Goal: Task Accomplishment & Management: Complete application form

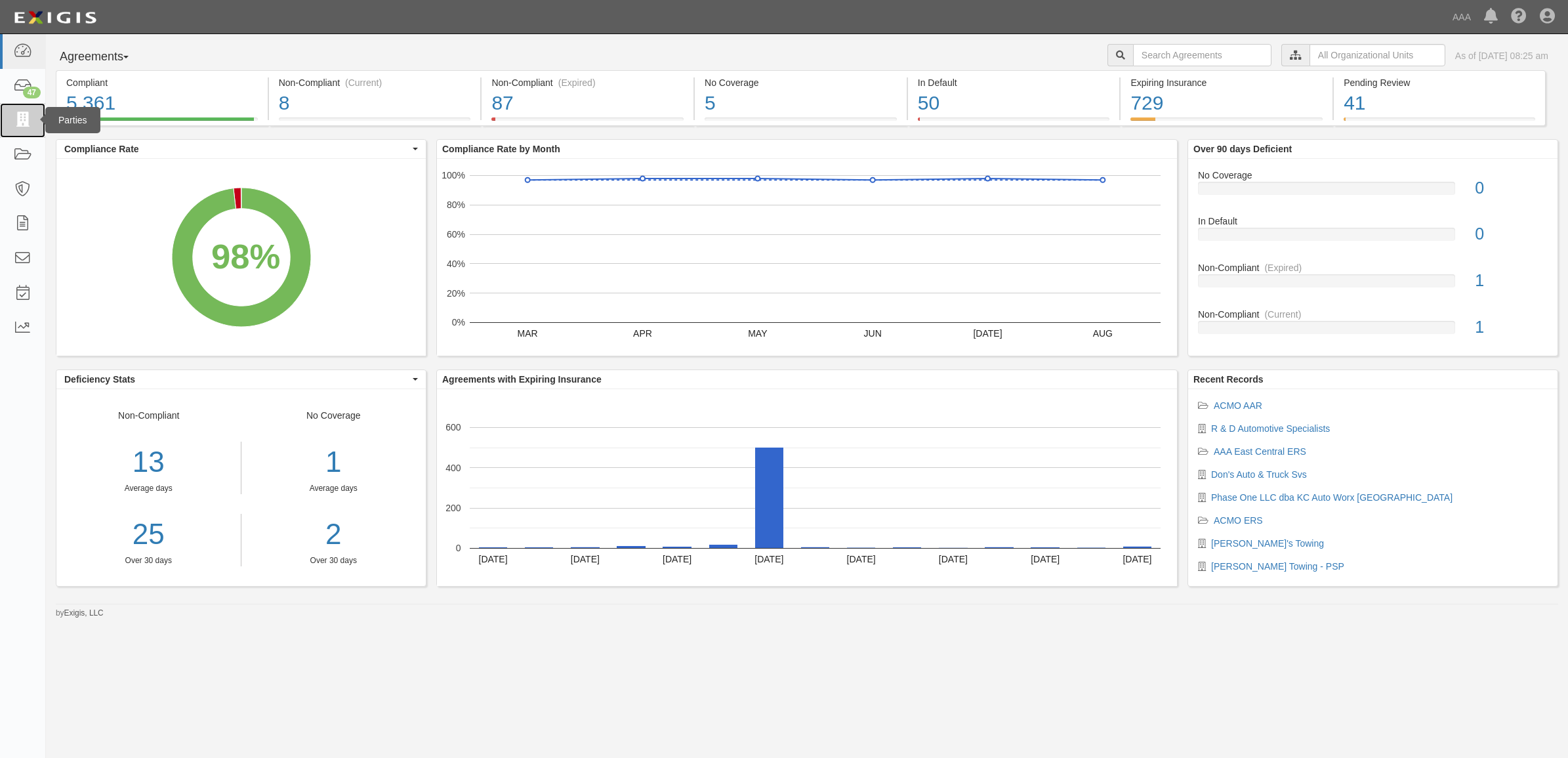
click at [29, 123] on icon at bounding box center [22, 120] width 18 height 15
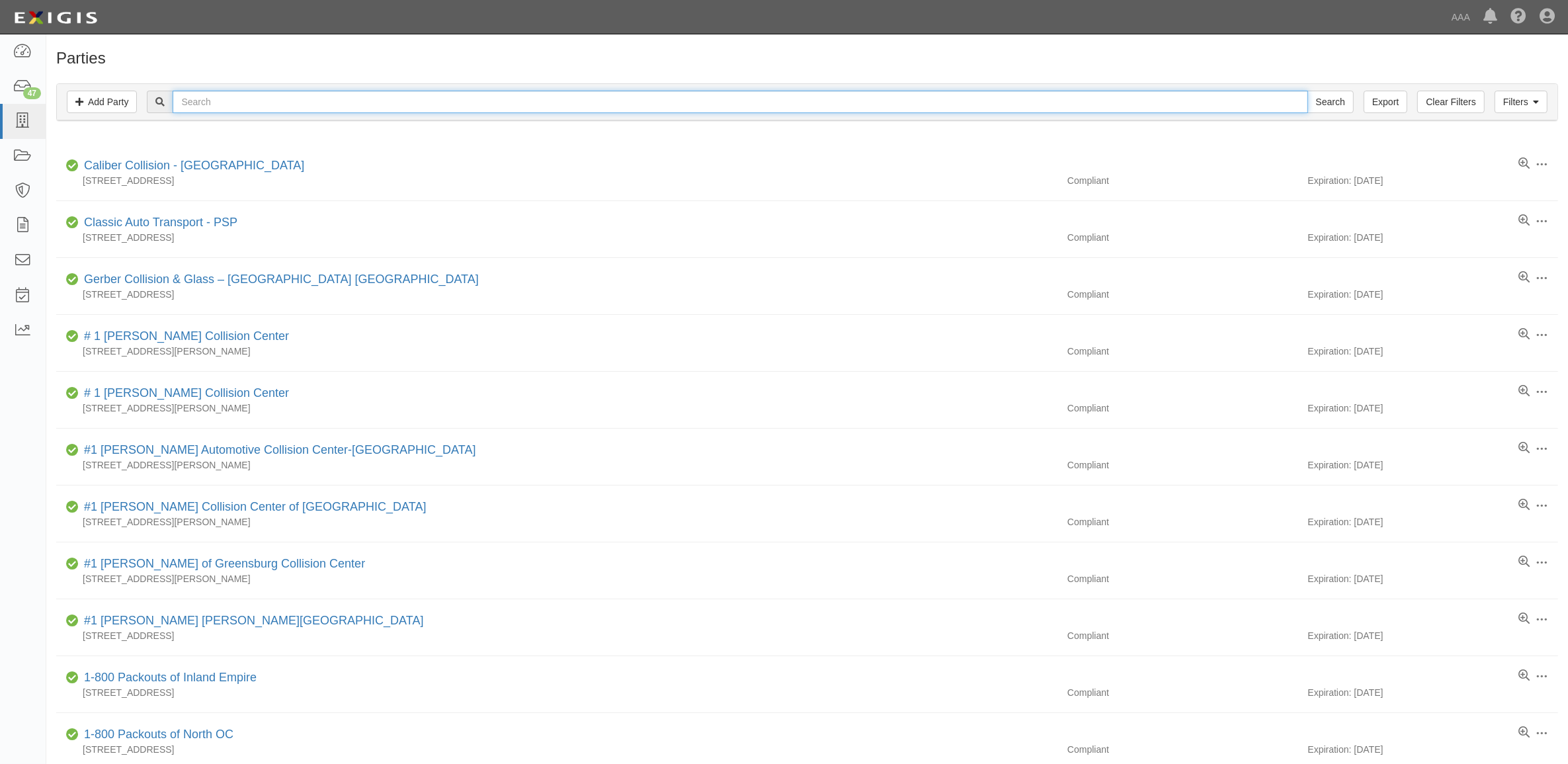
click at [238, 100] on input "text" at bounding box center [739, 102] width 1135 height 23
paste input "10150"
type input "10150"
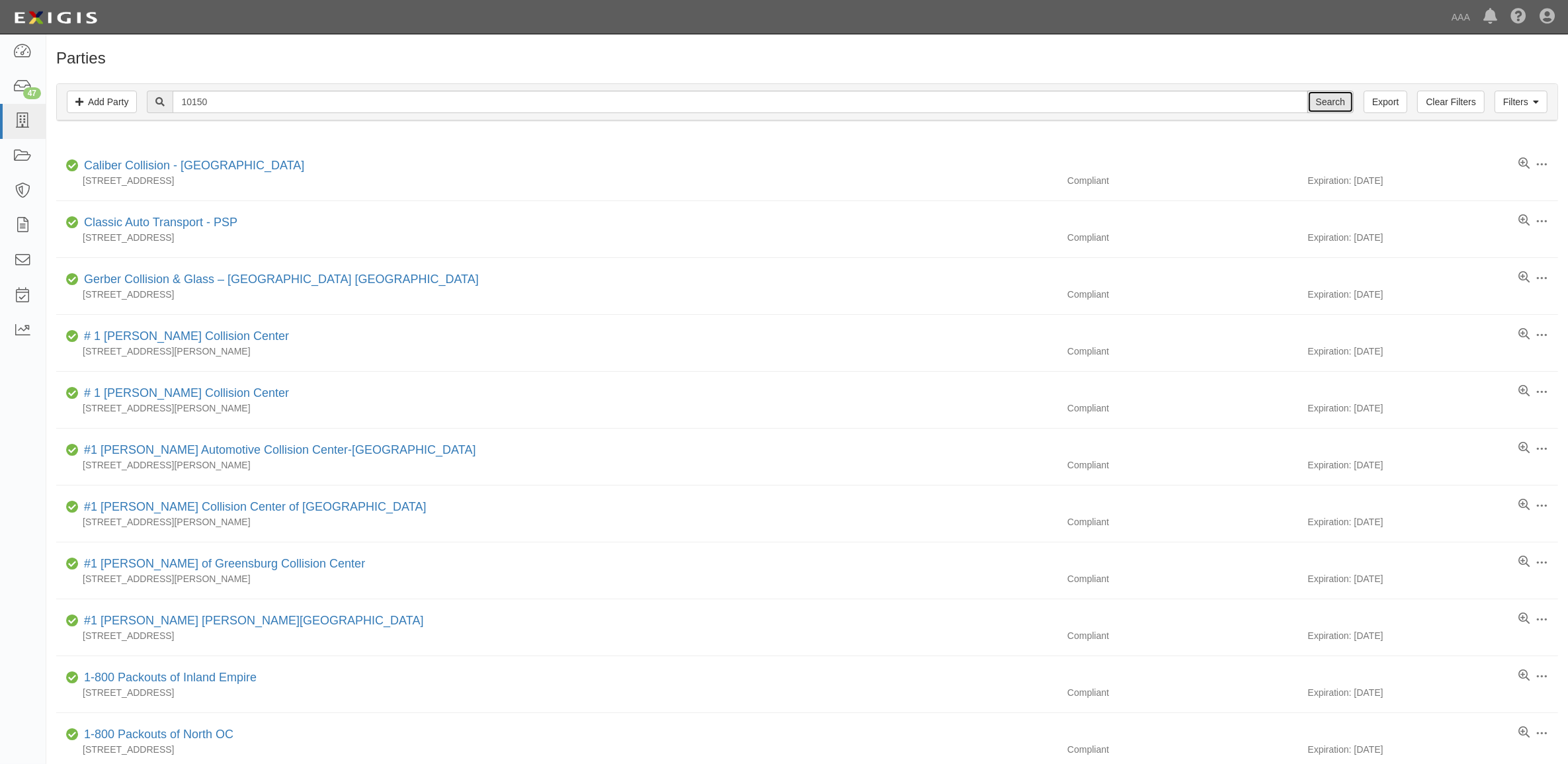
click at [1328, 101] on input "Search" at bounding box center [1330, 102] width 46 height 23
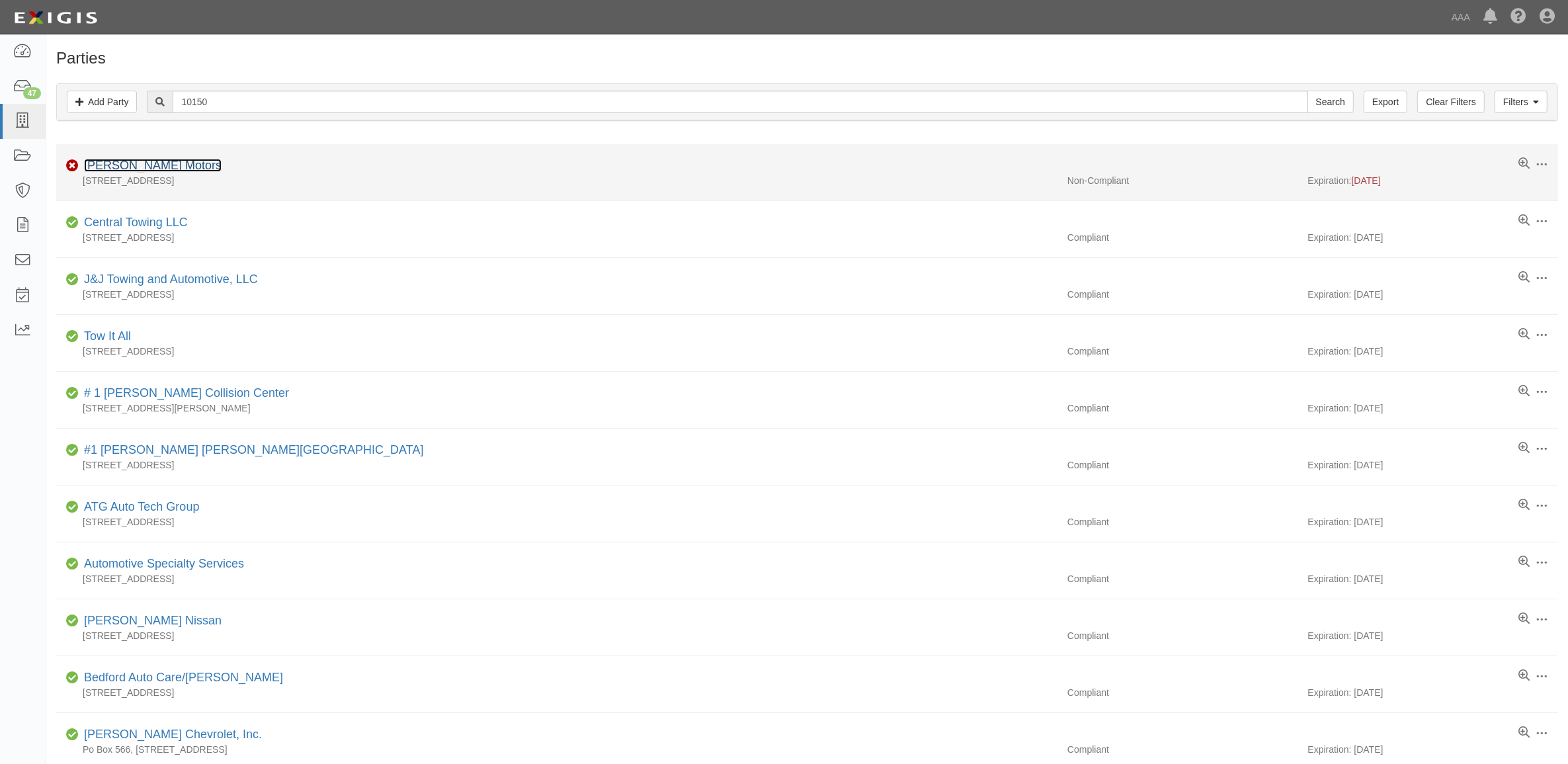
click at [146, 163] on link "Beckman Motors" at bounding box center [152, 165] width 137 height 13
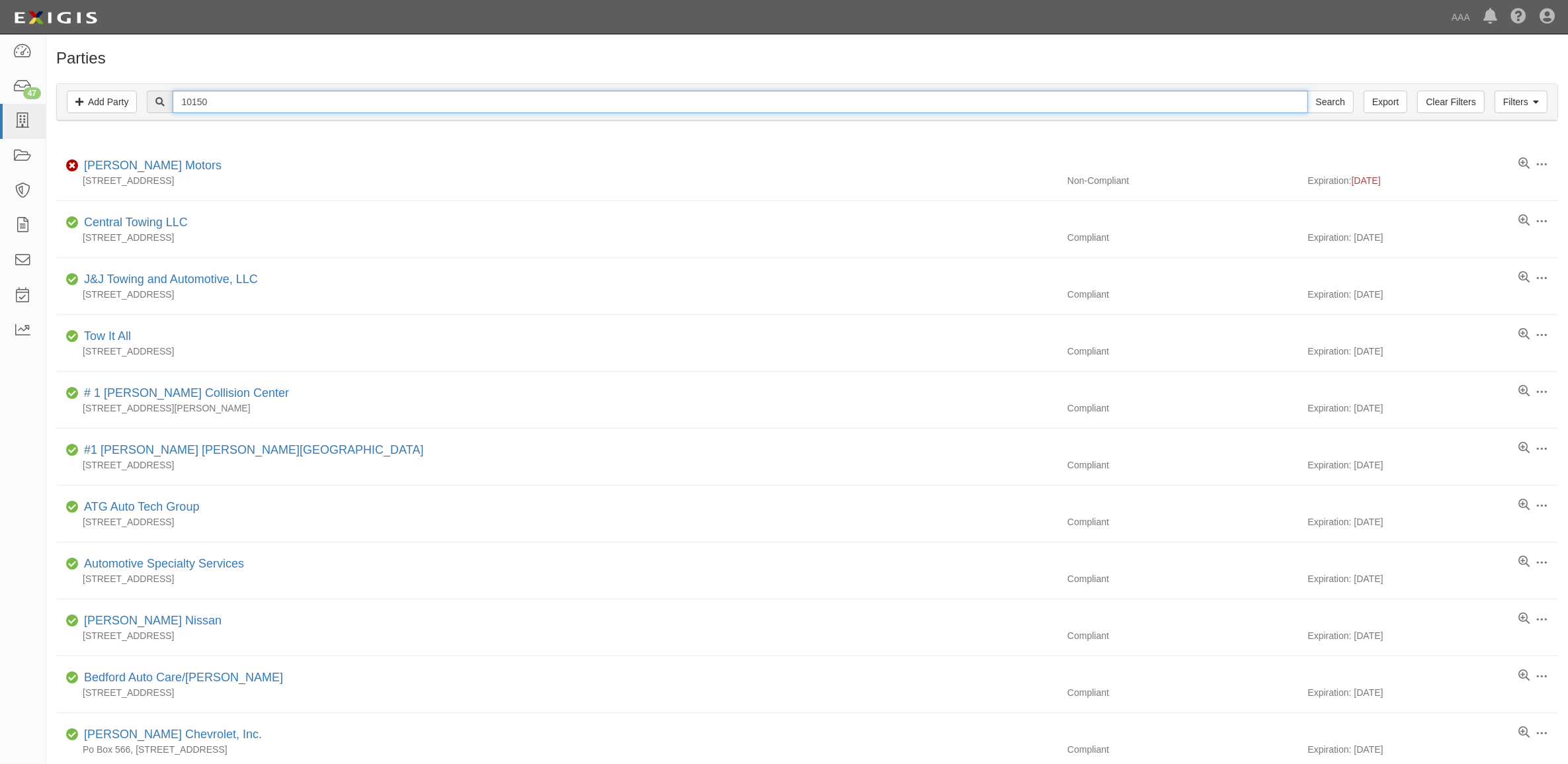
click at [277, 107] on input "10150" at bounding box center [739, 102] width 1135 height 23
click at [276, 107] on input "10150" at bounding box center [739, 102] width 1135 height 23
paste input "680706"
type input "680706"
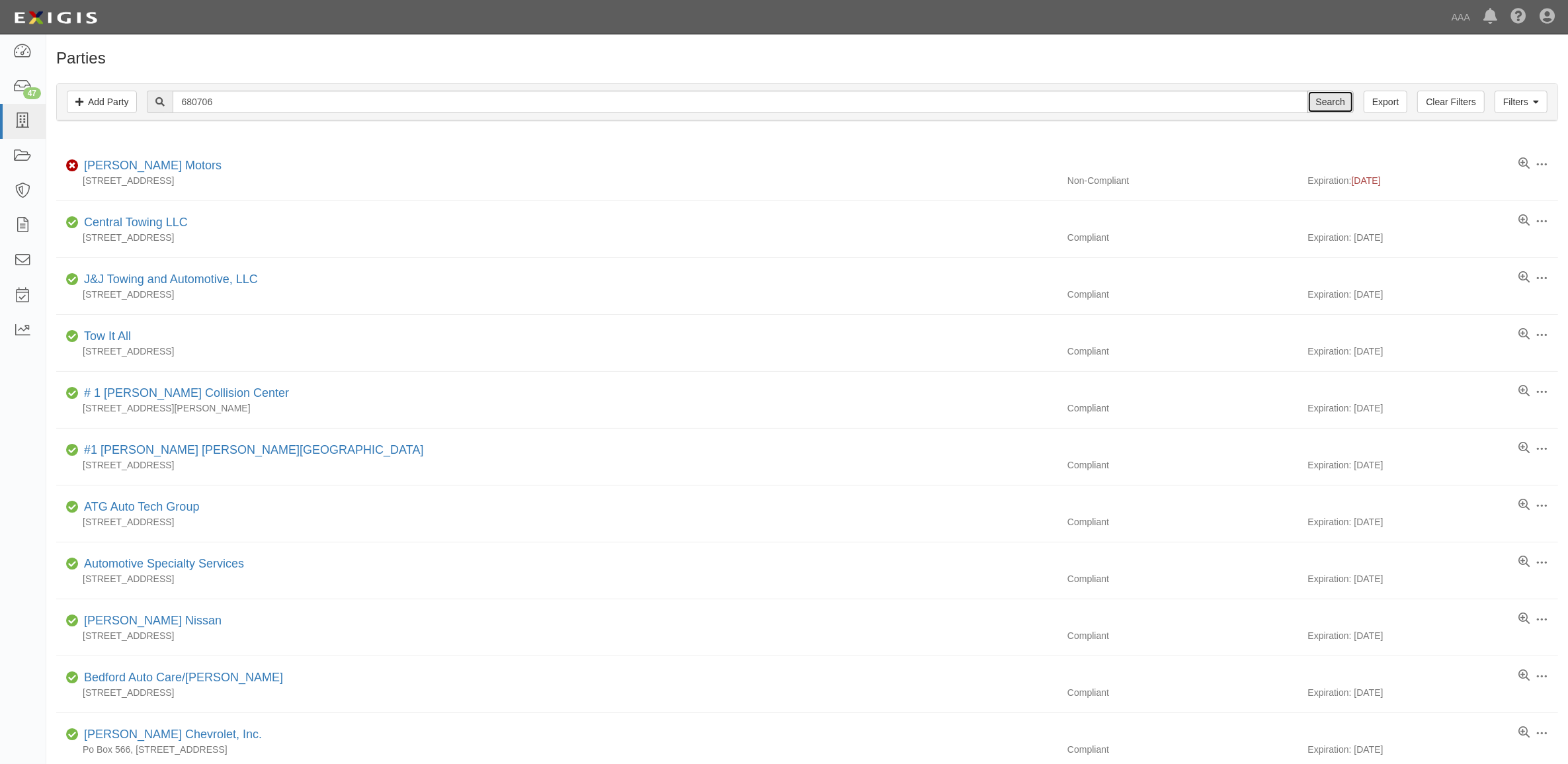
click at [1323, 92] on input "Search" at bounding box center [1330, 102] width 46 height 23
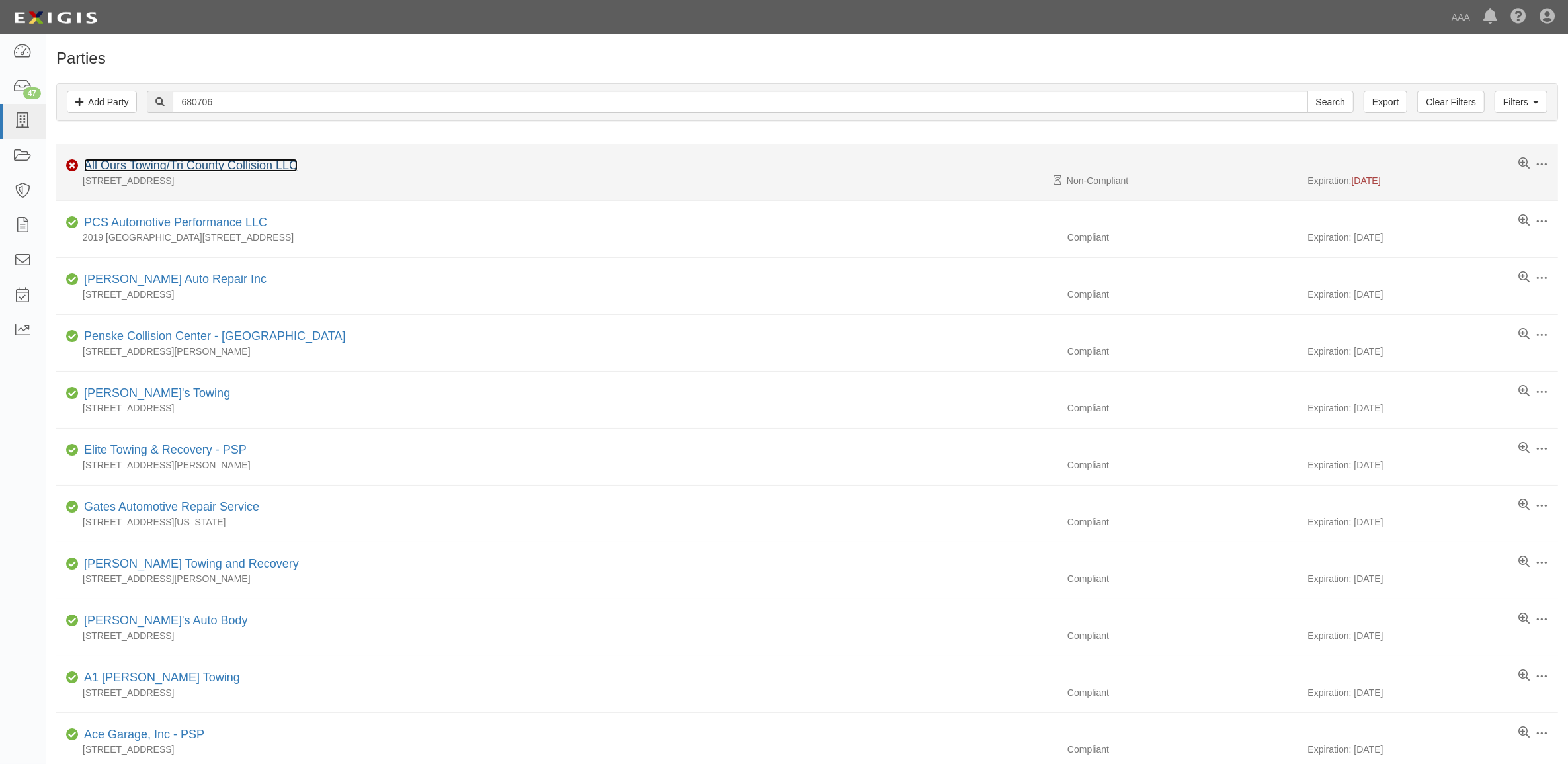
click at [159, 165] on link "All Ours Towing/Tri County Collision LLC" at bounding box center [191, 165] width 213 height 13
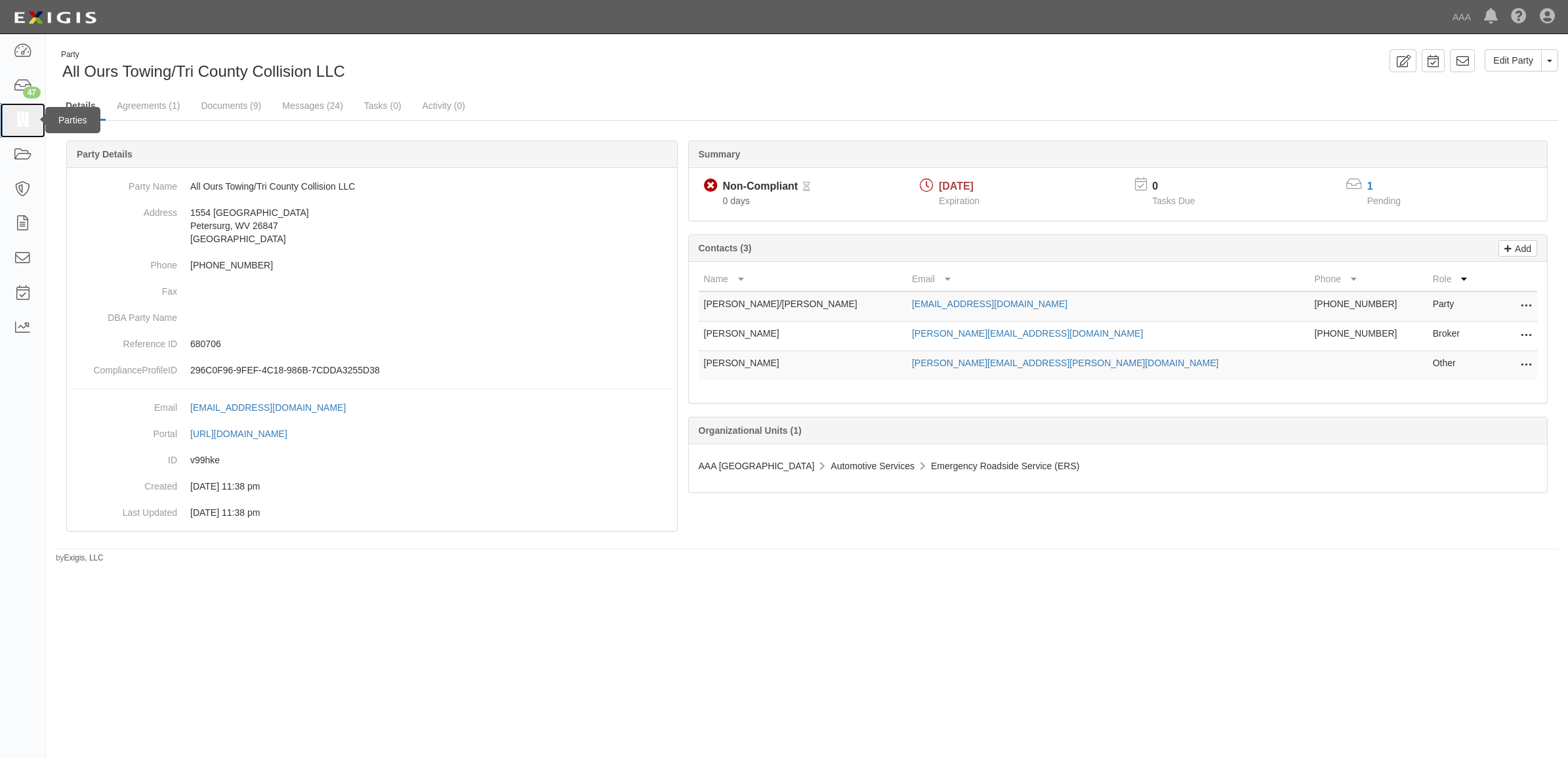
drag, startPoint x: 25, startPoint y: 126, endPoint x: 14, endPoint y: 136, distance: 14.9
click at [25, 126] on icon at bounding box center [22, 120] width 18 height 15
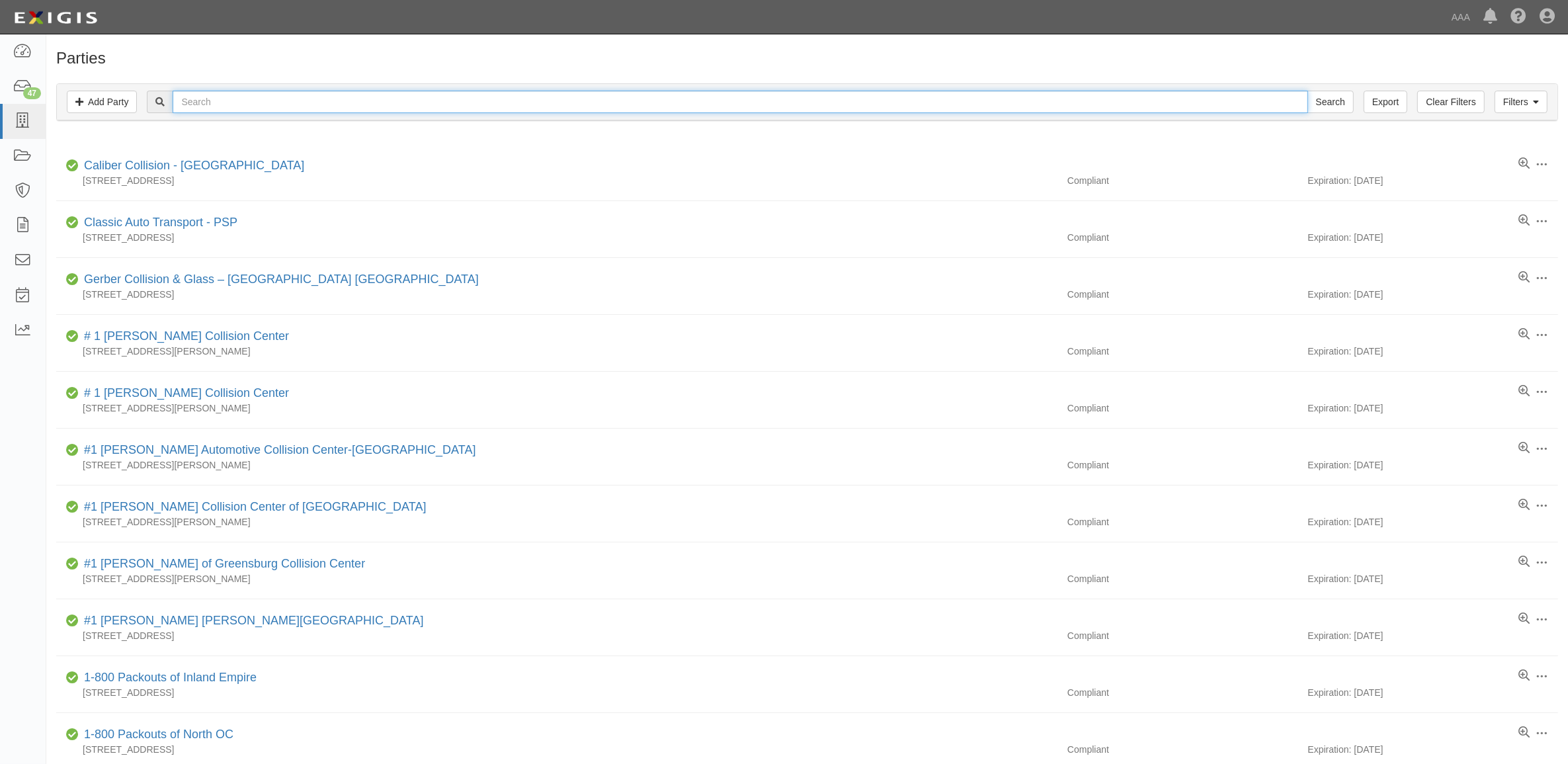
click at [290, 101] on input "text" at bounding box center [739, 102] width 1135 height 23
paste input "144320"
type input "144320"
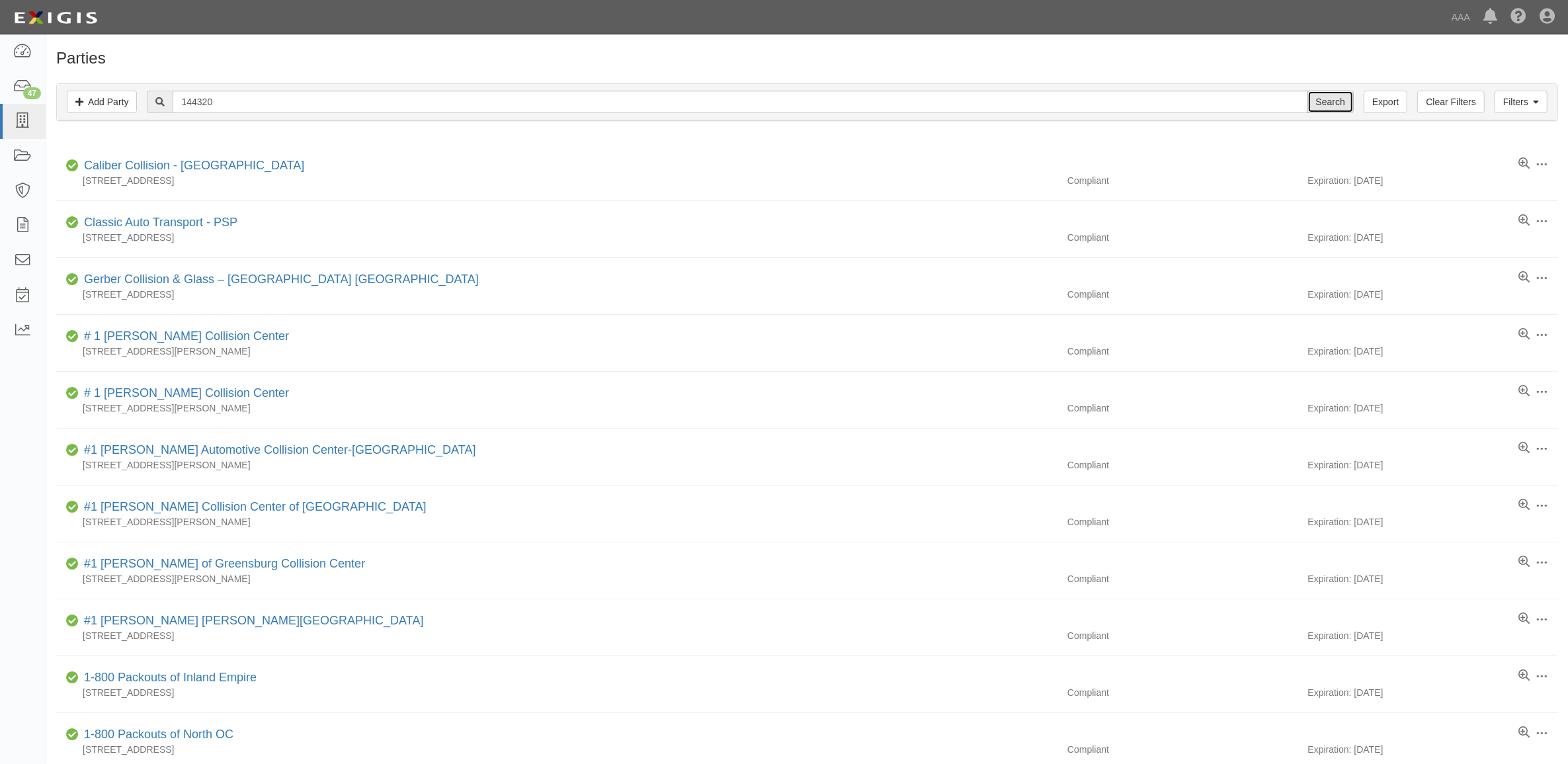
click at [1332, 94] on input "Search" at bounding box center [1330, 102] width 46 height 23
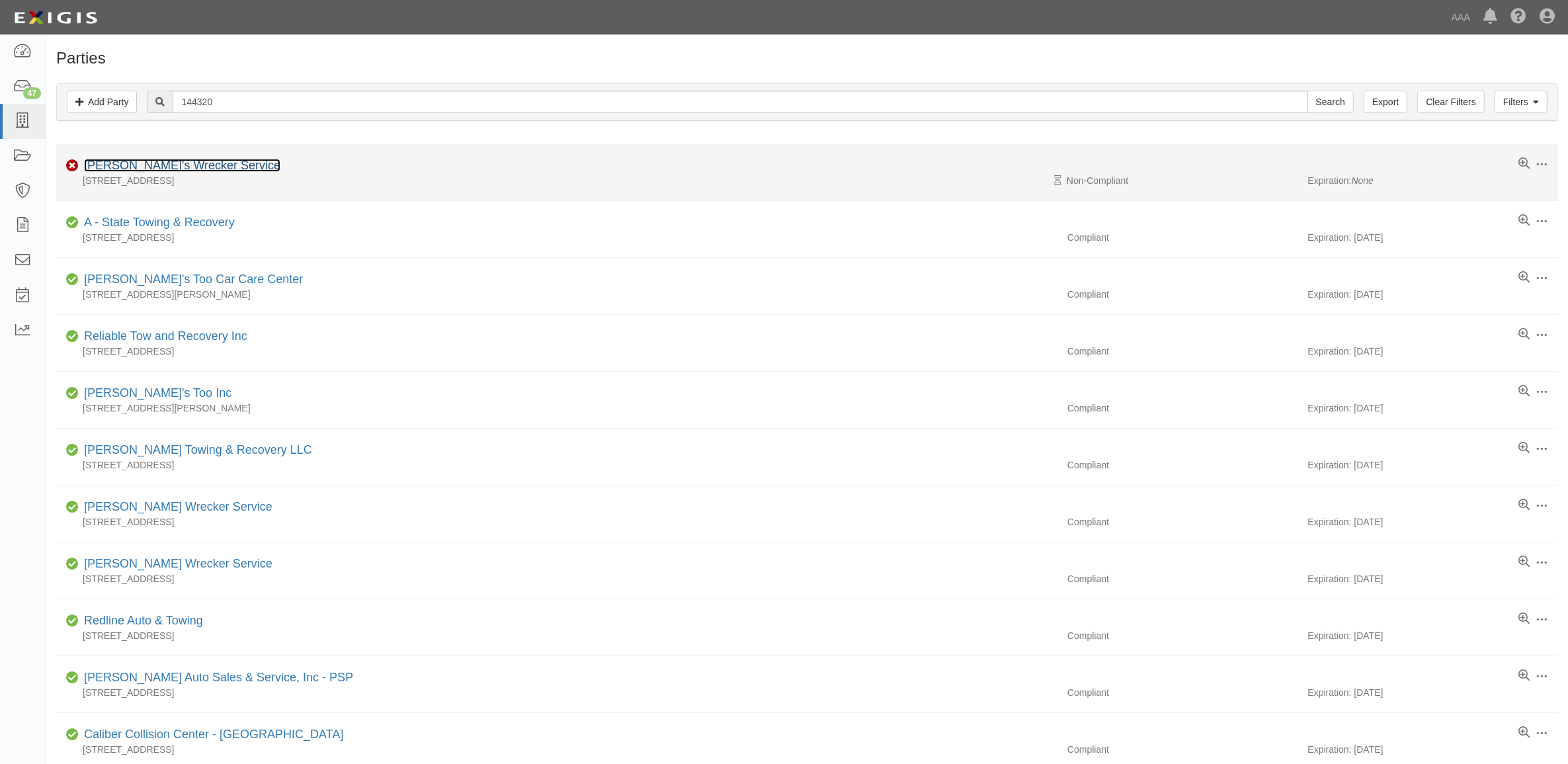
click at [177, 166] on link "Ernie's Wrecker Service" at bounding box center [182, 165] width 197 height 13
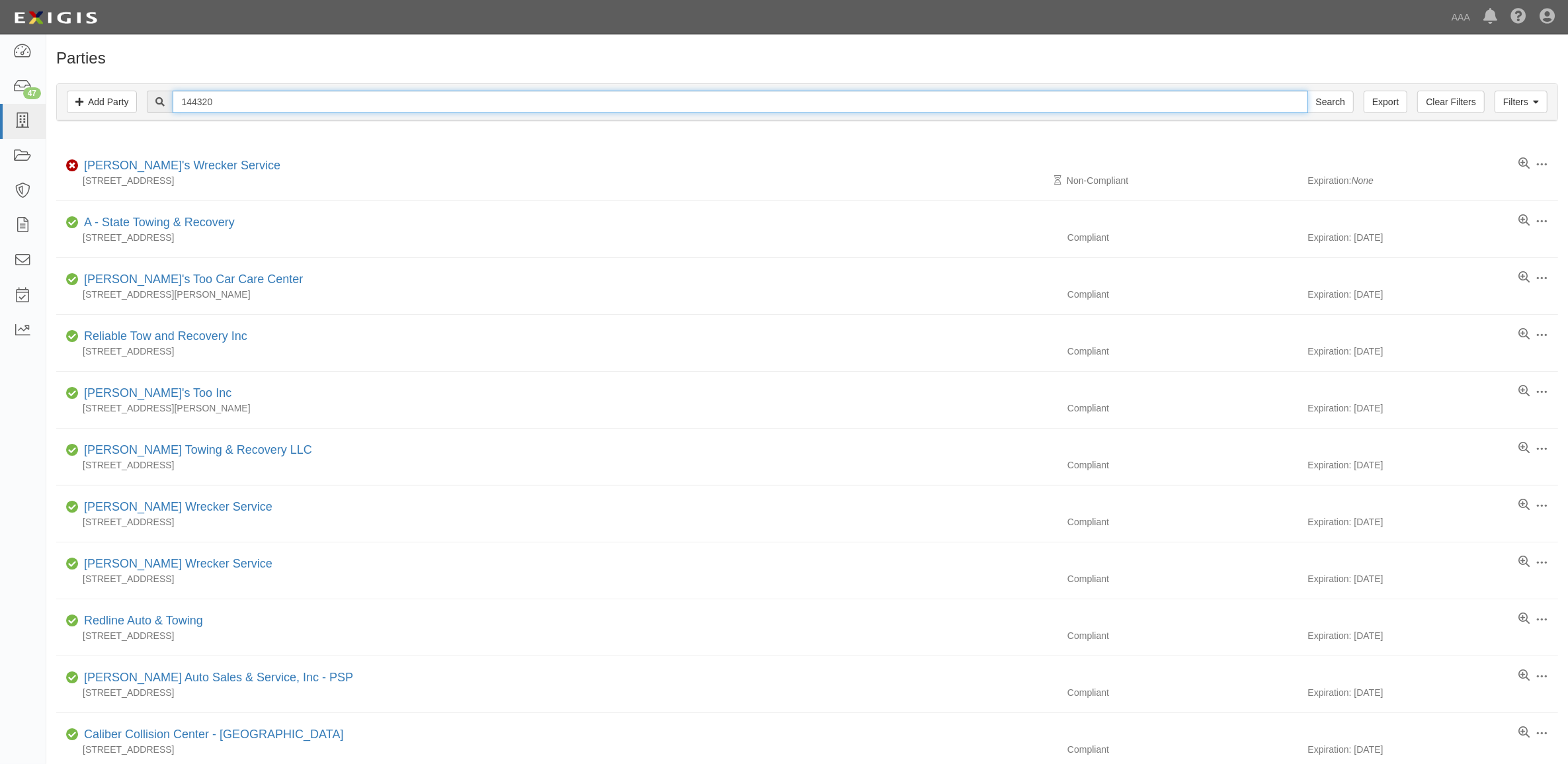
click at [208, 99] on input "144320" at bounding box center [739, 102] width 1135 height 23
paste input "972"
type input "144972"
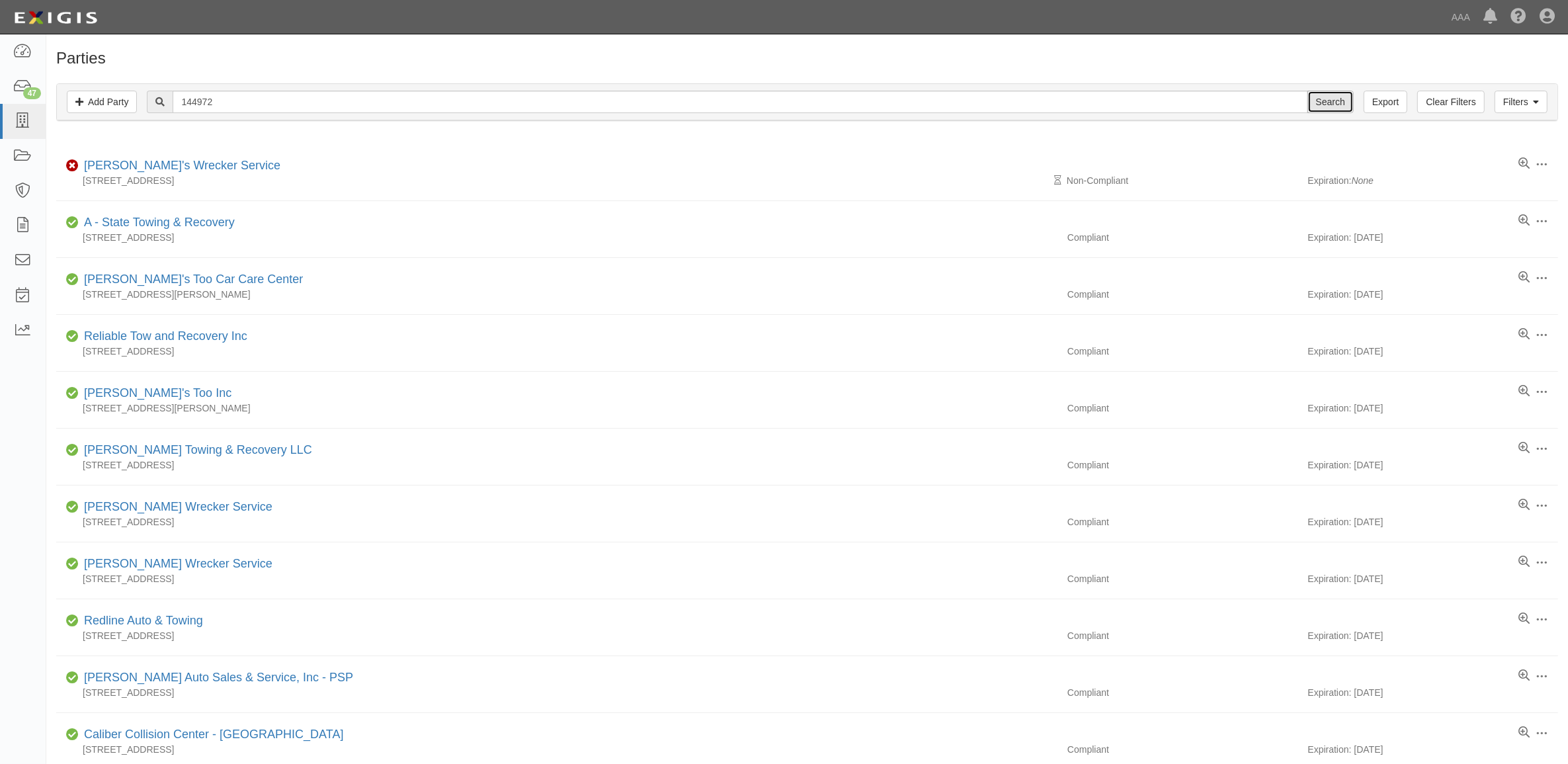
click at [1326, 94] on input "Search" at bounding box center [1330, 102] width 46 height 23
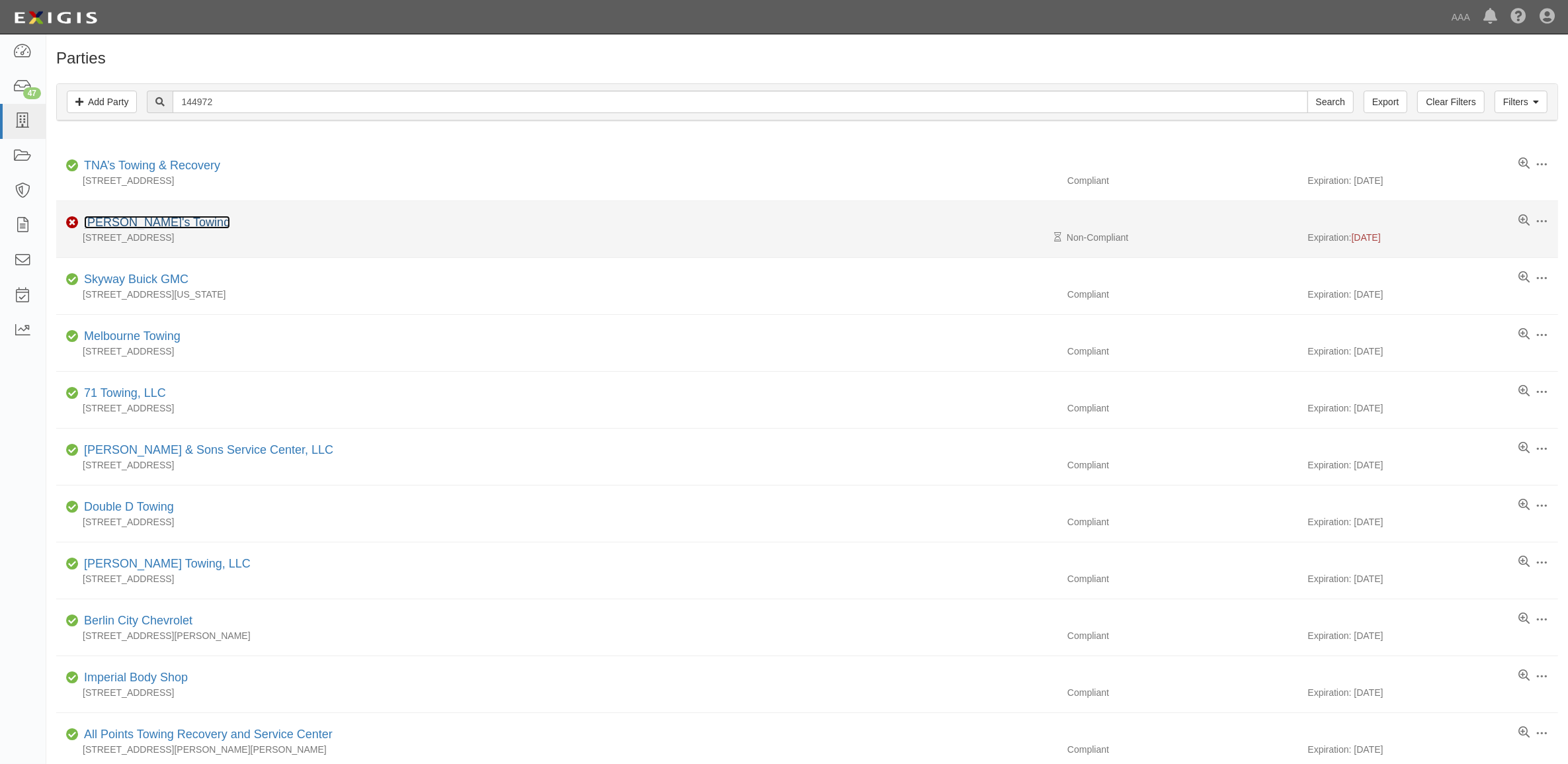
click at [137, 220] on link "Randy's Towing" at bounding box center [157, 222] width 146 height 13
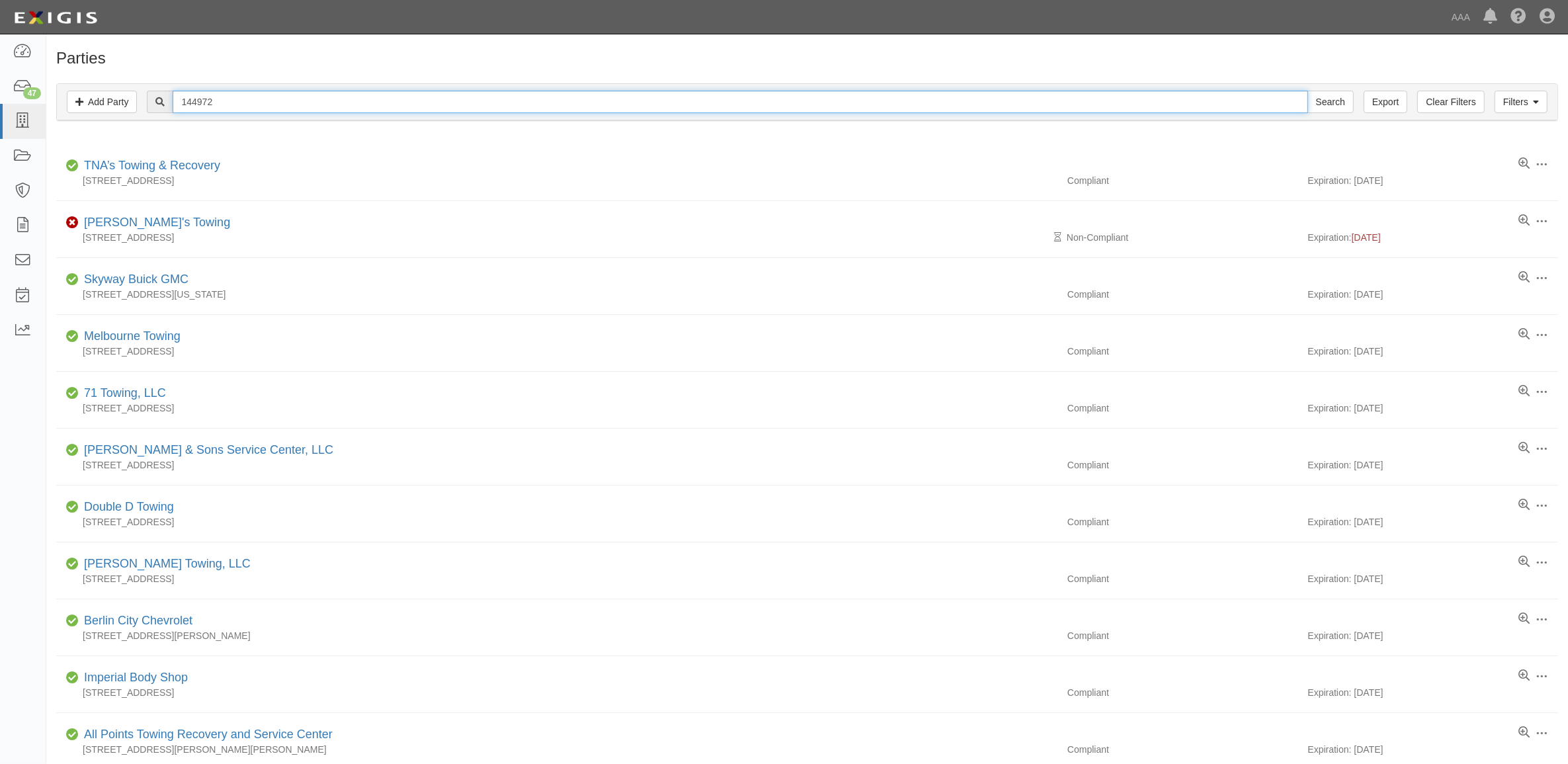
click at [225, 109] on input "144972" at bounding box center [739, 102] width 1135 height 23
paste input "728005"
type input "728005"
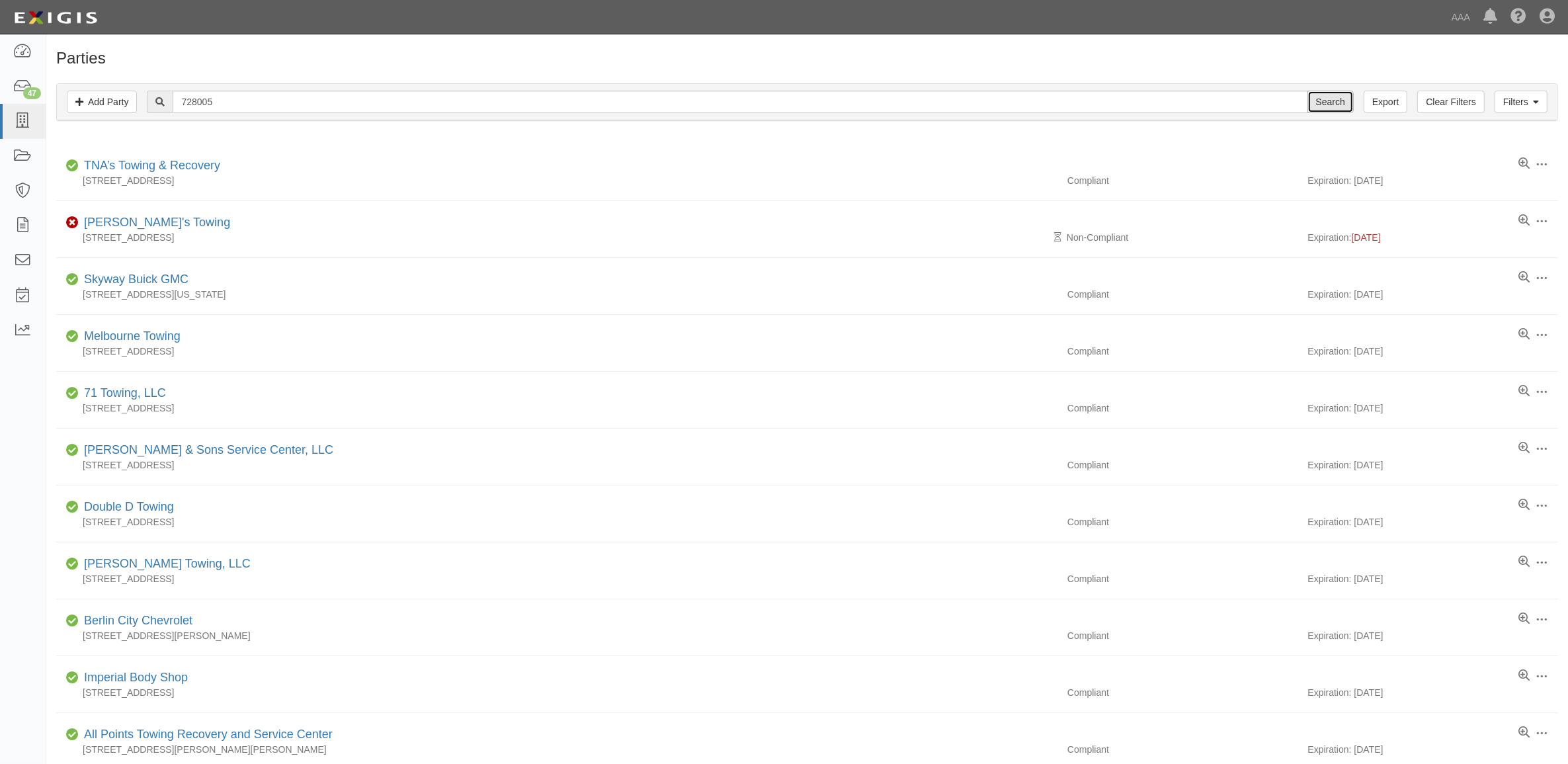
click at [1323, 111] on input "Search" at bounding box center [1330, 102] width 46 height 23
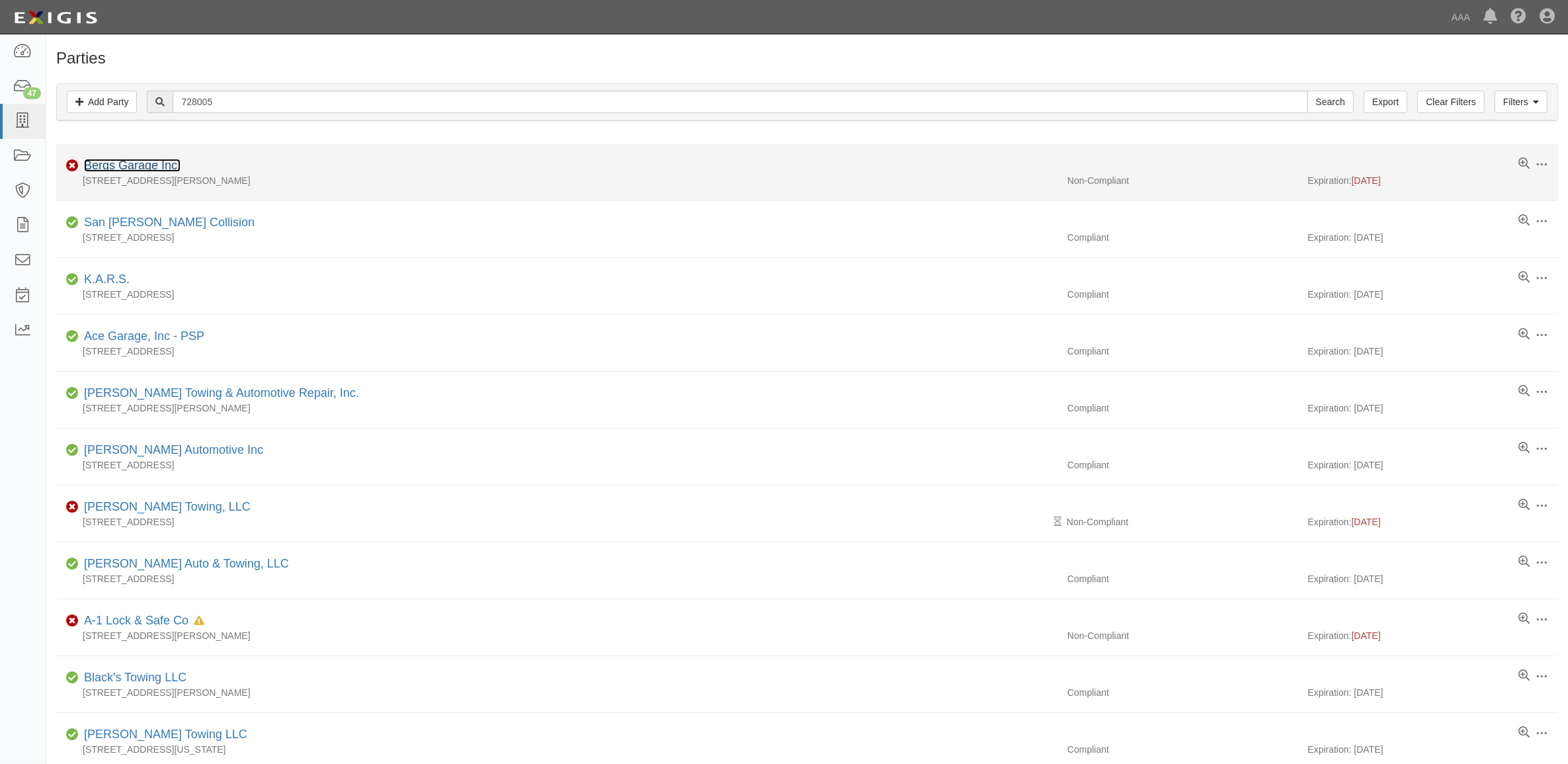
click at [154, 164] on link "Bergs Garage Inc." at bounding box center [132, 165] width 97 height 13
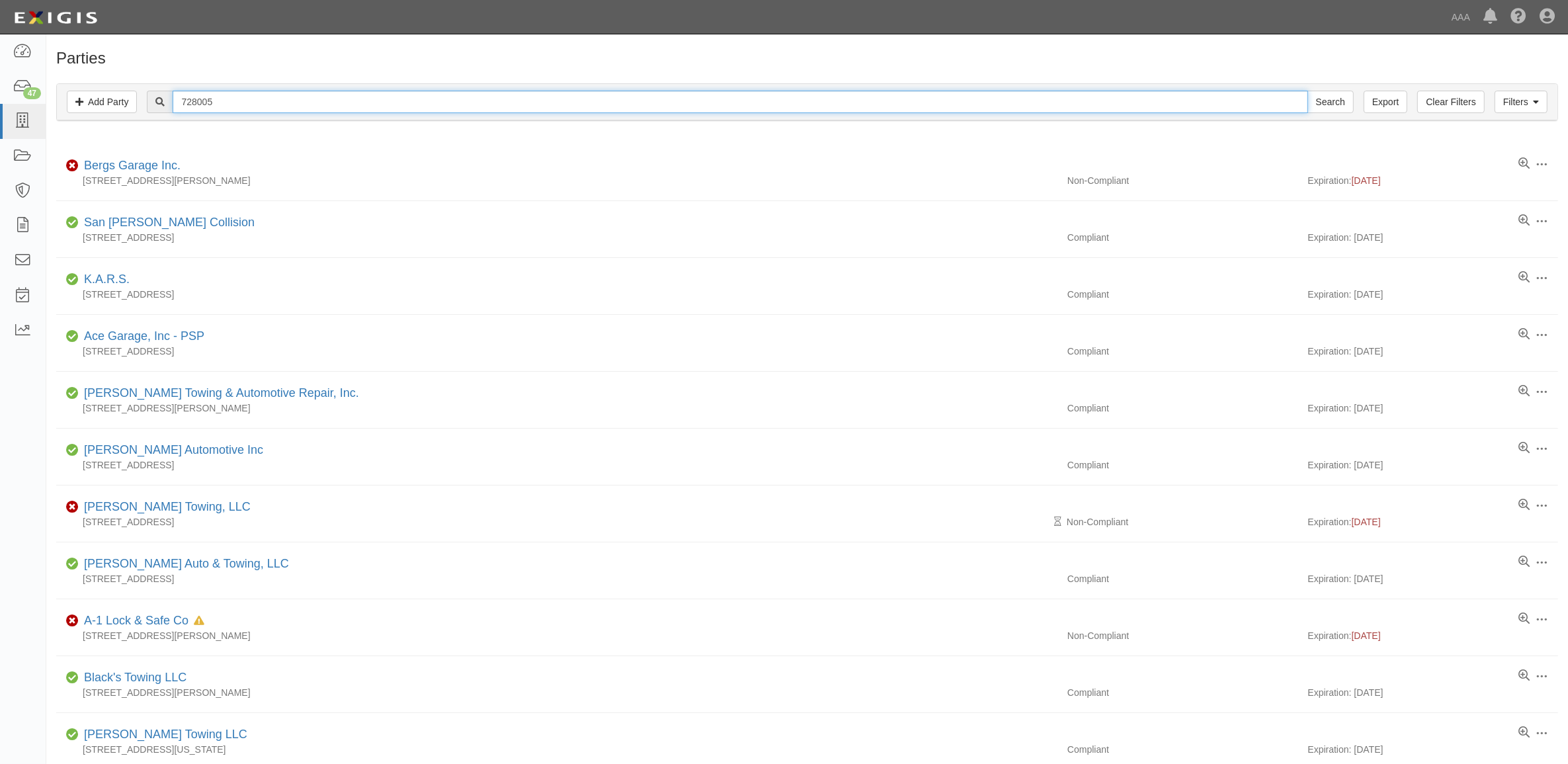
click at [255, 99] on input "728005" at bounding box center [739, 102] width 1135 height 23
paste input "144401"
type input "144401"
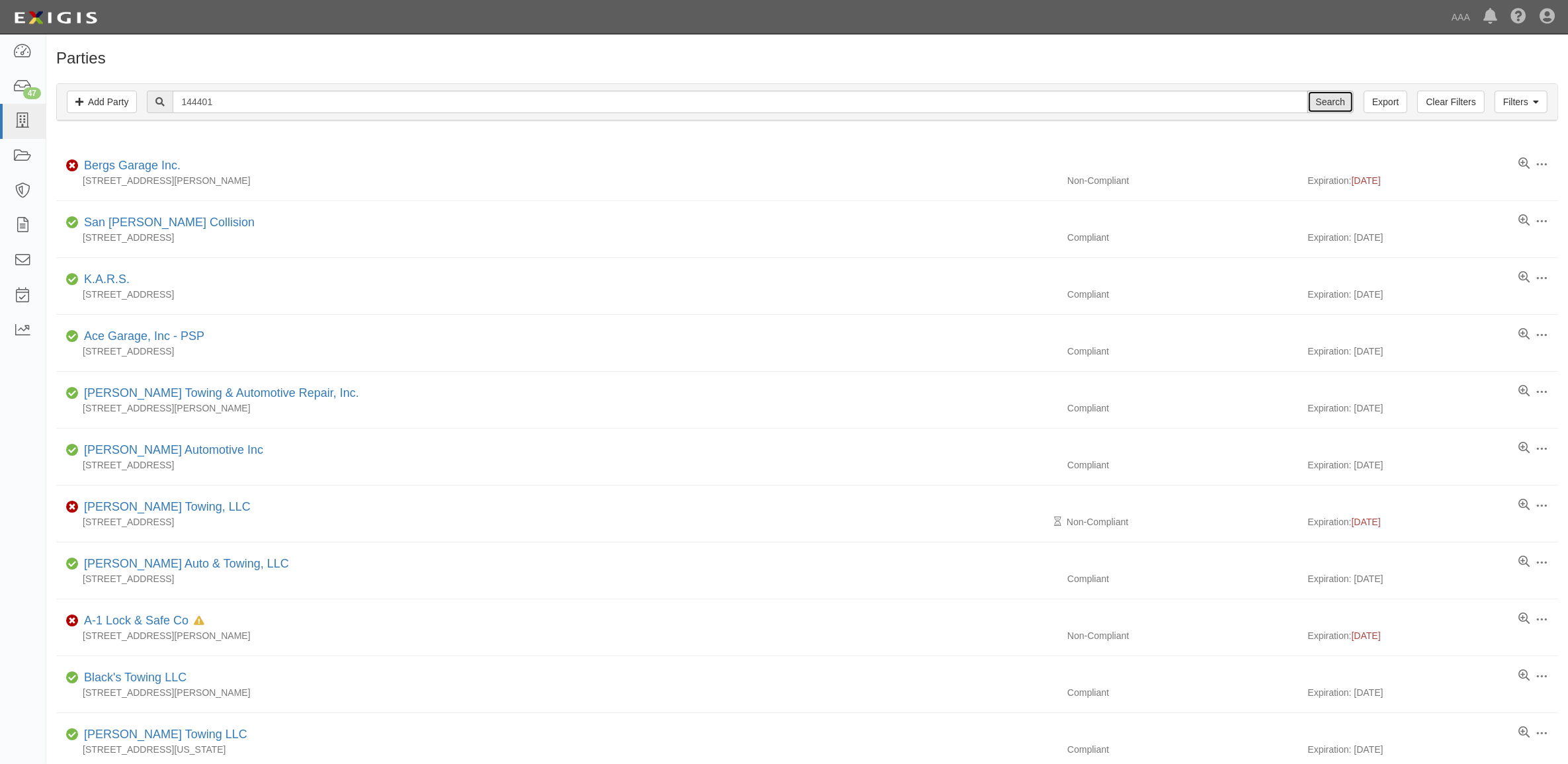
click at [1332, 103] on input "Search" at bounding box center [1330, 102] width 46 height 23
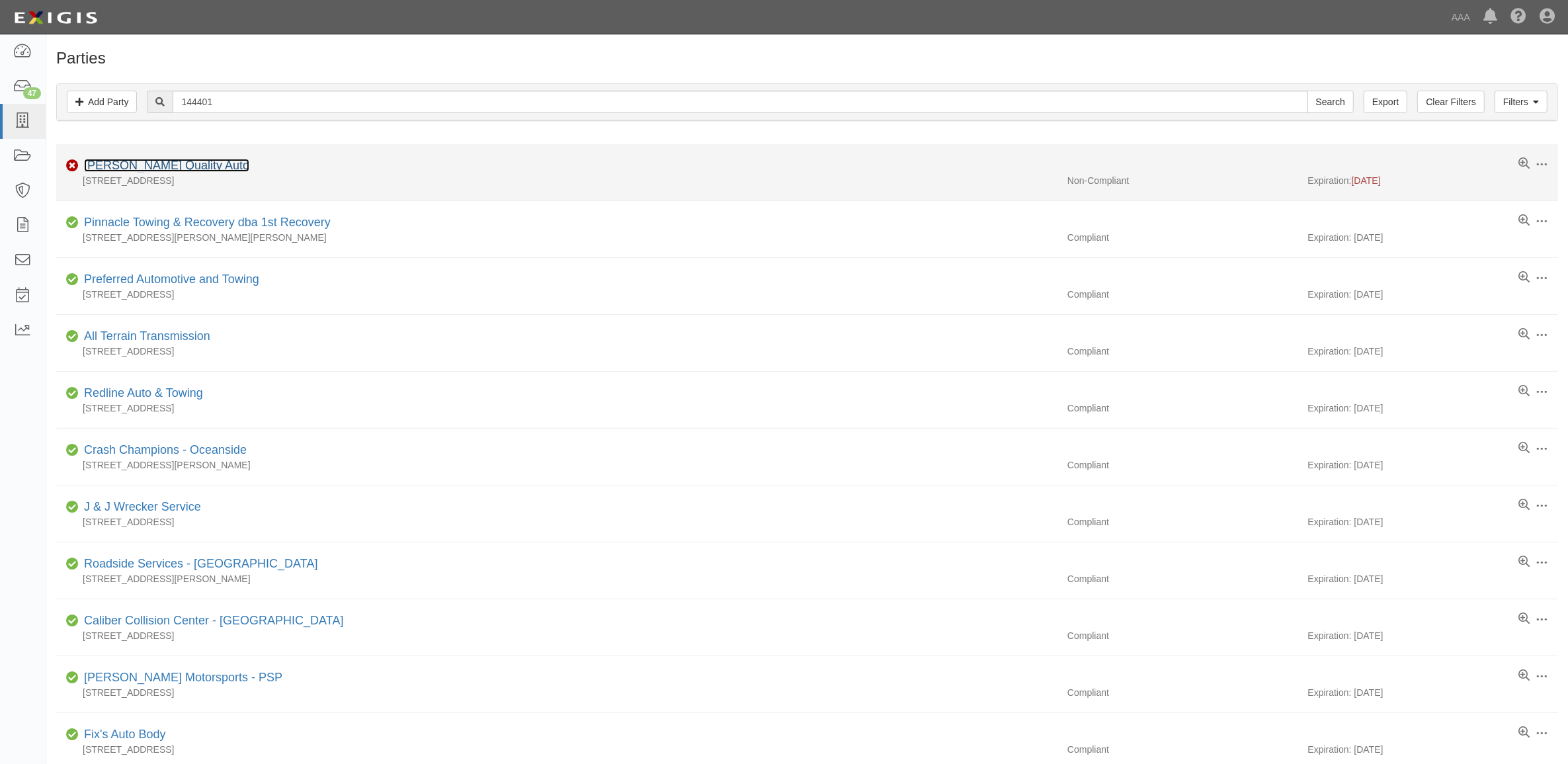
click at [143, 165] on link "[PERSON_NAME] Quality Auto" at bounding box center [166, 165] width 165 height 13
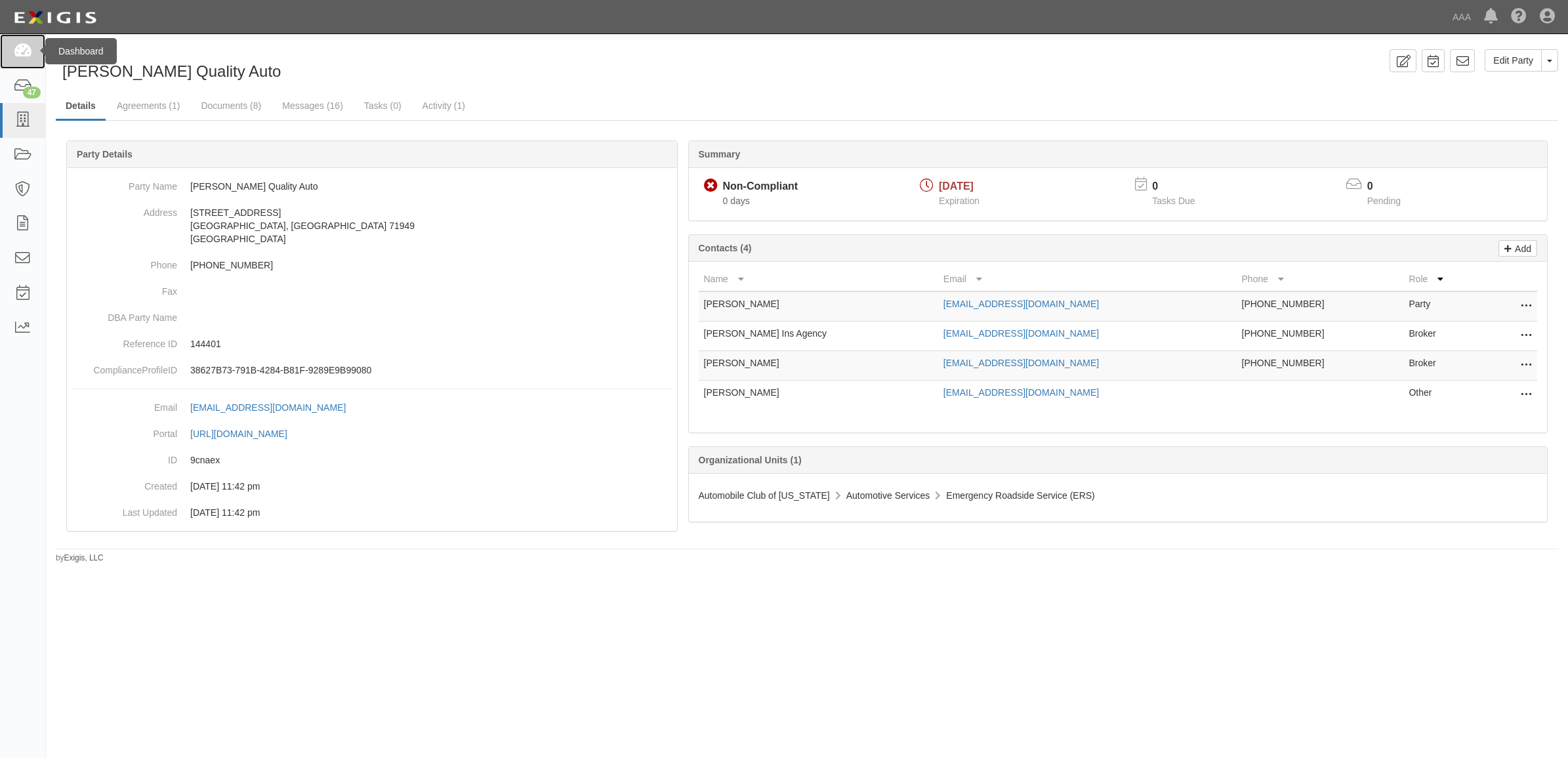
click at [27, 54] on icon at bounding box center [22, 51] width 18 height 15
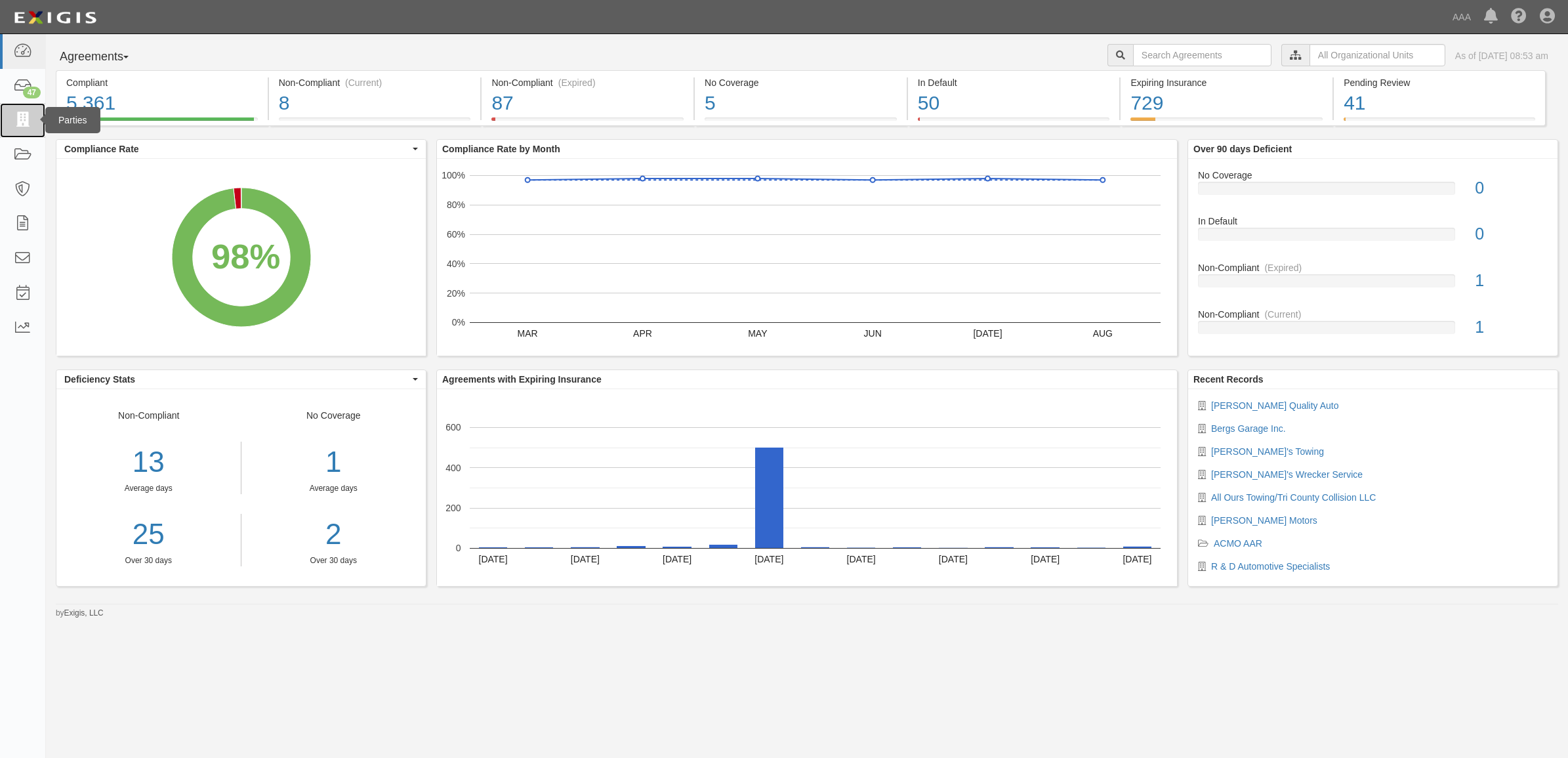
click at [17, 116] on icon at bounding box center [22, 120] width 18 height 15
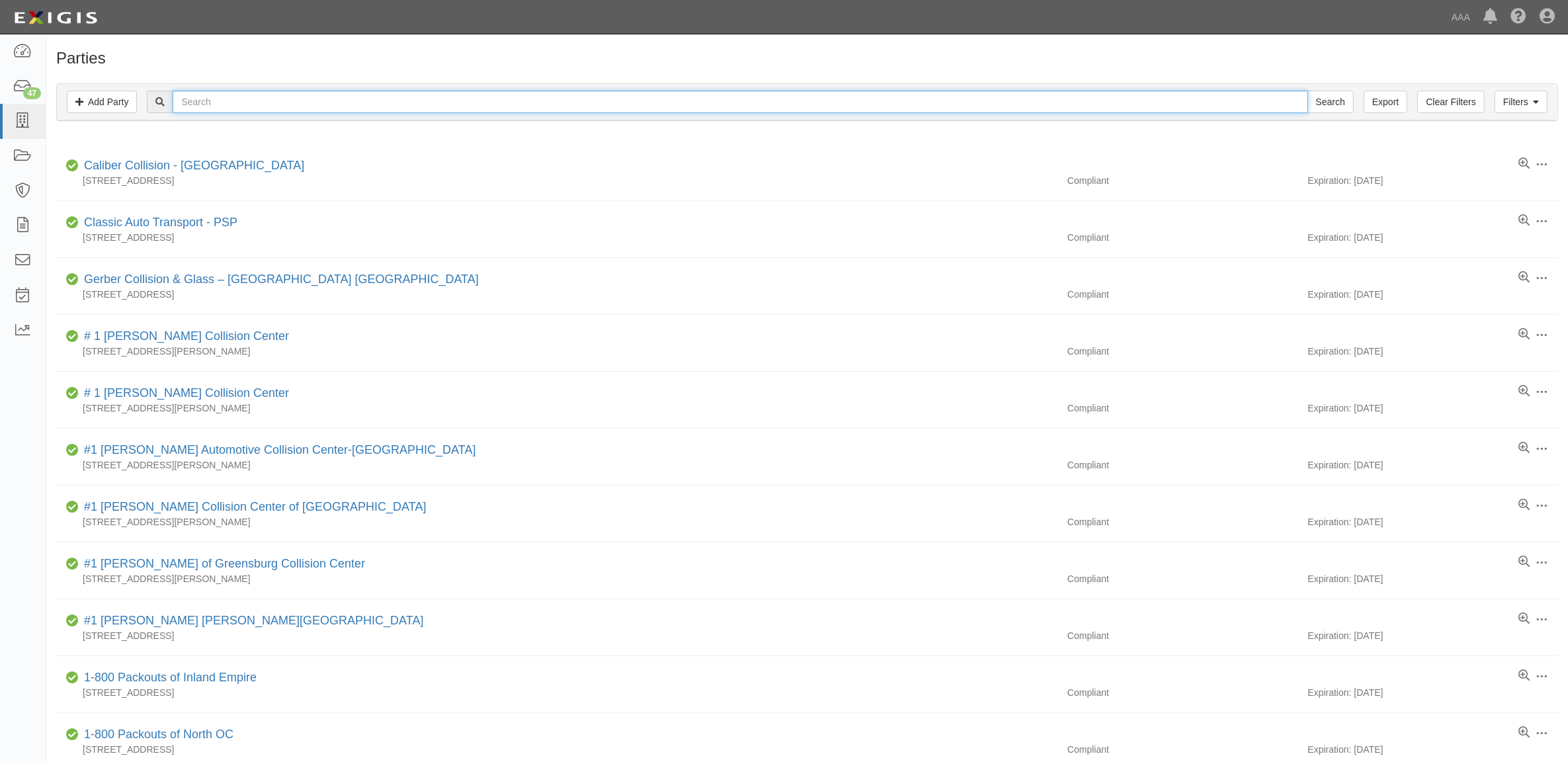
click at [258, 101] on input "text" at bounding box center [739, 102] width 1135 height 23
type input "CC2141644"
click at [1307, 91] on input "Search" at bounding box center [1330, 102] width 46 height 23
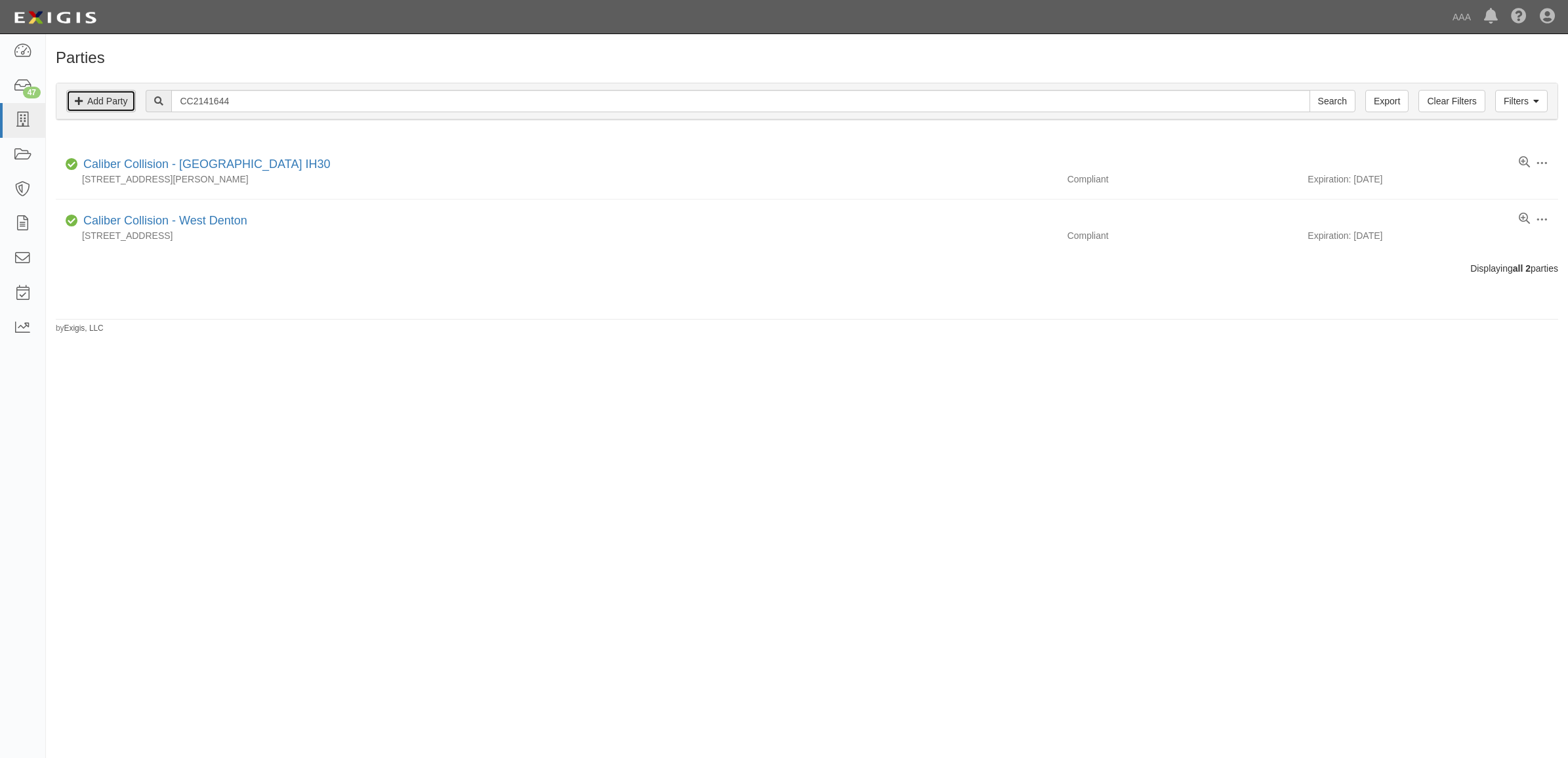
click at [80, 97] on icon at bounding box center [79, 101] width 8 height 9
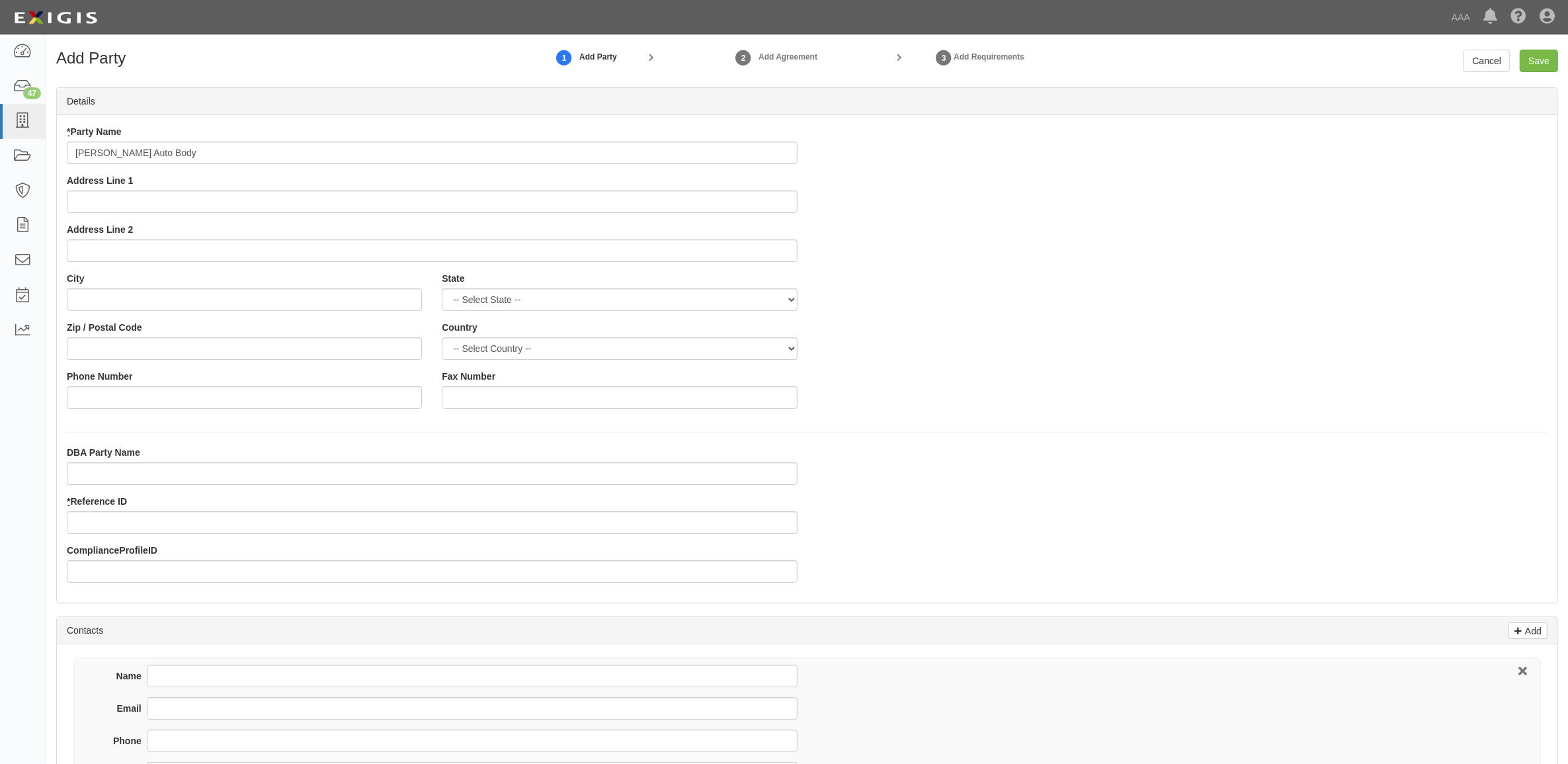
type input "[PERSON_NAME] Auto Body"
type input "1193 Route 14"
type input "[GEOGRAPHIC_DATA]"
select select "VT"
type input "05001"
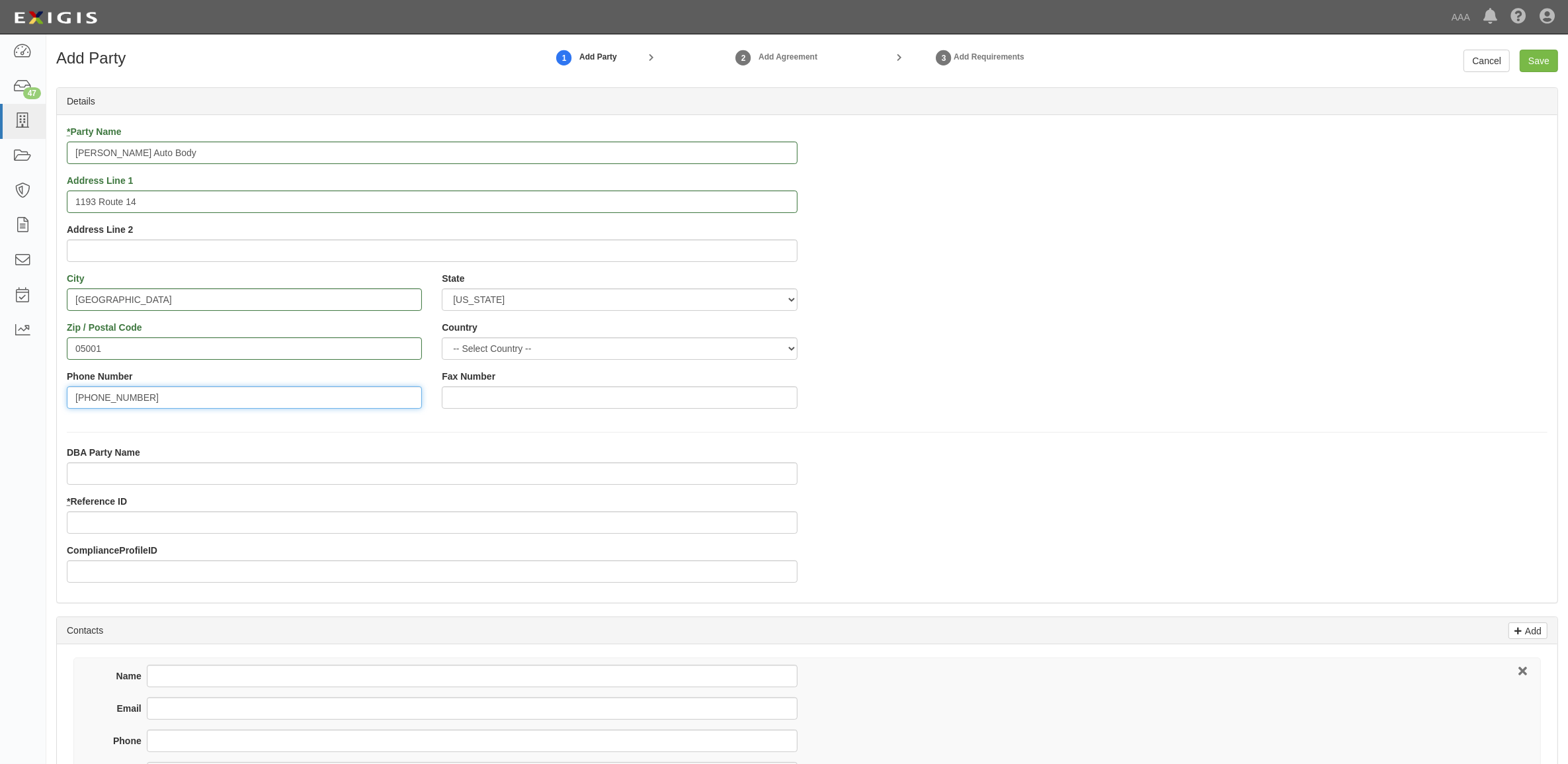
type input "[PHONE_NUMBER]"
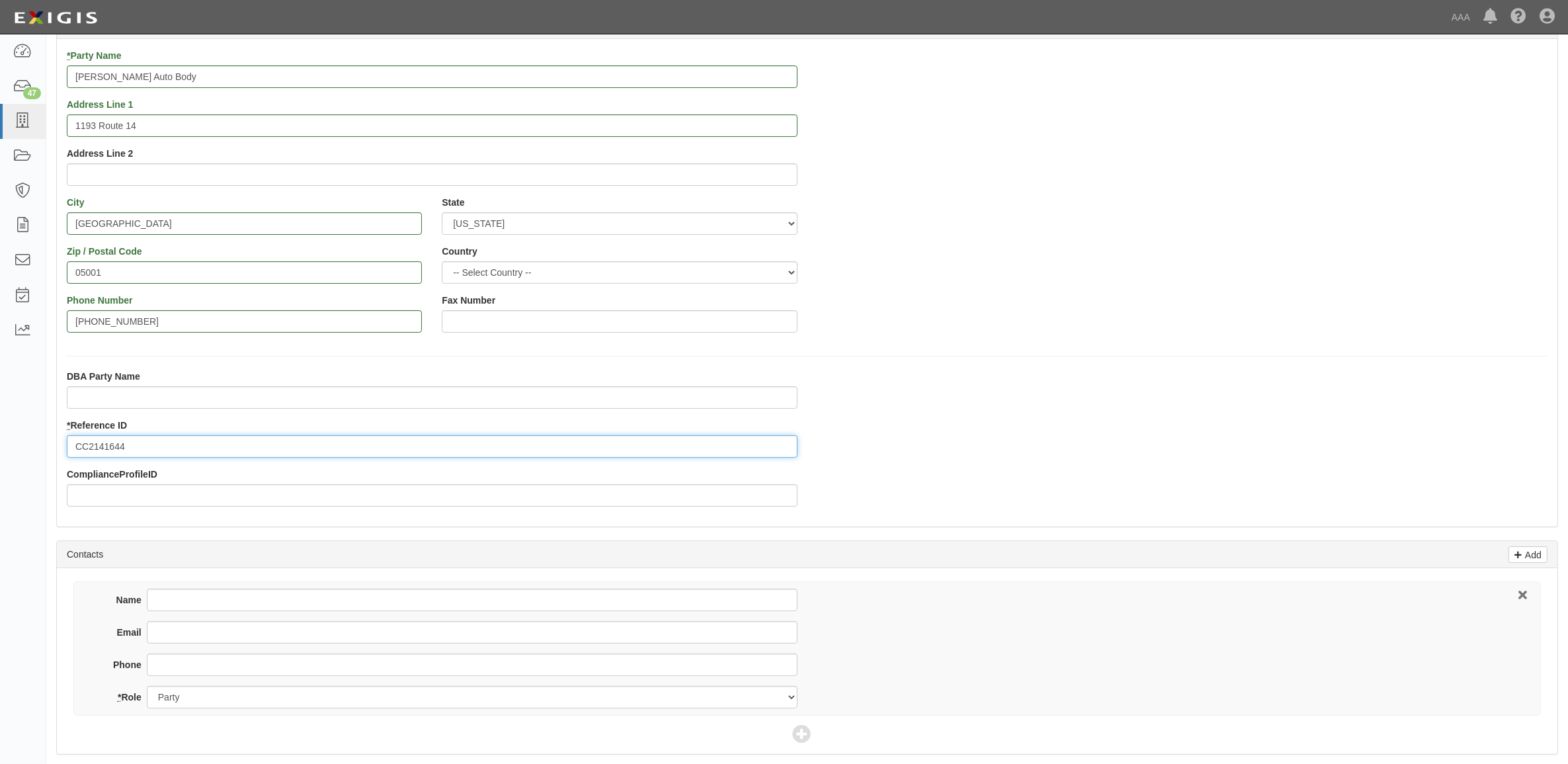
scroll to position [331, 0]
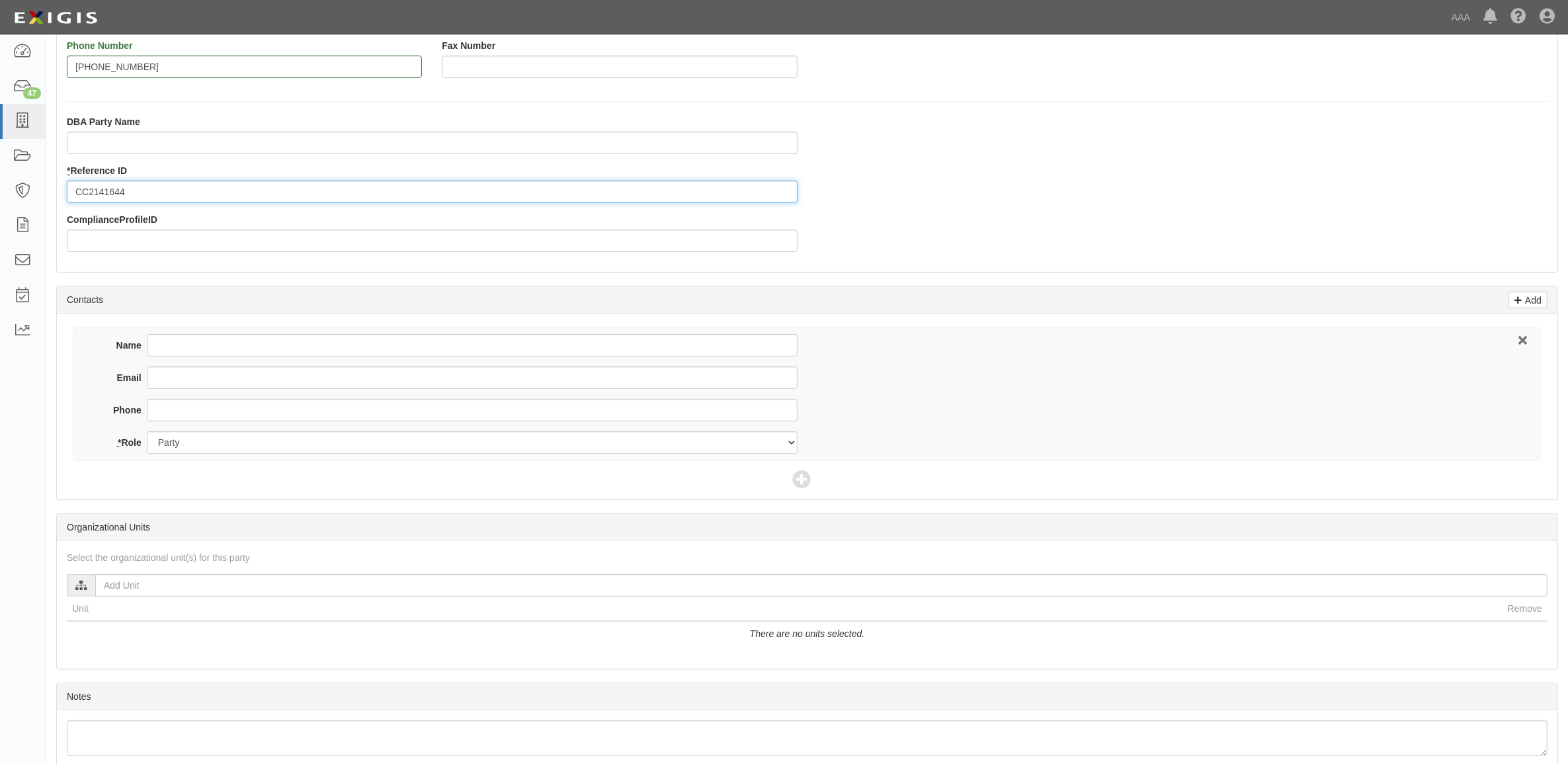
type input "CC2141644"
click at [331, 346] on input "Name" at bounding box center [473, 345] width 651 height 23
type input "[PERSON_NAME]"
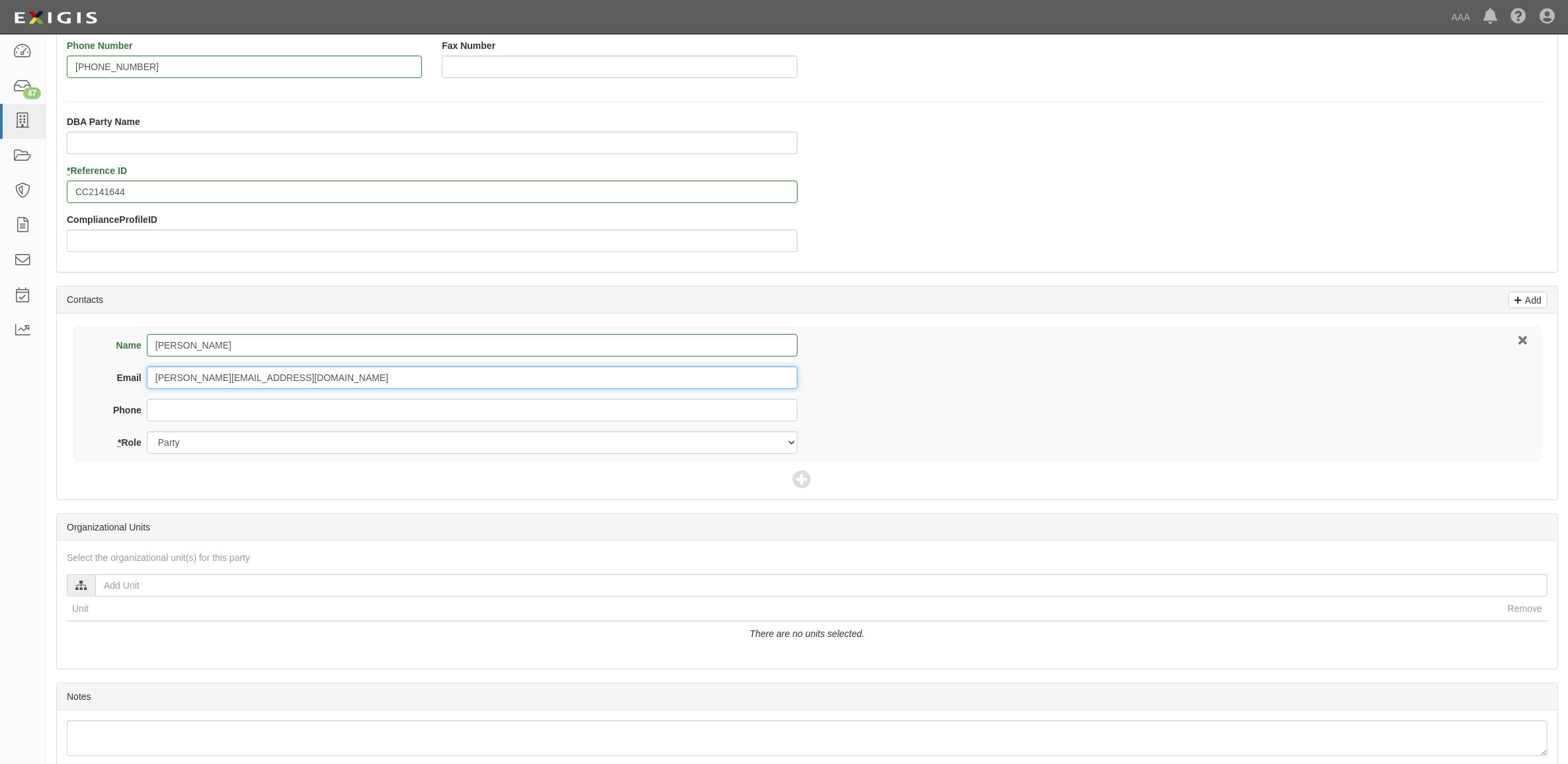
type input "[PERSON_NAME][EMAIL_ADDRESS][DOMAIN_NAME]"
type input "[PHONE_NUMBER]"
click at [795, 483] on icon at bounding box center [801, 480] width 18 height 18
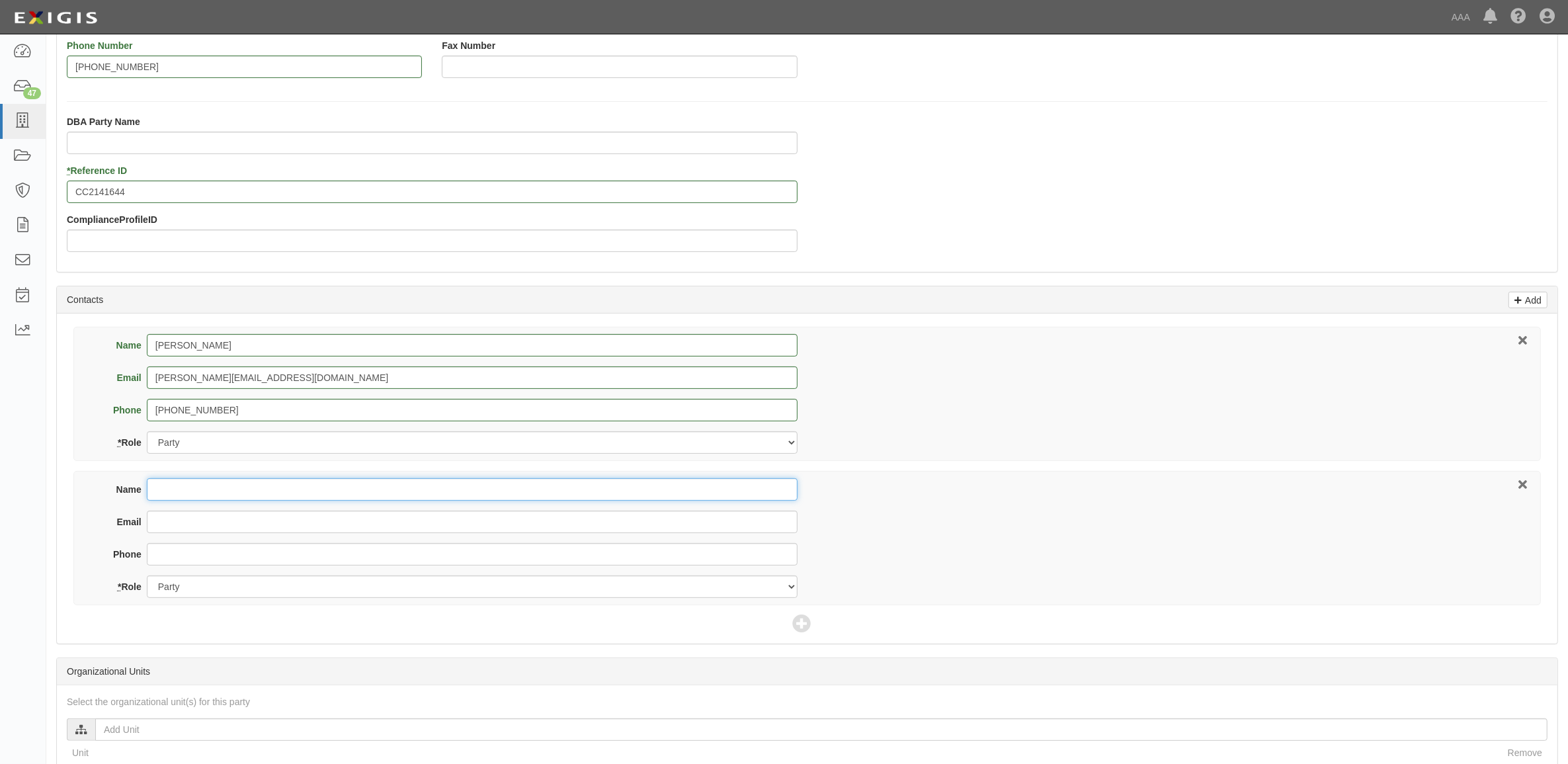
click at [385, 488] on input "Name" at bounding box center [473, 490] width 651 height 23
click at [197, 485] on input "Name" at bounding box center [473, 490] width 651 height 23
type input "C"
type input "[PERSON_NAME]"
type input "[PHONE_NUMBER]"
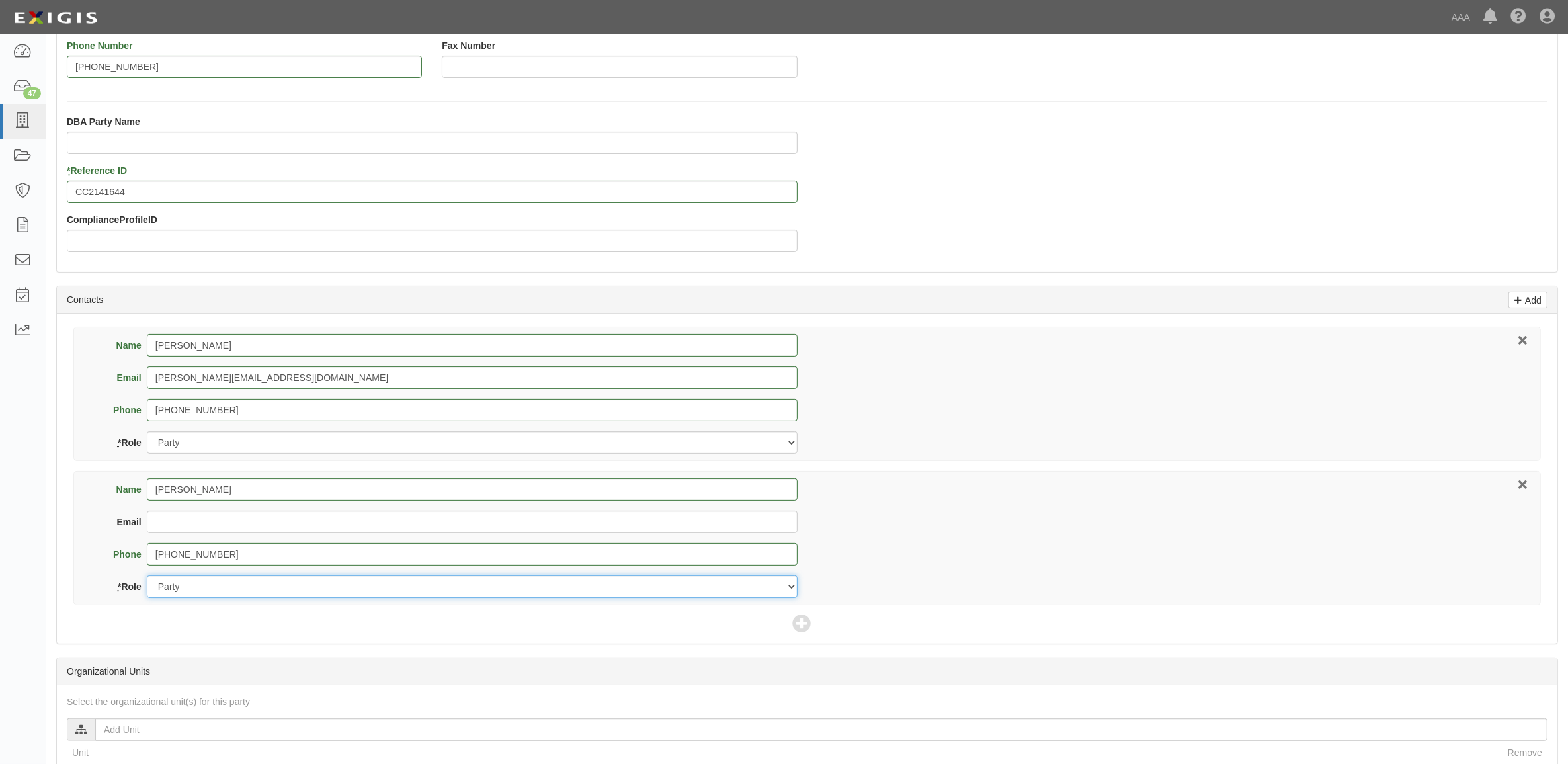
drag, startPoint x: 294, startPoint y: 583, endPoint x: 287, endPoint y: 593, distance: 12.2
click at [294, 583] on select "Party Broker Other" at bounding box center [473, 587] width 651 height 23
select select "Broker"
click at [147, 577] on select "Party Broker Other" at bounding box center [473, 587] width 651 height 23
click at [803, 622] on icon at bounding box center [801, 624] width 18 height 18
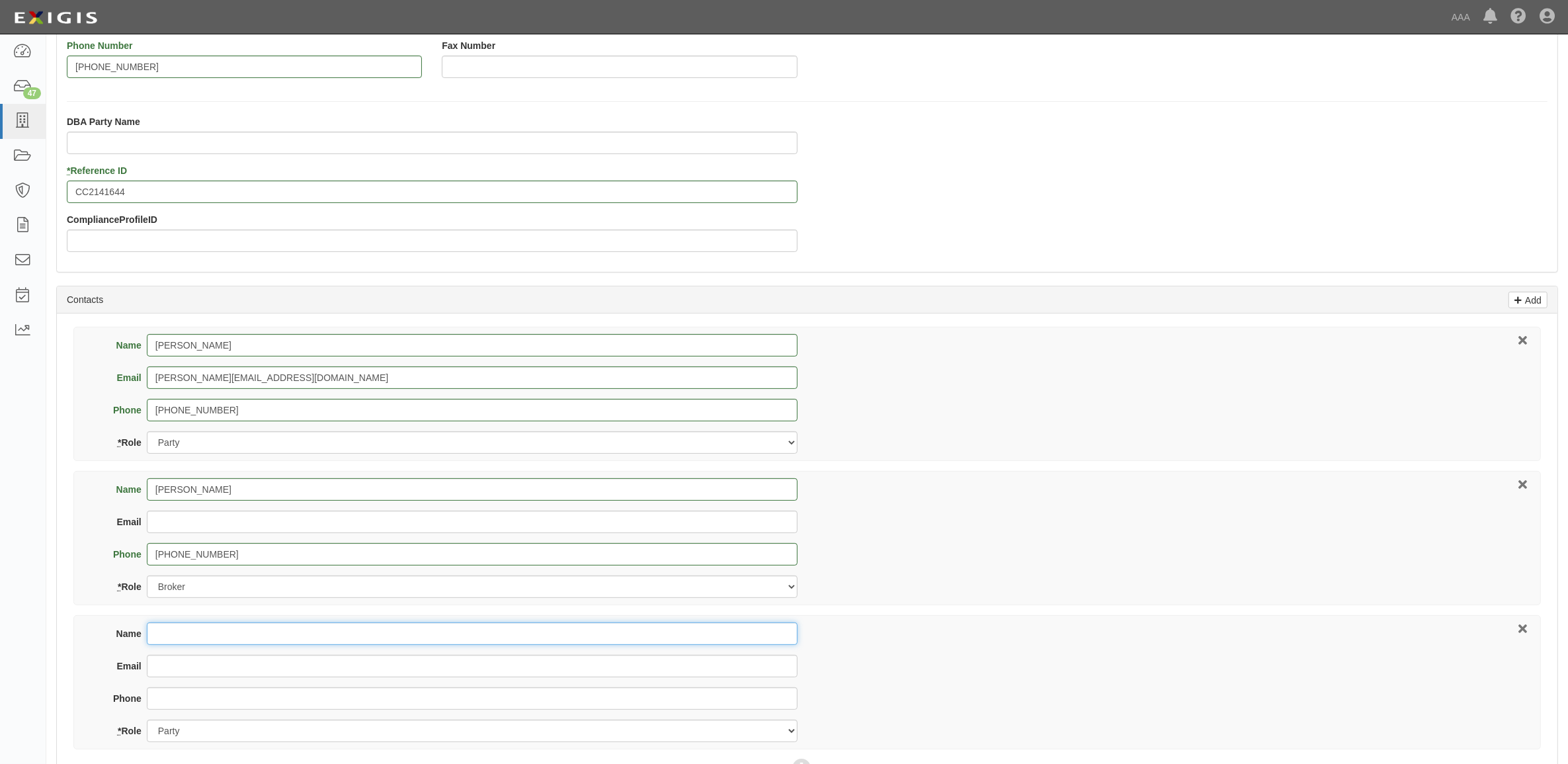
click at [312, 640] on input "Name" at bounding box center [473, 634] width 651 height 23
type input "[PERSON_NAME]"
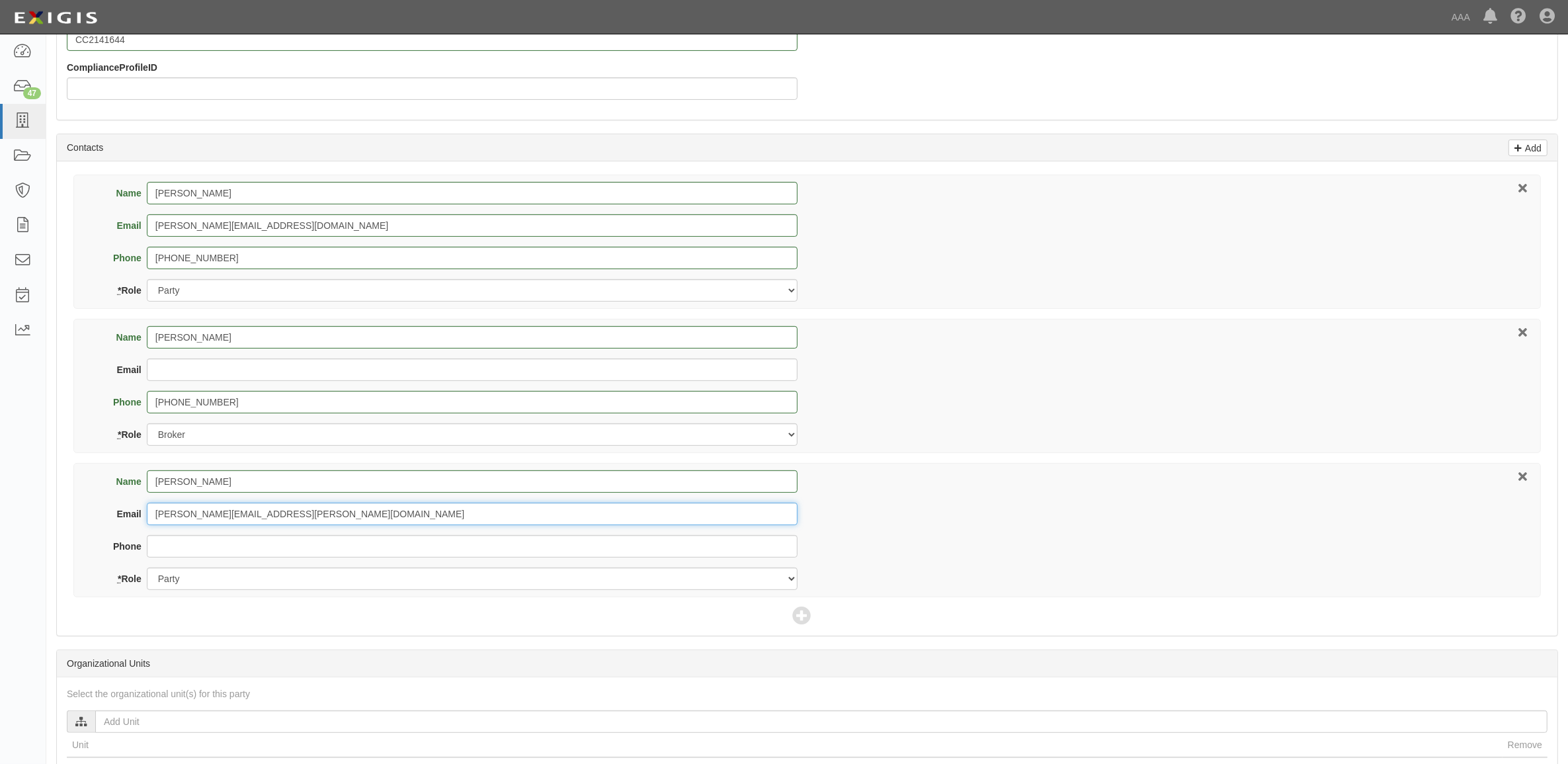
scroll to position [496, 0]
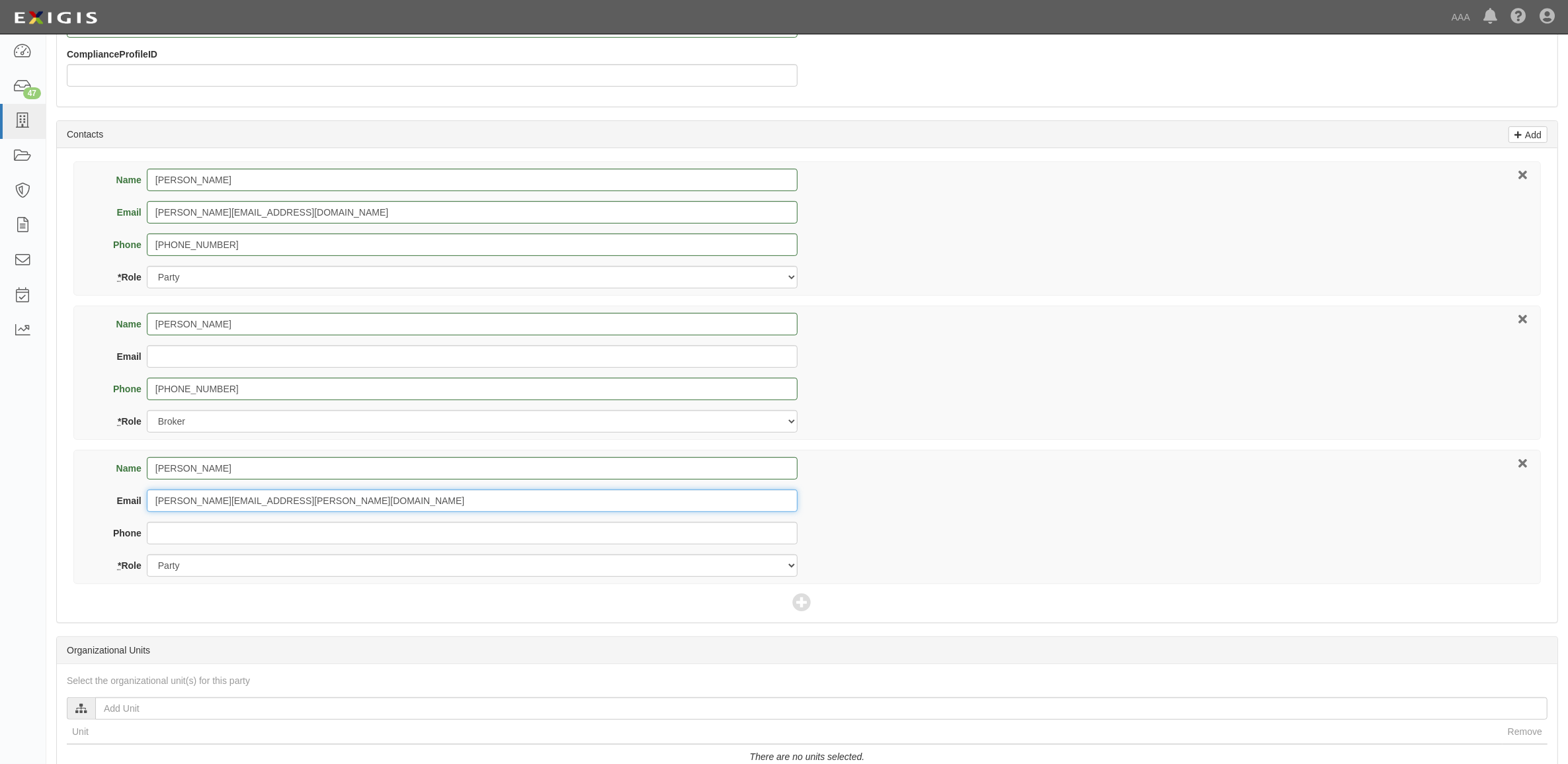
type input "[PERSON_NAME][EMAIL_ADDRESS][PERSON_NAME][DOMAIN_NAME]"
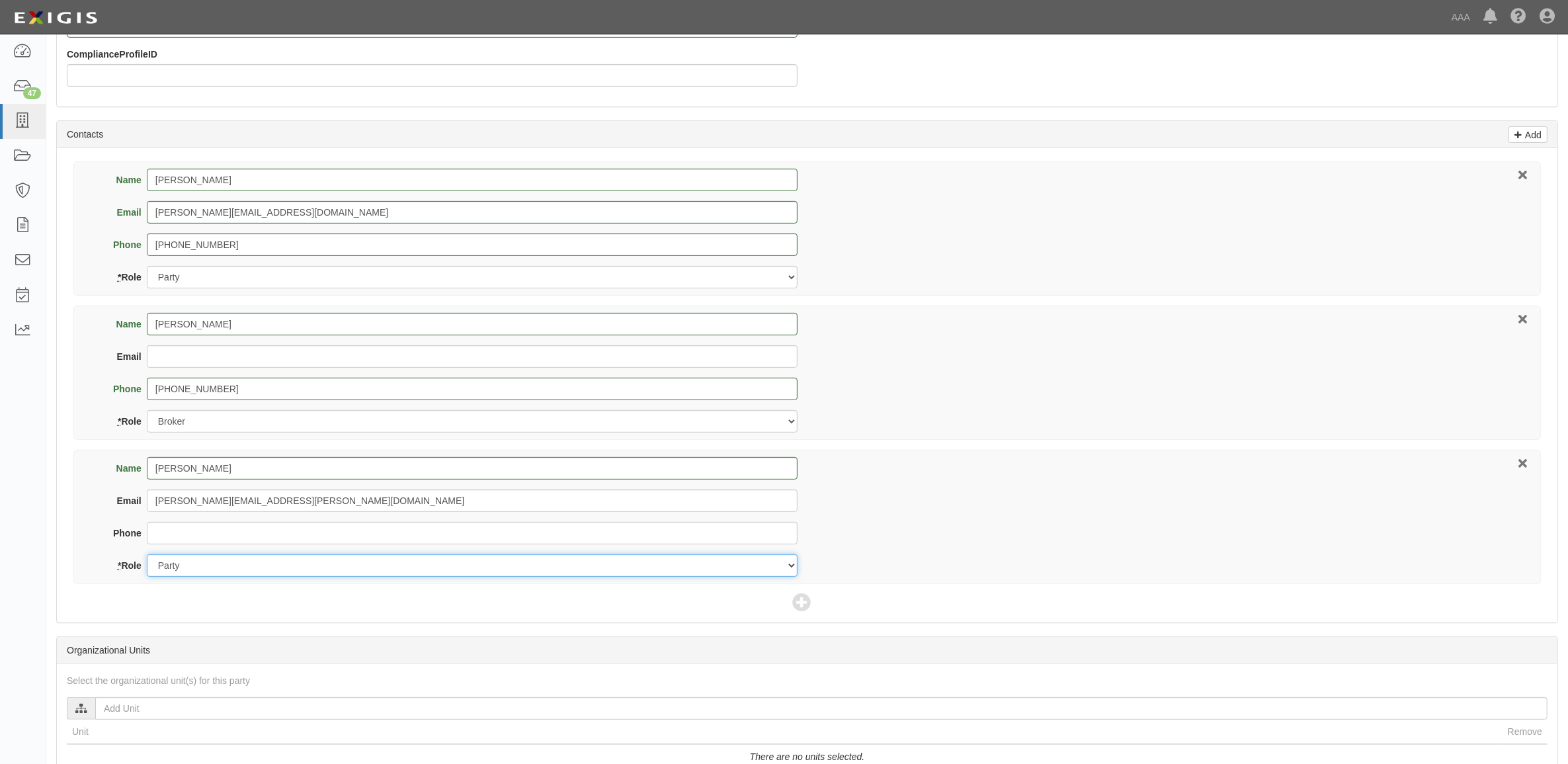
click at [242, 567] on select "Party Broker Other" at bounding box center [473, 566] width 651 height 23
select select "Other"
click at [147, 556] on select "Party Broker Other" at bounding box center [473, 566] width 651 height 23
click at [951, 500] on div "Name Brian Nikkel Email nikkel.brian@ace.aaa.com Phone * Role Party Broker Other" at bounding box center [806, 517] width 1467 height 134
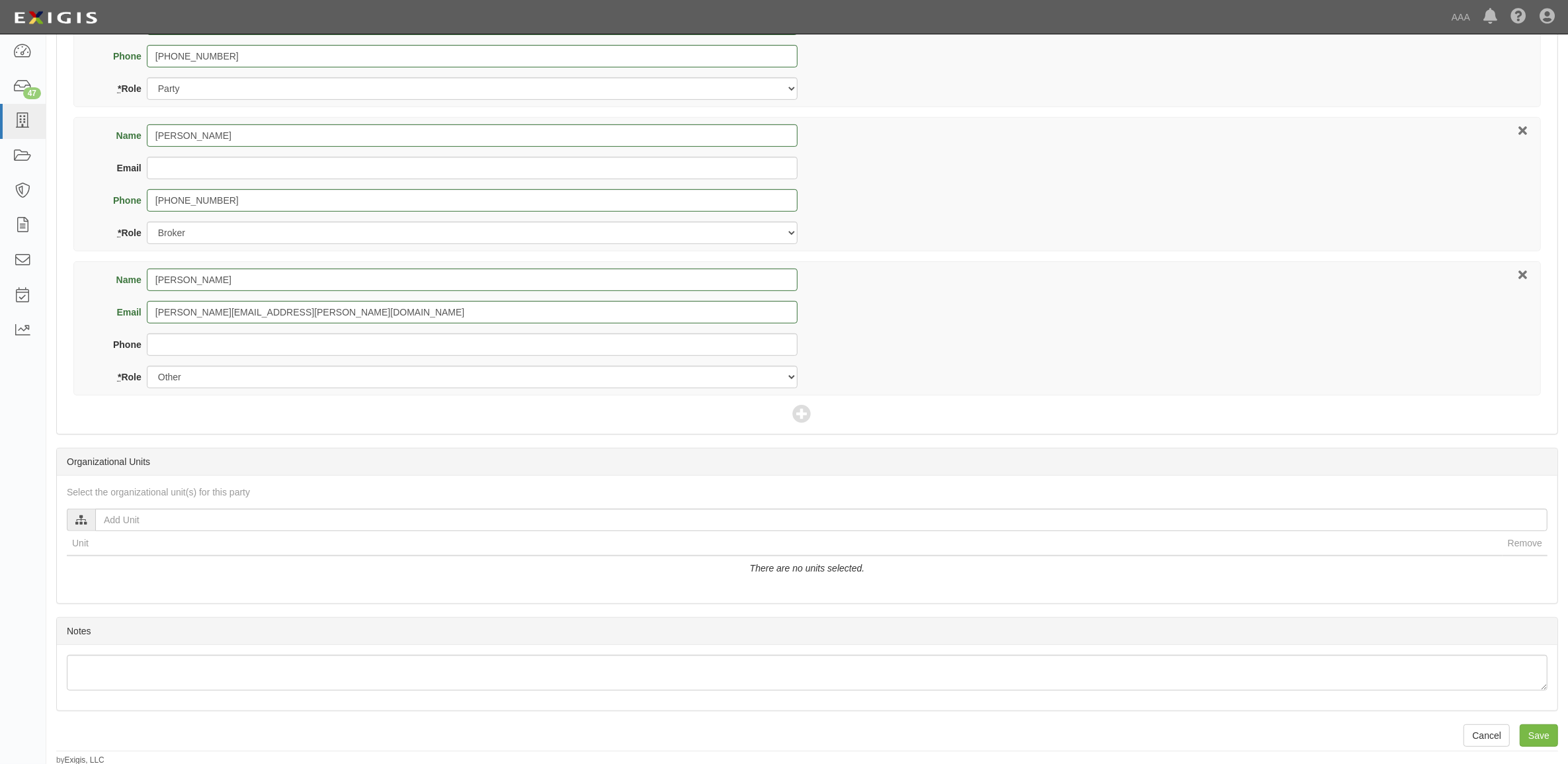
scroll to position [689, 0]
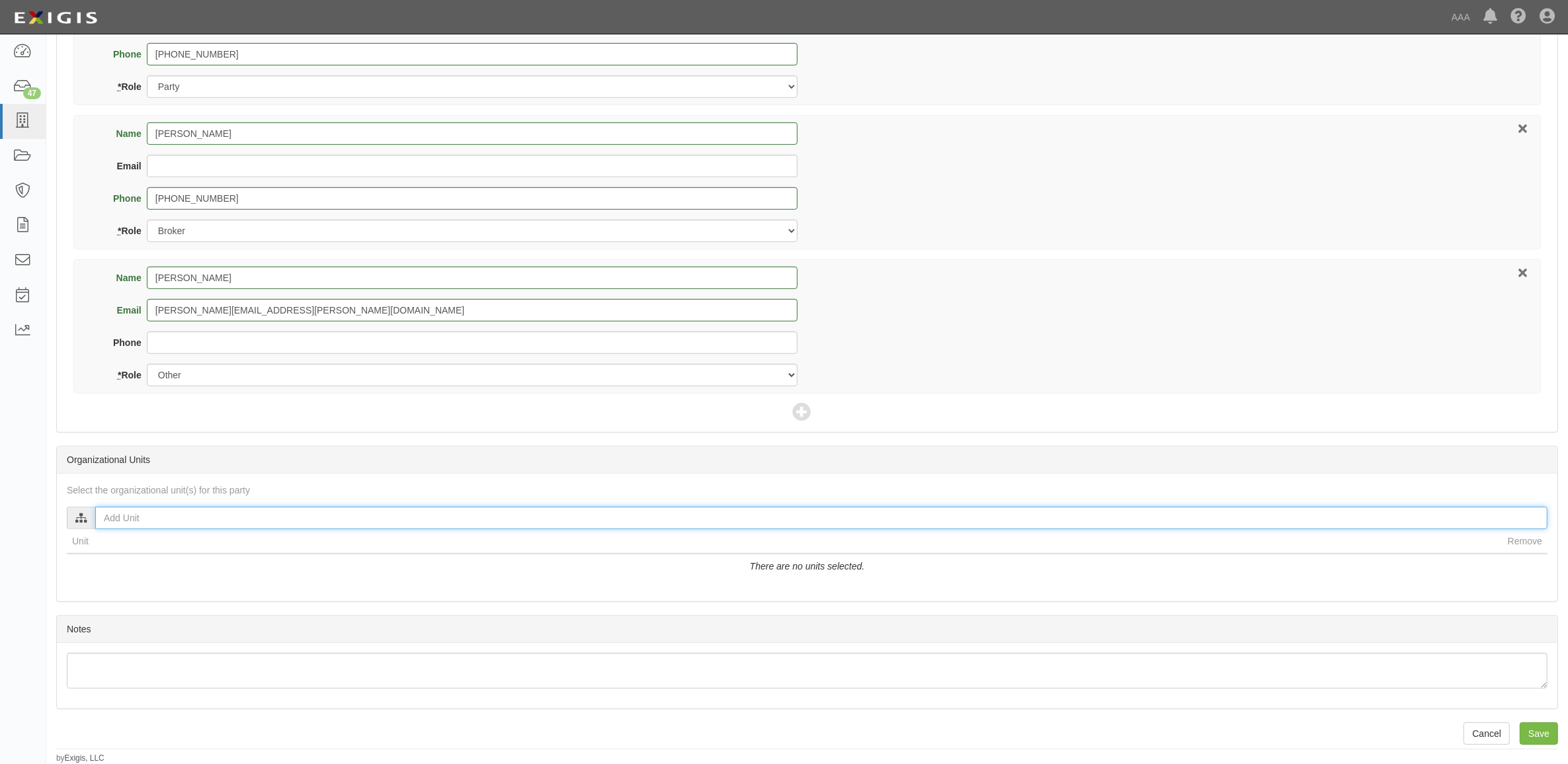
click at [236, 516] on input "text" at bounding box center [821, 518] width 1452 height 23
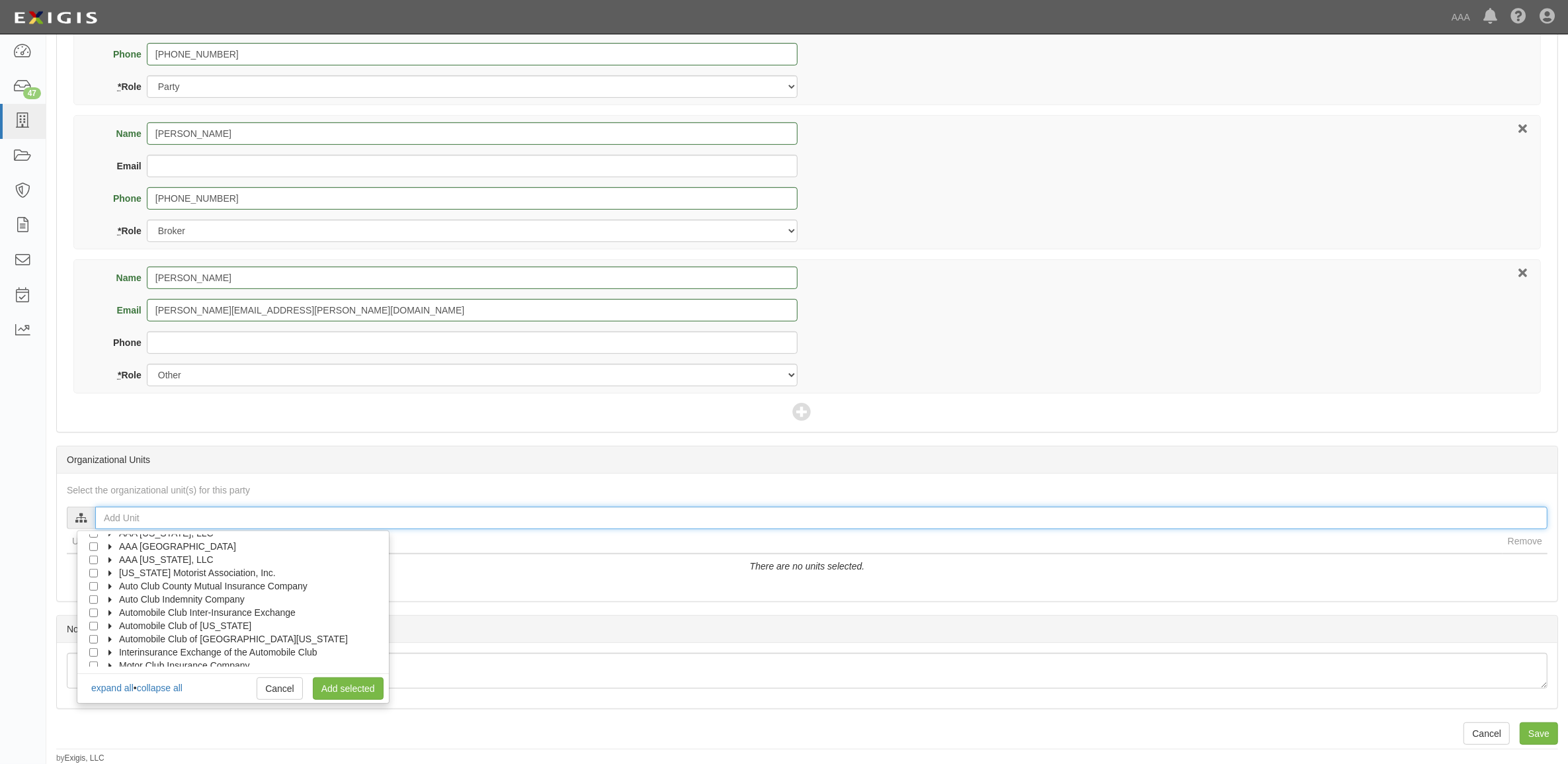
scroll to position [53, 0]
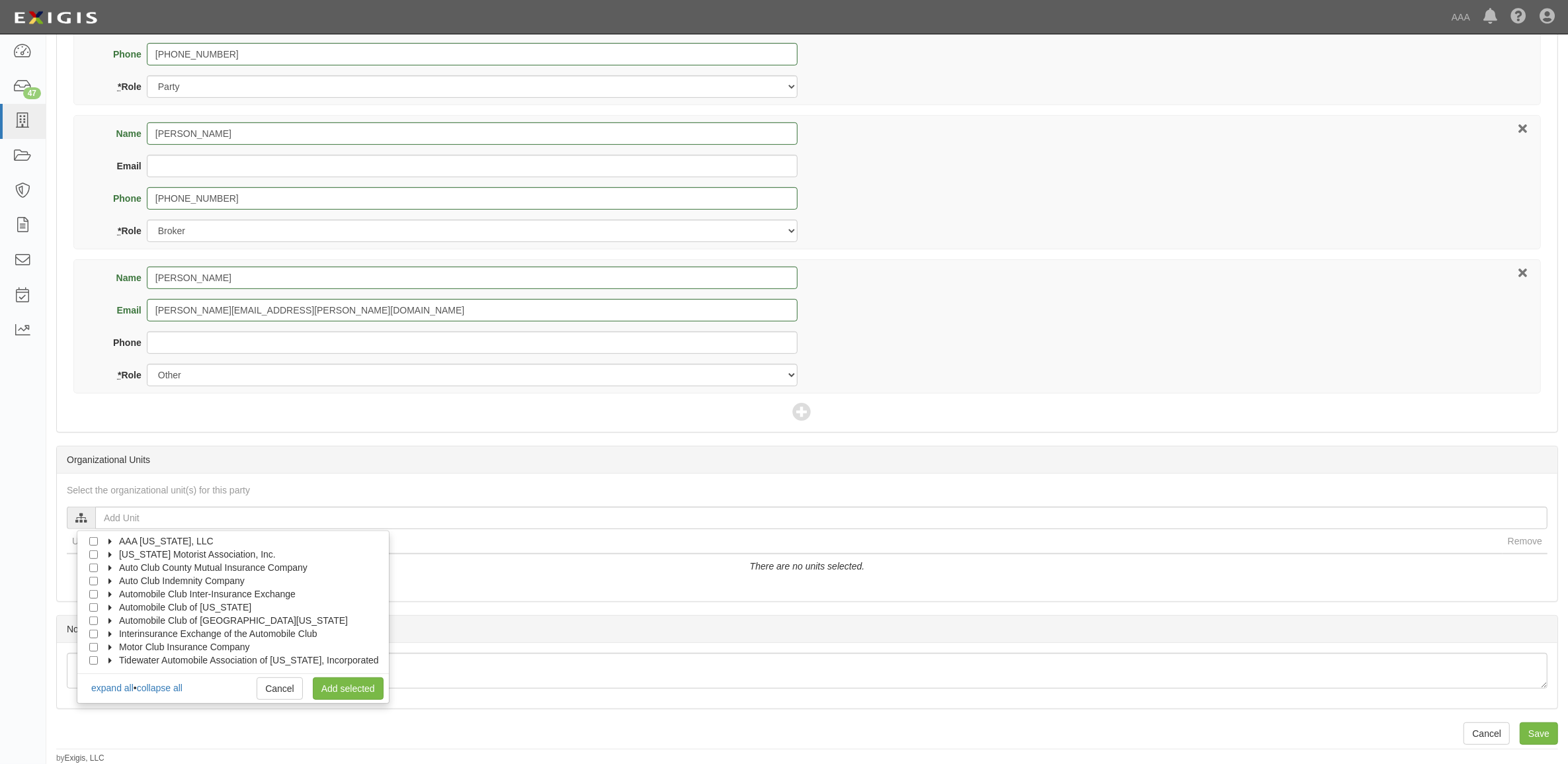
click at [113, 638] on label "Interinsurance Exchange of the Automobile Club" at bounding box center [210, 634] width 215 height 13
click at [124, 646] on icon at bounding box center [123, 648] width 9 height 6
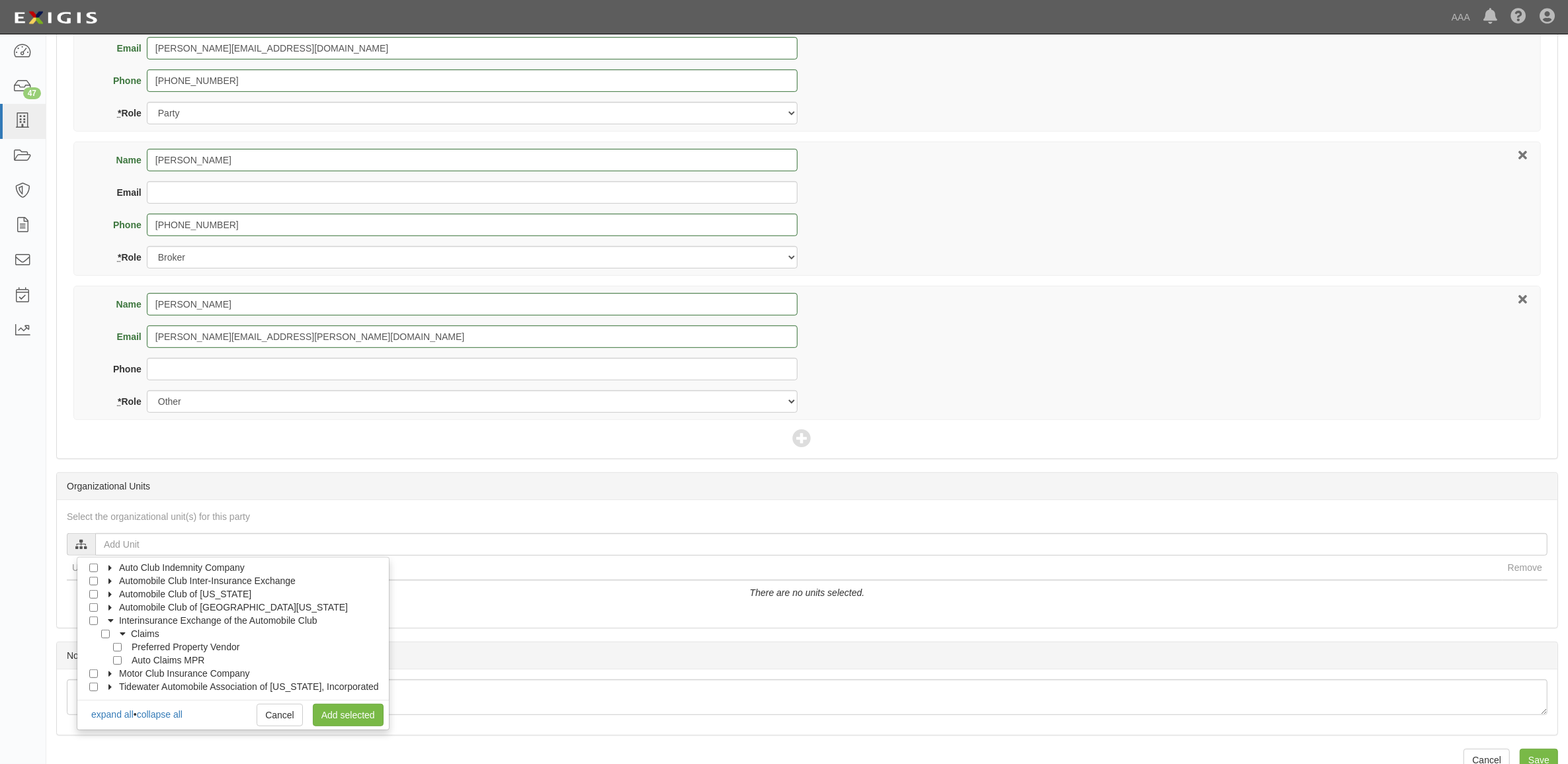
scroll to position [689, 0]
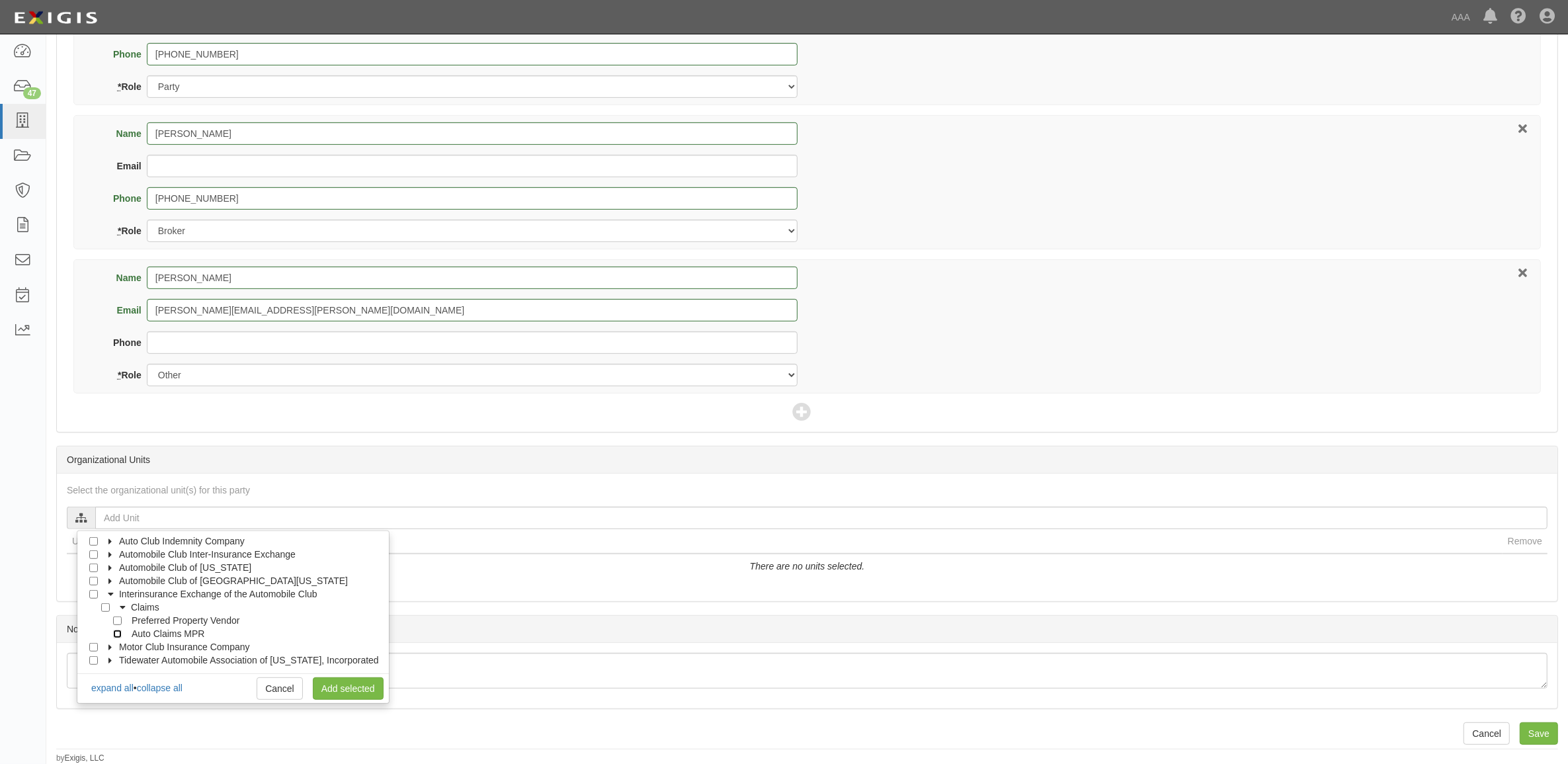
click at [117, 636] on input "Auto Claims MPR" at bounding box center [117, 634] width 8 height 8
checkbox input "true"
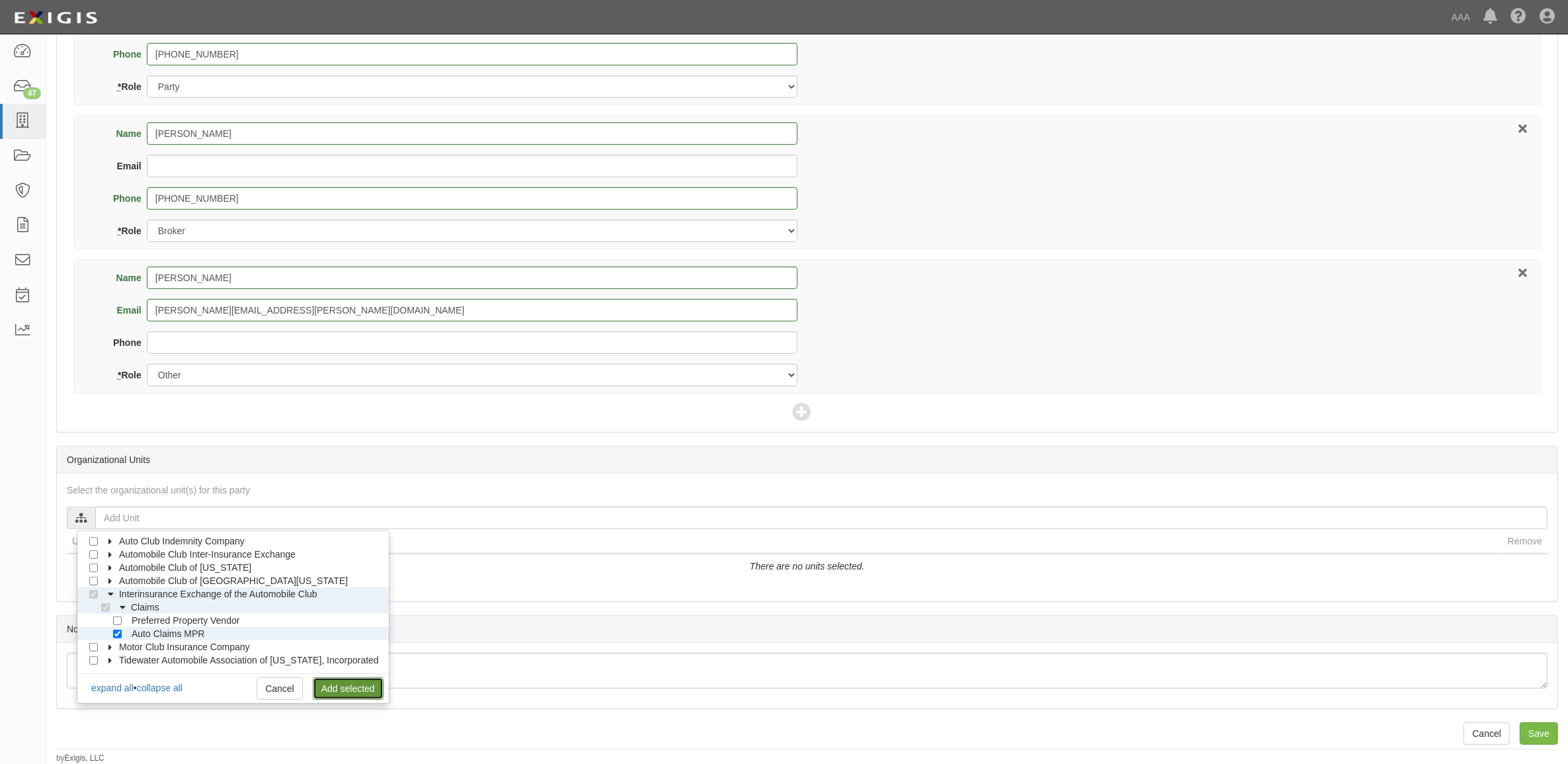
click at [354, 680] on link "Add selected" at bounding box center [348, 689] width 71 height 23
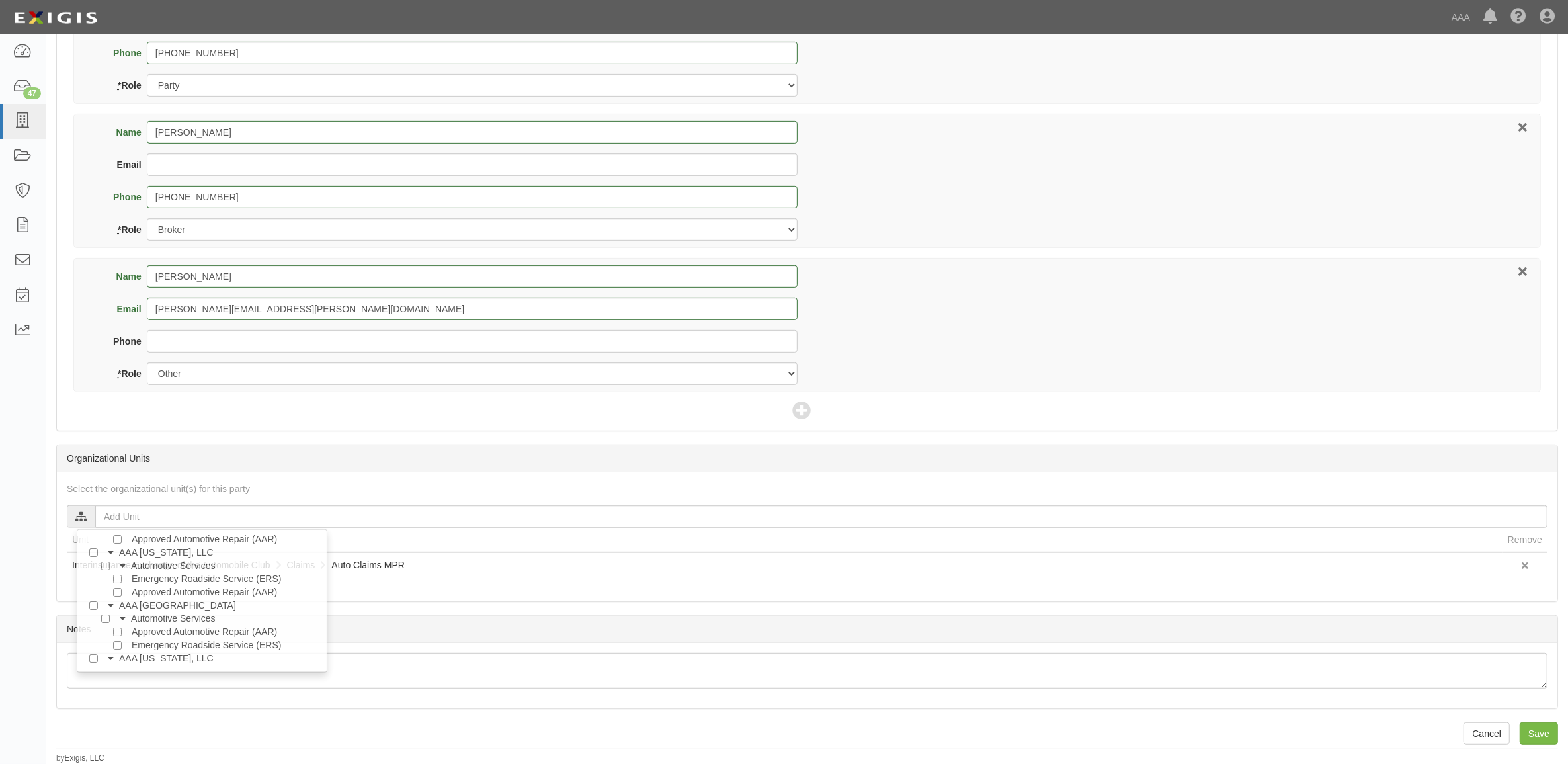
scroll to position [0, 0]
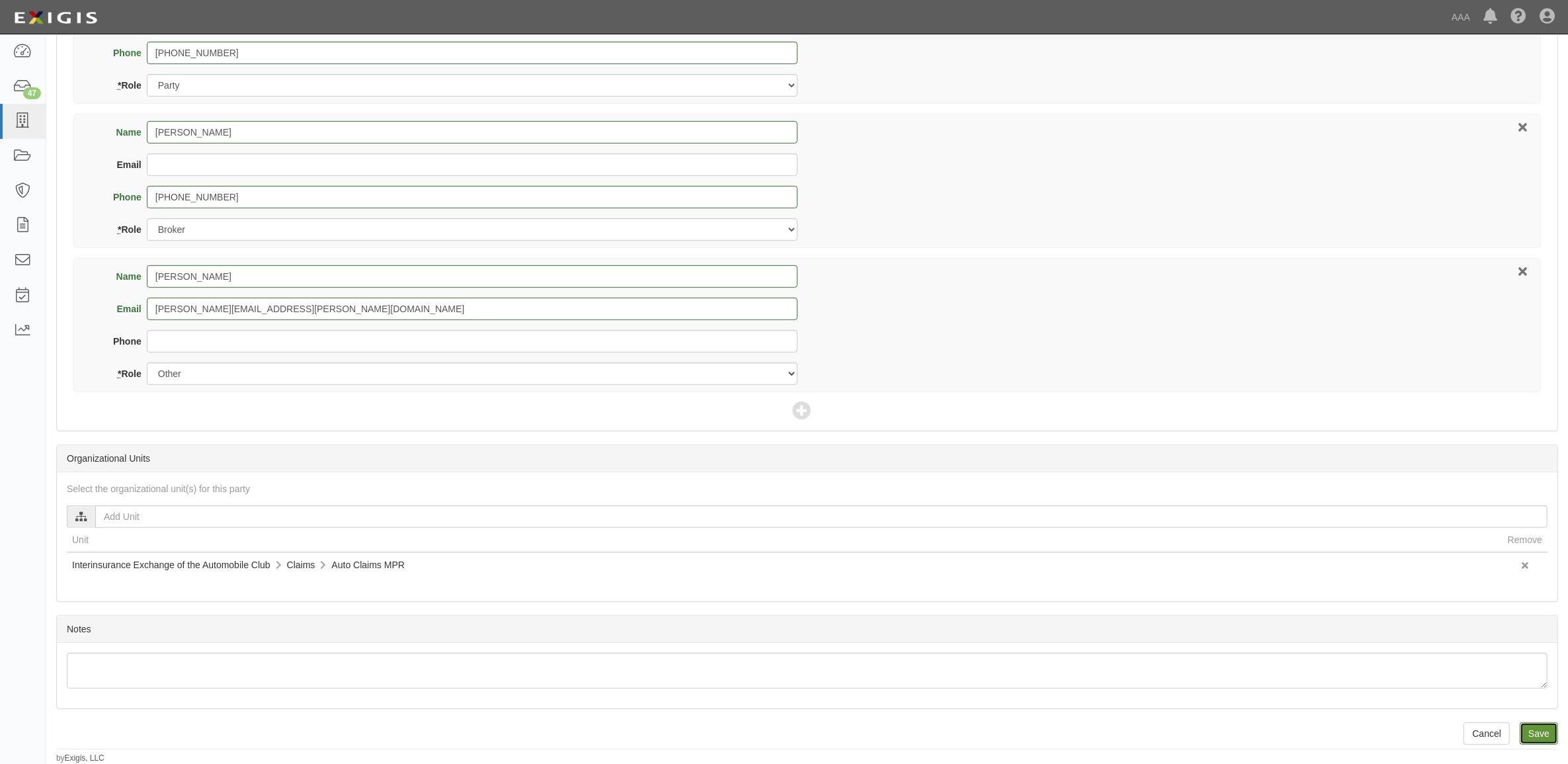
click at [1544, 743] on input "Save" at bounding box center [1539, 734] width 38 height 23
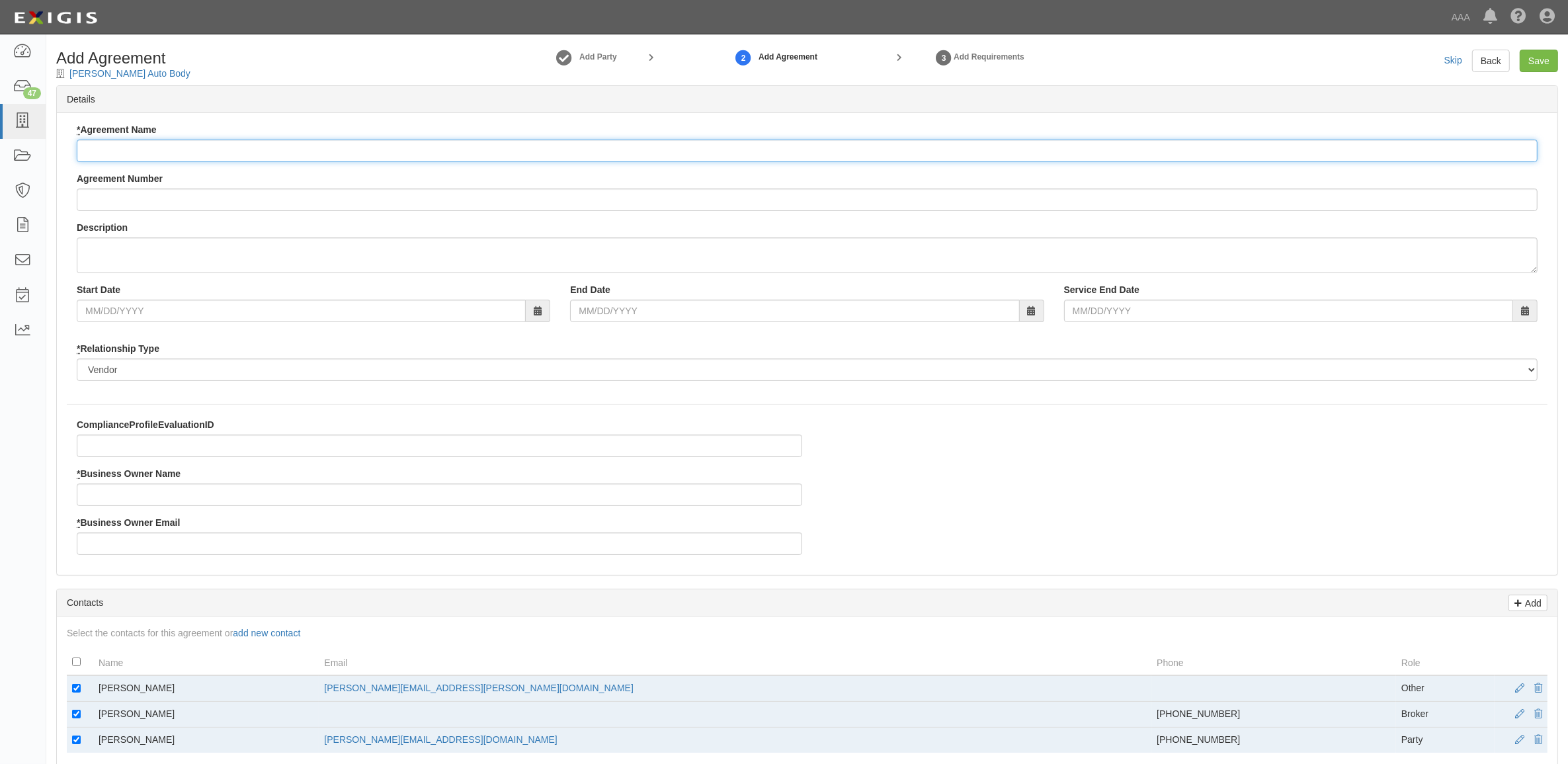
click at [289, 162] on input "* Agreement Name" at bounding box center [807, 151] width 1461 height 23
paste input "Interinsurance Exchange of the Automobile Club - MPR Auto"
type input "Interinsurance Exchange of the Automobile Club - MPR Auto"
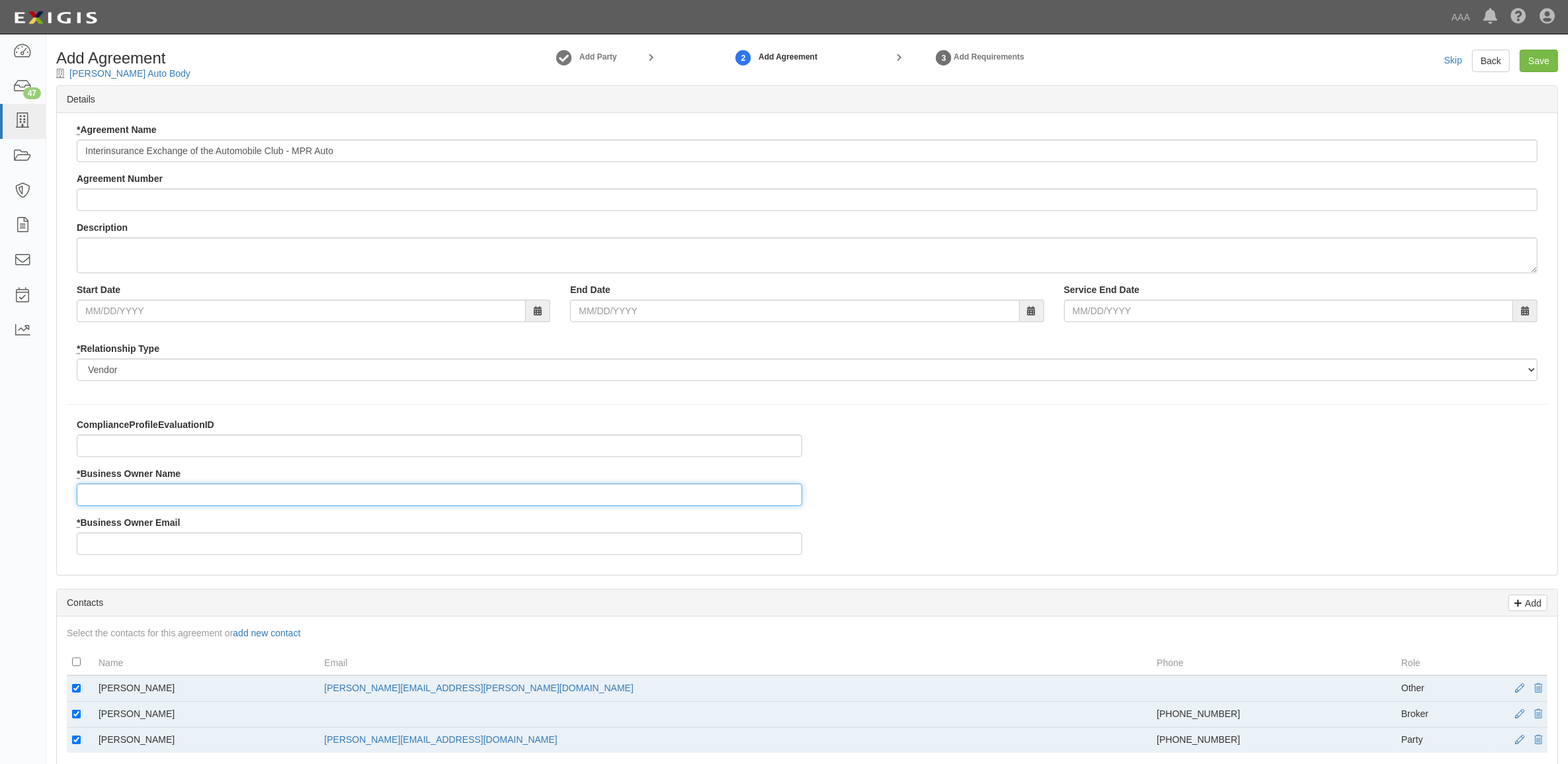
click at [168, 502] on input "* Business Owner Name" at bounding box center [440, 495] width 726 height 23
type input "Brian Nikkel"
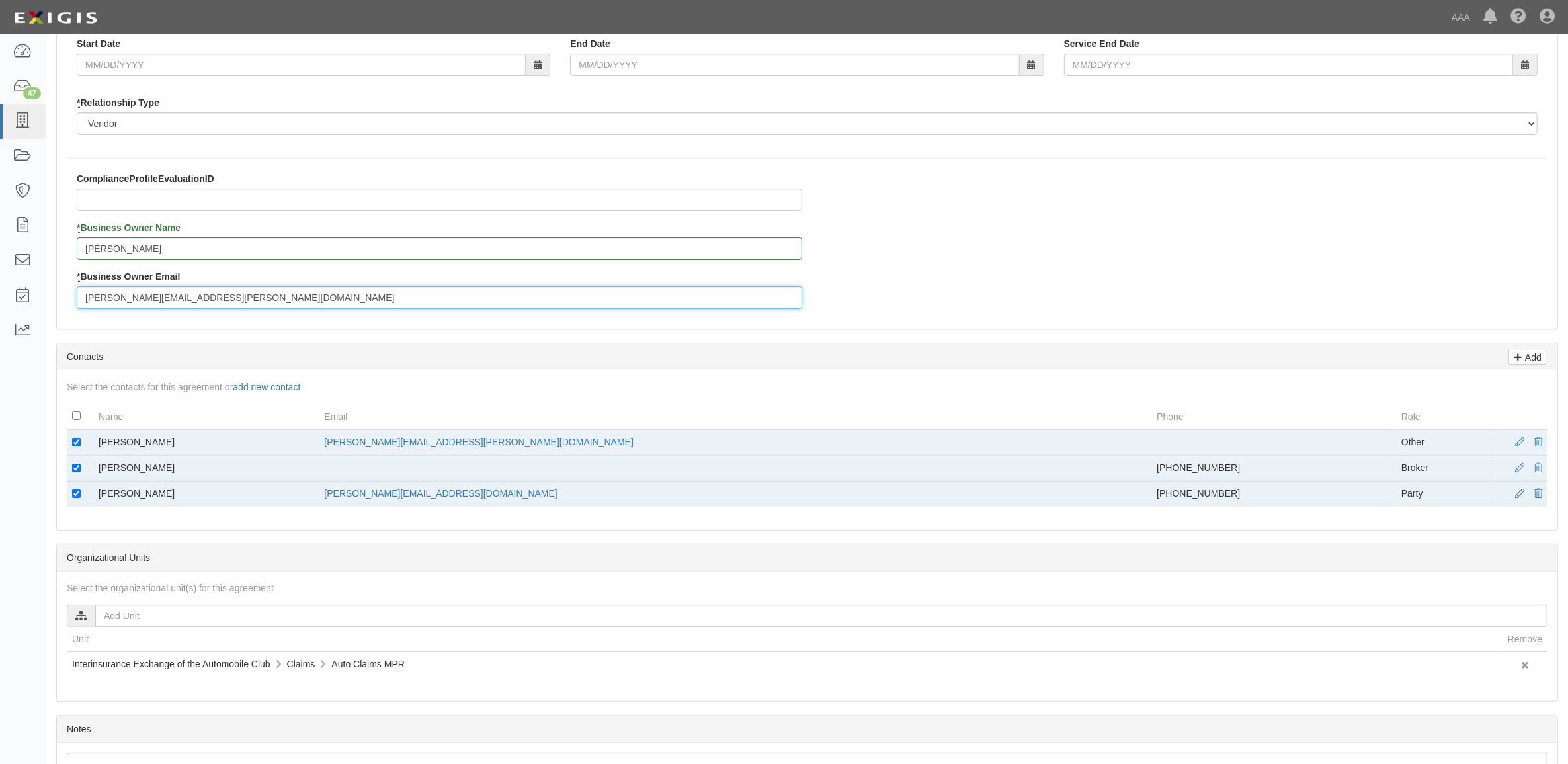
scroll to position [248, 0]
type input "nikkel.brian@ace.aaa.com"
click at [78, 441] on input "checkbox" at bounding box center [76, 440] width 8 height 8
checkbox input "false"
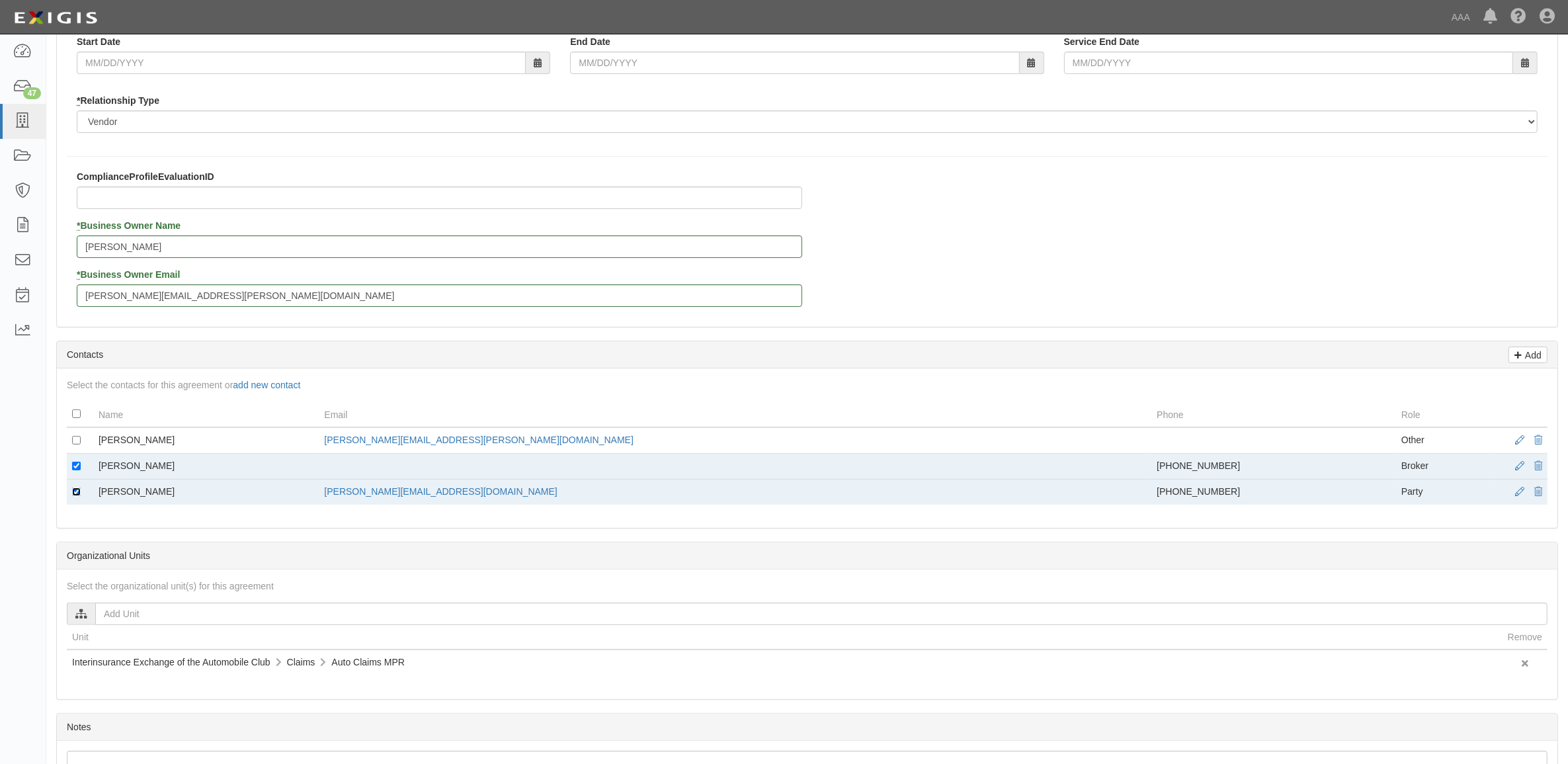
click at [72, 492] on input "checkbox" at bounding box center [76, 491] width 8 height 8
checkbox input "false"
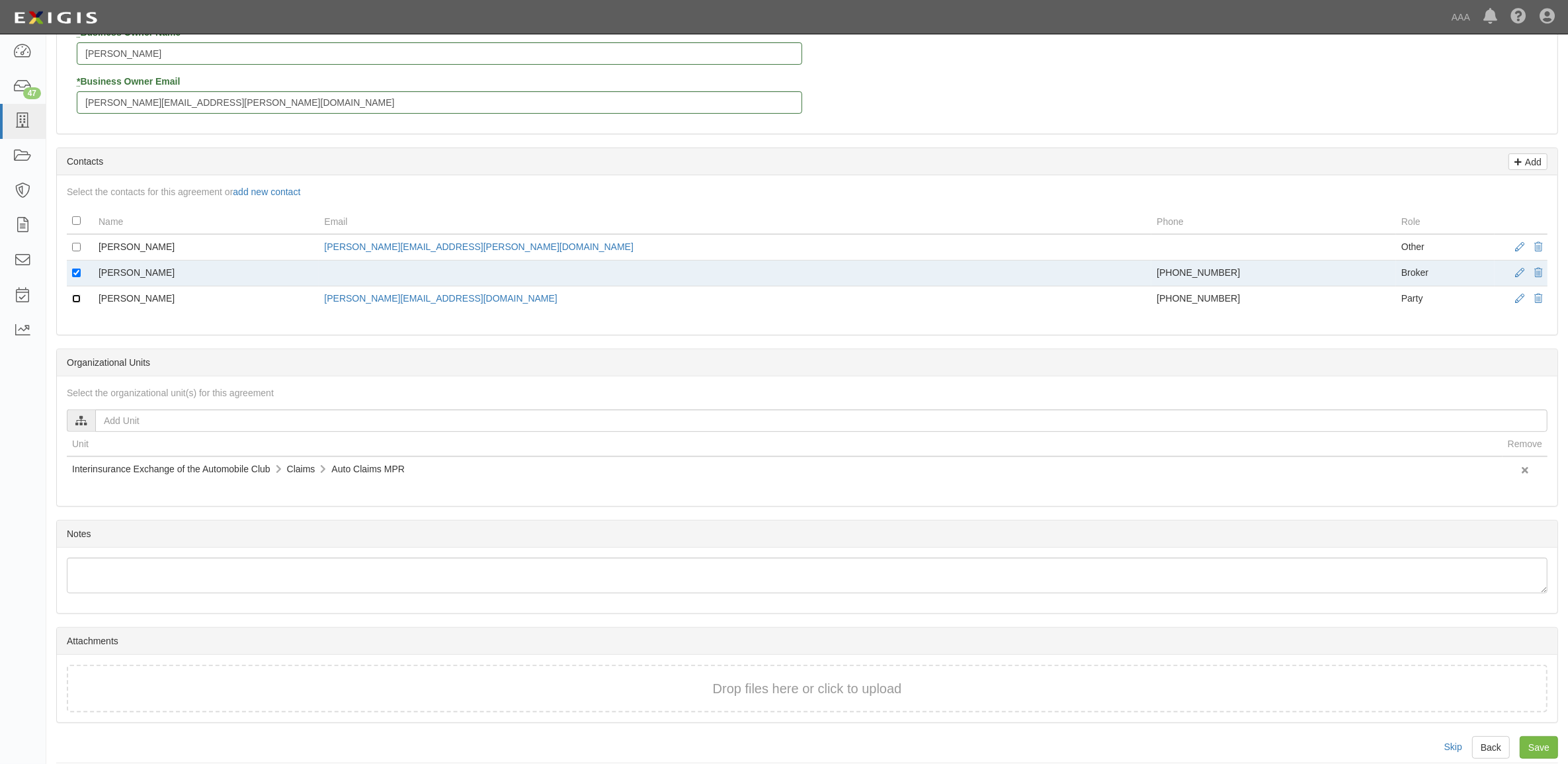
scroll to position [457, 0]
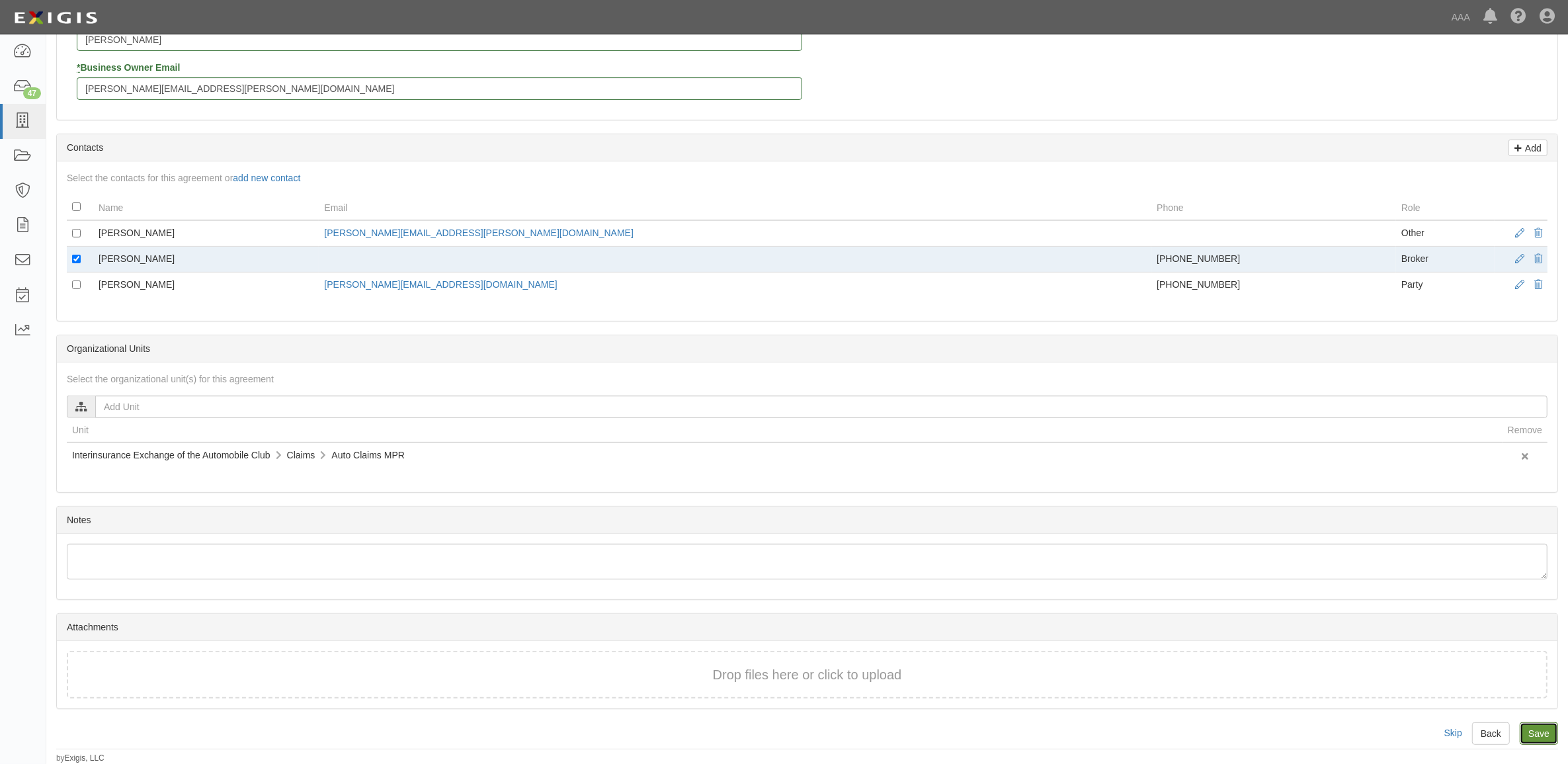
click at [1536, 725] on input "Save" at bounding box center [1539, 734] width 38 height 23
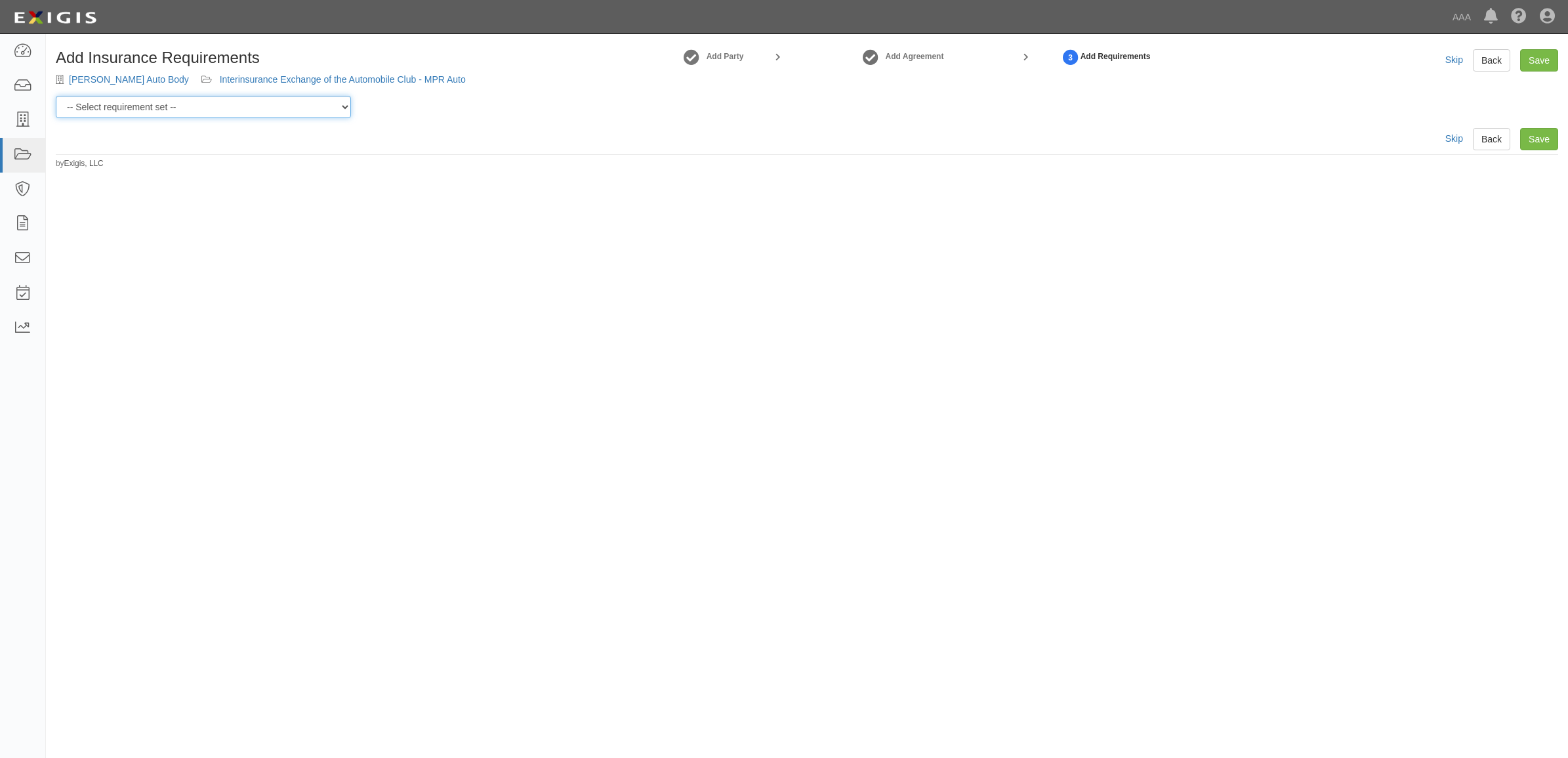
click at [196, 101] on select "-- Select requirement set -- AAA East Central AAR AAA East Central ERS AAA East…" at bounding box center [203, 107] width 295 height 23
select select "16701"
click at [56, 96] on select "-- Select requirement set -- AAA East Central AAR AAA East Central ERS AAA East…" at bounding box center [203, 107] width 295 height 23
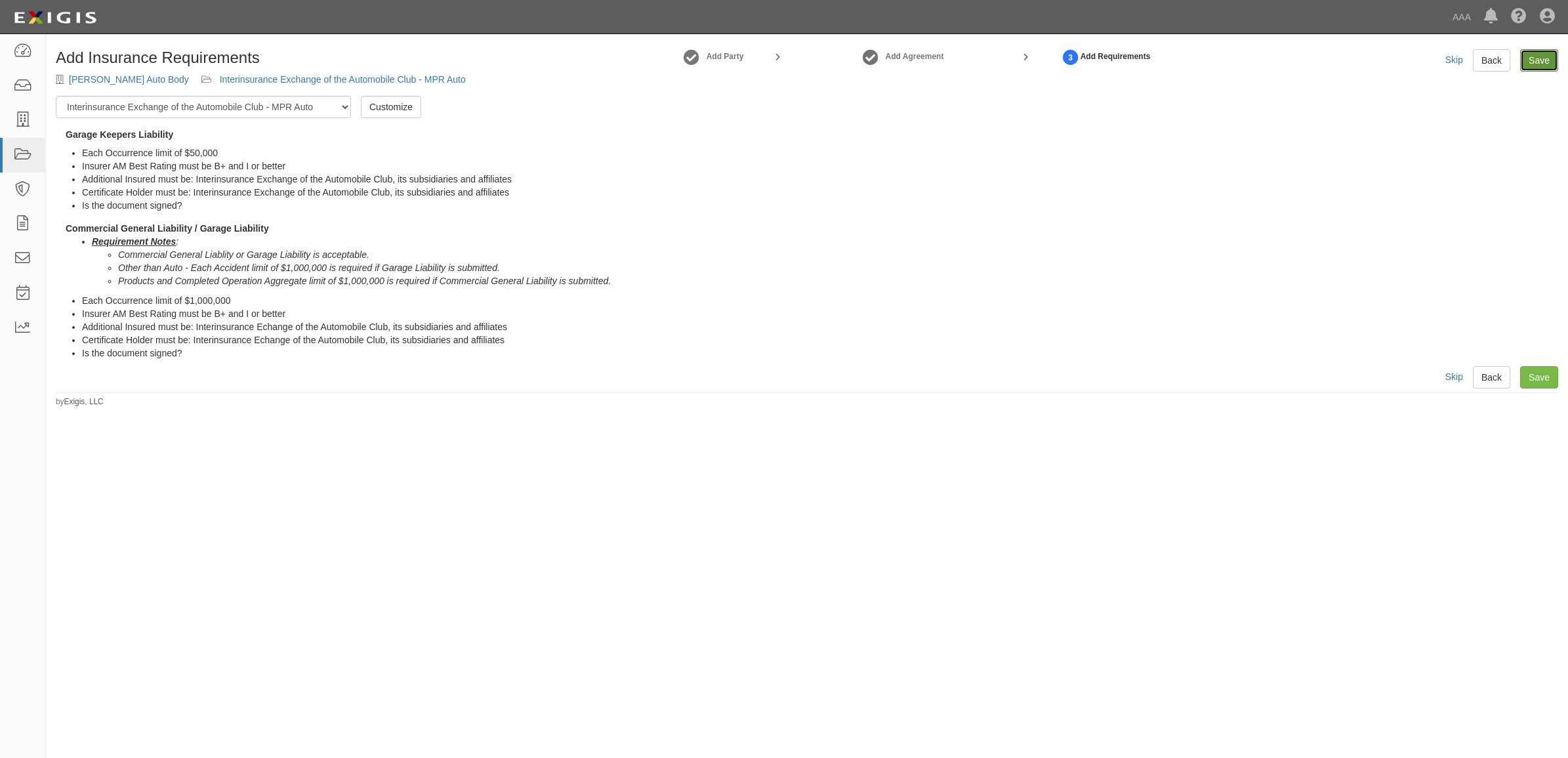
click at [1536, 61] on link "Save" at bounding box center [1539, 61] width 38 height 23
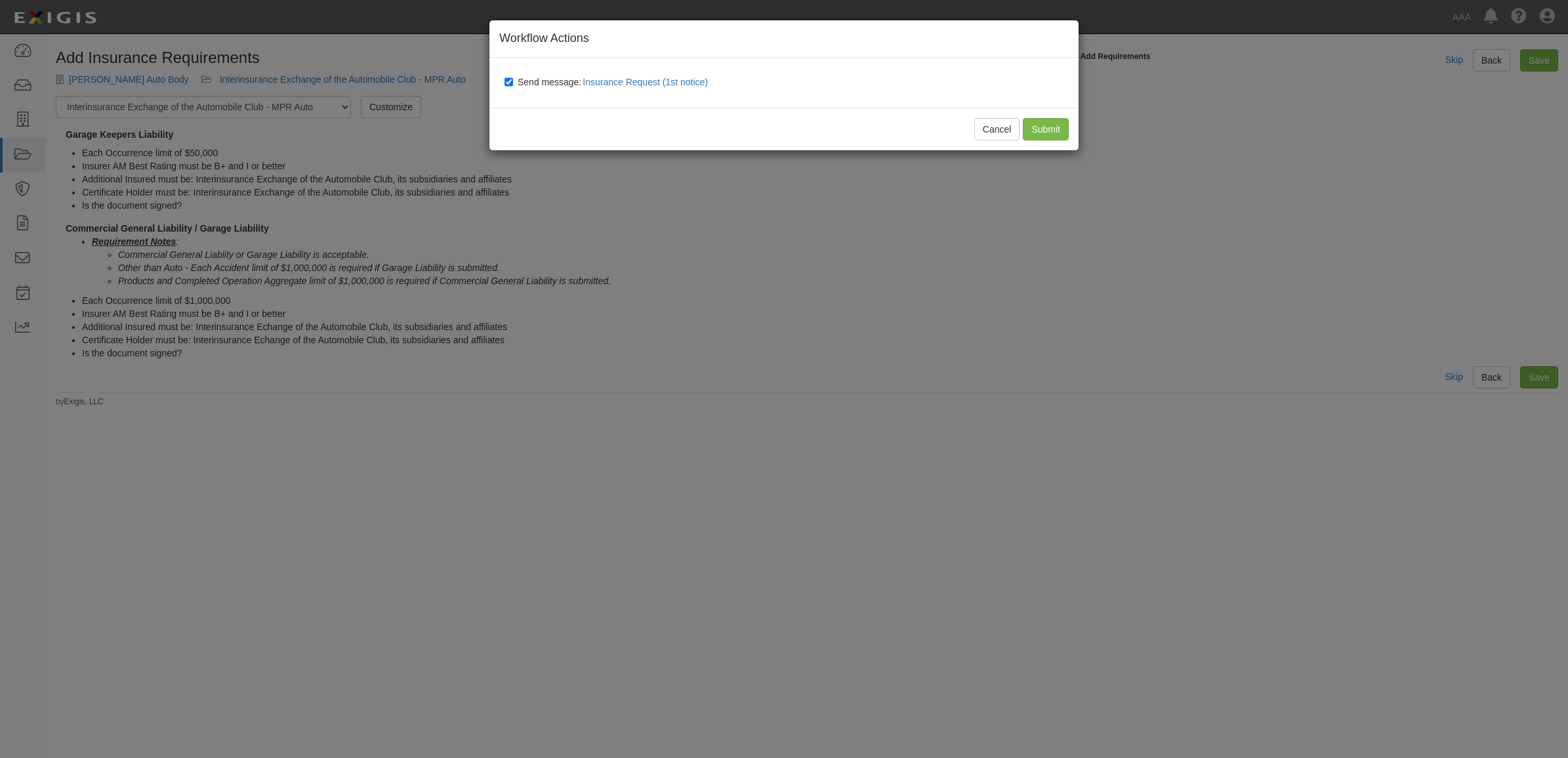
click at [551, 82] on span "Send message: Insurance Request (1st notice)" at bounding box center [615, 82] width 196 height 11
click at [513, 82] on input "Send message: Insurance Request (1st notice)" at bounding box center [508, 82] width 8 height 11
checkbox input "false"
click at [1050, 130] on input "Submit" at bounding box center [1046, 129] width 46 height 23
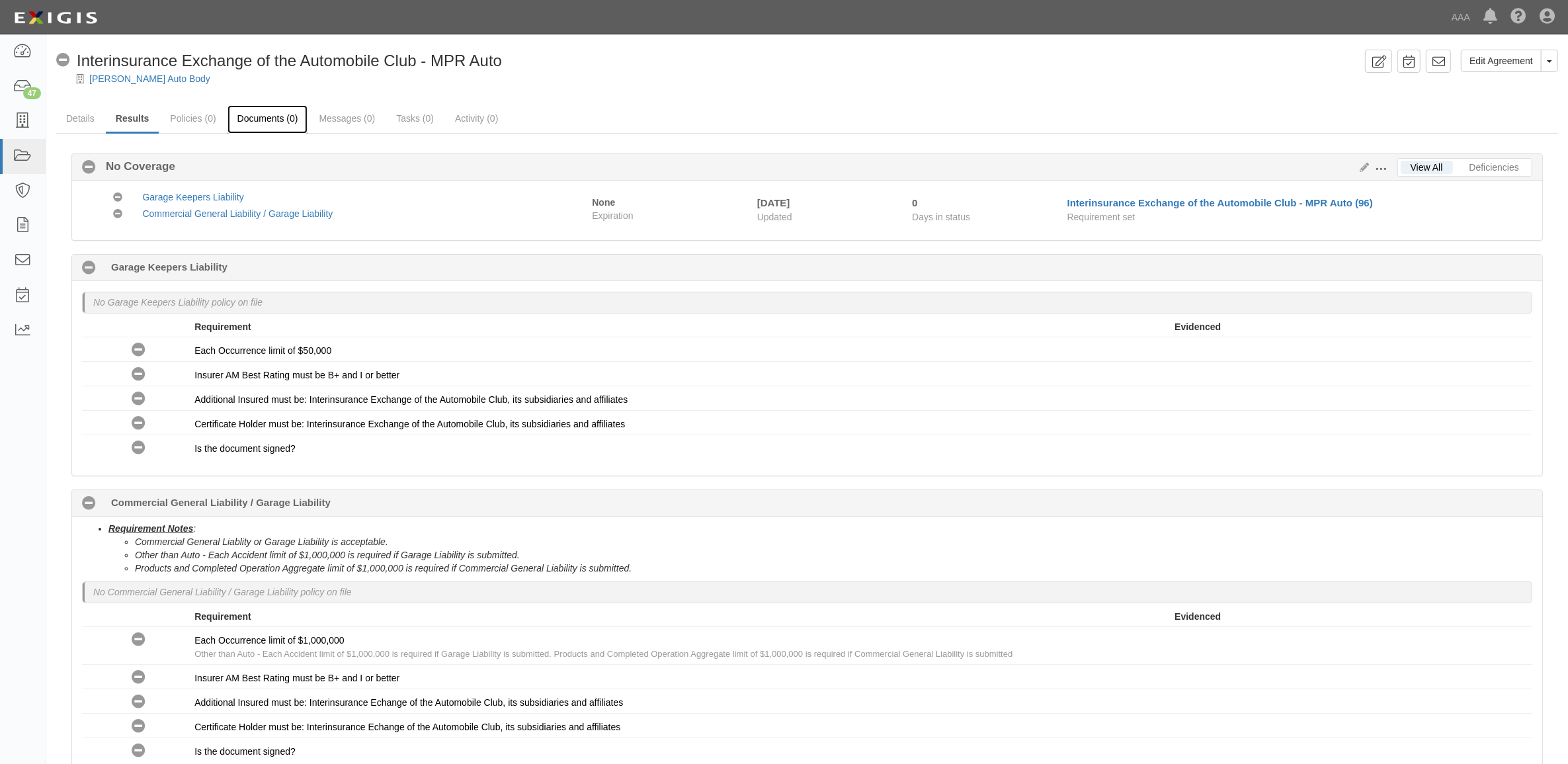
click at [229, 117] on link "Documents (0)" at bounding box center [268, 119] width 81 height 28
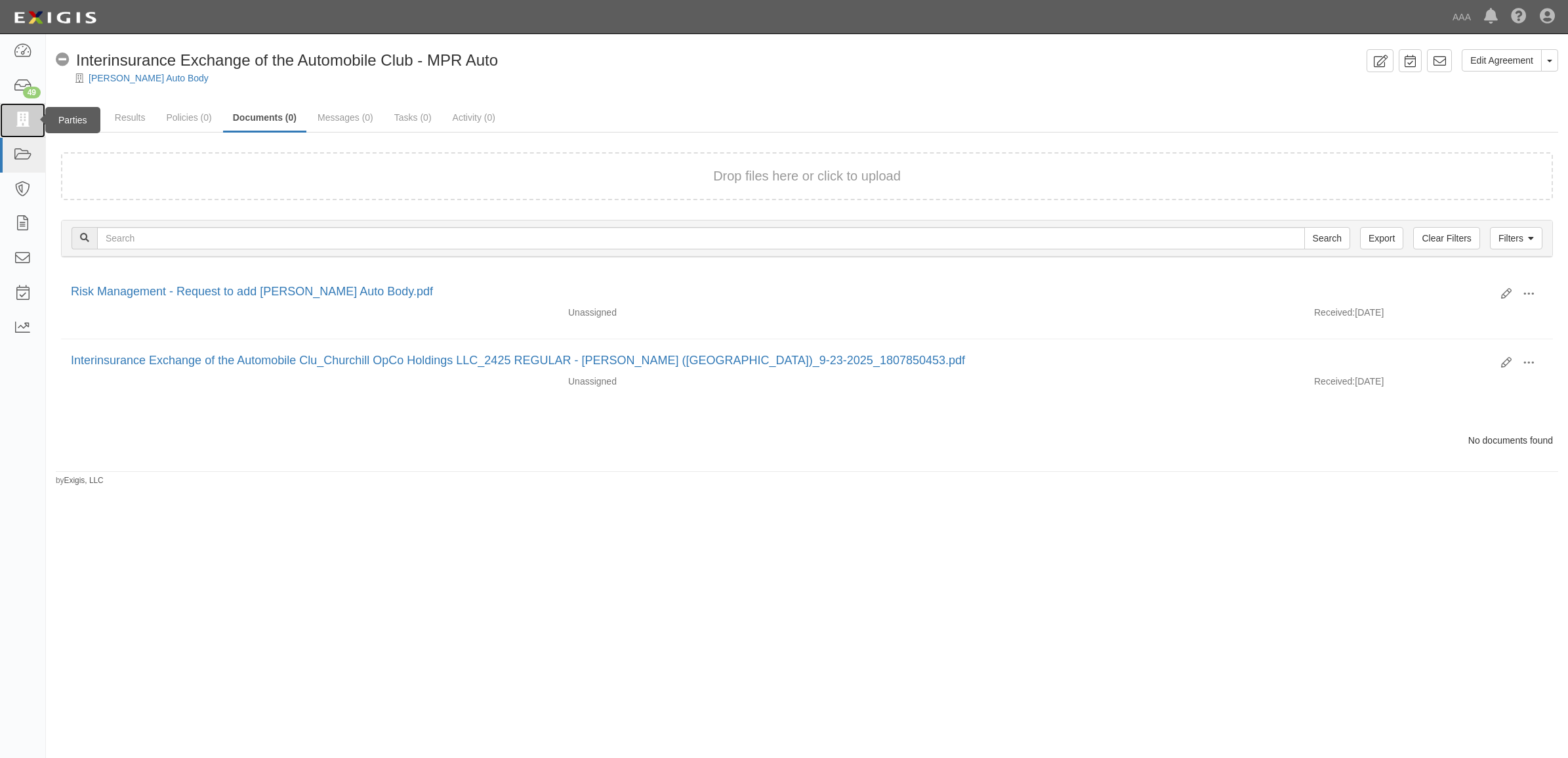
click at [23, 122] on icon at bounding box center [22, 120] width 18 height 15
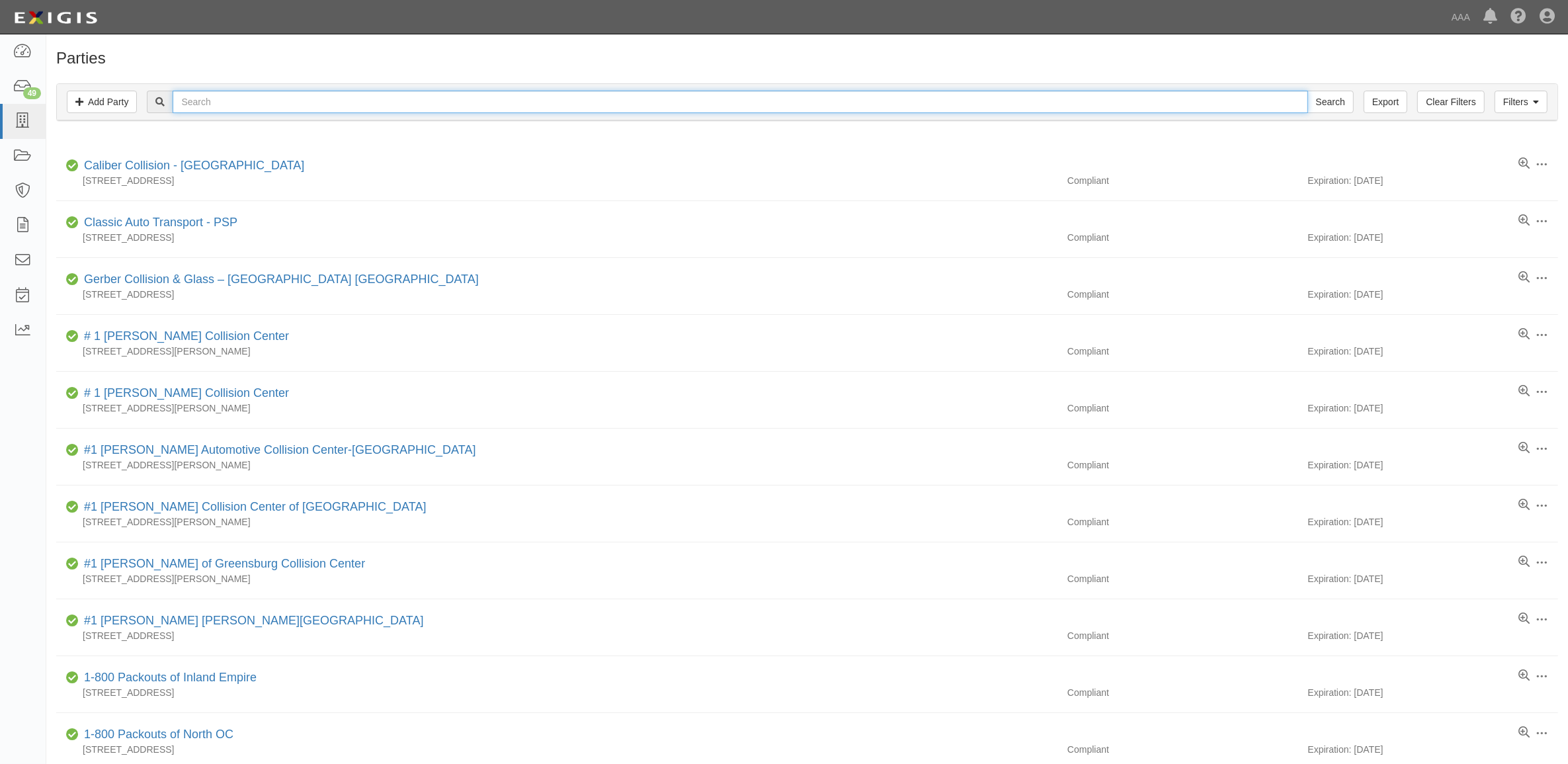
click at [239, 102] on input "text" at bounding box center [739, 102] width 1135 height 23
type input "367734"
click at [1307, 91] on input "Search" at bounding box center [1330, 102] width 46 height 23
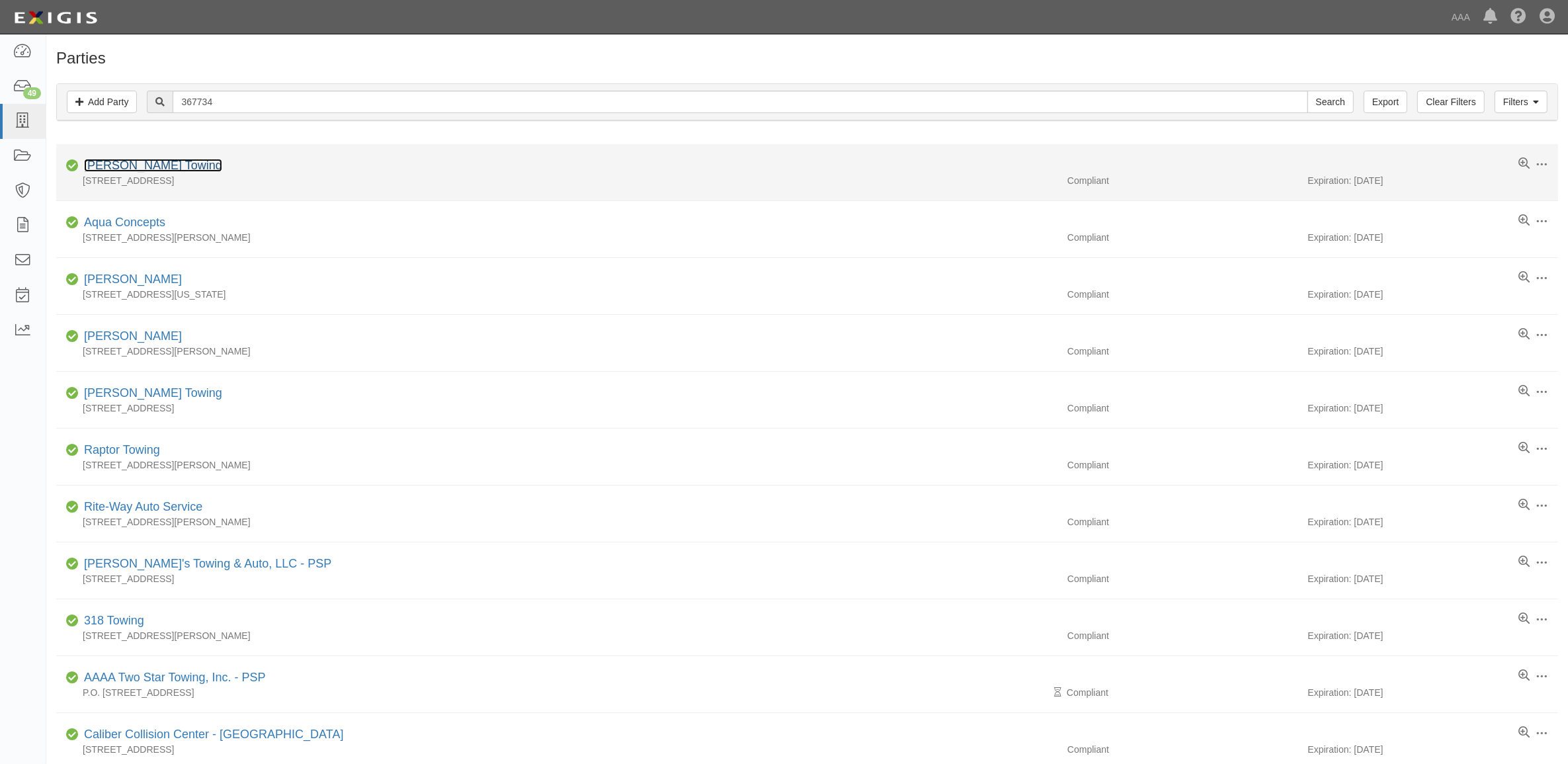
click at [143, 171] on link "[PERSON_NAME] Towing" at bounding box center [152, 165] width 138 height 13
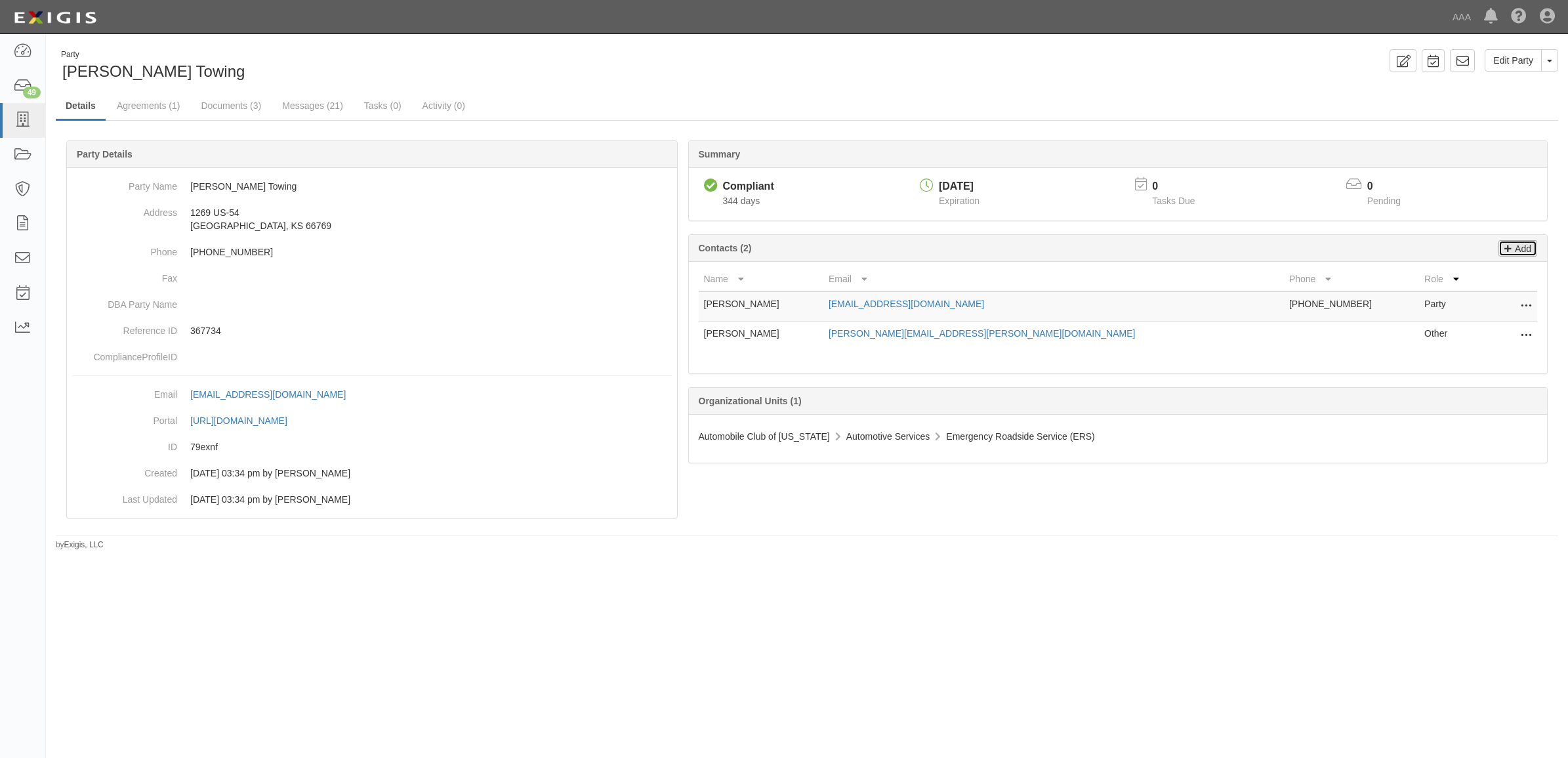
click at [1524, 247] on p "Add" at bounding box center [1521, 248] width 20 height 15
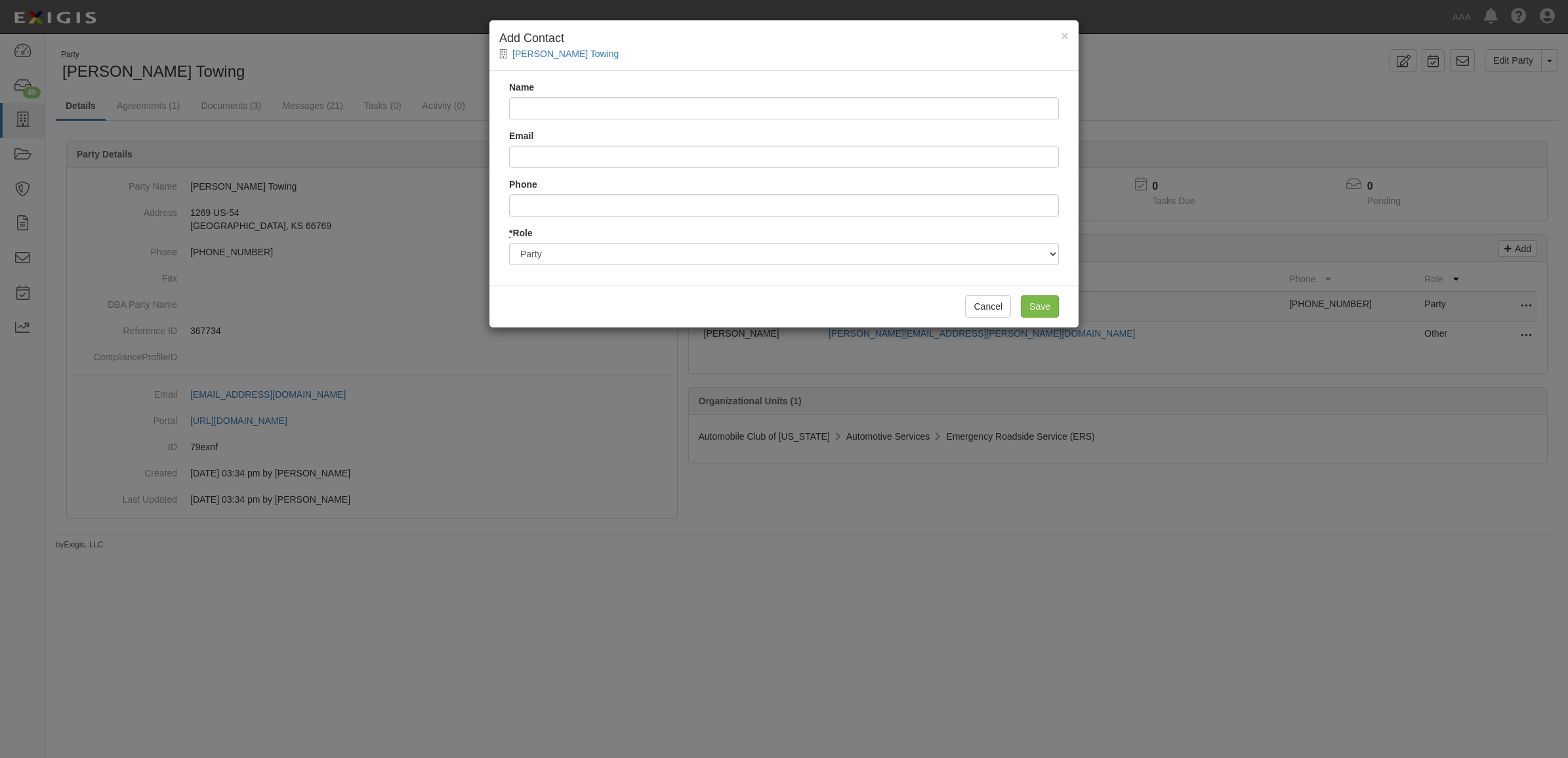
click at [552, 106] on input "Name" at bounding box center [783, 108] width 550 height 23
type input "[PERSON_NAME]"
type input "[EMAIL_ADDRESS][DOMAIN_NAME]"
type input "6609240155"
click at [874, 241] on div "* Role Party Broker Other" at bounding box center [783, 245] width 550 height 39
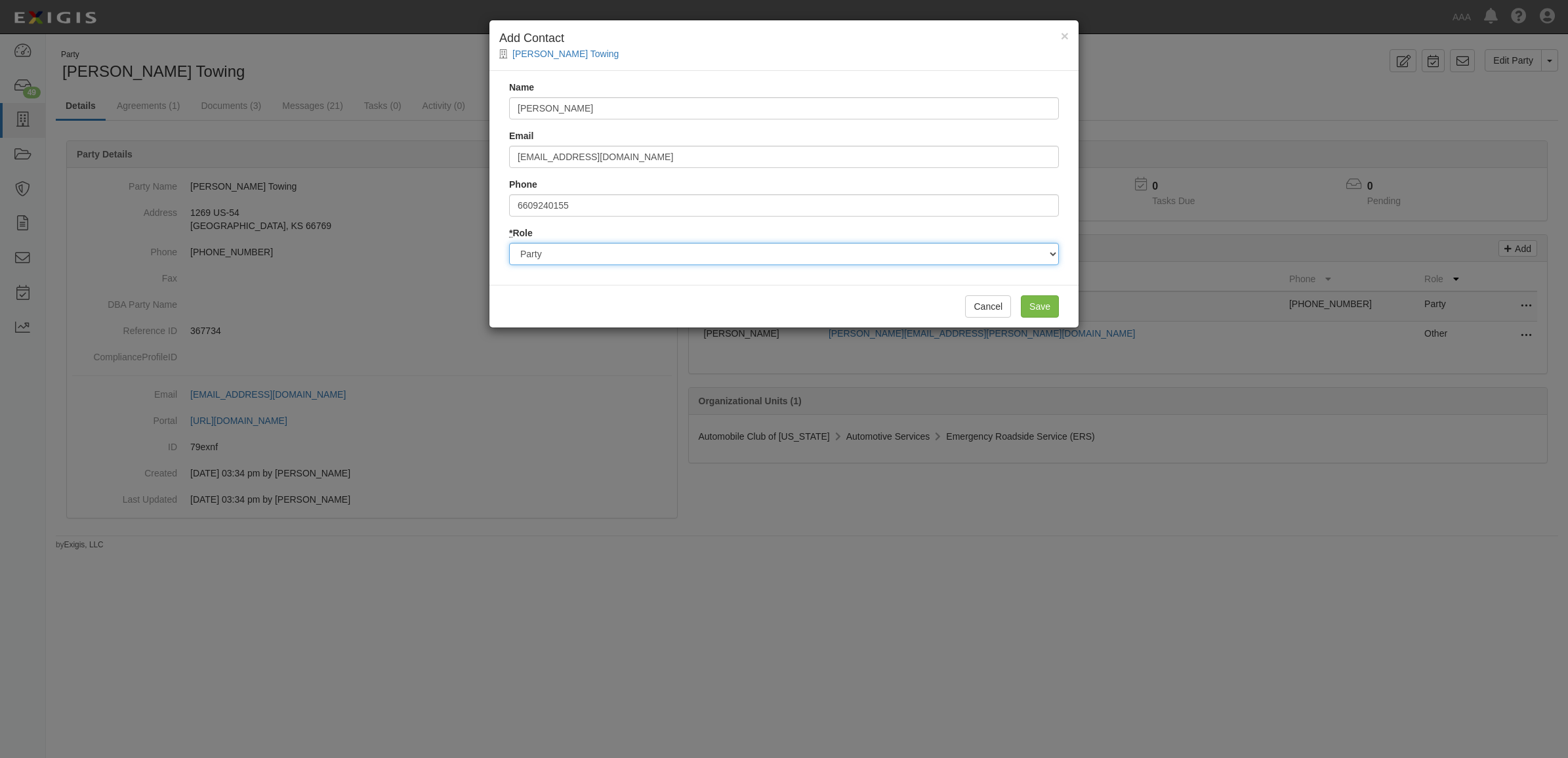
click at [871, 258] on select "Party Broker Other" at bounding box center [783, 254] width 550 height 23
select select "Broker"
click at [509, 243] on select "Party Broker Other" at bounding box center [783, 254] width 550 height 23
click at [1037, 303] on input "Save" at bounding box center [1040, 306] width 38 height 23
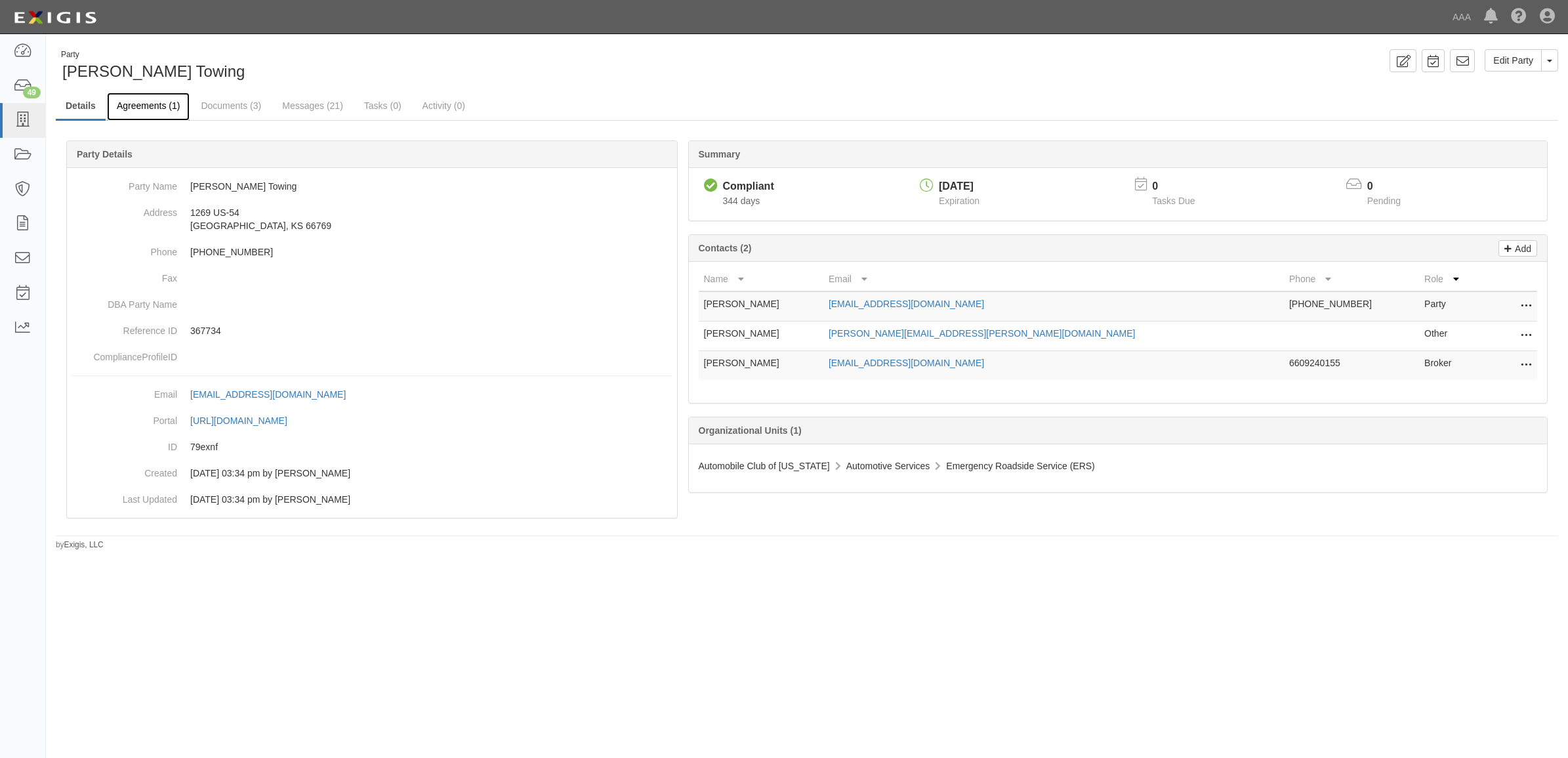
click at [148, 105] on link "Agreements (1)" at bounding box center [147, 106] width 82 height 28
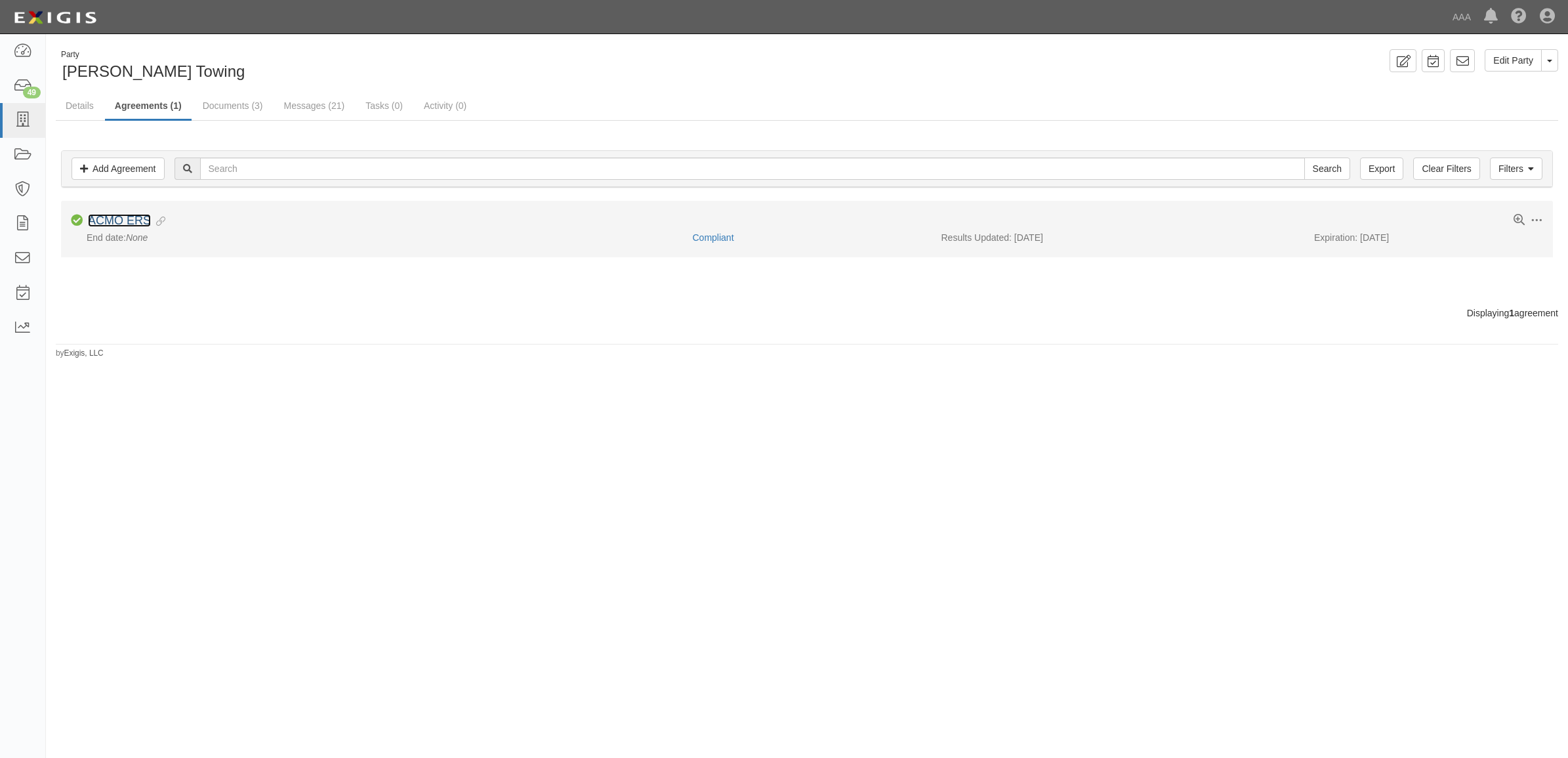
click at [126, 218] on link "ACMO ERS" at bounding box center [119, 220] width 63 height 13
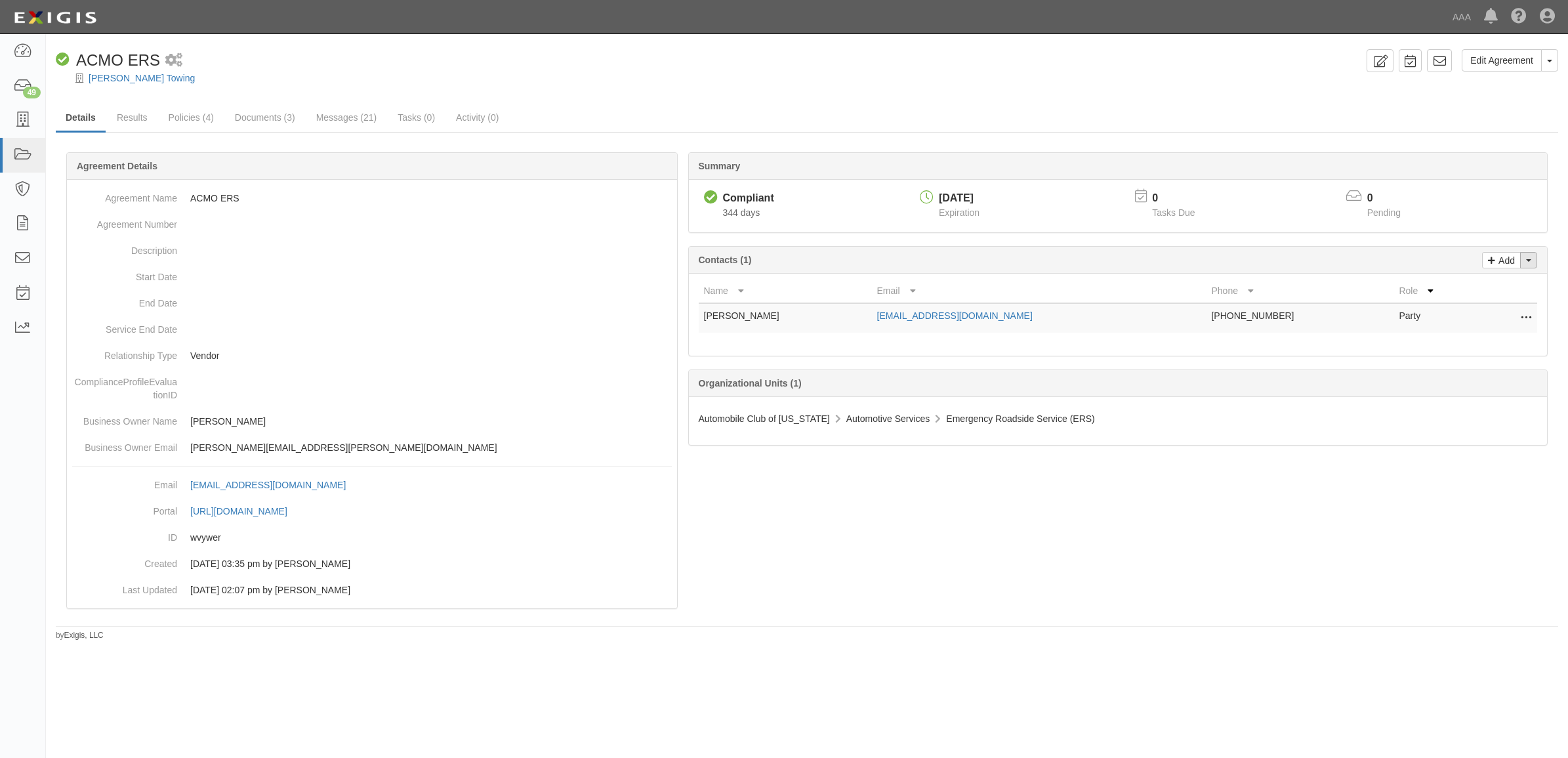
click at [1532, 259] on button "Toggle Contact Dropdown" at bounding box center [1528, 260] width 17 height 17
click at [1495, 289] on link "Change contacts" at bounding box center [1484, 284] width 104 height 17
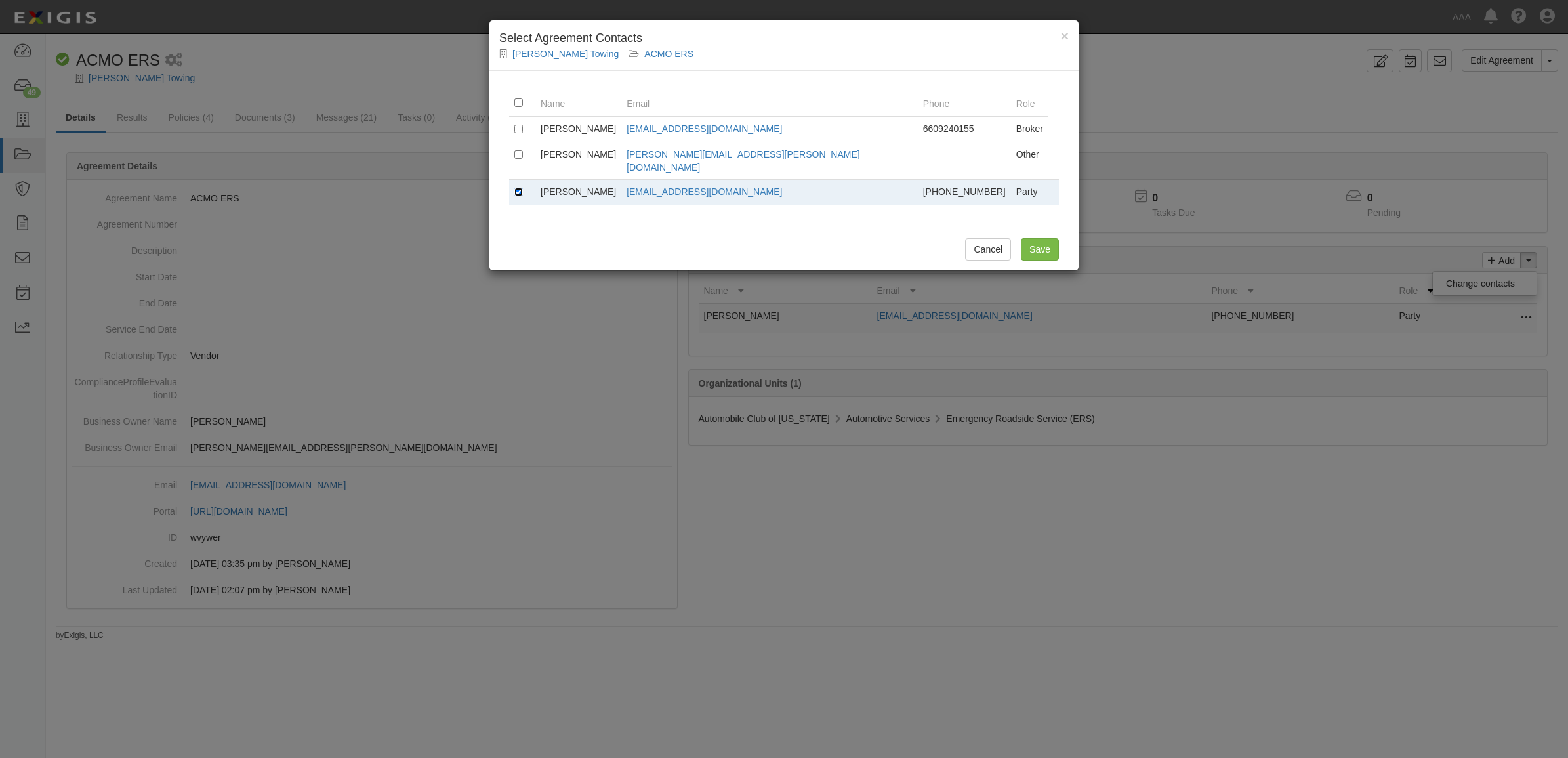
click at [518, 188] on input "checkbox" at bounding box center [518, 191] width 8 height 8
checkbox input "false"
click at [520, 129] on input "checkbox" at bounding box center [518, 129] width 8 height 8
checkbox input "true"
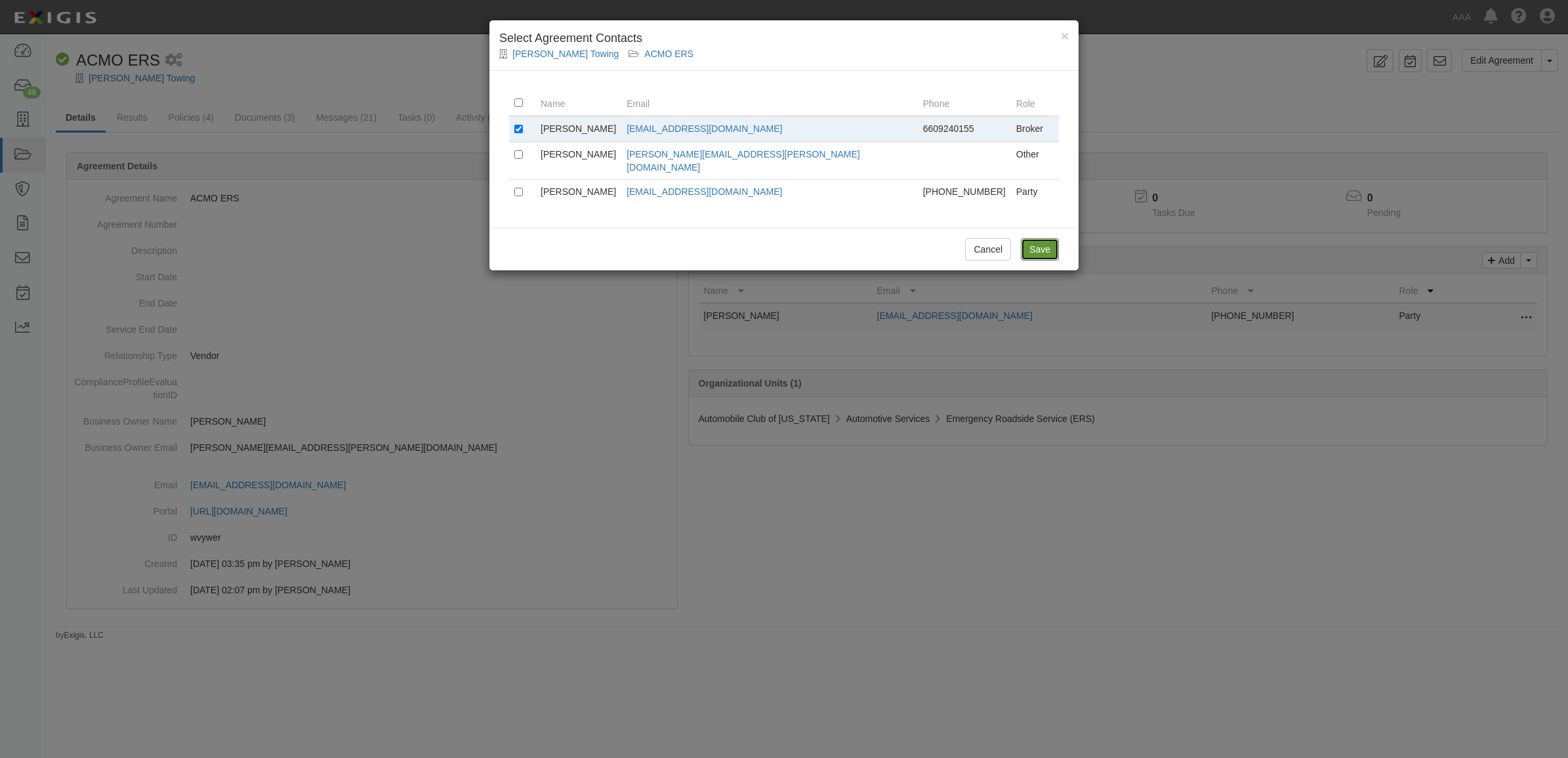
click at [1047, 238] on input "Save" at bounding box center [1040, 250] width 38 height 23
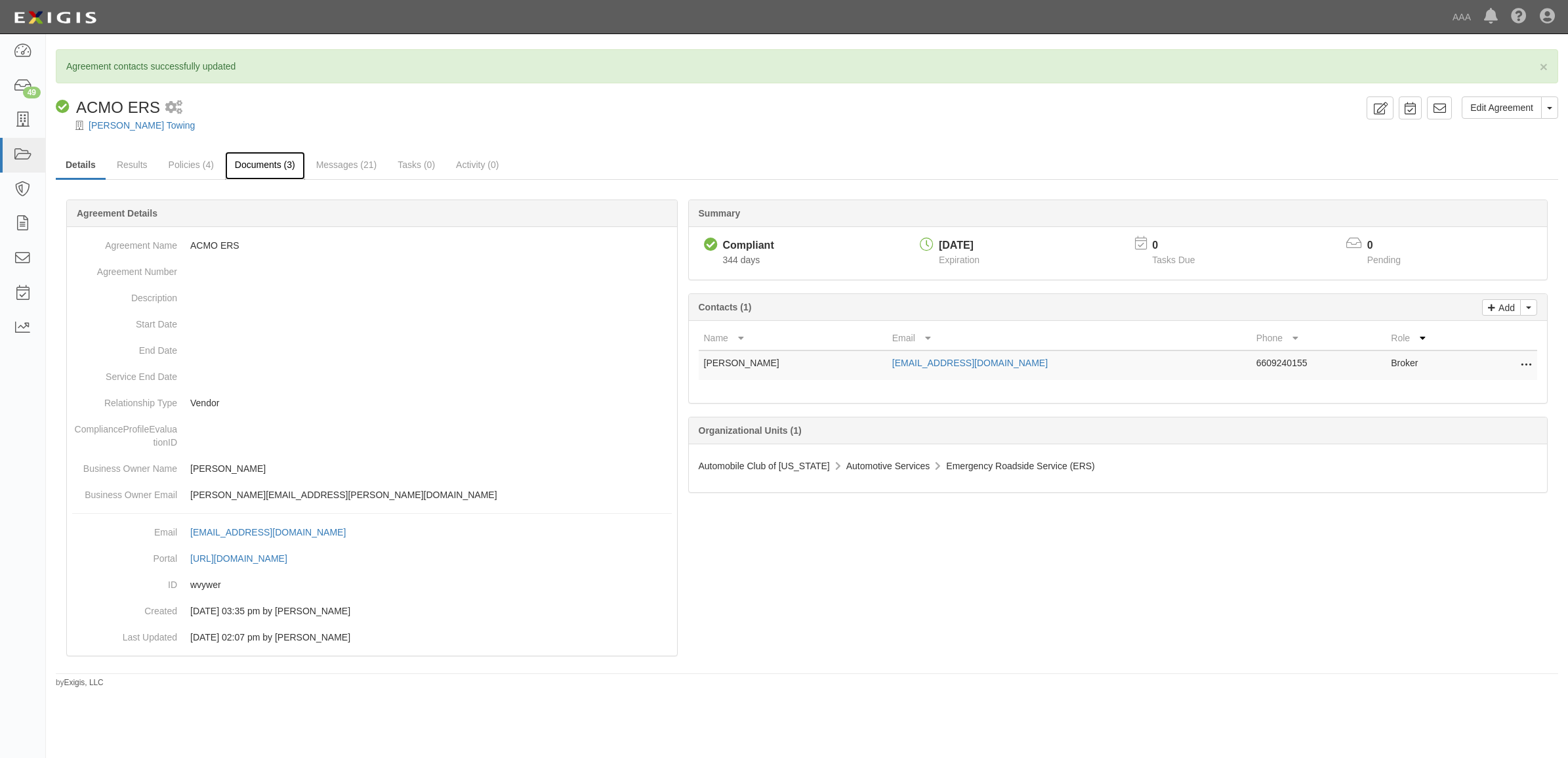
click at [244, 169] on link "Documents (3)" at bounding box center [265, 165] width 80 height 28
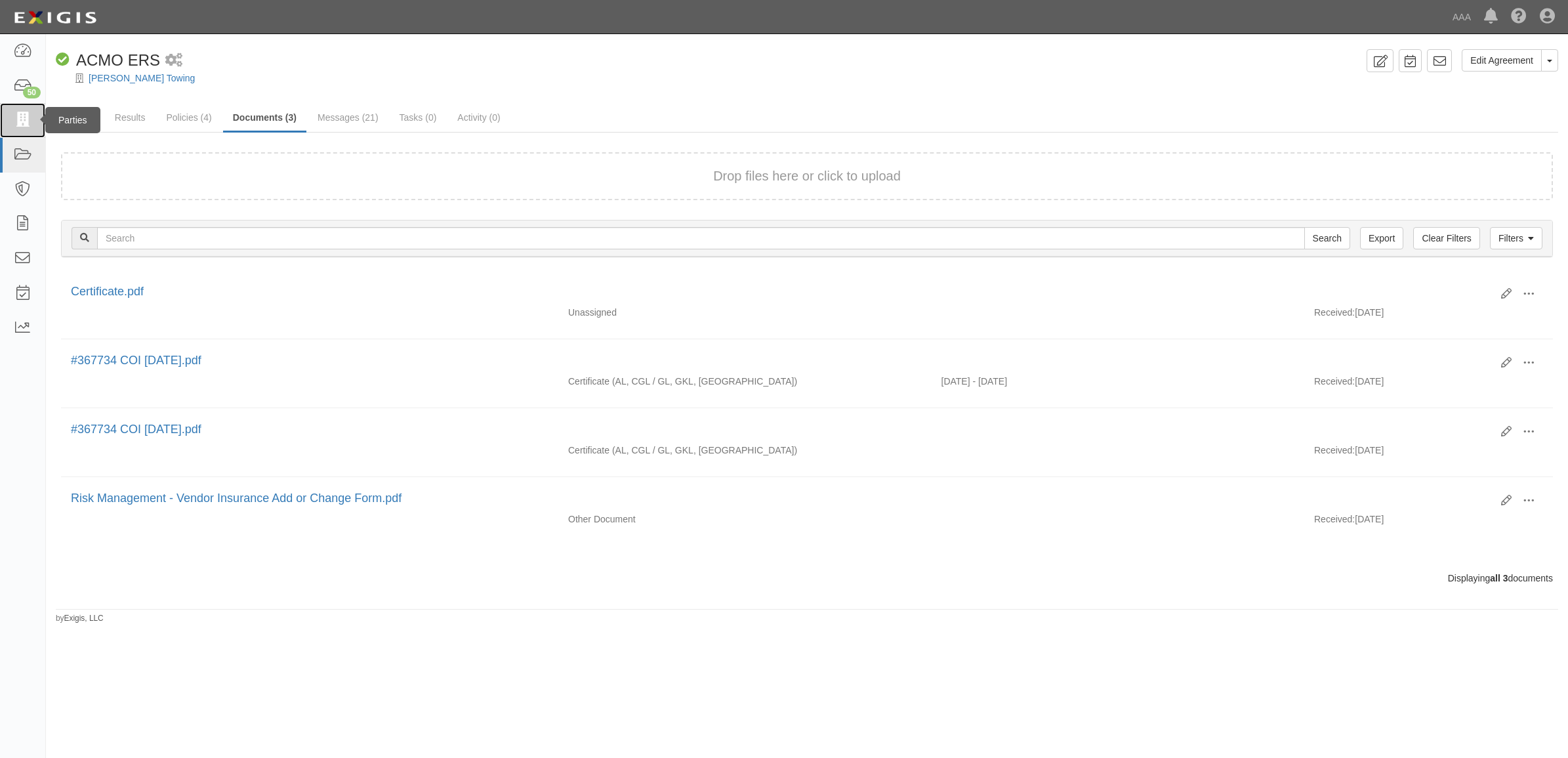
click at [29, 113] on icon at bounding box center [22, 120] width 18 height 15
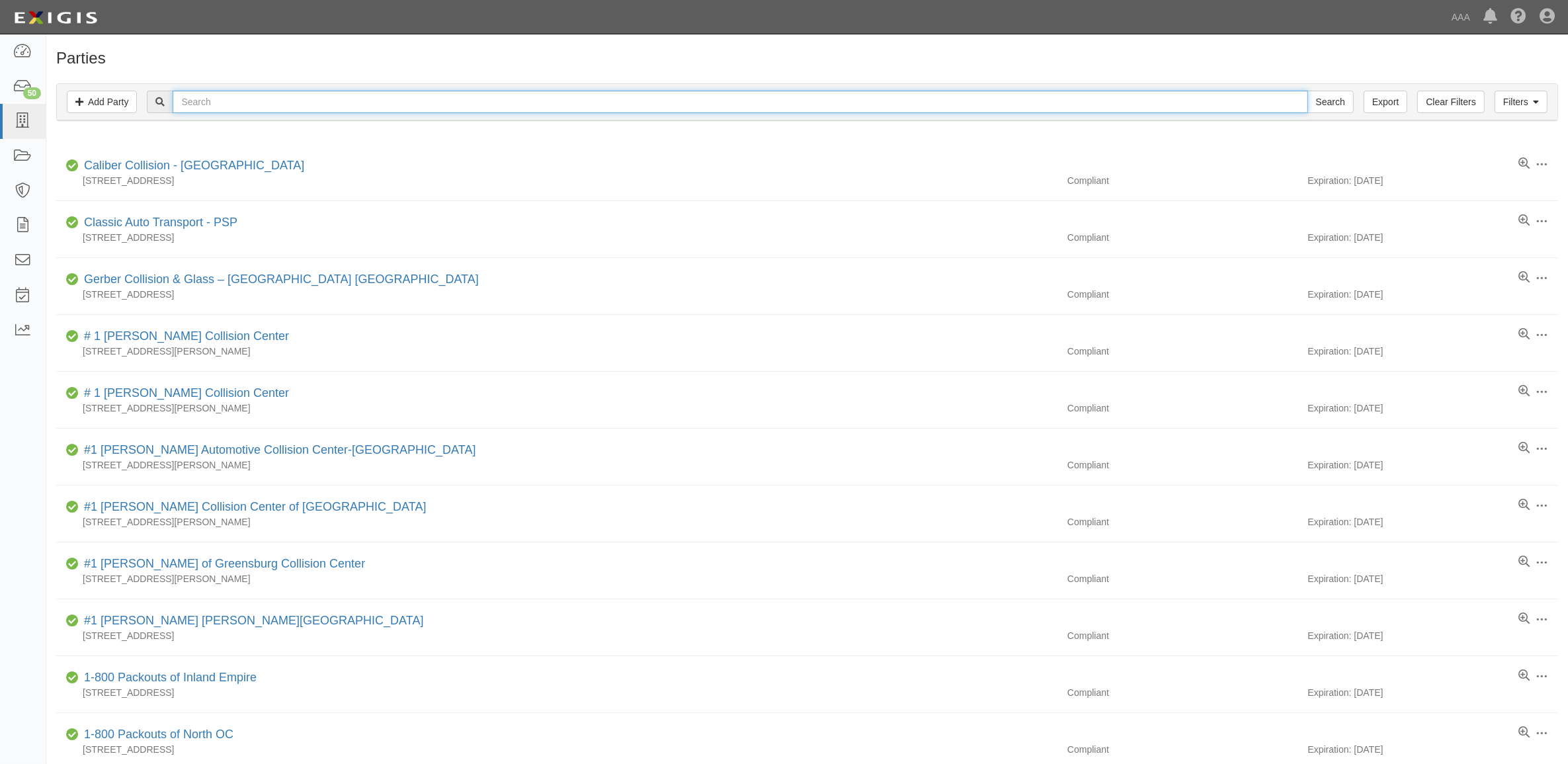
click at [229, 93] on input "text" at bounding box center [739, 102] width 1135 height 23
type input "450492"
click at [1307, 91] on input "Search" at bounding box center [1330, 102] width 46 height 23
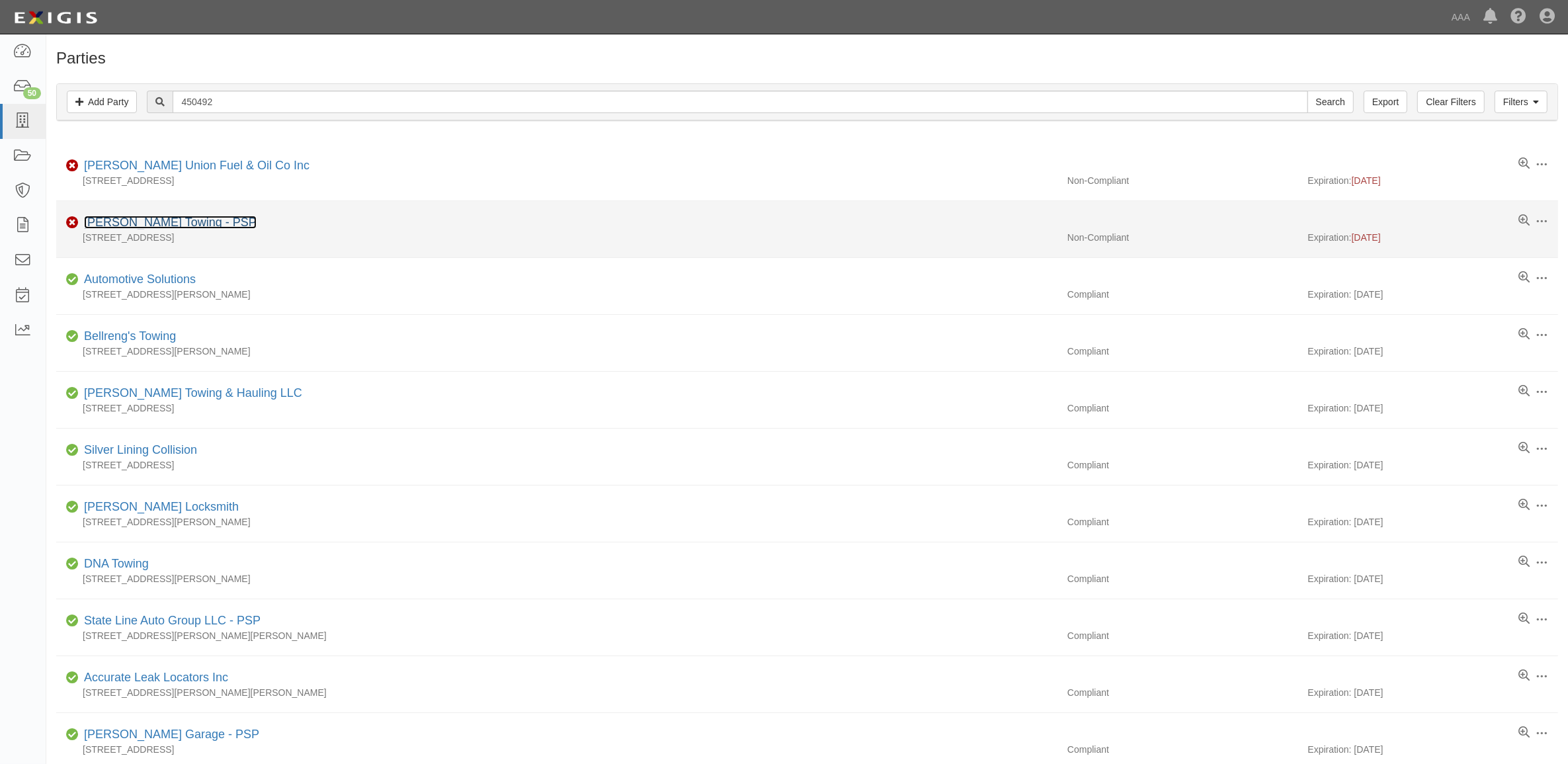
click at [170, 229] on link "Butera's Towing - PSP" at bounding box center [170, 222] width 172 height 13
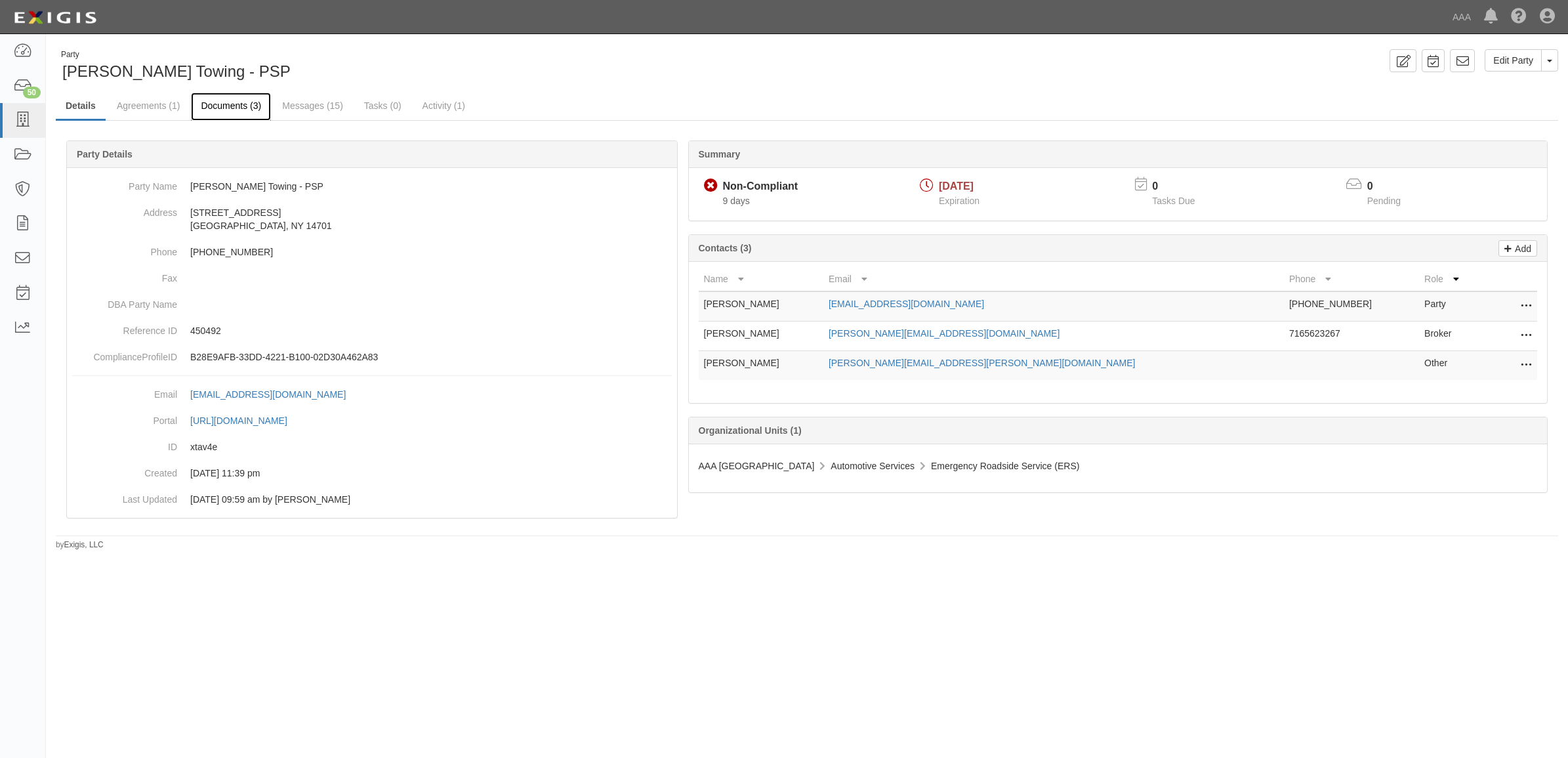
click at [236, 108] on link "Documents (3)" at bounding box center [231, 106] width 80 height 28
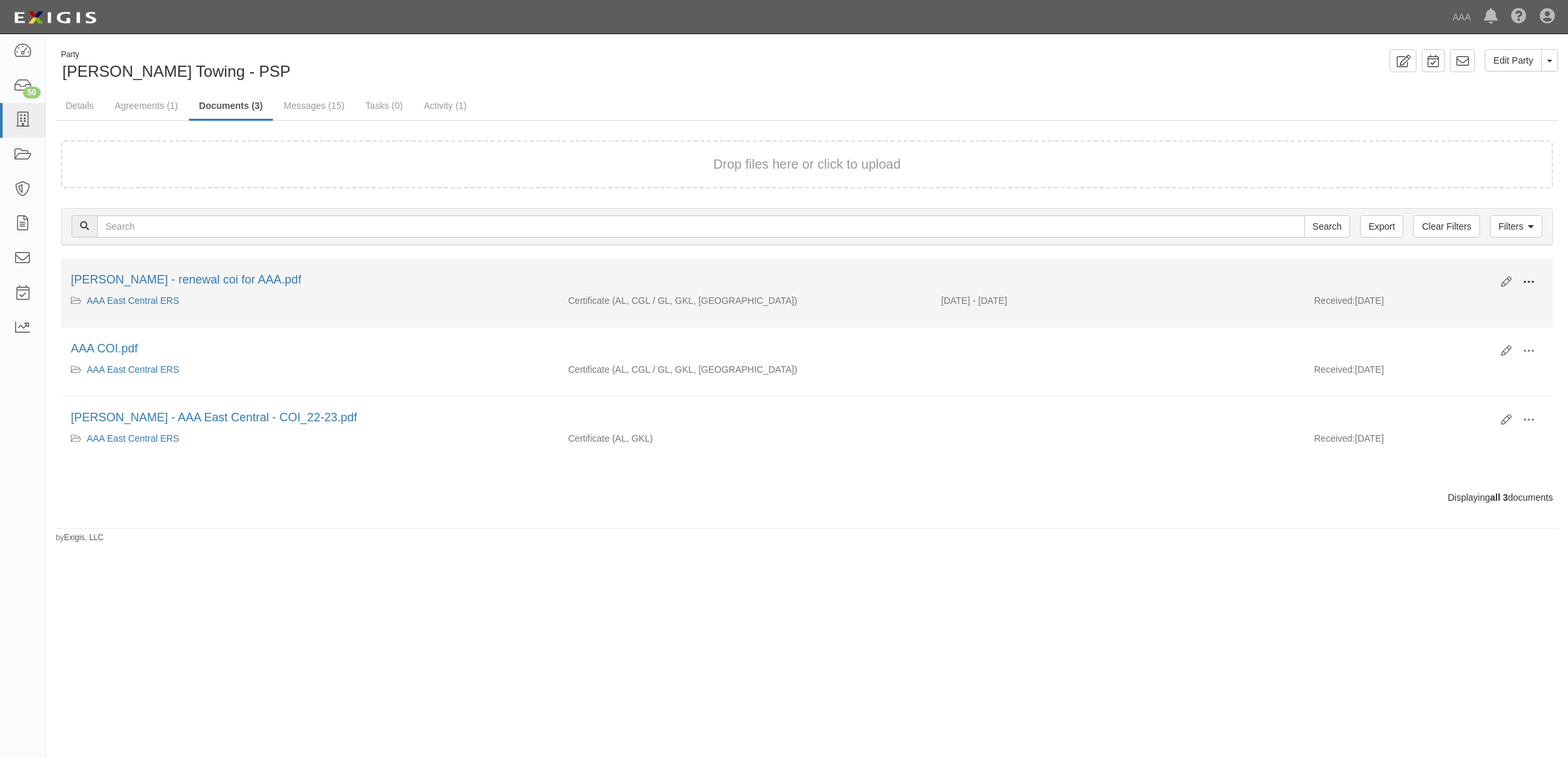
click at [1526, 278] on span at bounding box center [1529, 282] width 12 height 12
click at [1490, 300] on link "View" at bounding box center [1464, 301] width 104 height 23
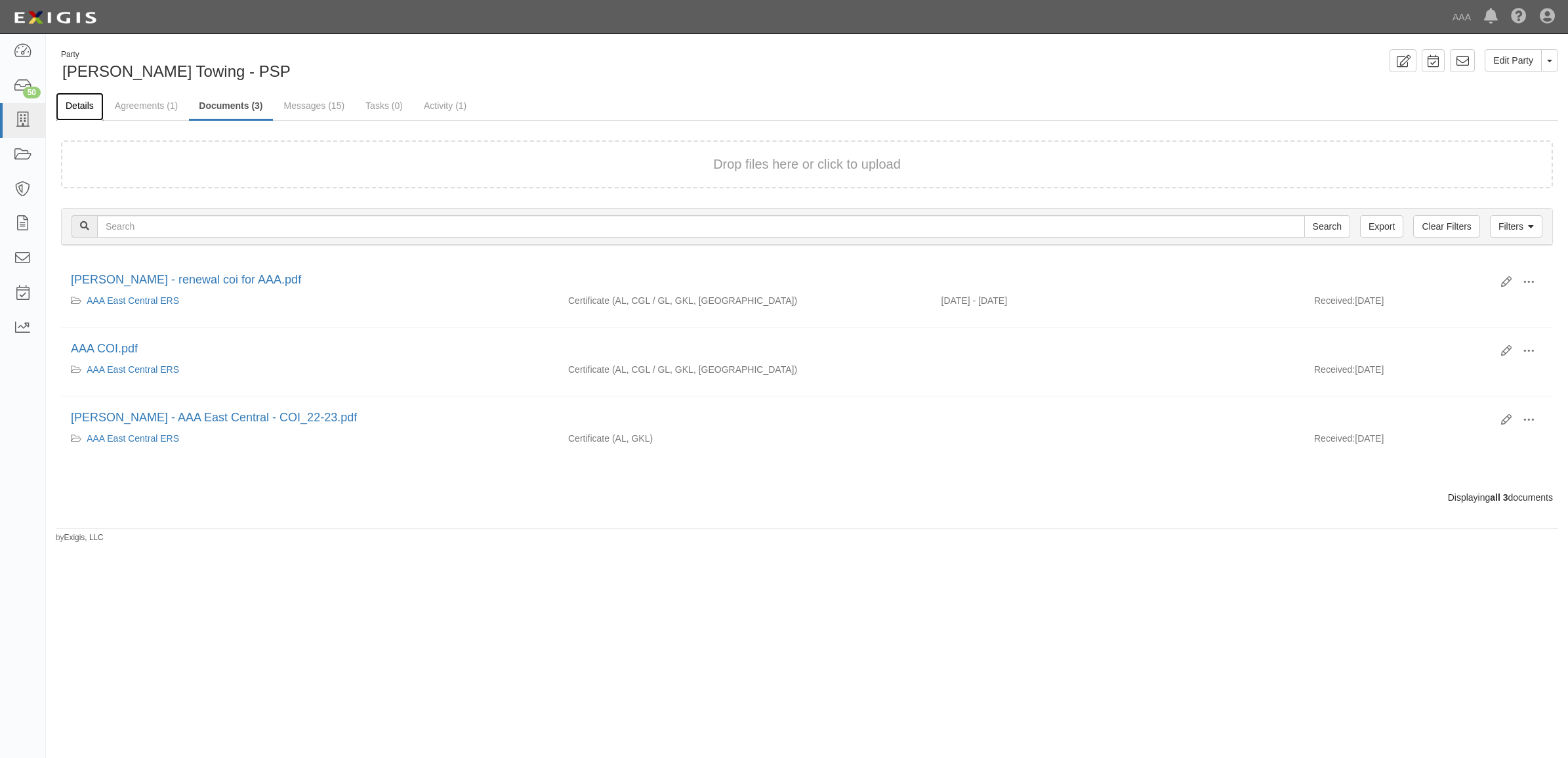
click at [91, 105] on link "Details" at bounding box center [79, 106] width 48 height 28
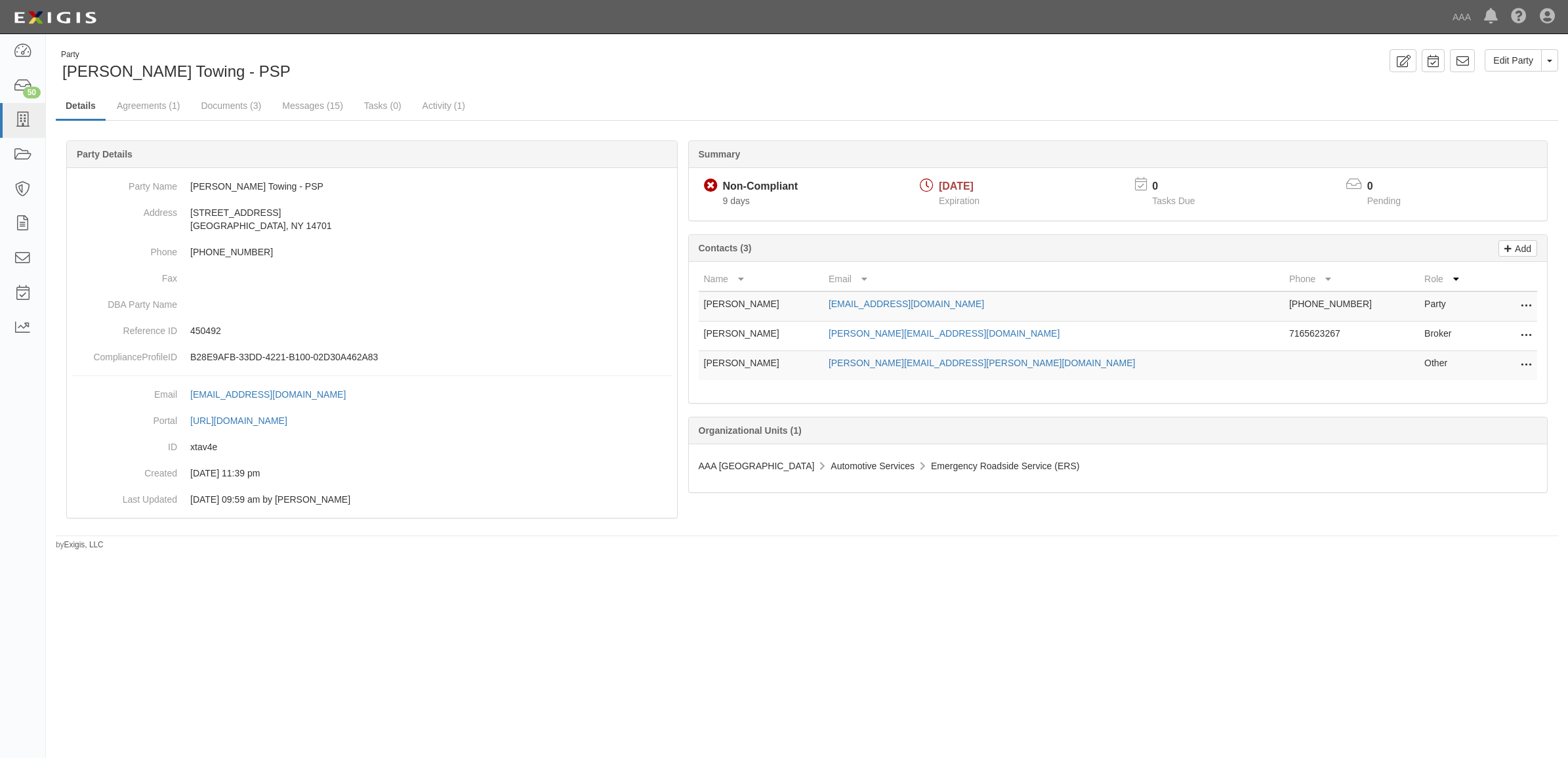
click at [1526, 329] on icon at bounding box center [1526, 336] width 11 height 17
click at [1509, 329] on link "Edit" at bounding box center [1479, 331] width 104 height 23
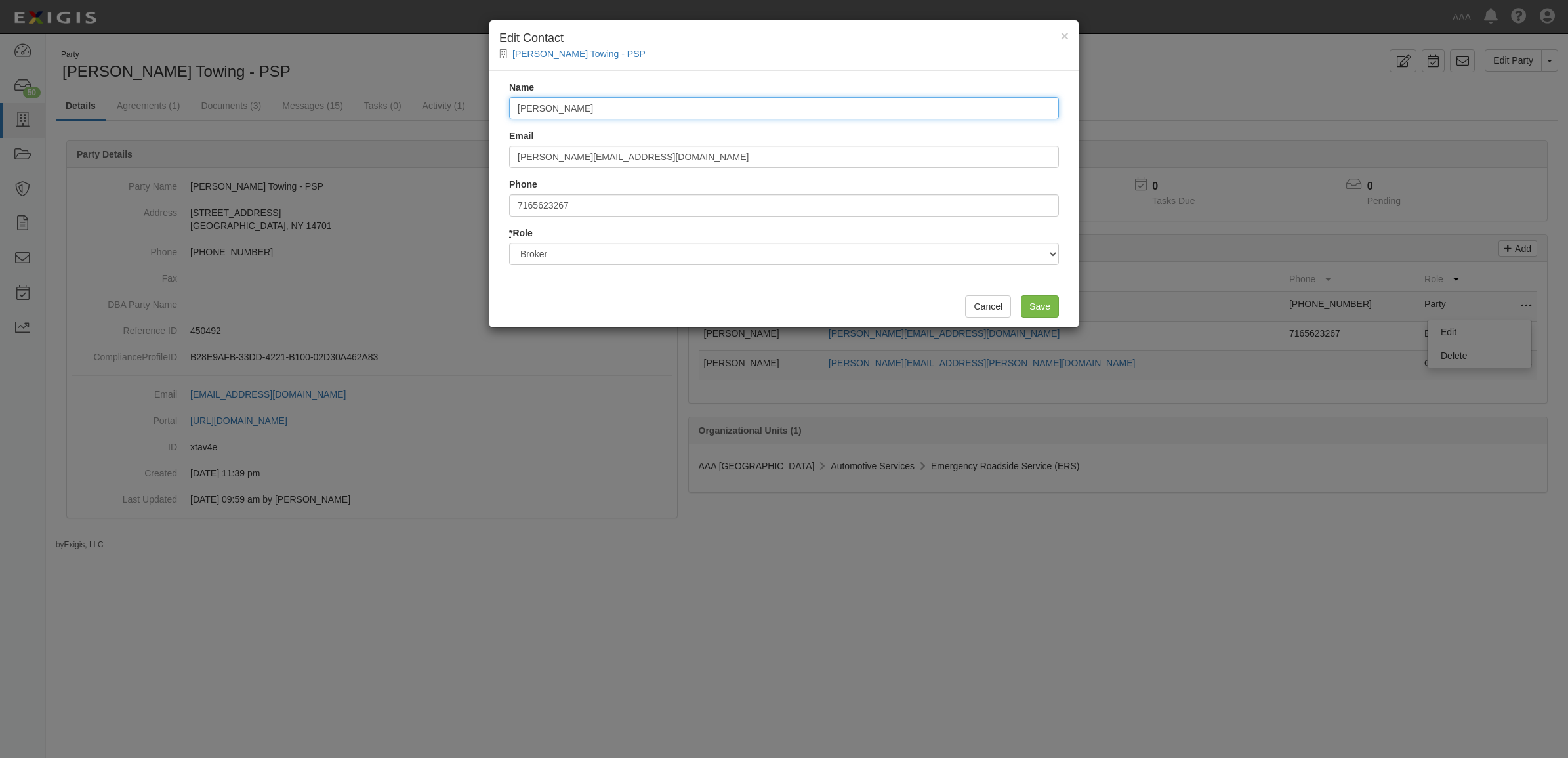
drag, startPoint x: 640, startPoint y: 106, endPoint x: 369, endPoint y: 67, distance: 273.8
click at [378, 72] on div "× Edit Contact Butera's Towing - PSP Name Mary Beth Beane Email marybeth_beane@…" at bounding box center [784, 379] width 1568 height 758
type input "Aracely Arencibia"
type input "aarenciabia@lawleyinsurance.com"
drag, startPoint x: 603, startPoint y: 205, endPoint x: 478, endPoint y: 205, distance: 125.0
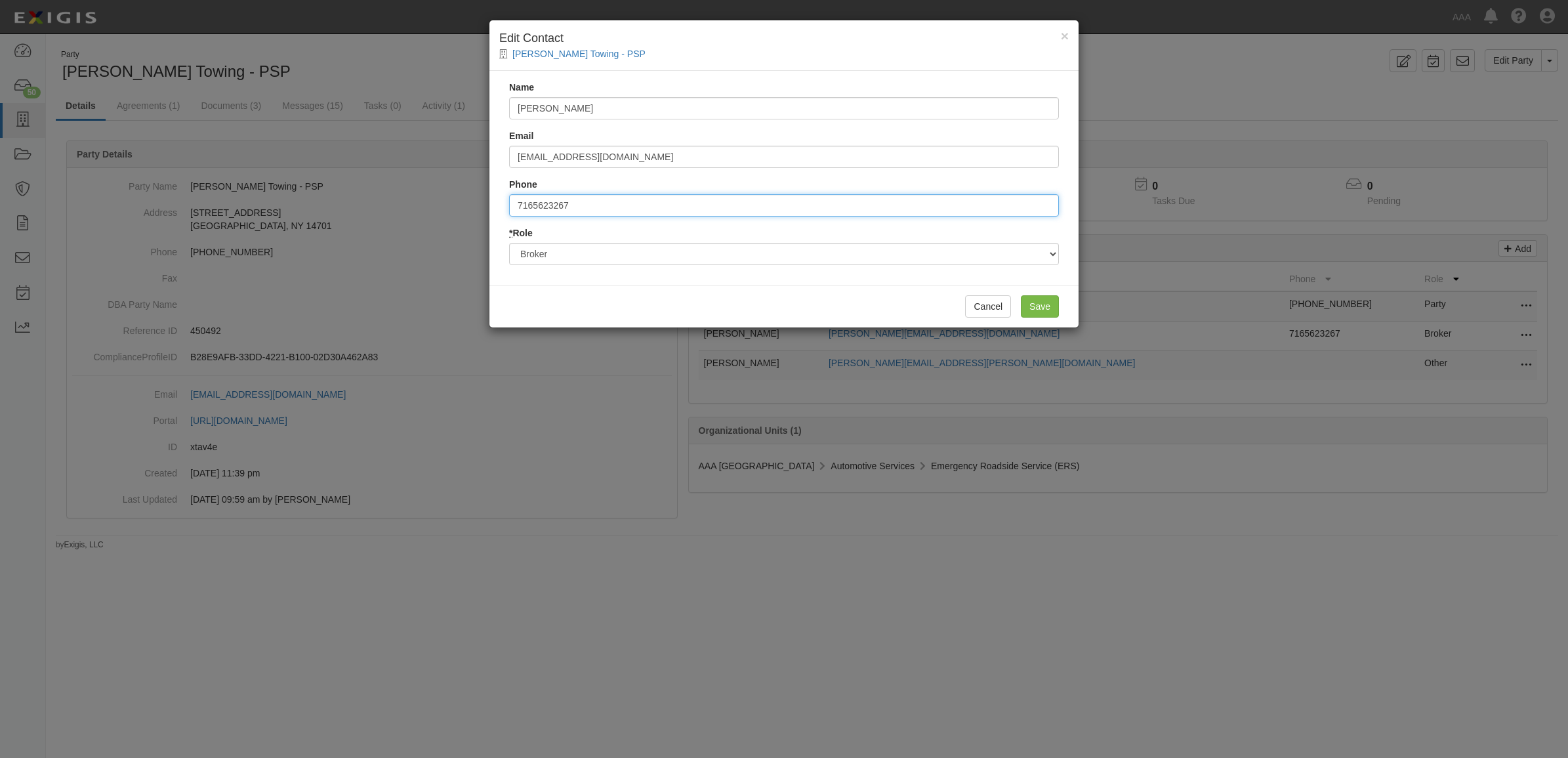
click at [479, 205] on div "× Edit Contact Butera's Towing - PSP Name Aracely Arencibia Email aarenciabia@l…" at bounding box center [784, 379] width 1568 height 758
type input "7163483654"
click at [1043, 306] on input "Save" at bounding box center [1040, 306] width 38 height 23
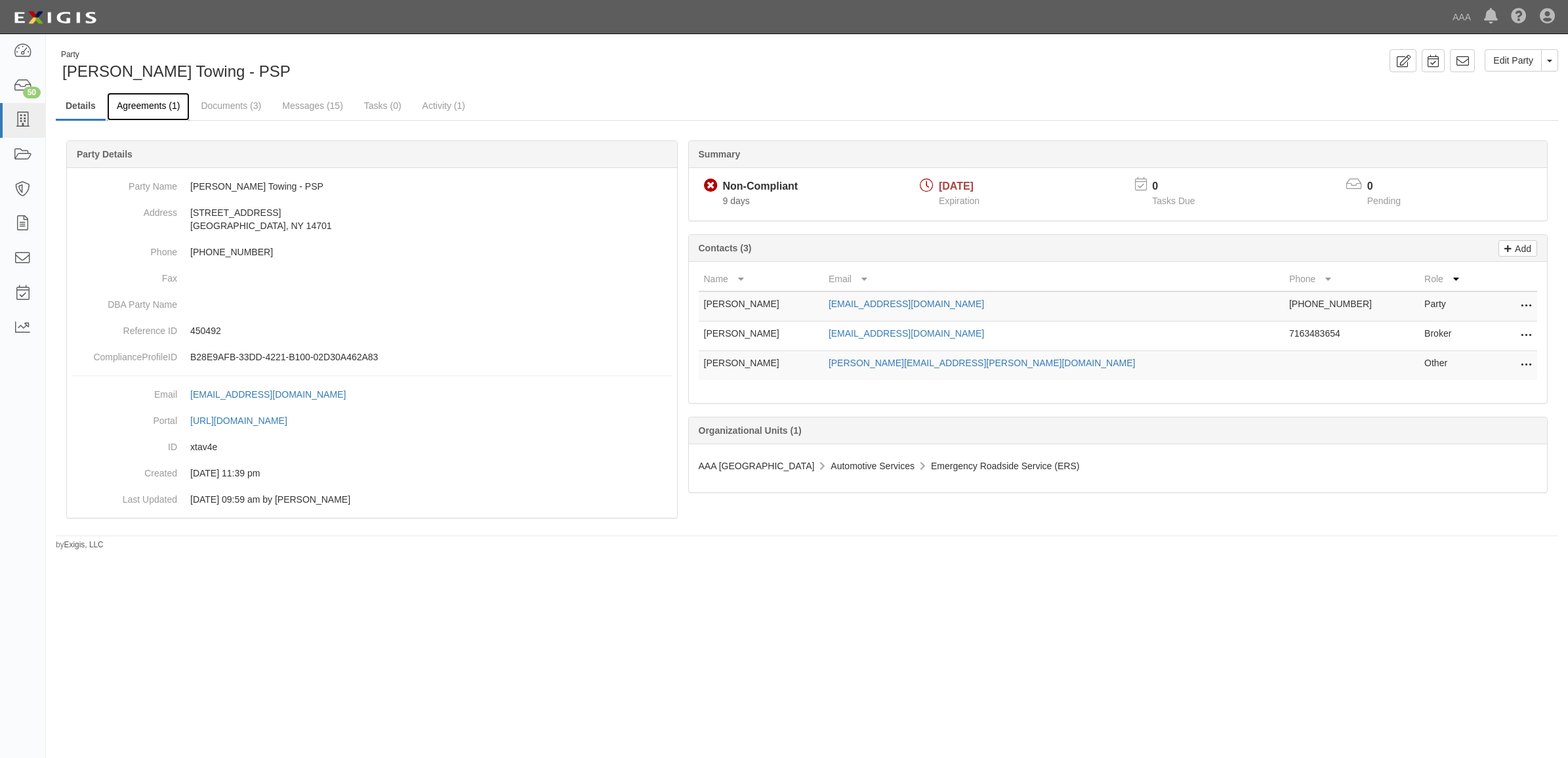
click at [151, 101] on link "Agreements (1)" at bounding box center [147, 106] width 82 height 28
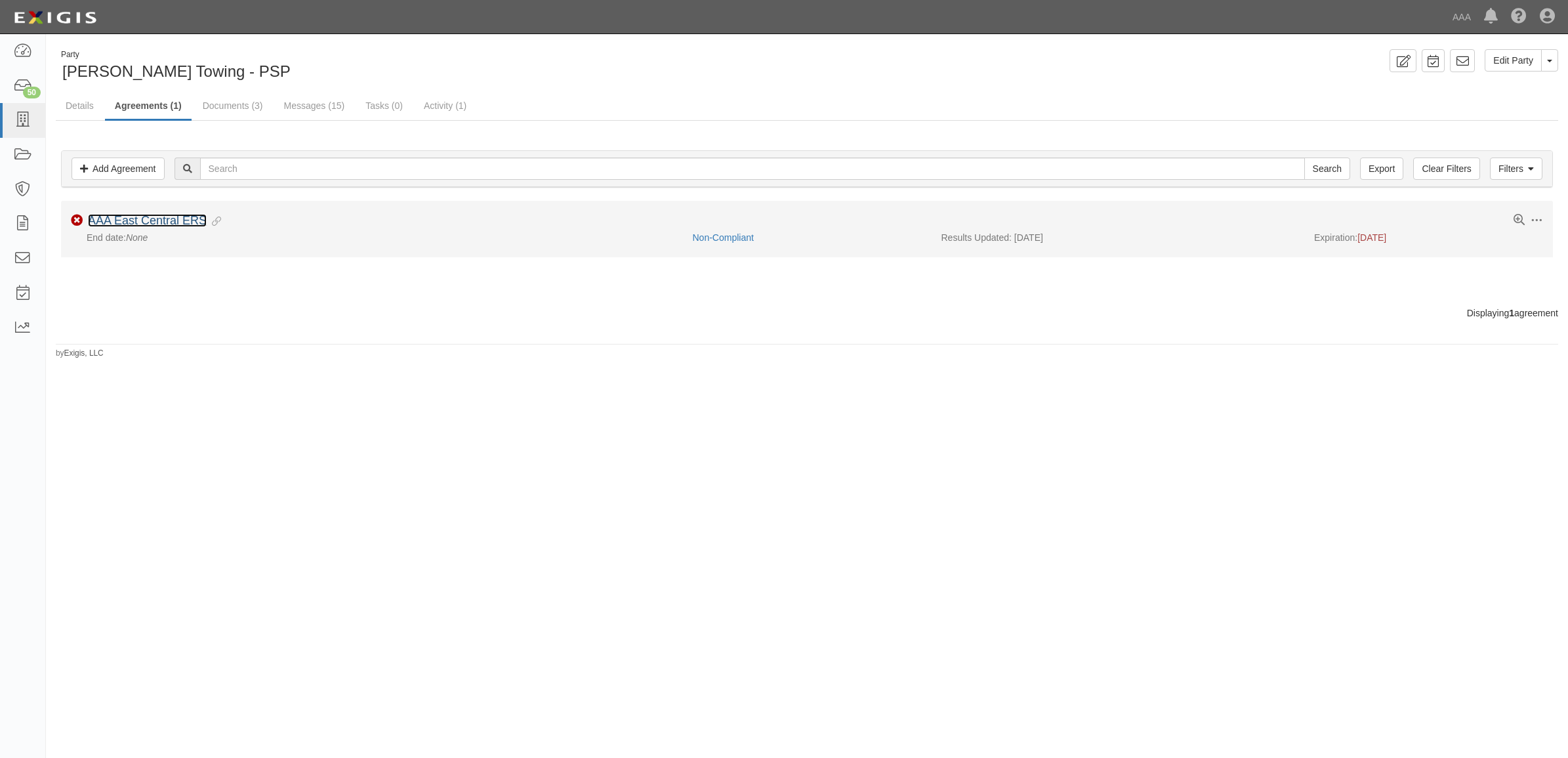
click at [182, 217] on link "AAA East Central ERS" at bounding box center [147, 220] width 119 height 13
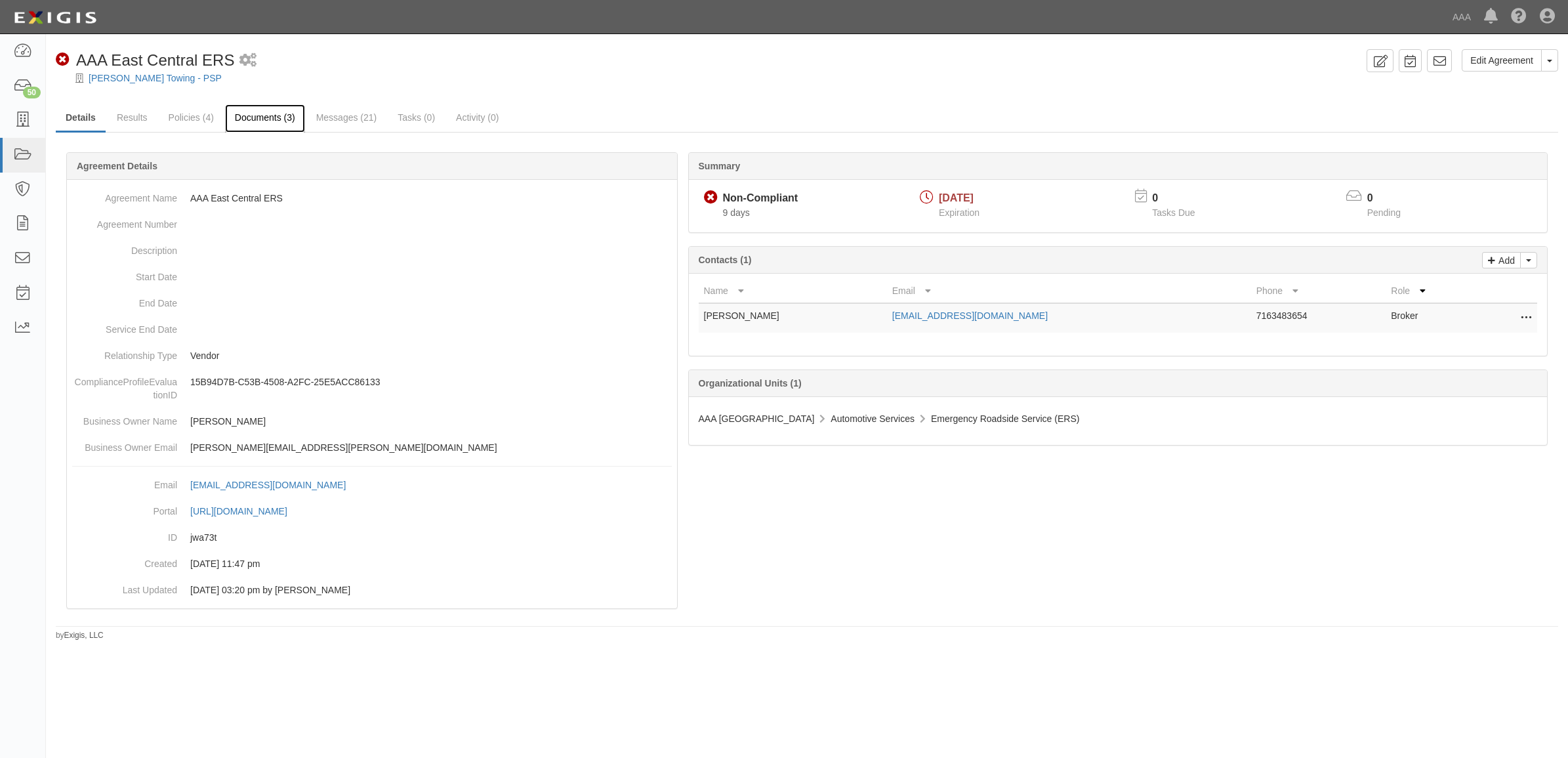
click at [247, 122] on link "Documents (3)" at bounding box center [265, 118] width 80 height 28
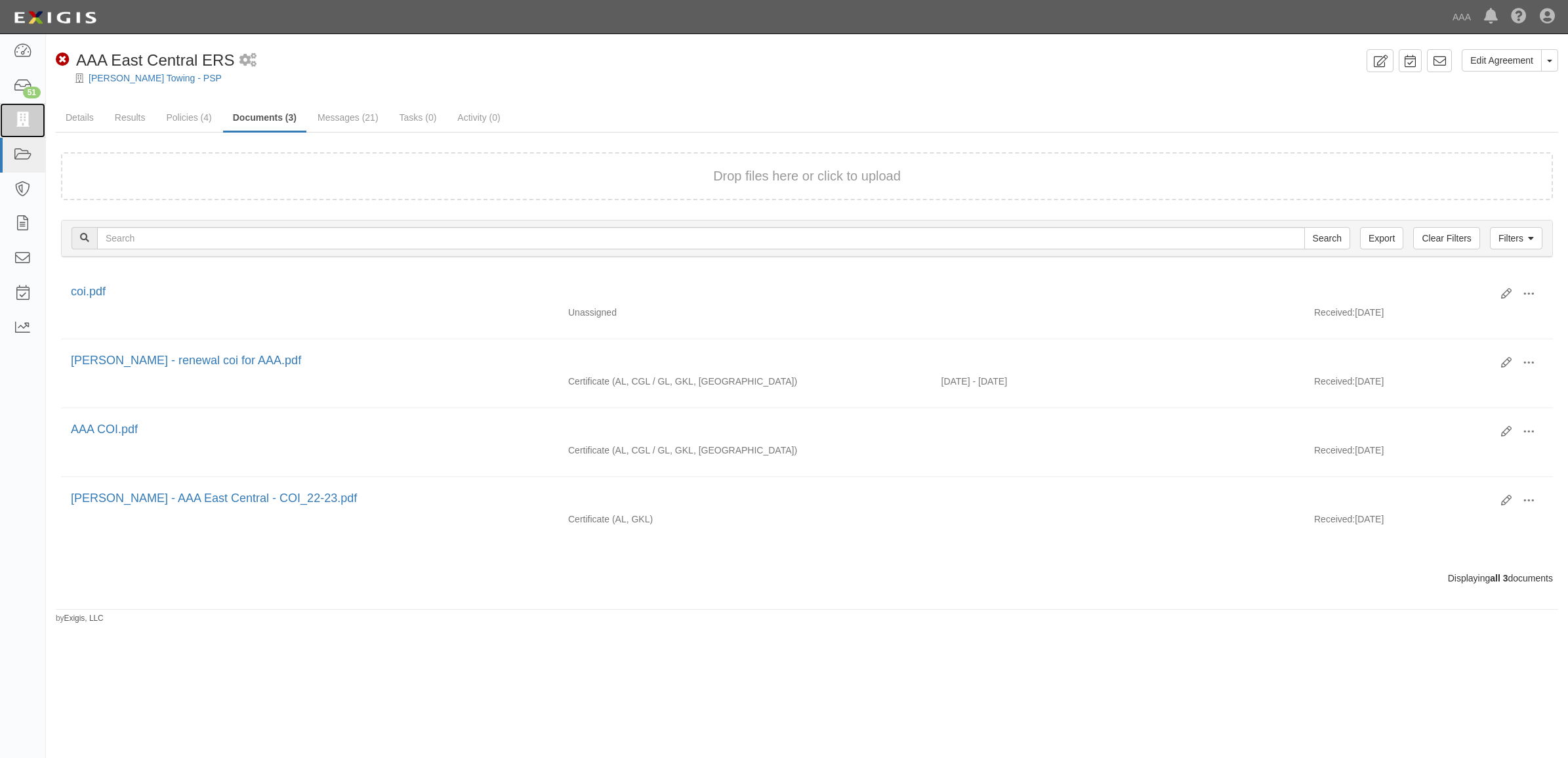
drag, startPoint x: 24, startPoint y: 122, endPoint x: 203, endPoint y: 162, distance: 183.4
click at [24, 122] on icon at bounding box center [22, 120] width 18 height 15
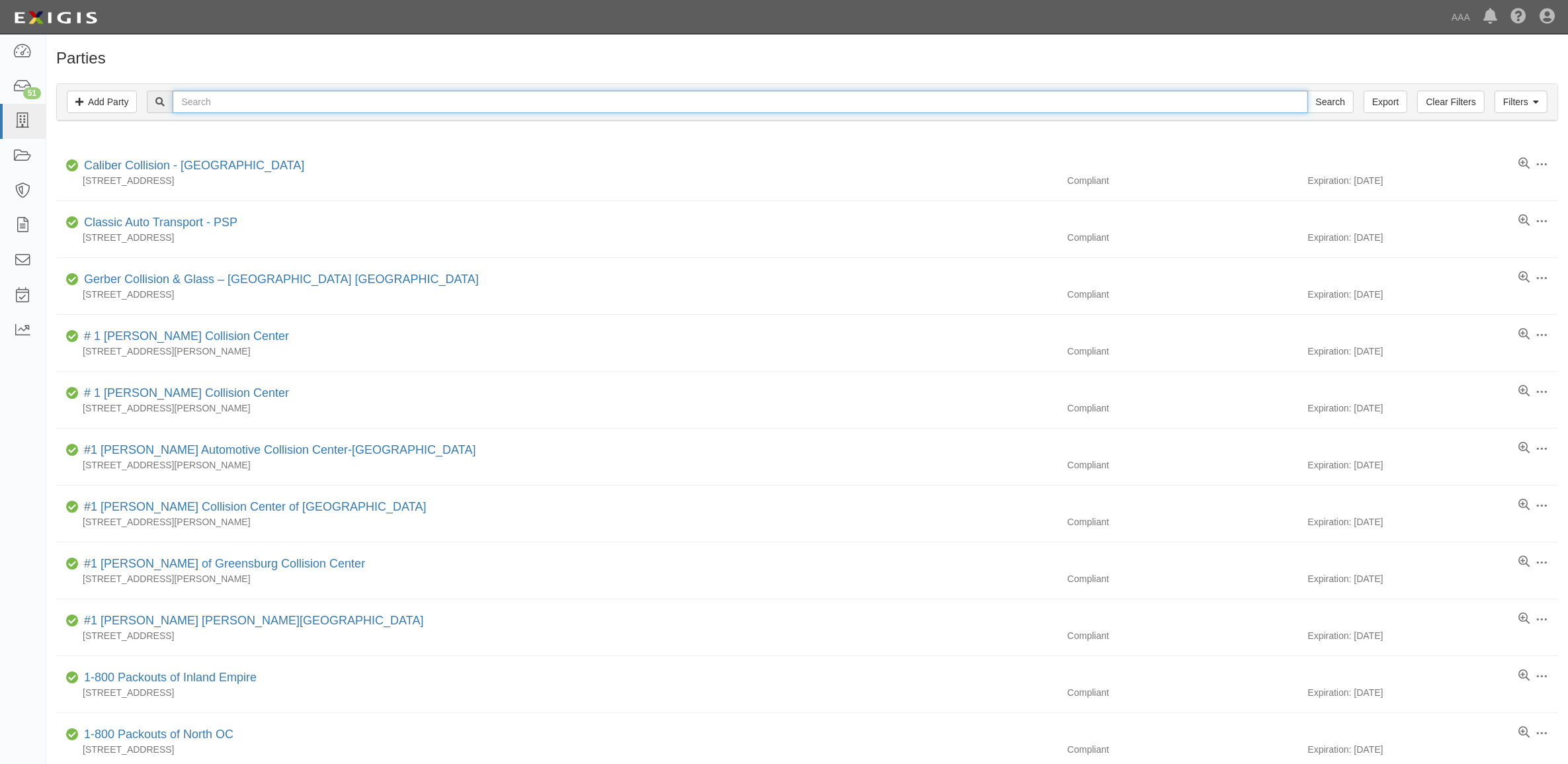
click at [242, 103] on input "text" at bounding box center [739, 102] width 1135 height 23
paste input "10381"
type input "10381"
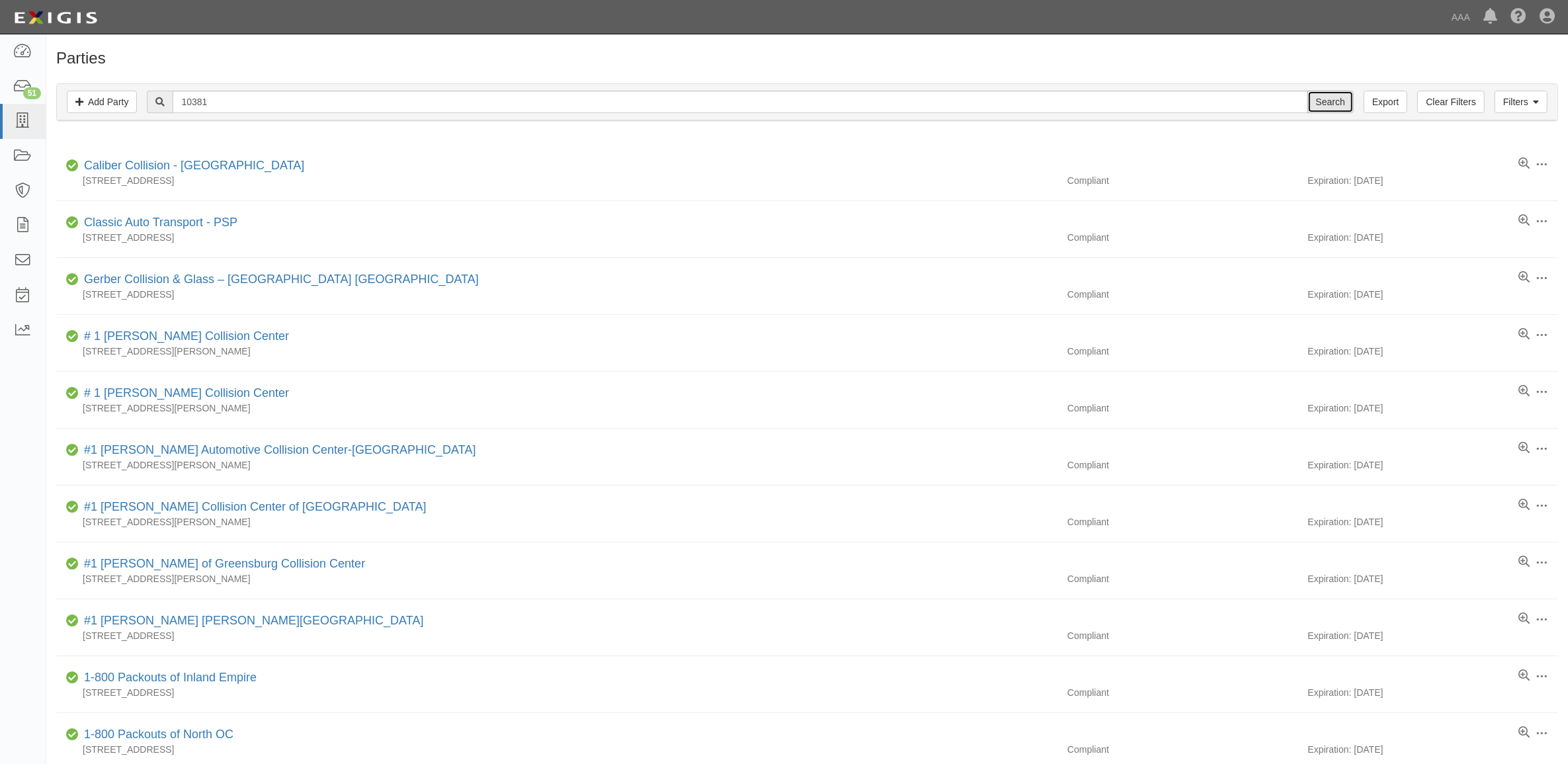
click at [1332, 103] on input "Search" at bounding box center [1330, 102] width 46 height 23
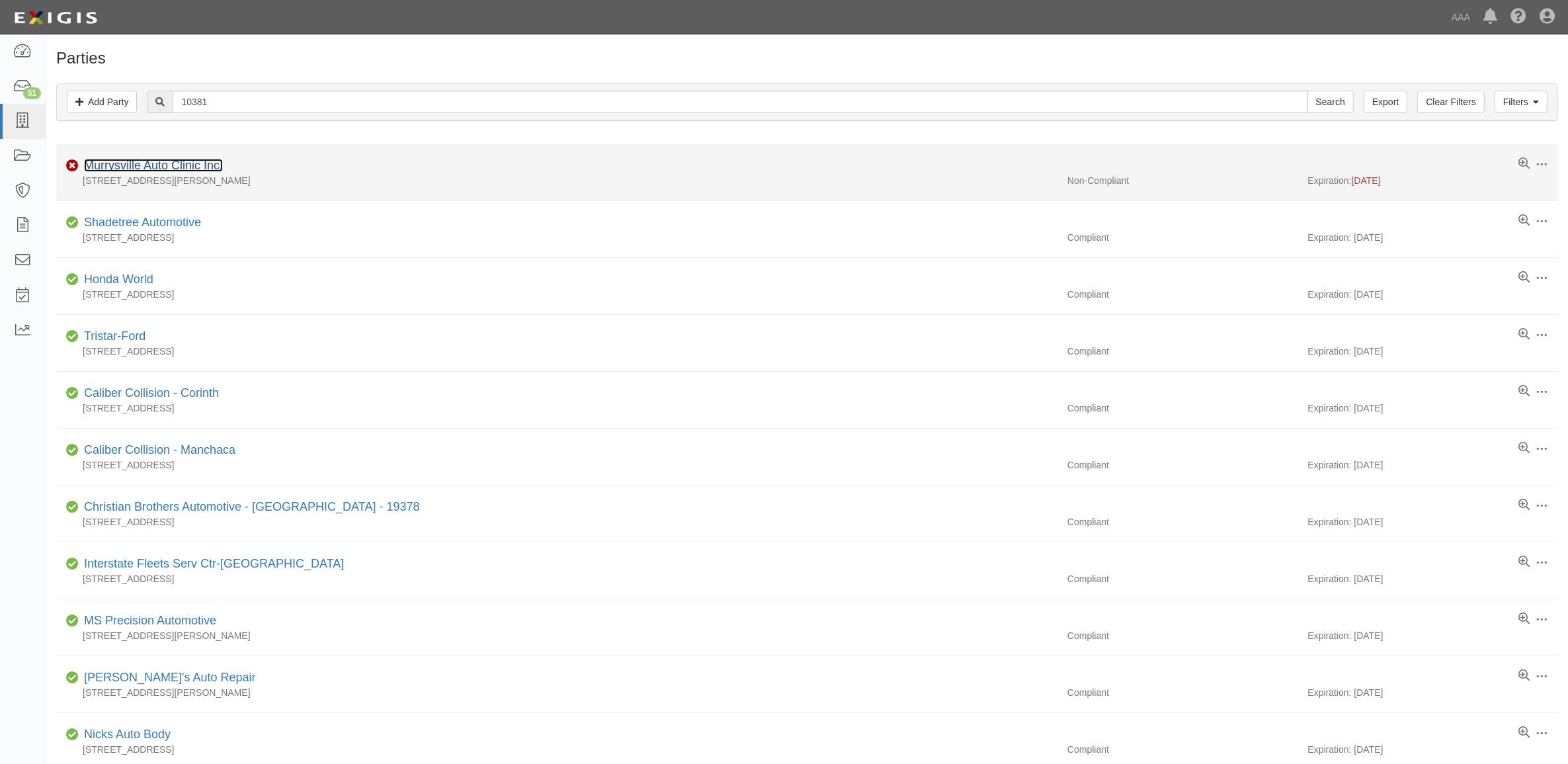
click at [184, 168] on link "Murrysville Auto Clinic Inc." at bounding box center [153, 165] width 139 height 13
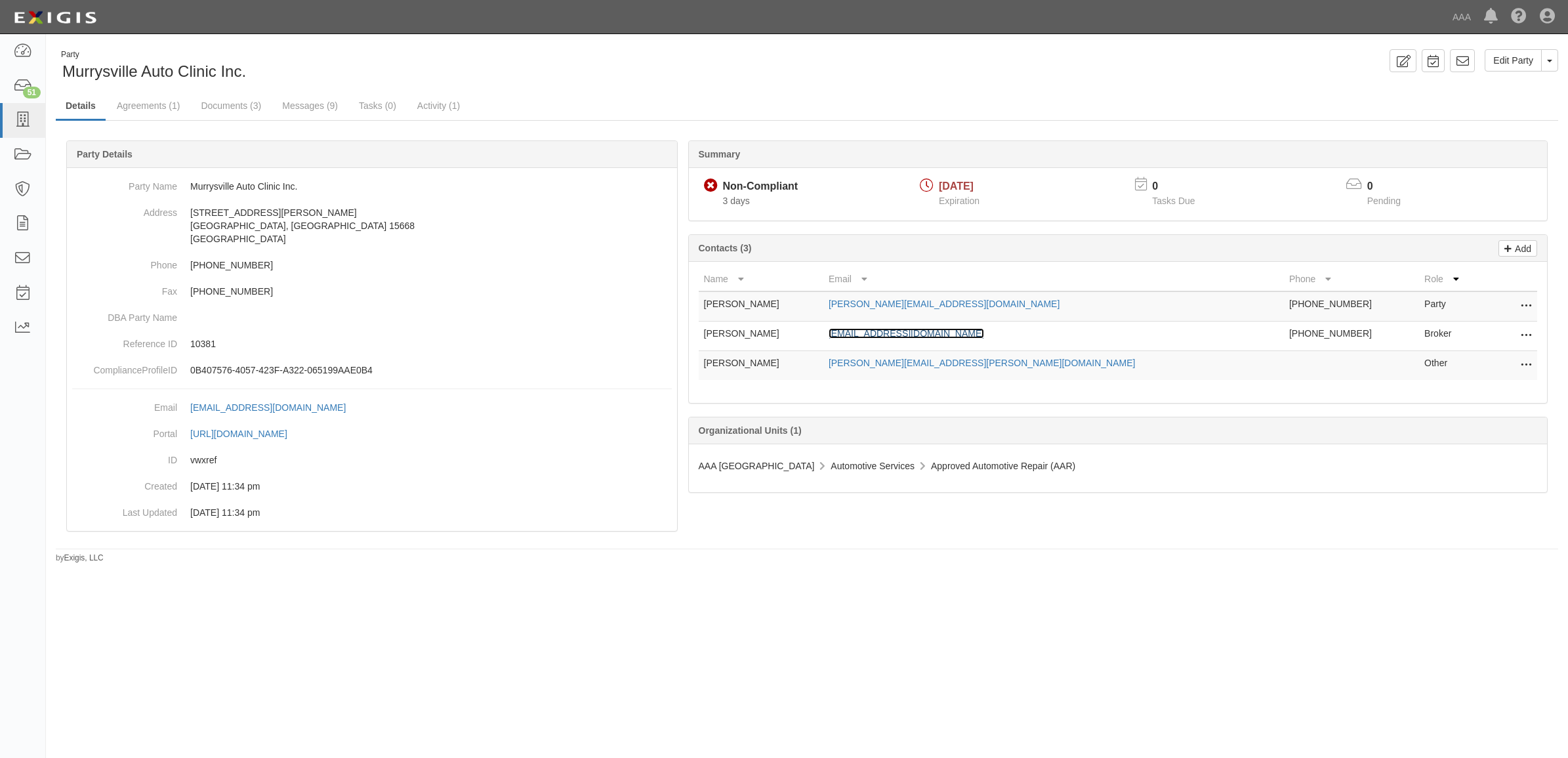
click at [934, 329] on link "[EMAIL_ADDRESS][DOMAIN_NAME]" at bounding box center [906, 334] width 156 height 11
drag, startPoint x: 233, startPoint y: 110, endPoint x: 269, endPoint y: 132, distance: 42.2
click at [233, 110] on link "Documents (3)" at bounding box center [231, 105] width 80 height 26
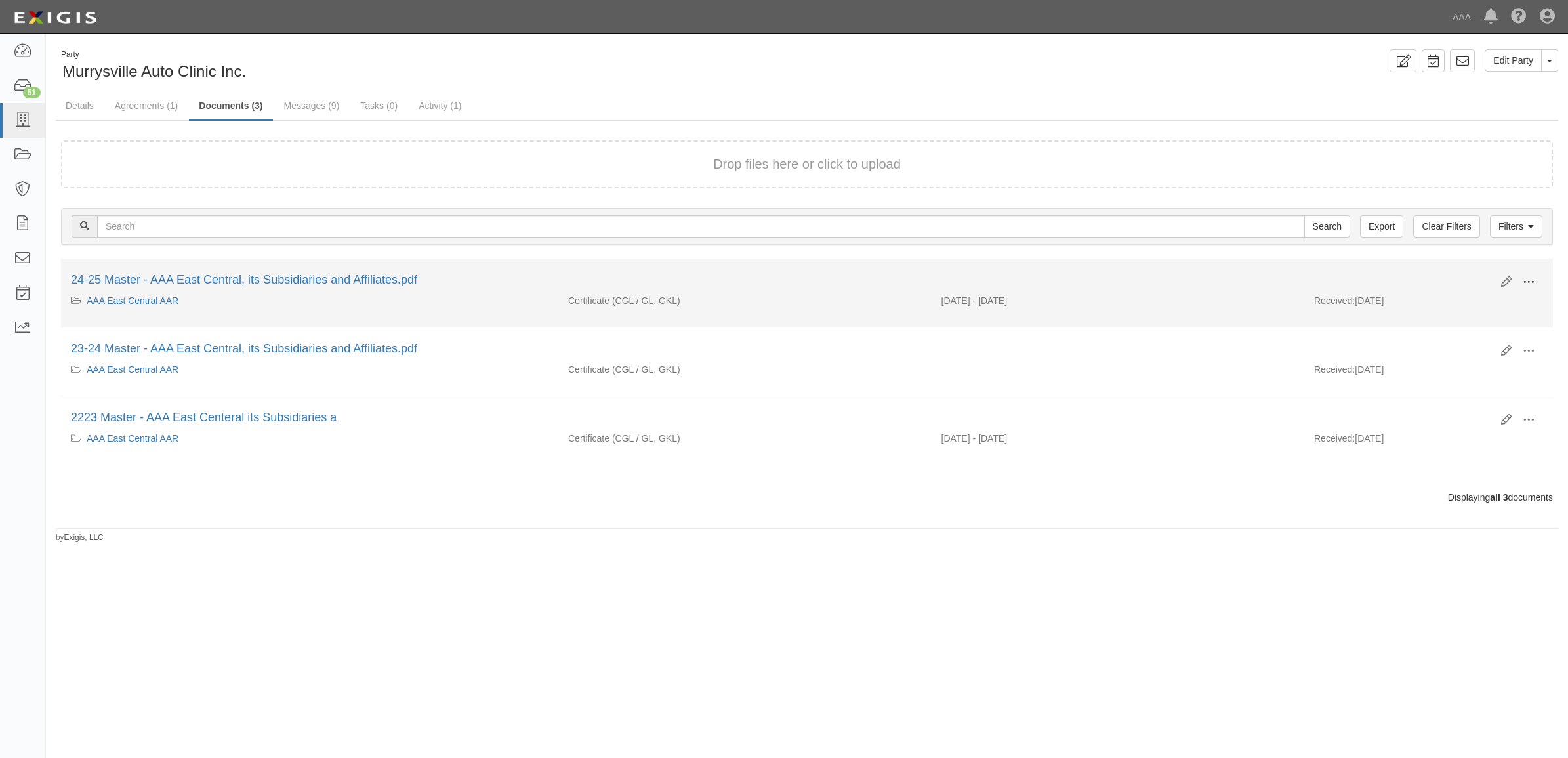
click at [1525, 281] on span at bounding box center [1529, 282] width 12 height 12
click at [1490, 300] on link "View" at bounding box center [1464, 301] width 104 height 23
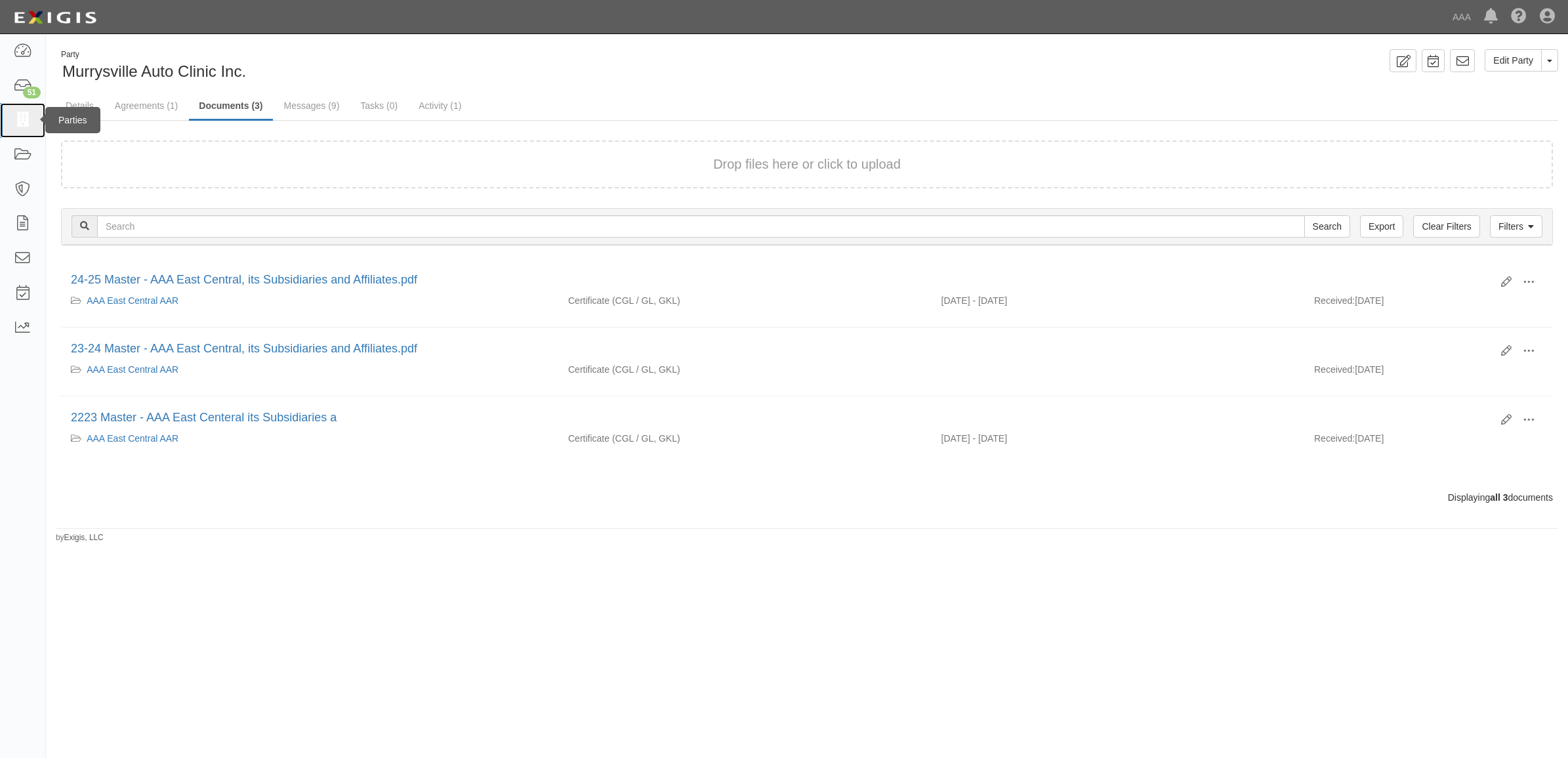
click at [17, 126] on icon at bounding box center [22, 120] width 18 height 15
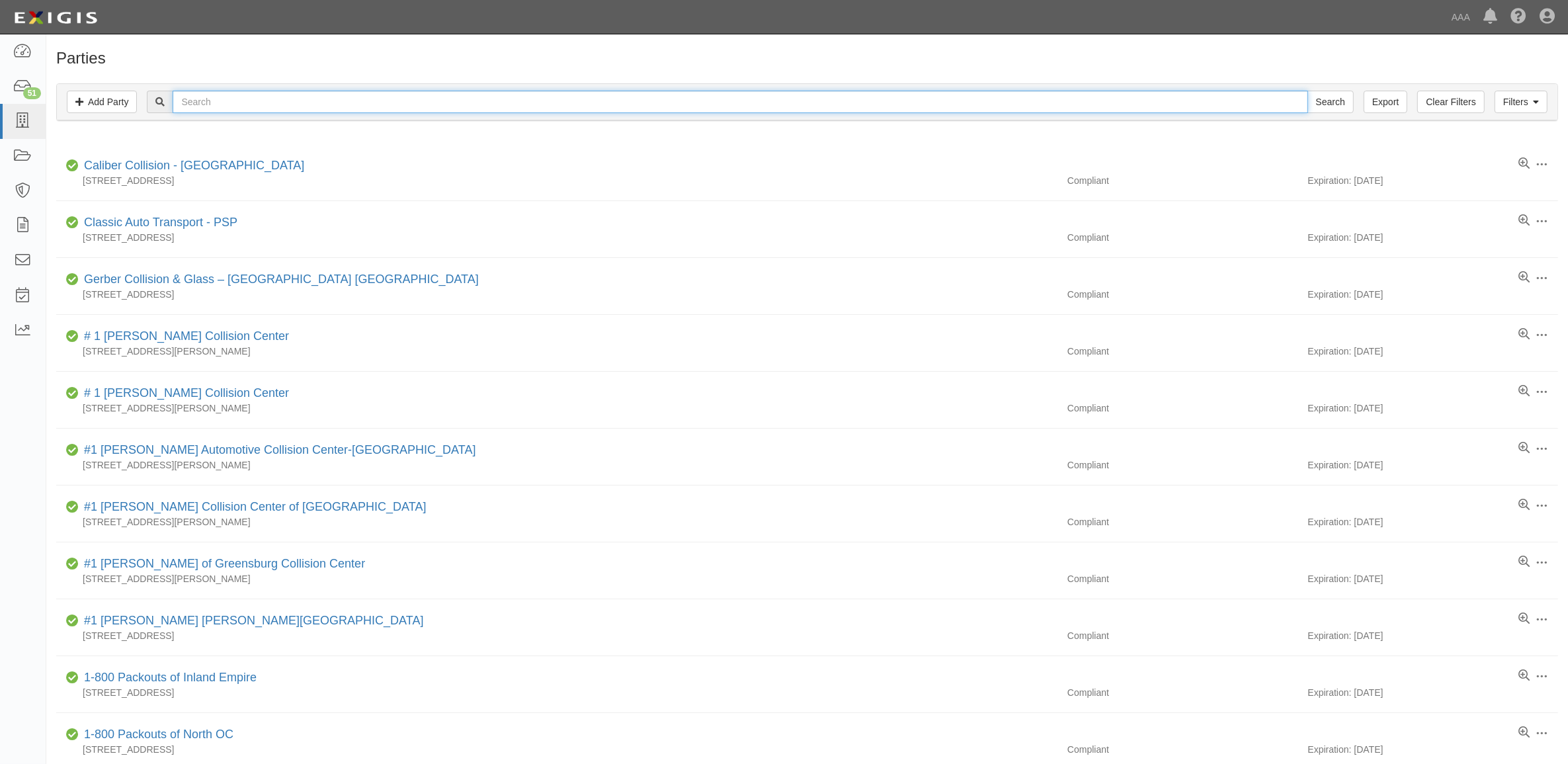
click at [303, 98] on input "text" at bounding box center [739, 102] width 1135 height 23
paste input "CC180264"
type input "CC180264"
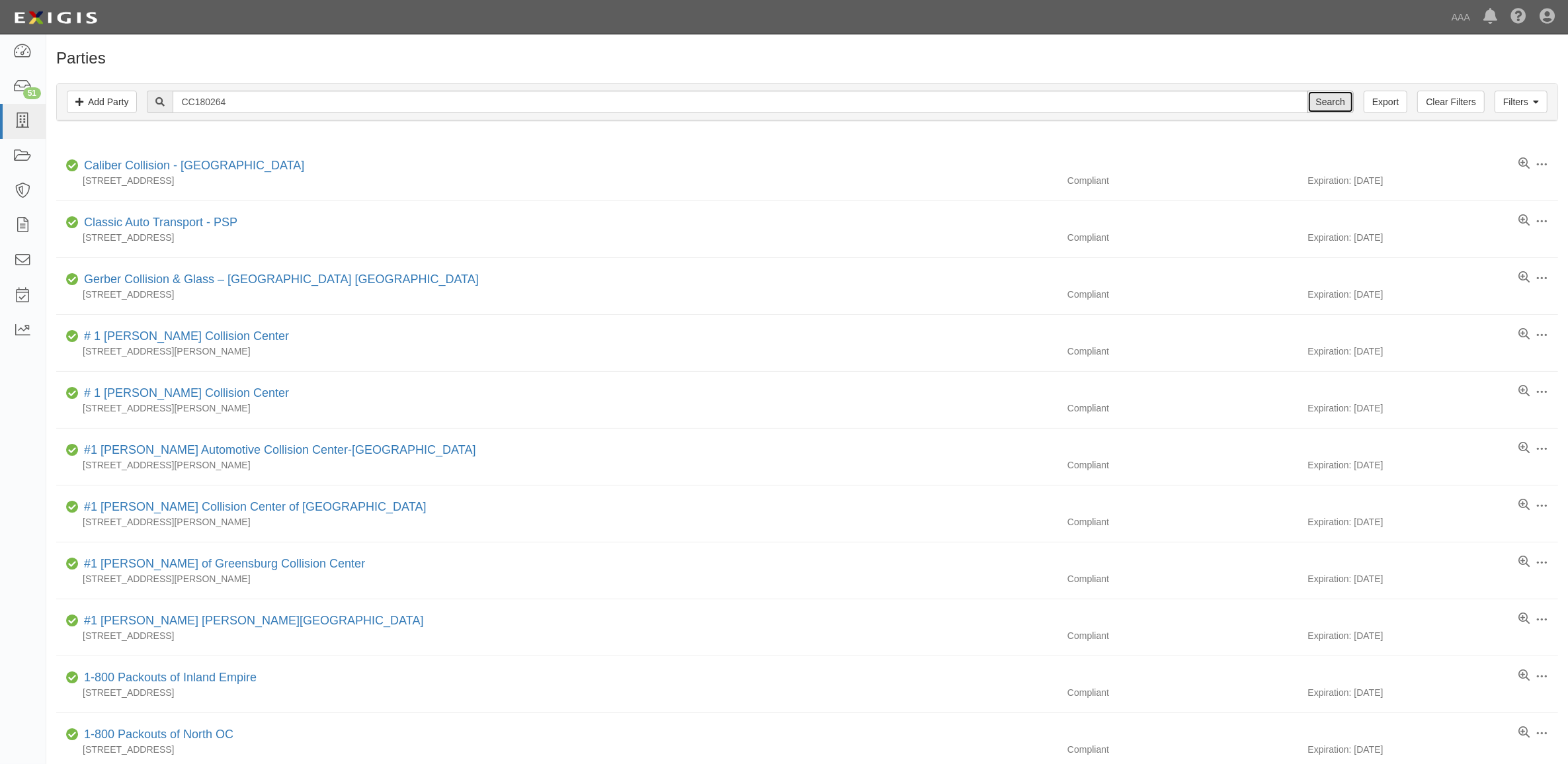
click at [1340, 95] on input "Search" at bounding box center [1330, 102] width 46 height 23
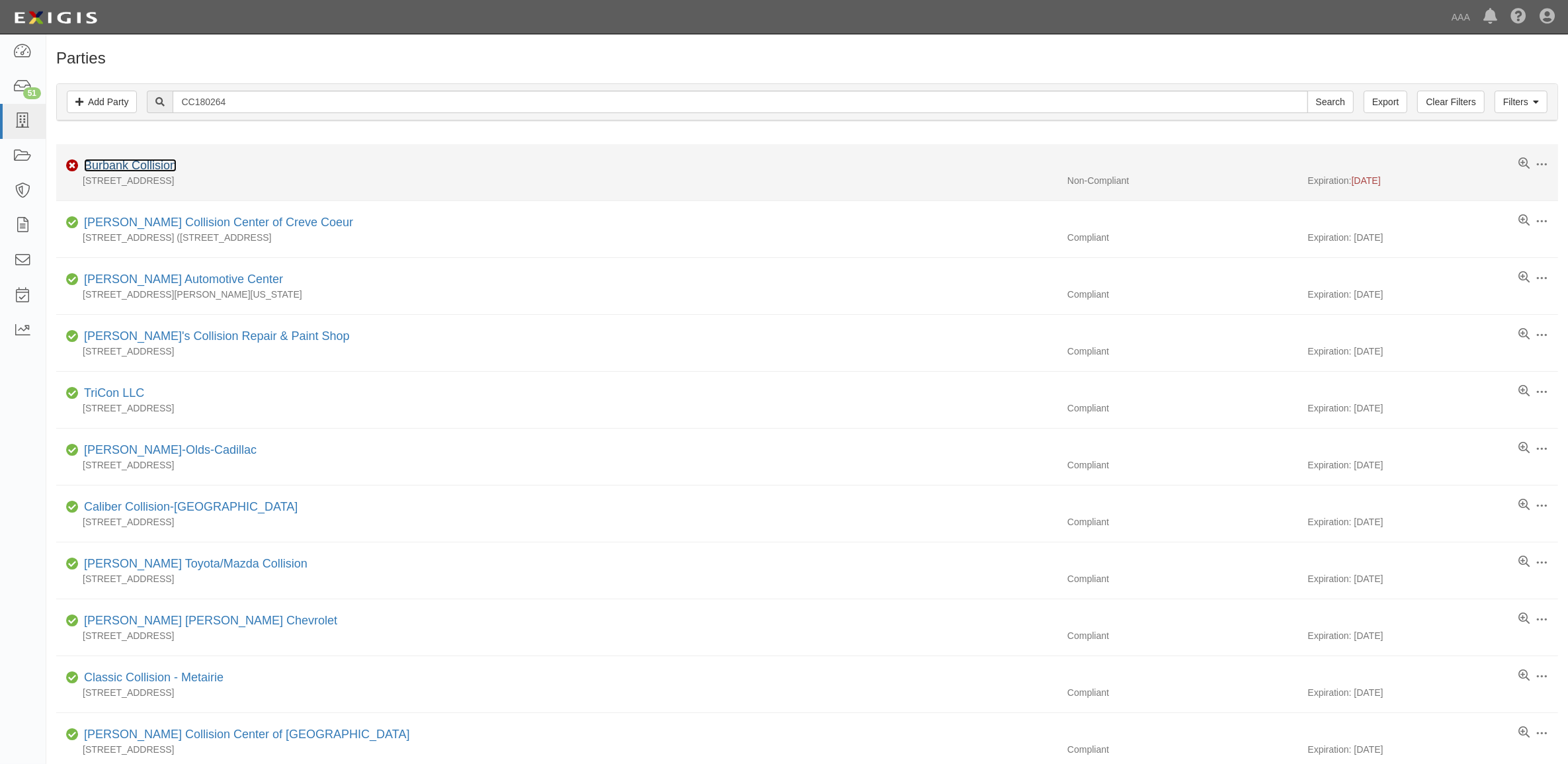
click at [151, 168] on link "Burbank Collision" at bounding box center [130, 165] width 92 height 13
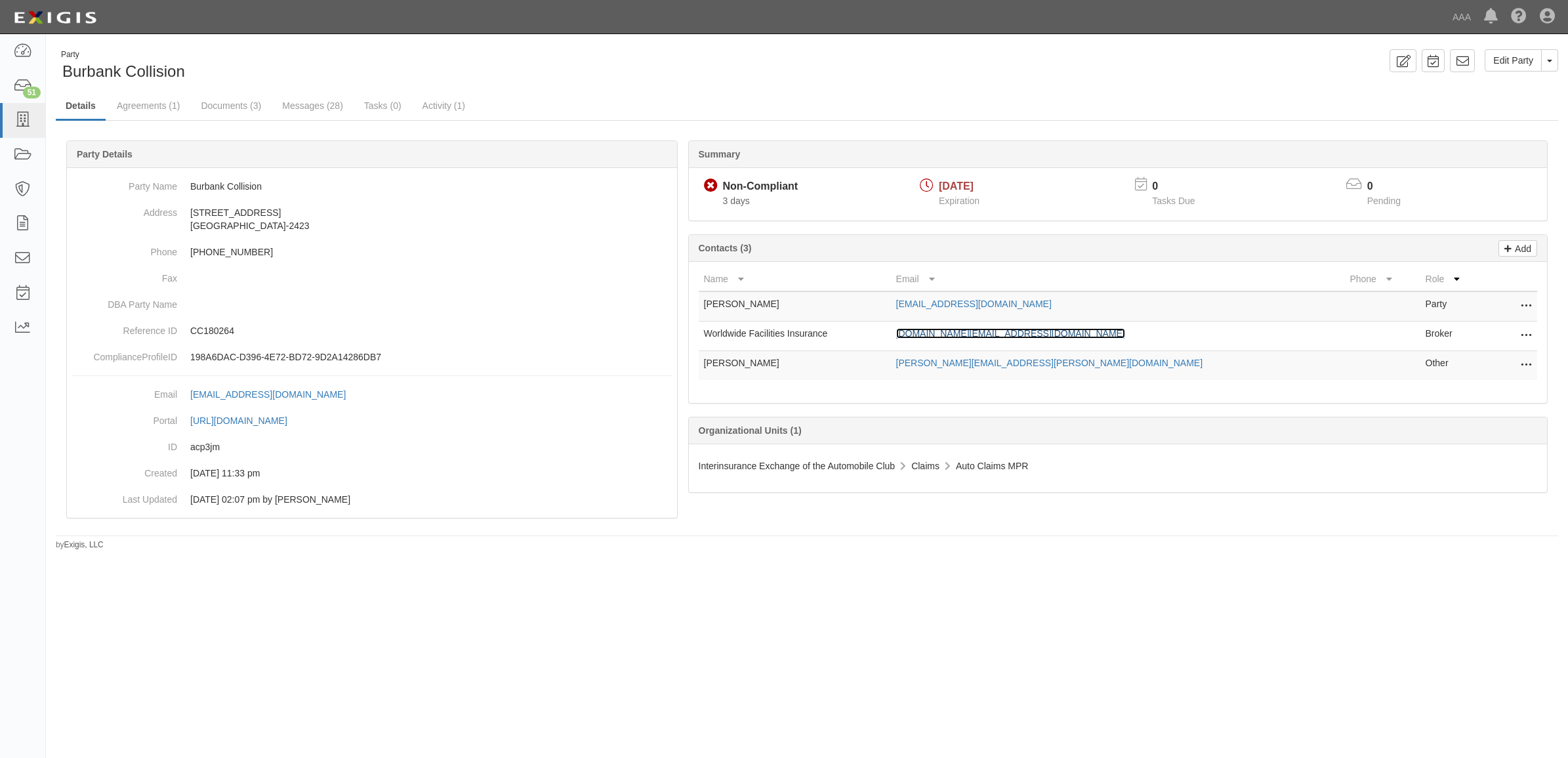
click at [1047, 333] on link "Service.Center@travelers.com" at bounding box center [1010, 334] width 229 height 11
drag, startPoint x: 234, startPoint y: 108, endPoint x: 260, endPoint y: 119, distance: 28.2
click at [233, 108] on link "Documents (3)" at bounding box center [231, 106] width 80 height 28
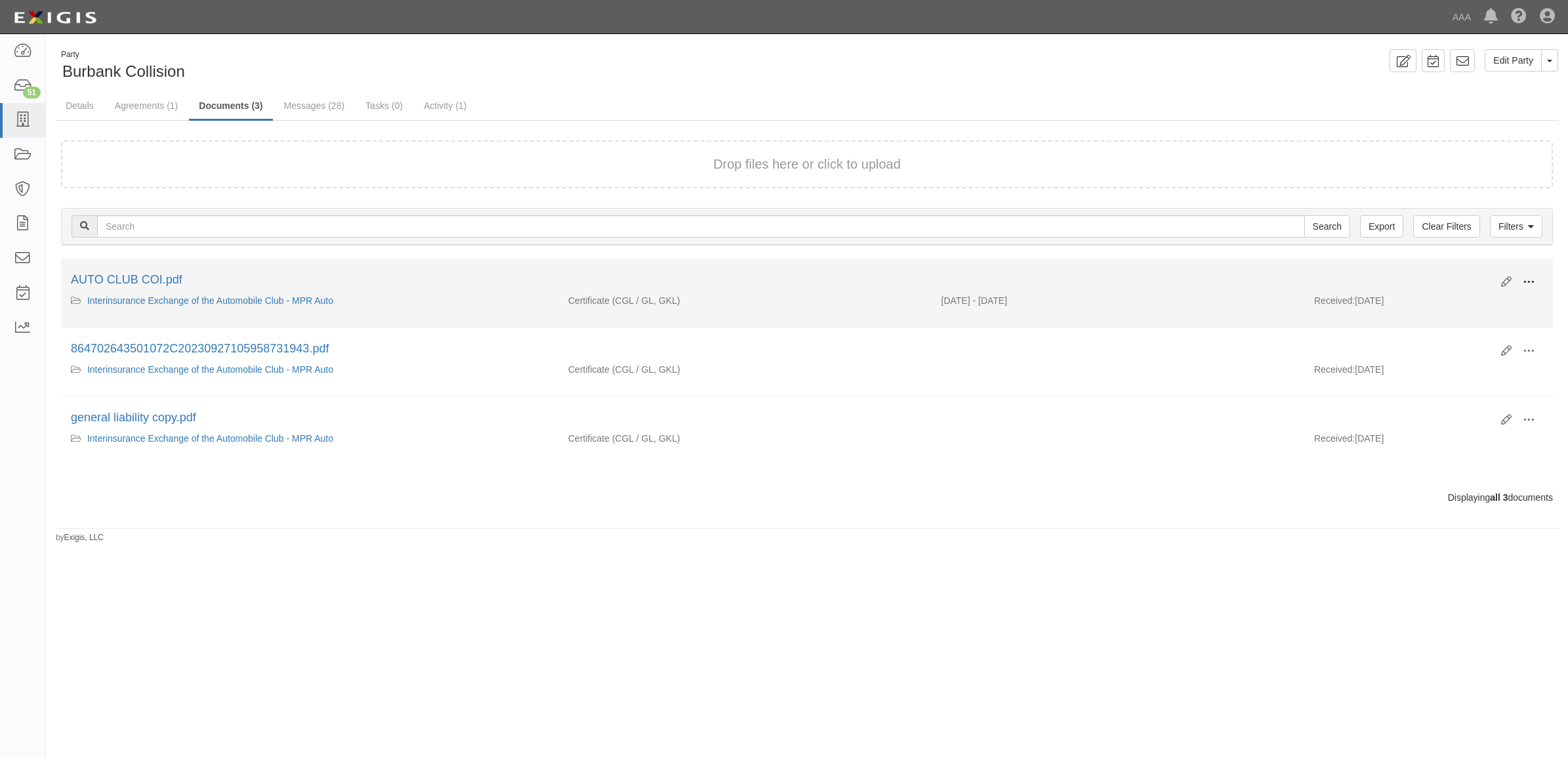
click at [1532, 282] on span at bounding box center [1529, 282] width 12 height 12
click at [1489, 300] on link "View" at bounding box center [1464, 301] width 104 height 23
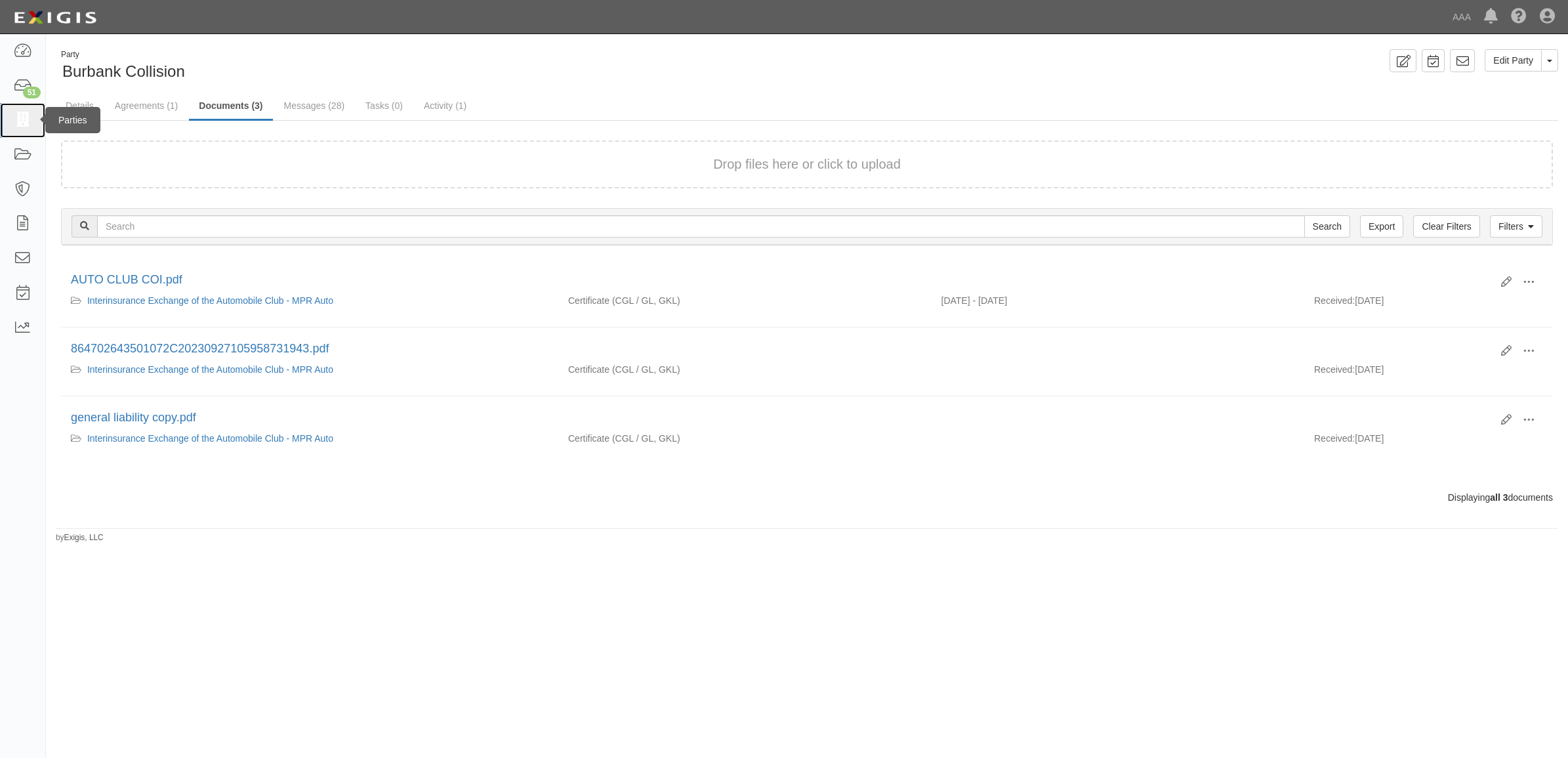
click at [23, 126] on icon at bounding box center [22, 120] width 18 height 15
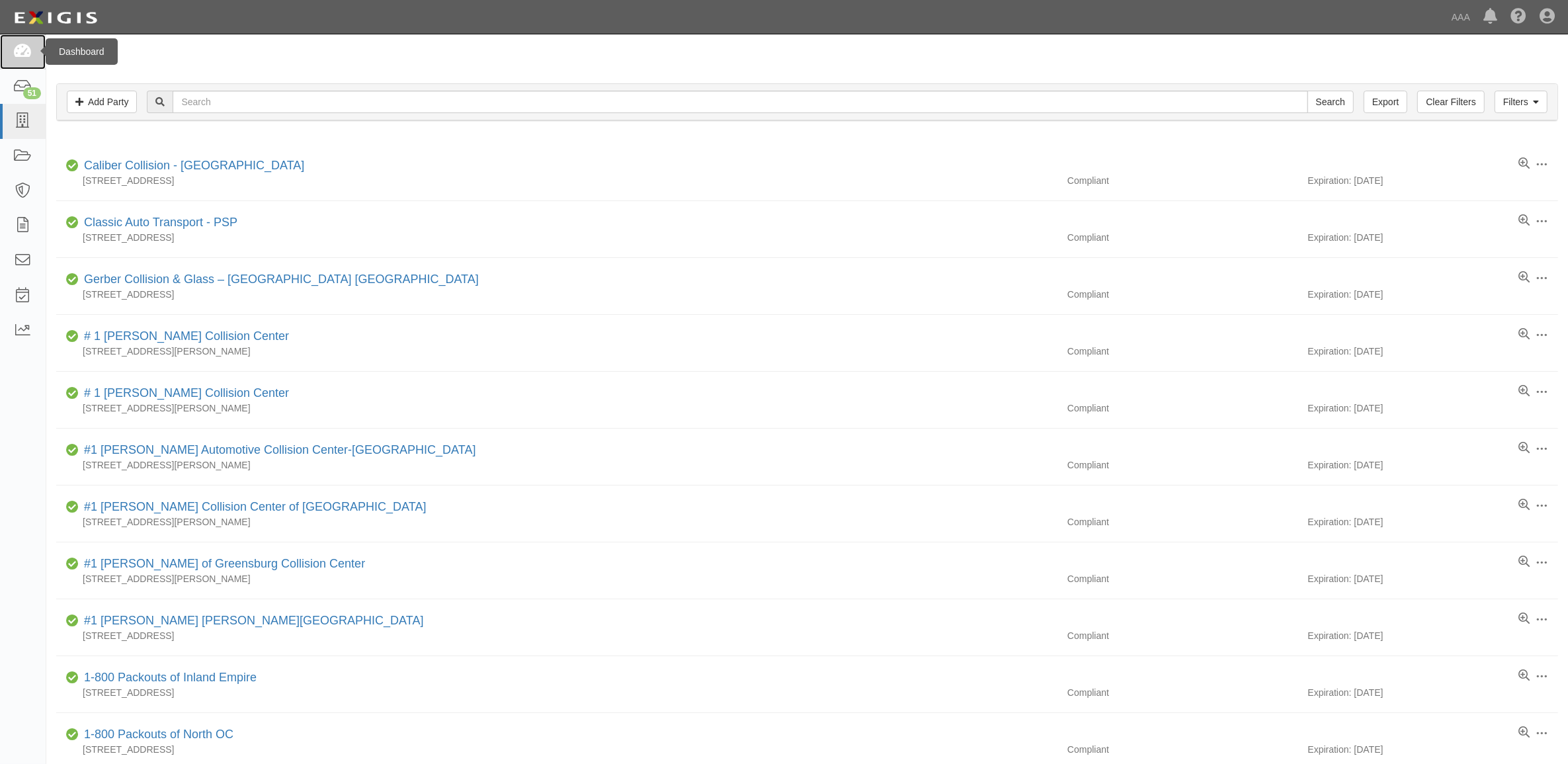
click at [22, 55] on icon at bounding box center [22, 52] width 18 height 15
click at [27, 117] on icon at bounding box center [22, 121] width 18 height 15
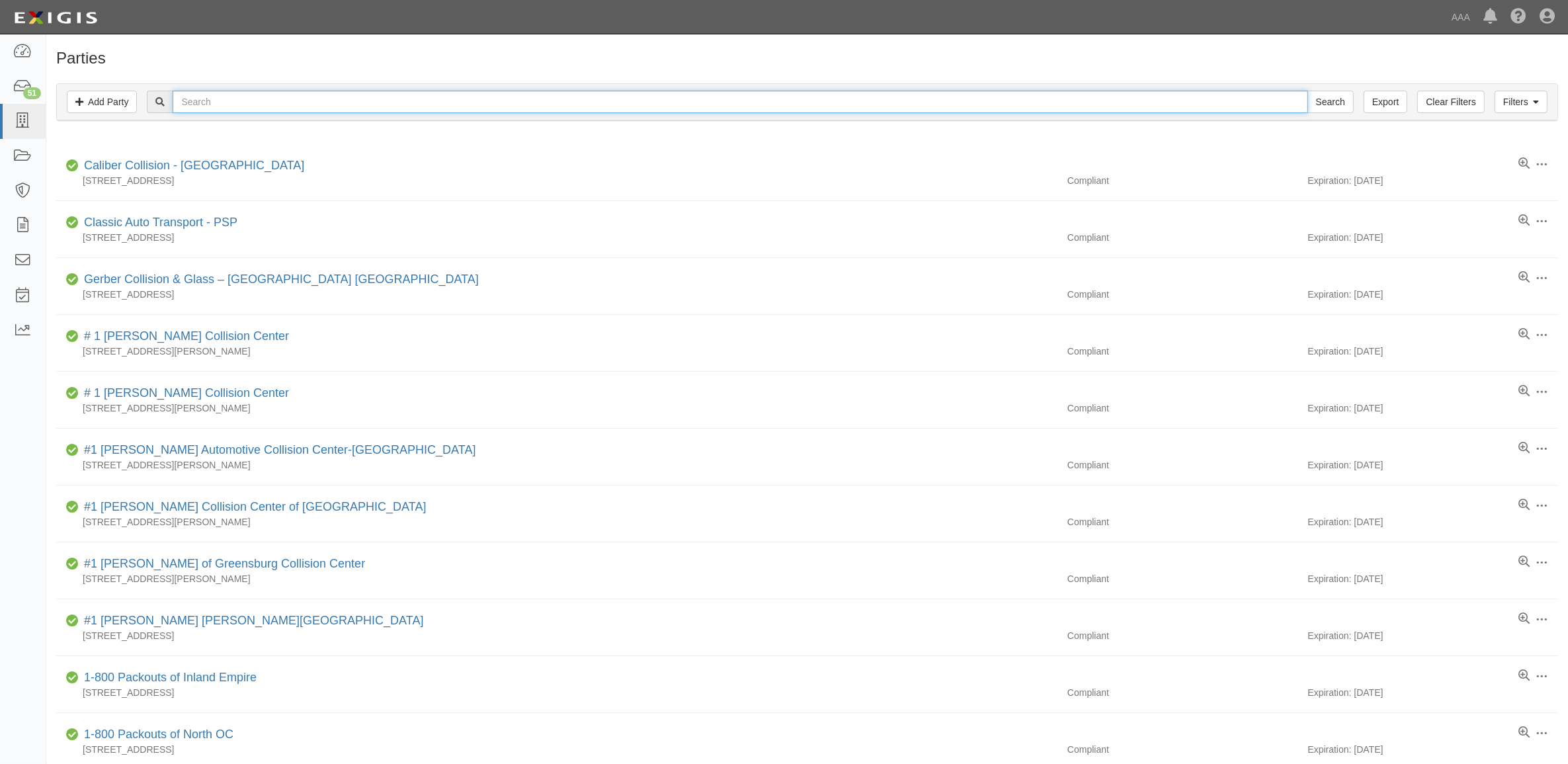
click at [223, 107] on input "text" at bounding box center [739, 102] width 1135 height 23
type input "550334"
click at [1307, 91] on input "Search" at bounding box center [1330, 102] width 46 height 23
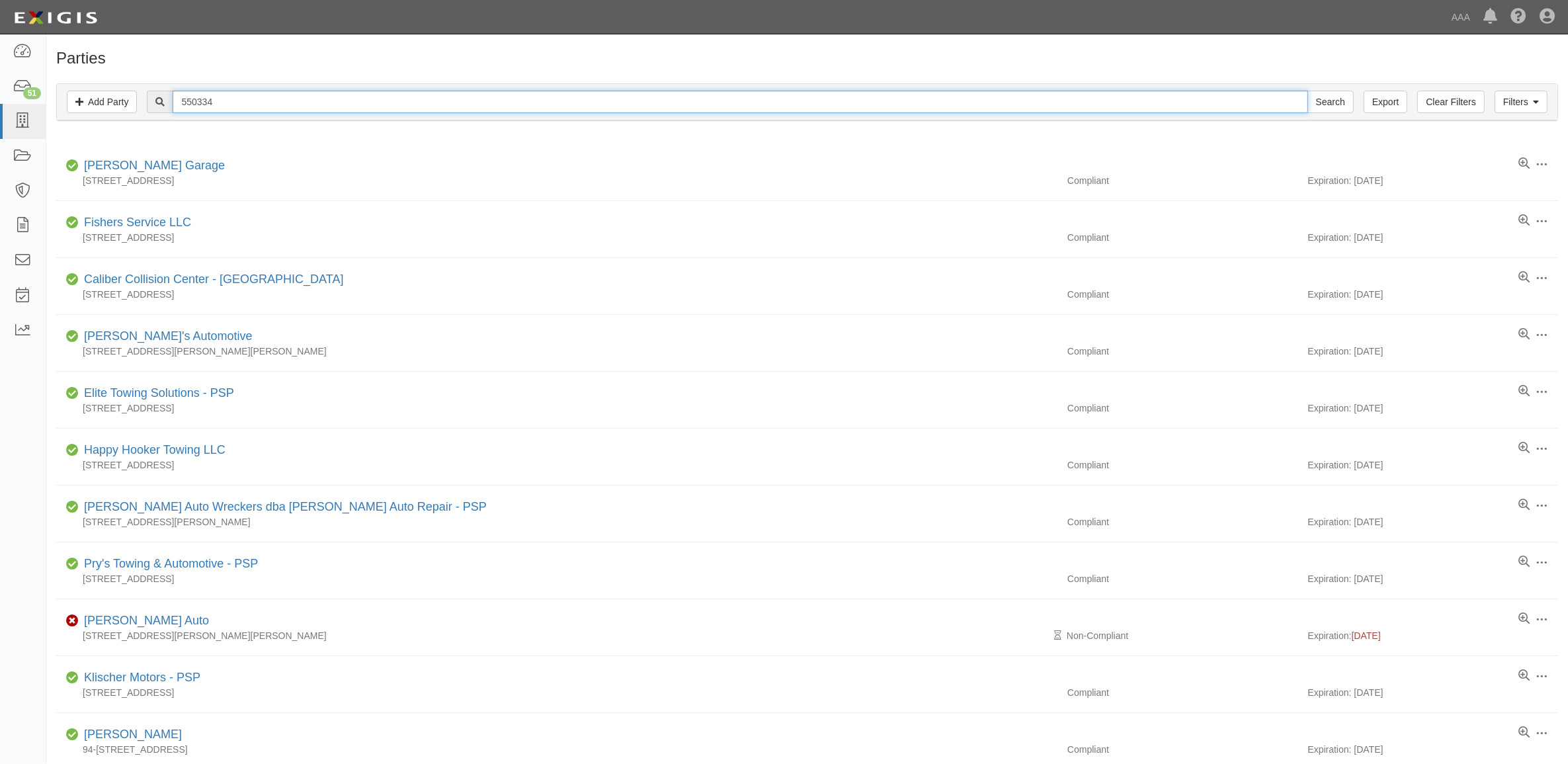
click at [249, 104] on input "550334" at bounding box center [739, 102] width 1135 height 23
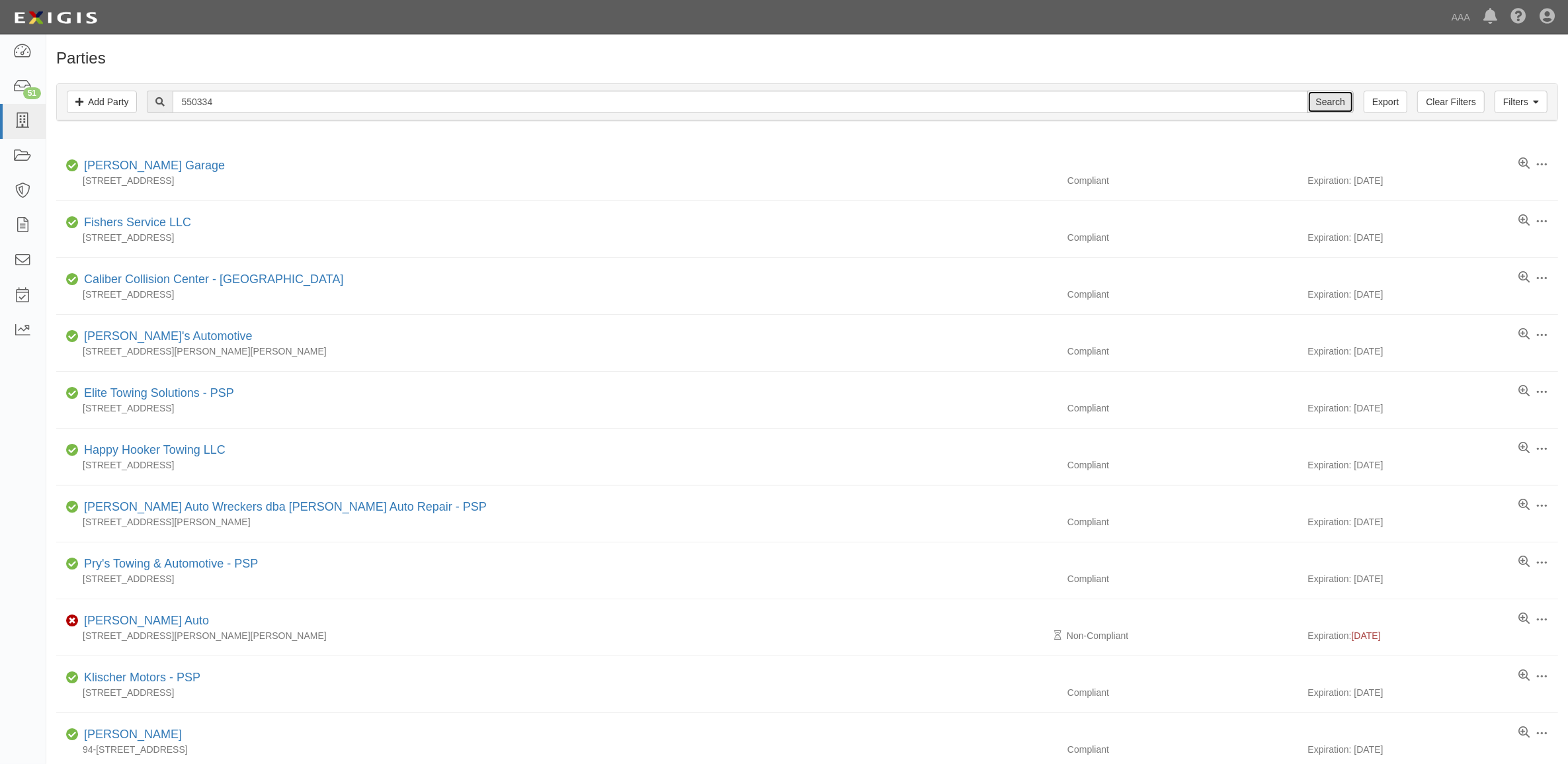
click at [1323, 98] on input "Search" at bounding box center [1330, 102] width 46 height 23
click at [104, 113] on link "Add Party" at bounding box center [102, 102] width 70 height 23
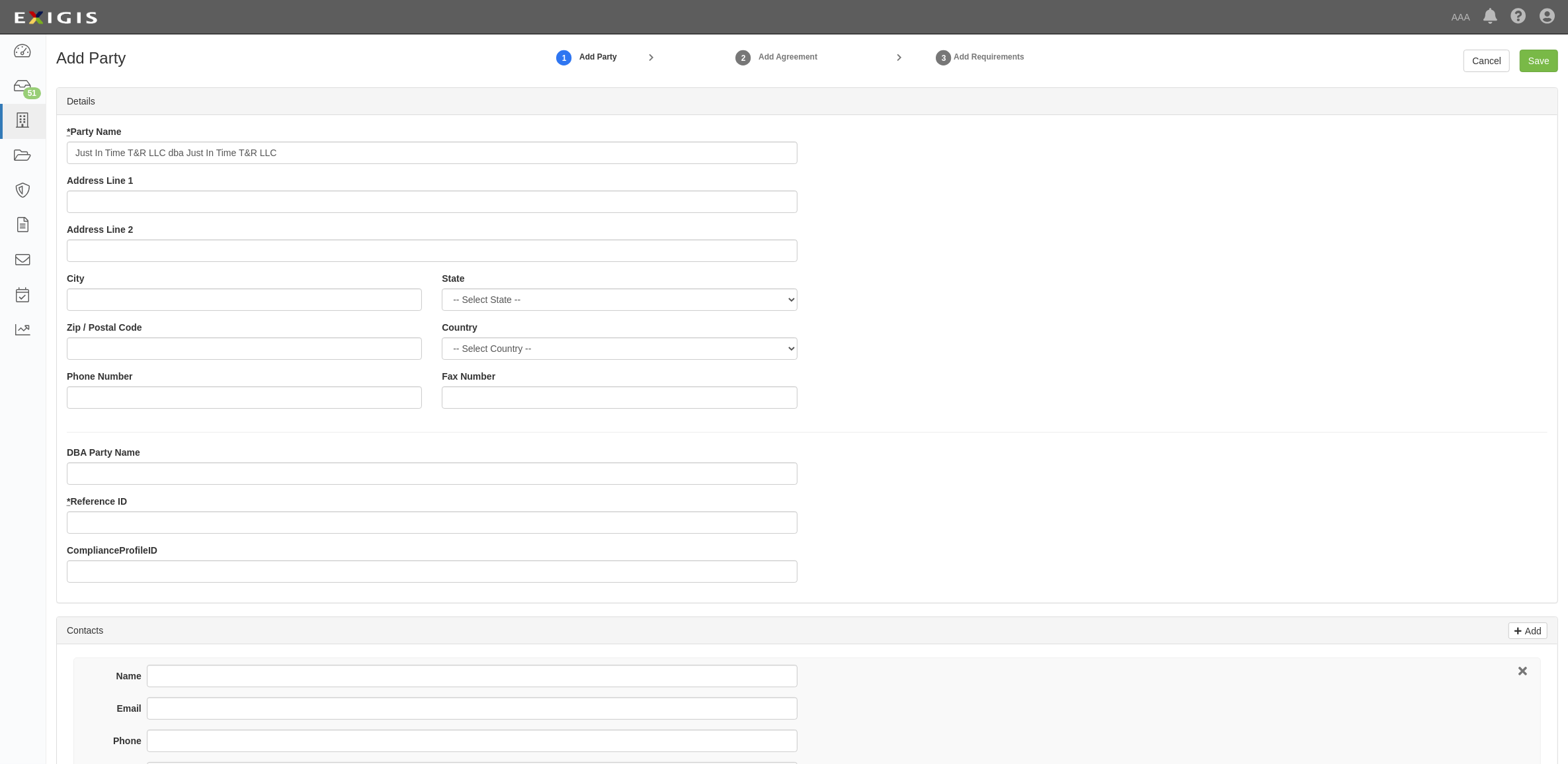
type input "Just In Time T&R LLC dba Just In Time T&R LLC"
type input "[STREET_ADDRESS]"
type input "Chicora"
select select "PA"
type input "16025"
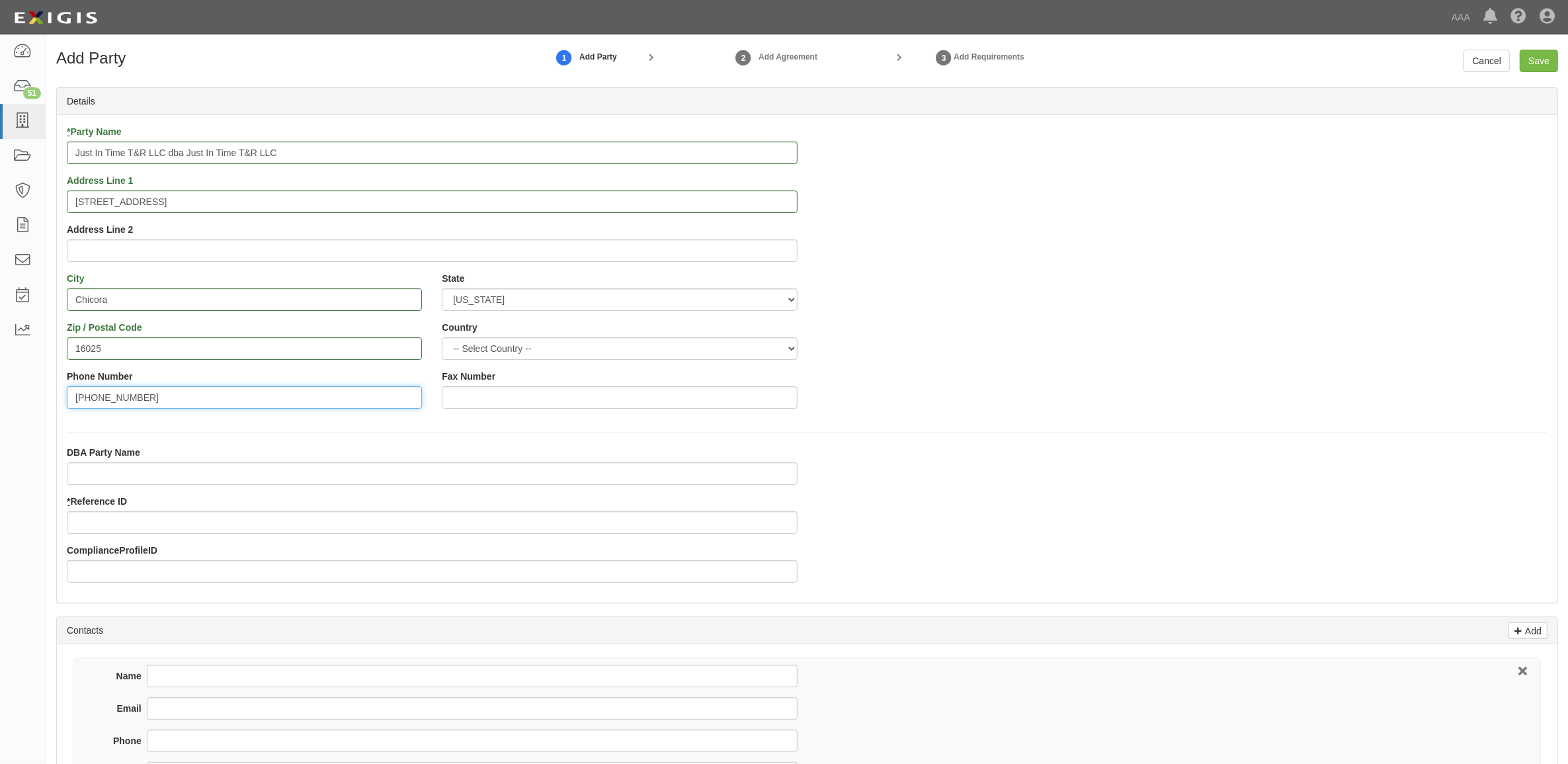
type input "[PHONE_NUMBER]"
click at [237, 516] on input "* Reference ID" at bounding box center [432, 523] width 731 height 23
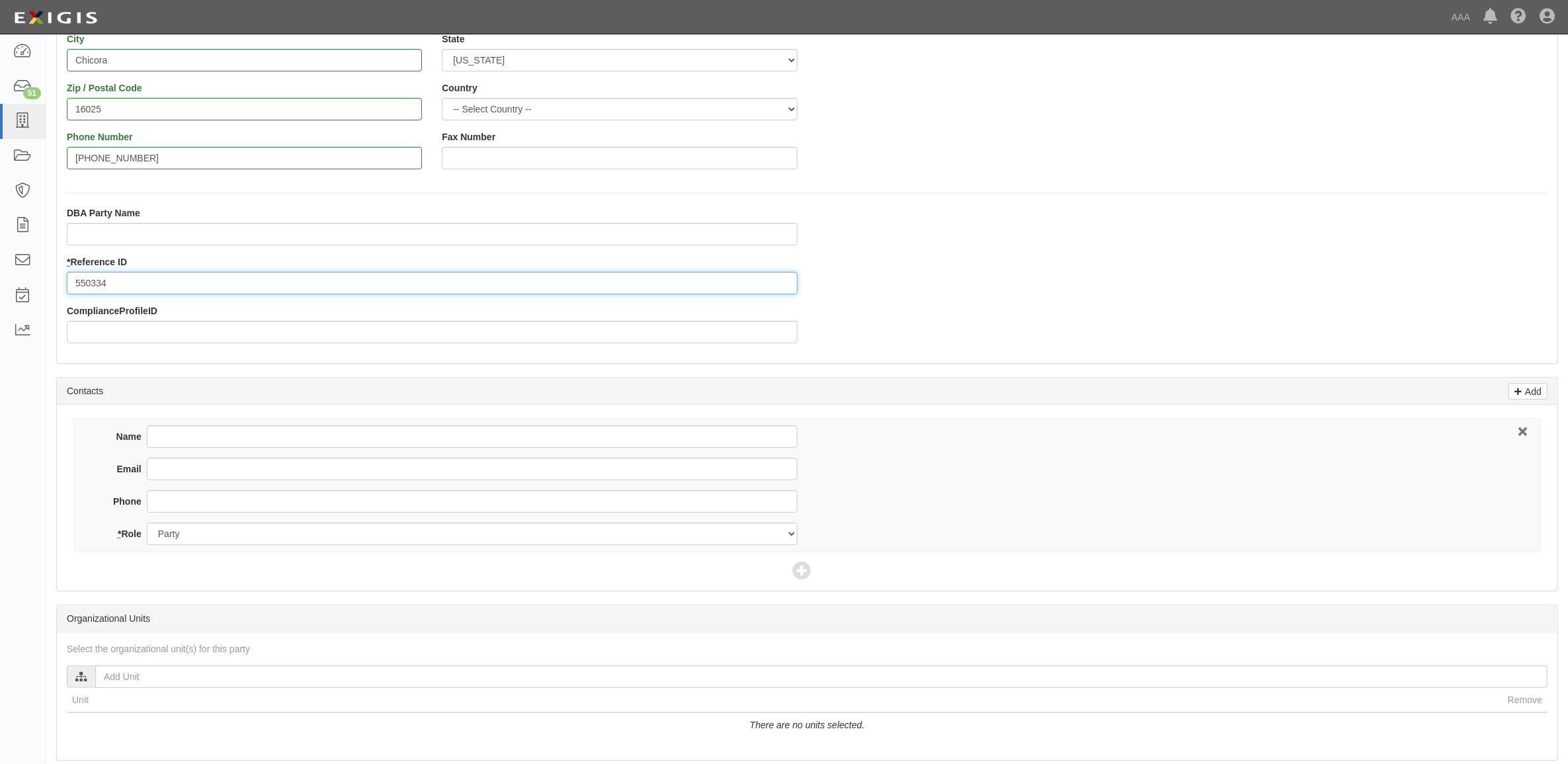
scroll to position [331, 0]
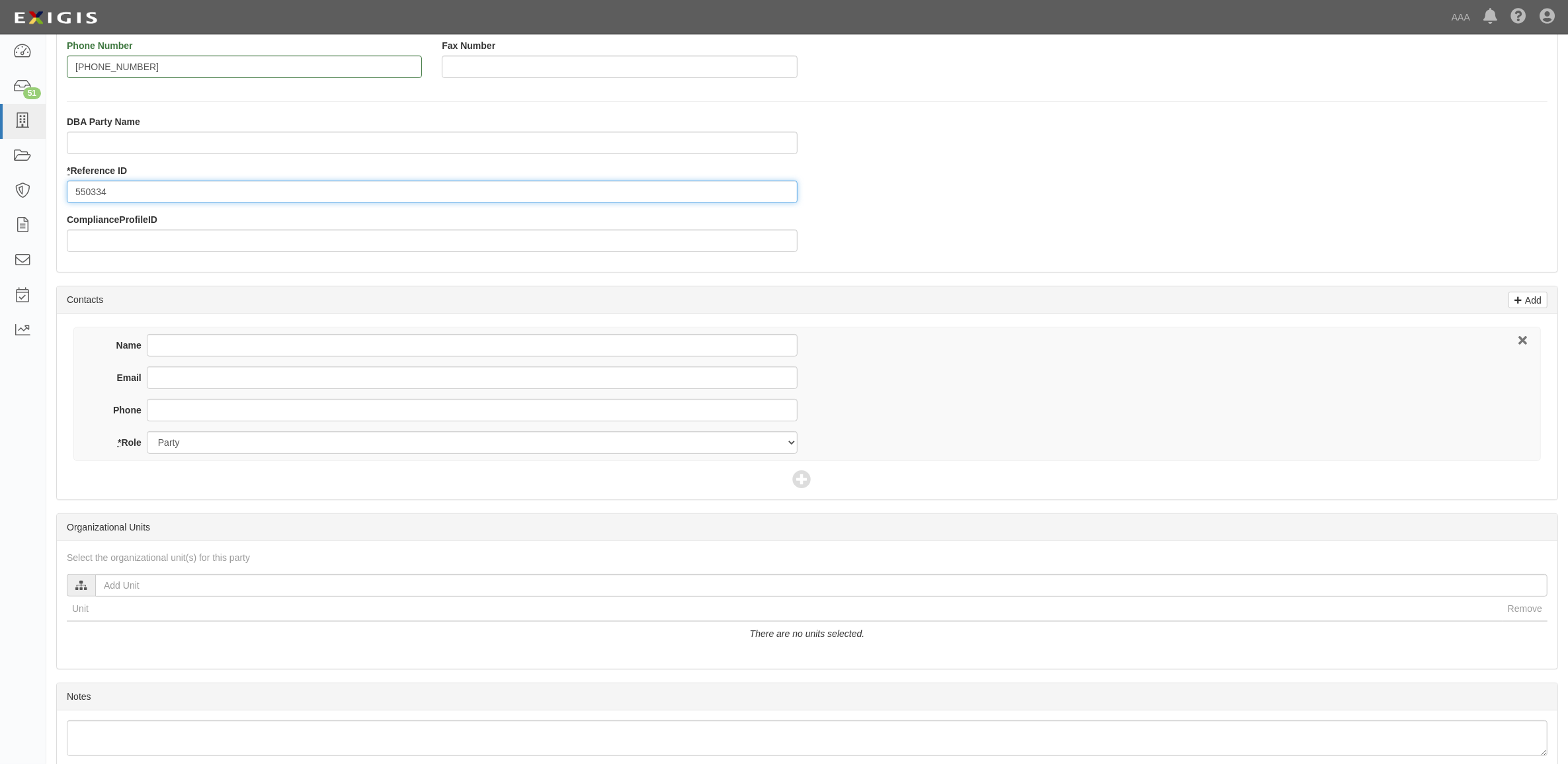
type input "550334"
click at [208, 348] on input "Name" at bounding box center [473, 345] width 651 height 23
type input "[PERSON_NAME]"
type input "h"
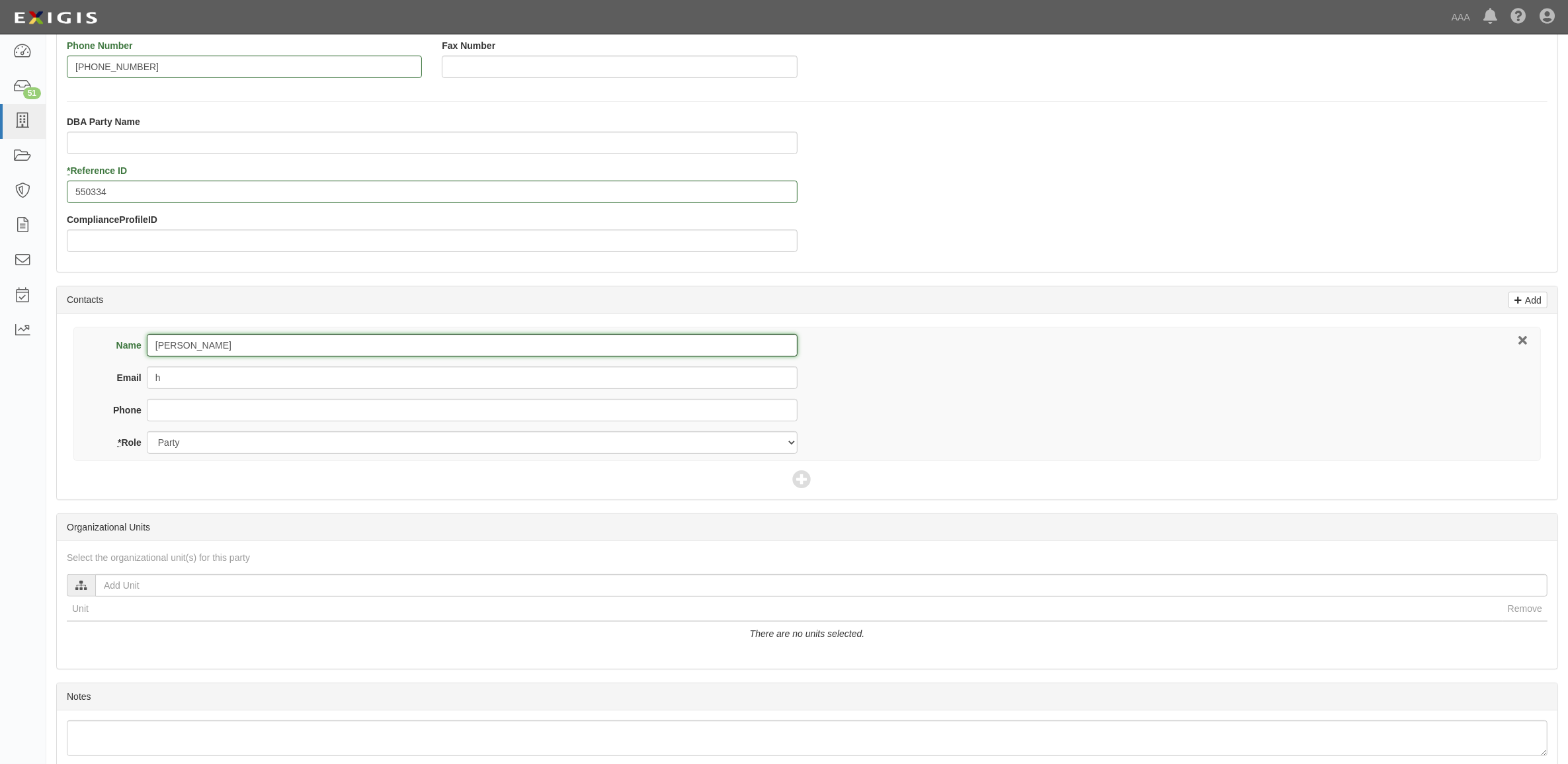
drag, startPoint x: 328, startPoint y: 348, endPoint x: -162, endPoint y: 354, distance: 490.0
click at [0, 354] on html "Toggle navigation Dashboard 51 Inbox Parties Agreements Coverages Documents Mes…" at bounding box center [784, 250] width 1568 height 1163
type input "[PERSON_NAME]"
type input "[EMAIL_ADDRESS][DOMAIN_NAME]"
type input "724-996-0464"
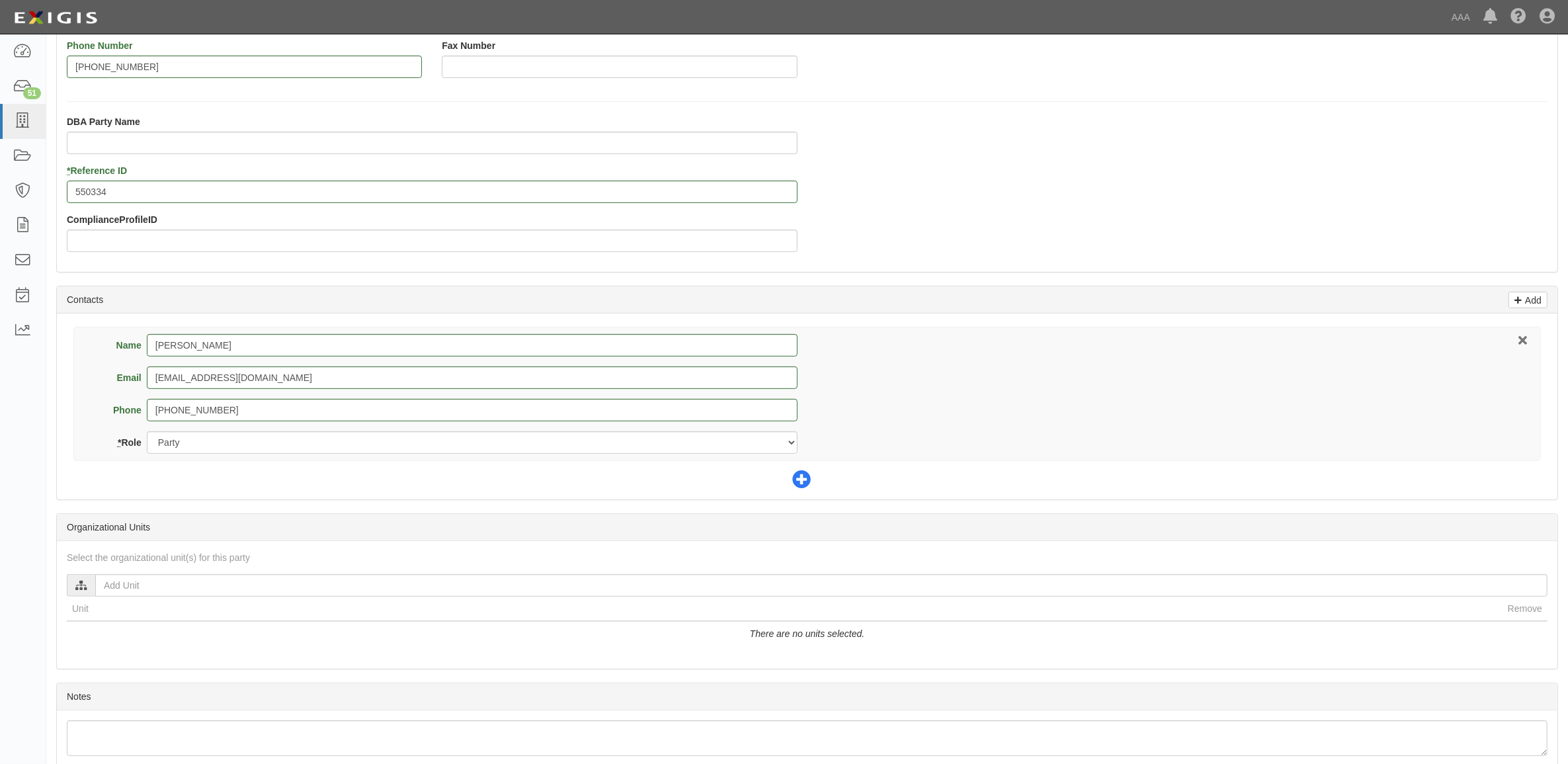
click at [797, 477] on icon at bounding box center [801, 480] width 18 height 18
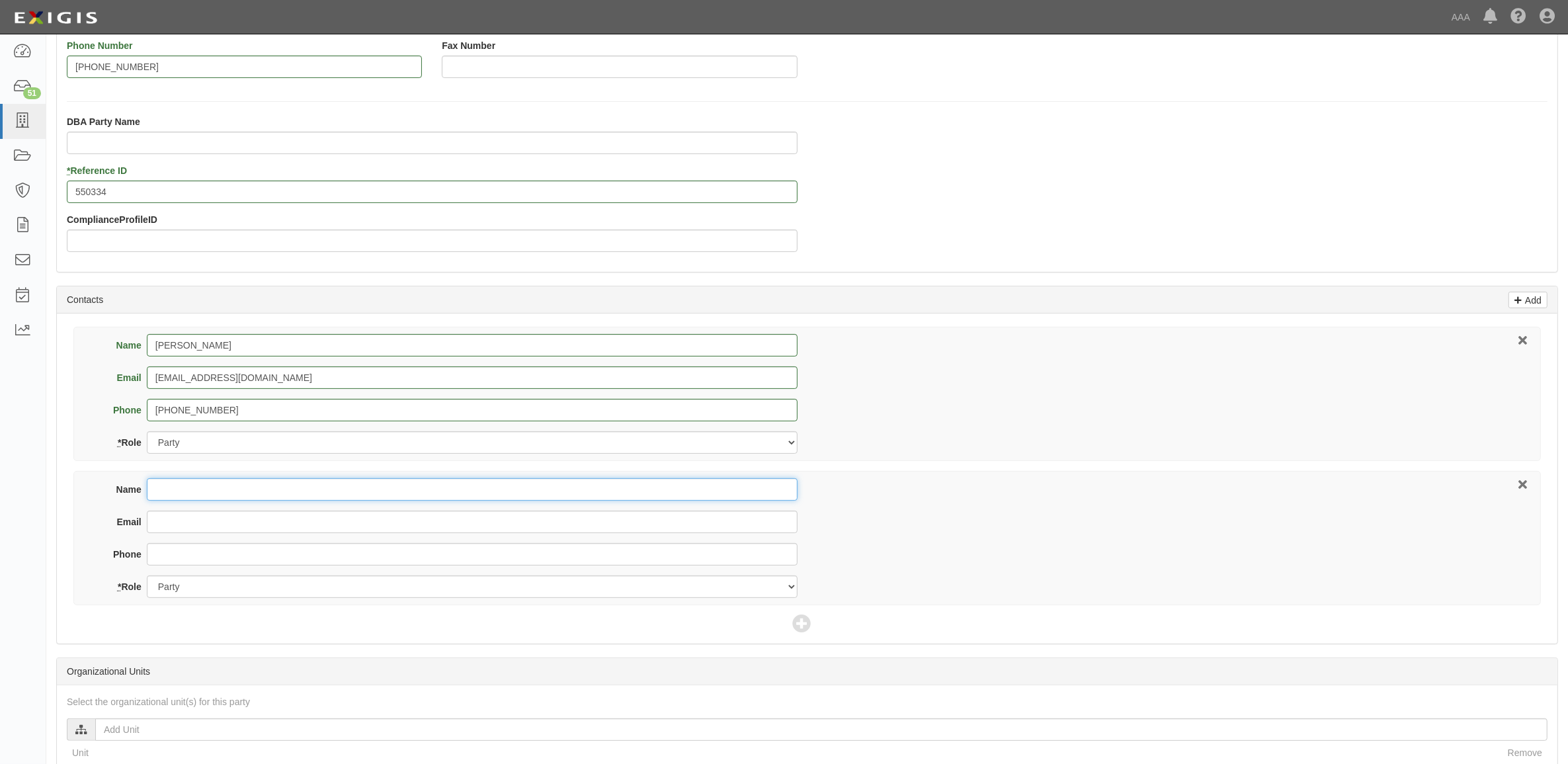
click at [349, 481] on input "Name" at bounding box center [473, 490] width 651 height 23
click at [227, 484] on input "Name" at bounding box center [473, 490] width 651 height 23
type input "Progressive Commercial"
type input "progressivecommercial@email.progressive.com"
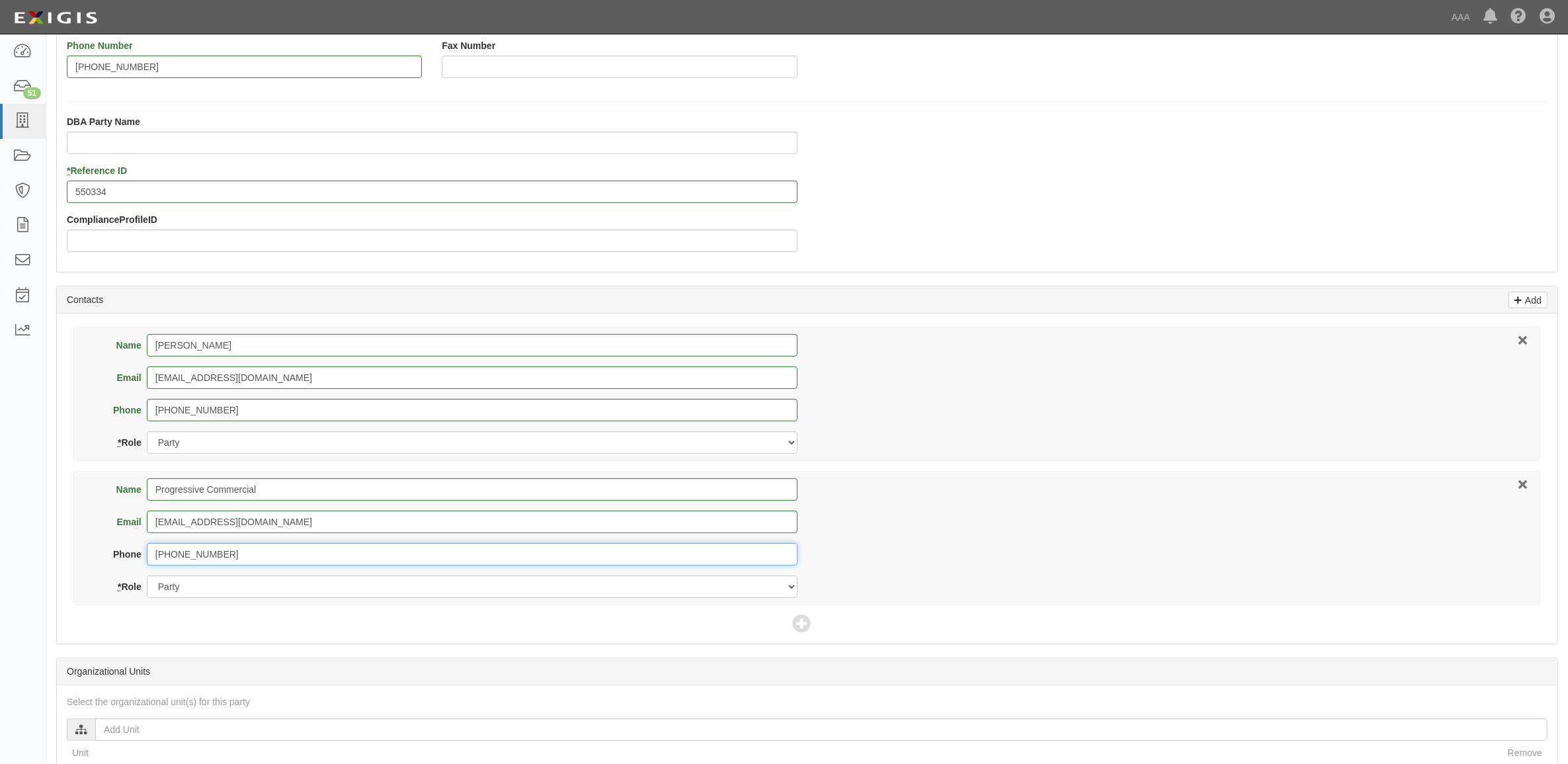
type input "800-444-4487"
drag, startPoint x: 274, startPoint y: 587, endPoint x: 276, endPoint y: 600, distance: 13.2
click at [274, 587] on select "Party Broker Other" at bounding box center [473, 587] width 651 height 23
select select "Broker"
click at [147, 577] on select "Party Broker Other" at bounding box center [473, 587] width 651 height 23
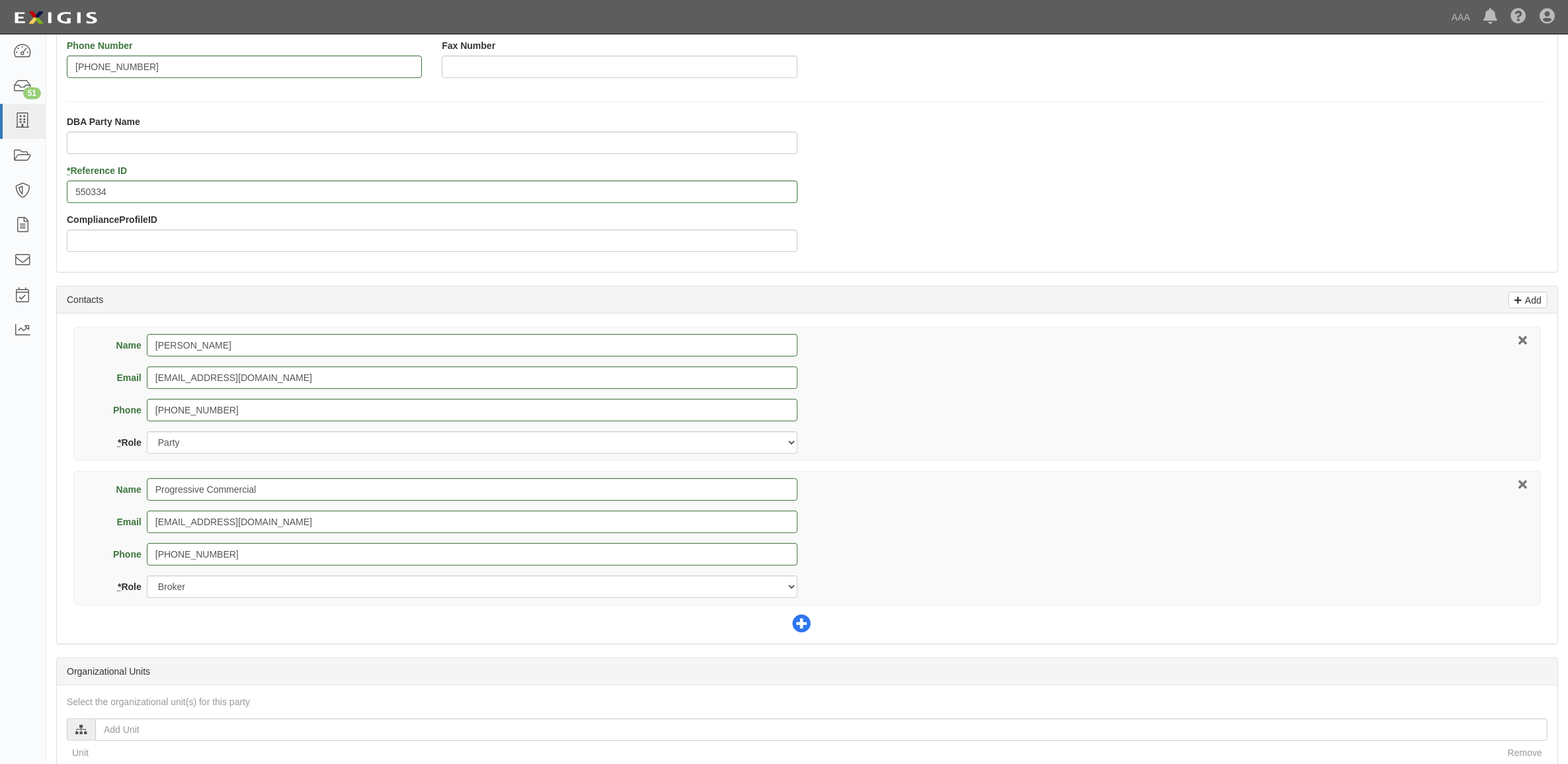
click at [797, 626] on icon at bounding box center [801, 624] width 18 height 18
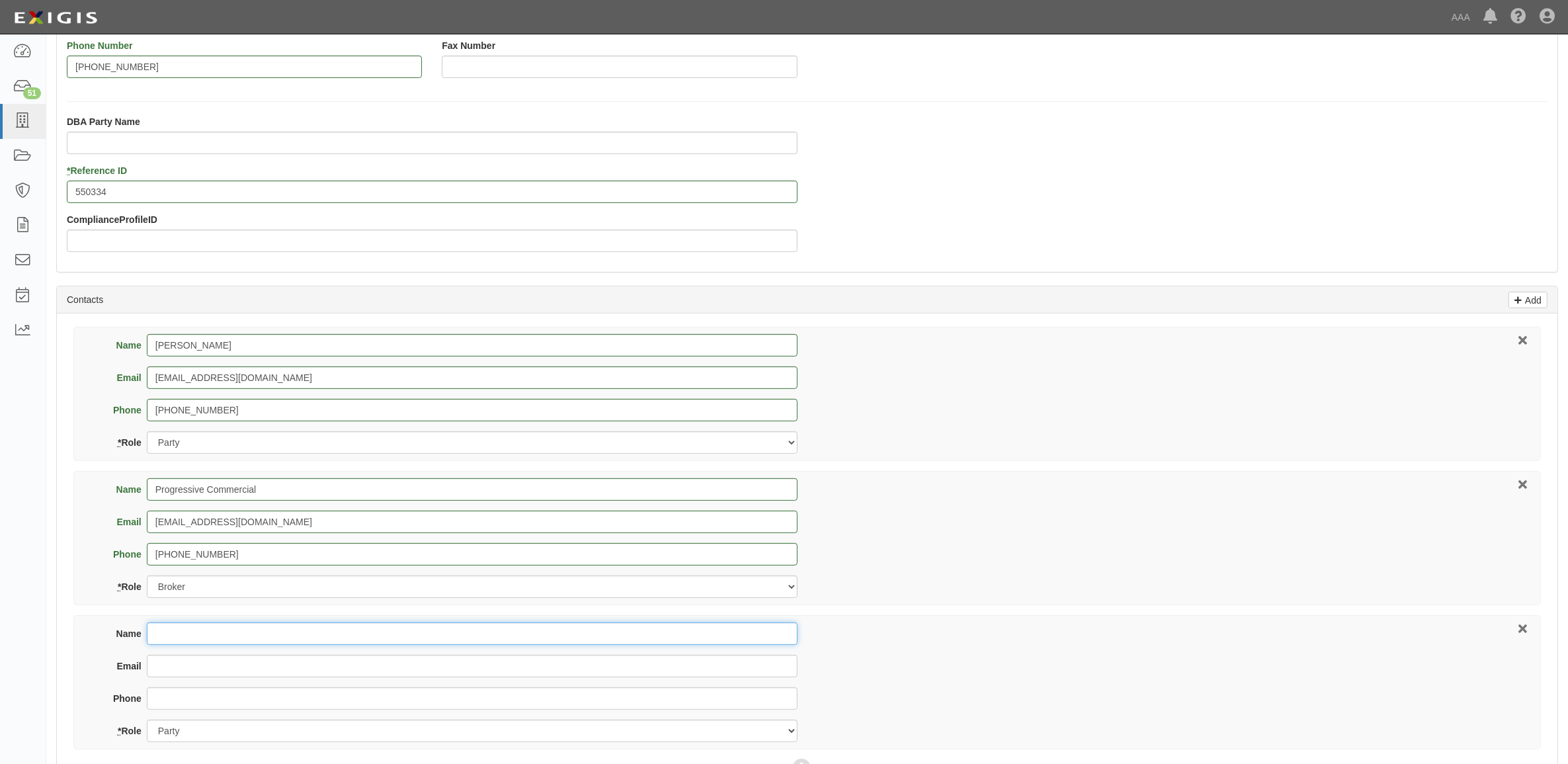
click at [457, 640] on input "Name" at bounding box center [473, 634] width 651 height 23
click at [284, 639] on input "Name" at bounding box center [473, 634] width 651 height 23
type input "David Whitehurst"
type input "h"
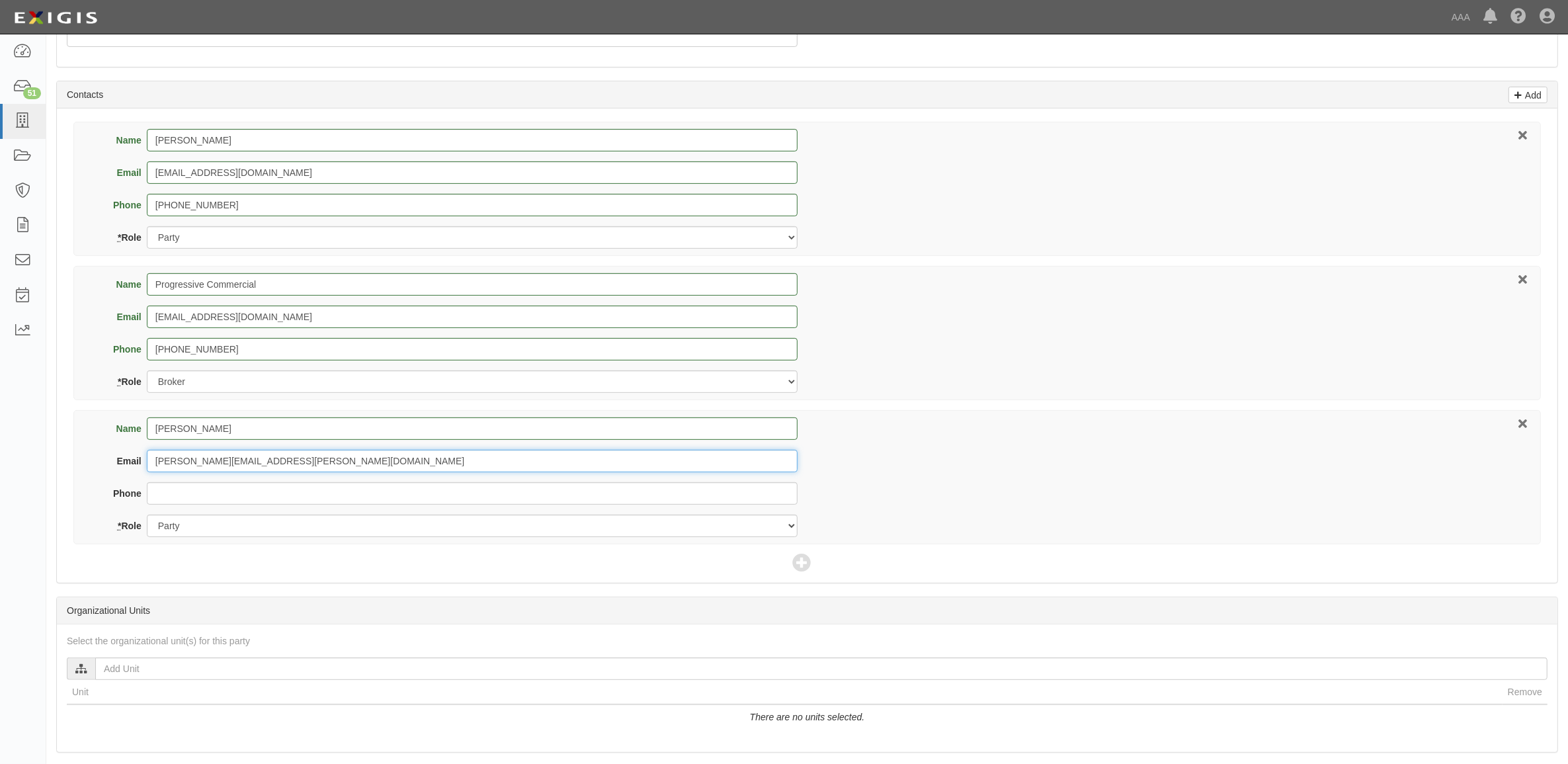
scroll to position [496, 0]
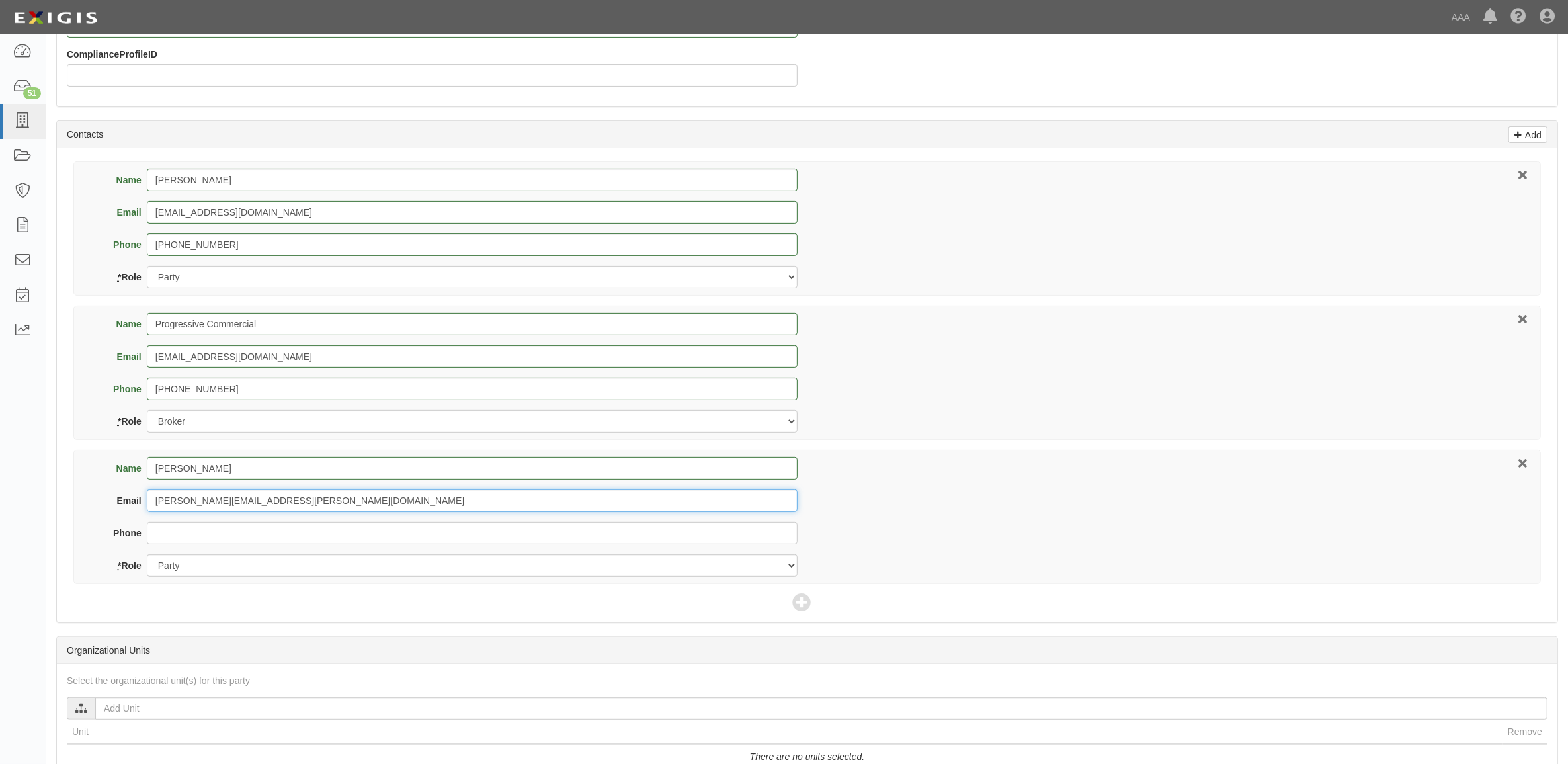
type input "whitehurst.david@ace.aaa.com"
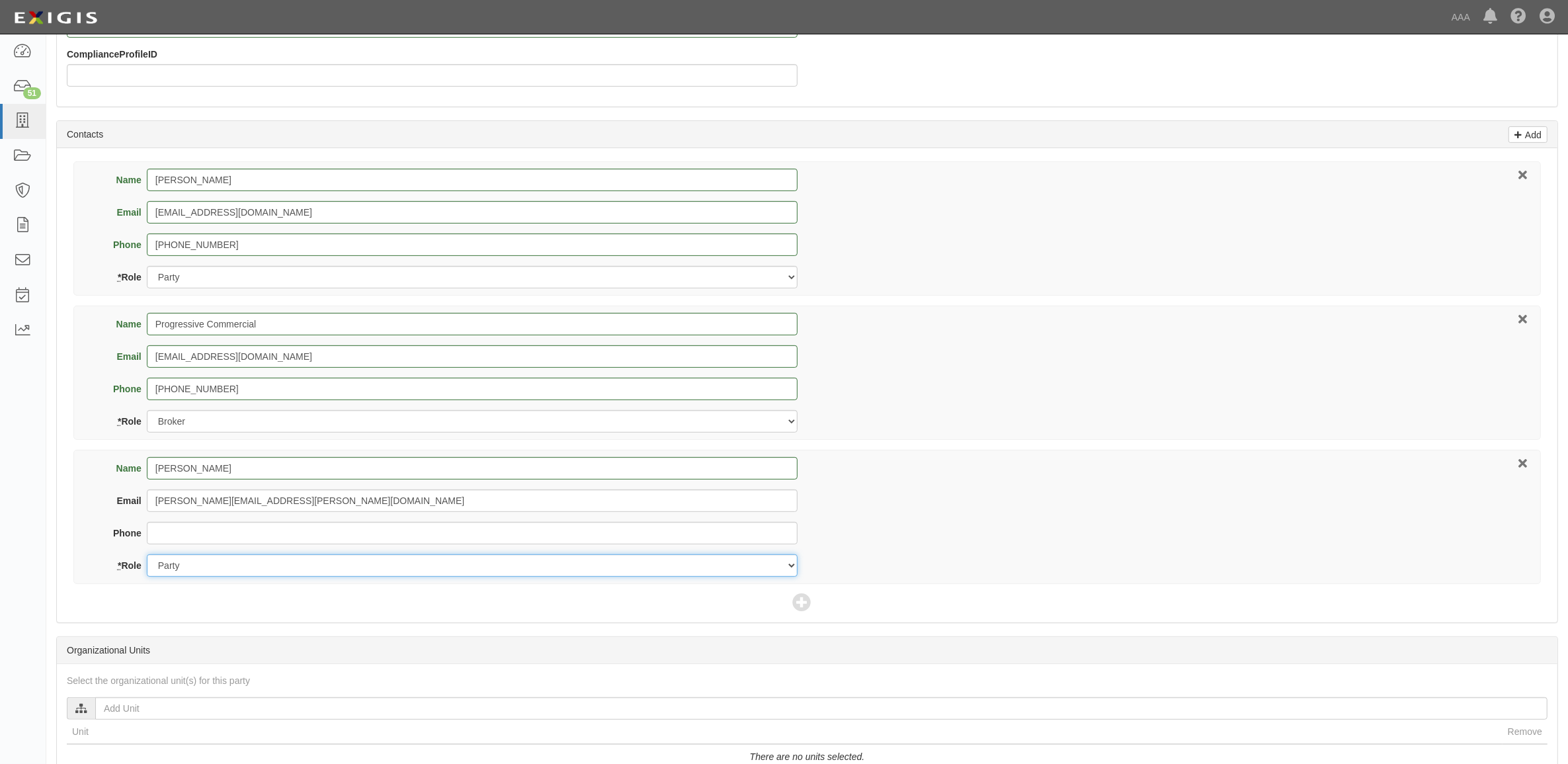
drag, startPoint x: 249, startPoint y: 557, endPoint x: 252, endPoint y: 566, distance: 9.5
click at [249, 557] on select "Party Broker Other" at bounding box center [473, 566] width 651 height 23
select select "Other"
click at [147, 556] on select "Party Broker Other" at bounding box center [473, 566] width 651 height 23
click at [1047, 462] on div "Name David Whitehurst Email whitehurst.david@ace.aaa.com Phone * Role Party Bro…" at bounding box center [806, 517] width 1467 height 134
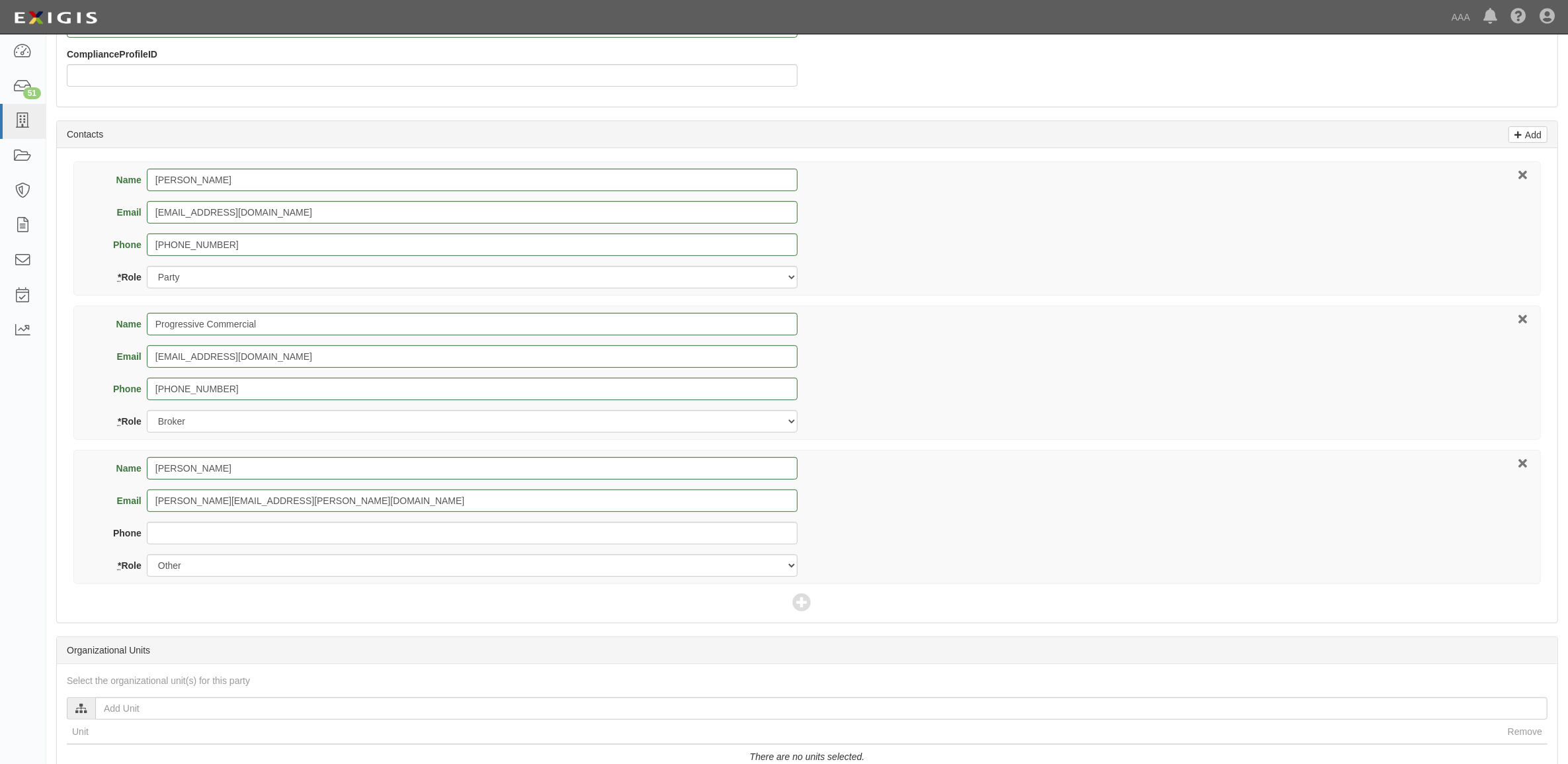
scroll to position [689, 0]
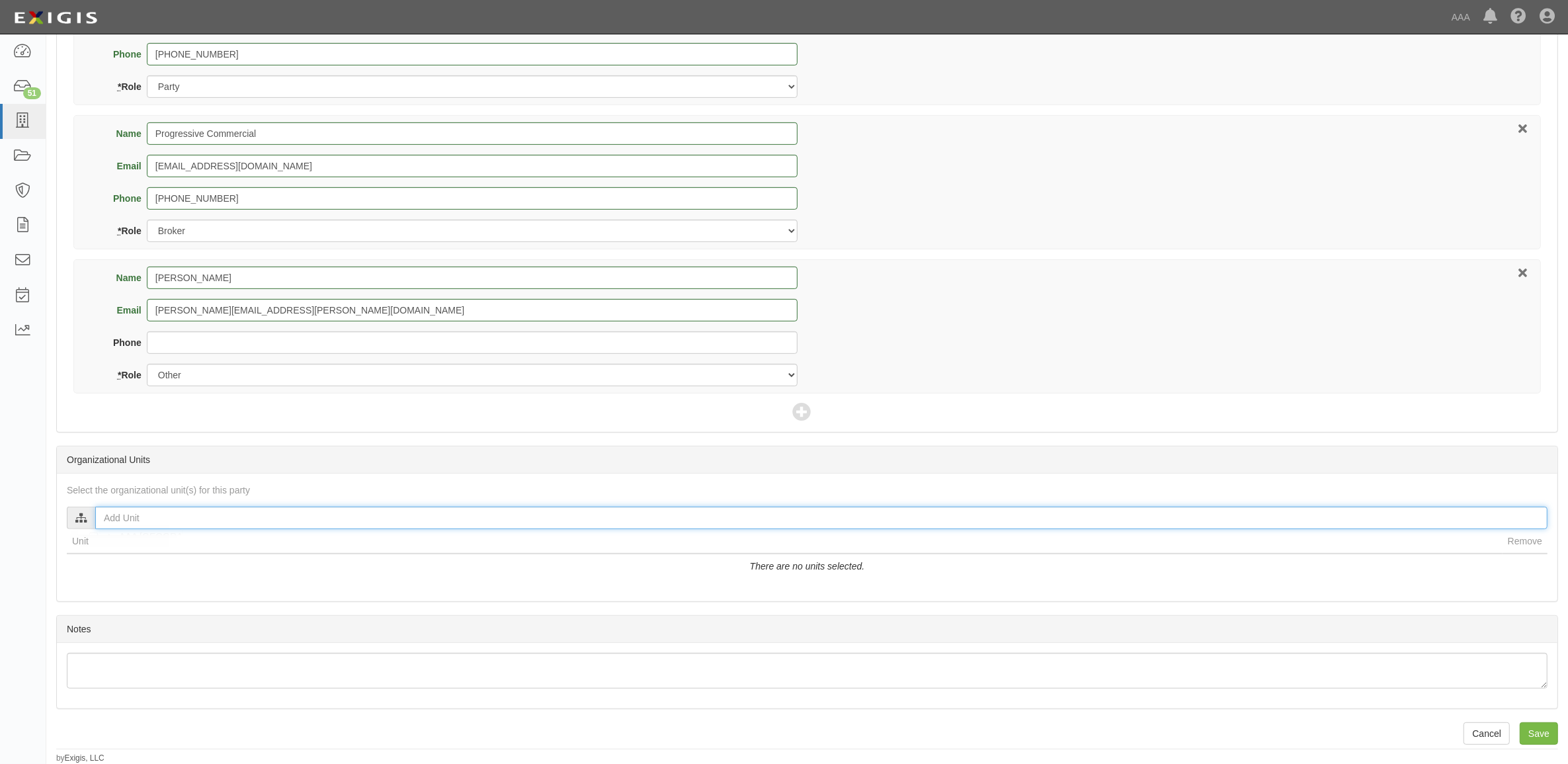
click at [378, 522] on input "text" at bounding box center [821, 518] width 1452 height 23
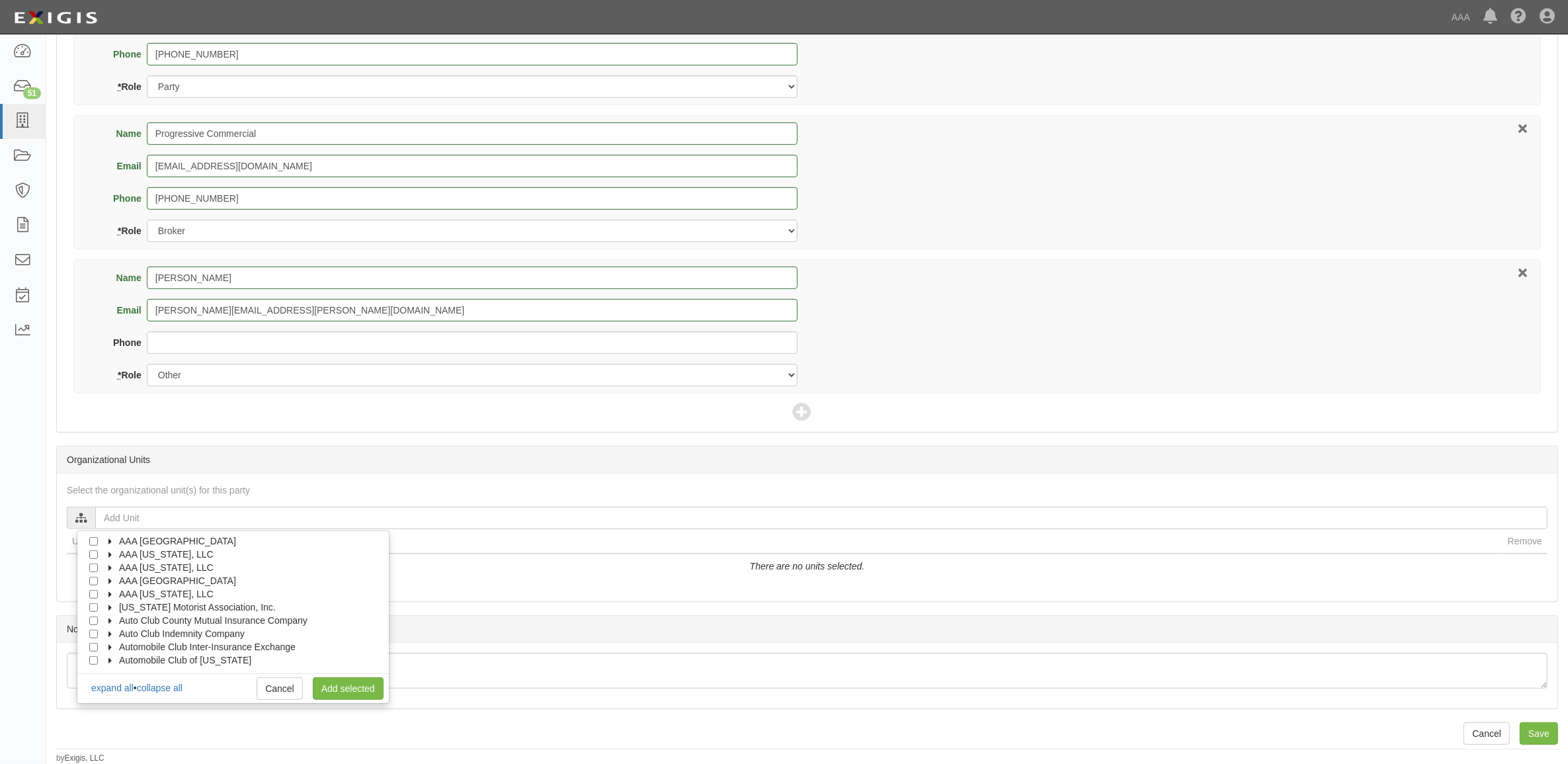
click at [113, 541] on icon at bounding box center [111, 542] width 9 height 6
click at [127, 554] on icon at bounding box center [123, 556] width 9 height 6
click at [117, 567] on input "Emergency Roadside Service (ERS)" at bounding box center [117, 567] width 8 height 8
checkbox input "true"
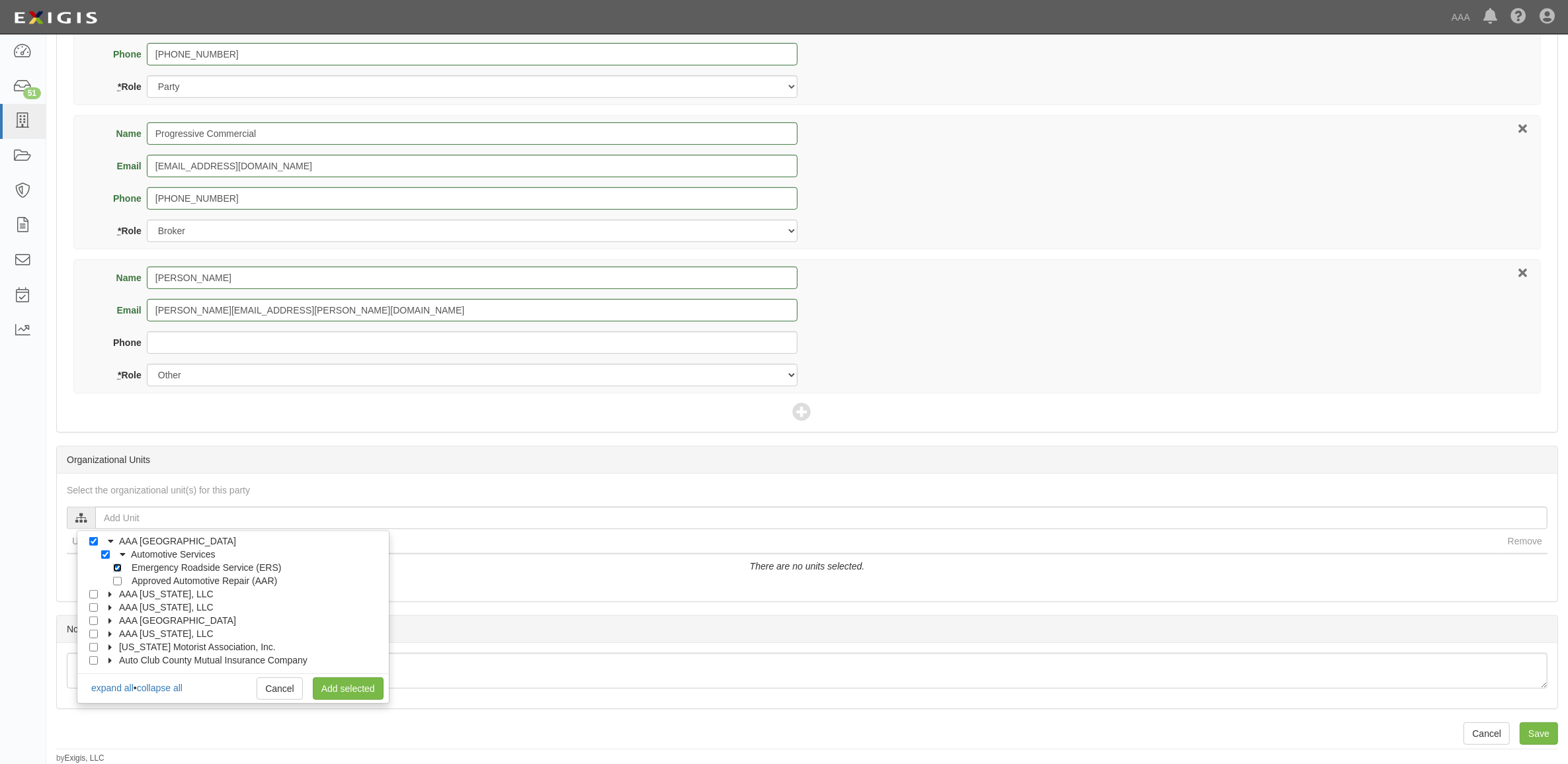
checkbox input "true"
click at [349, 685] on link "Add selected" at bounding box center [348, 689] width 71 height 23
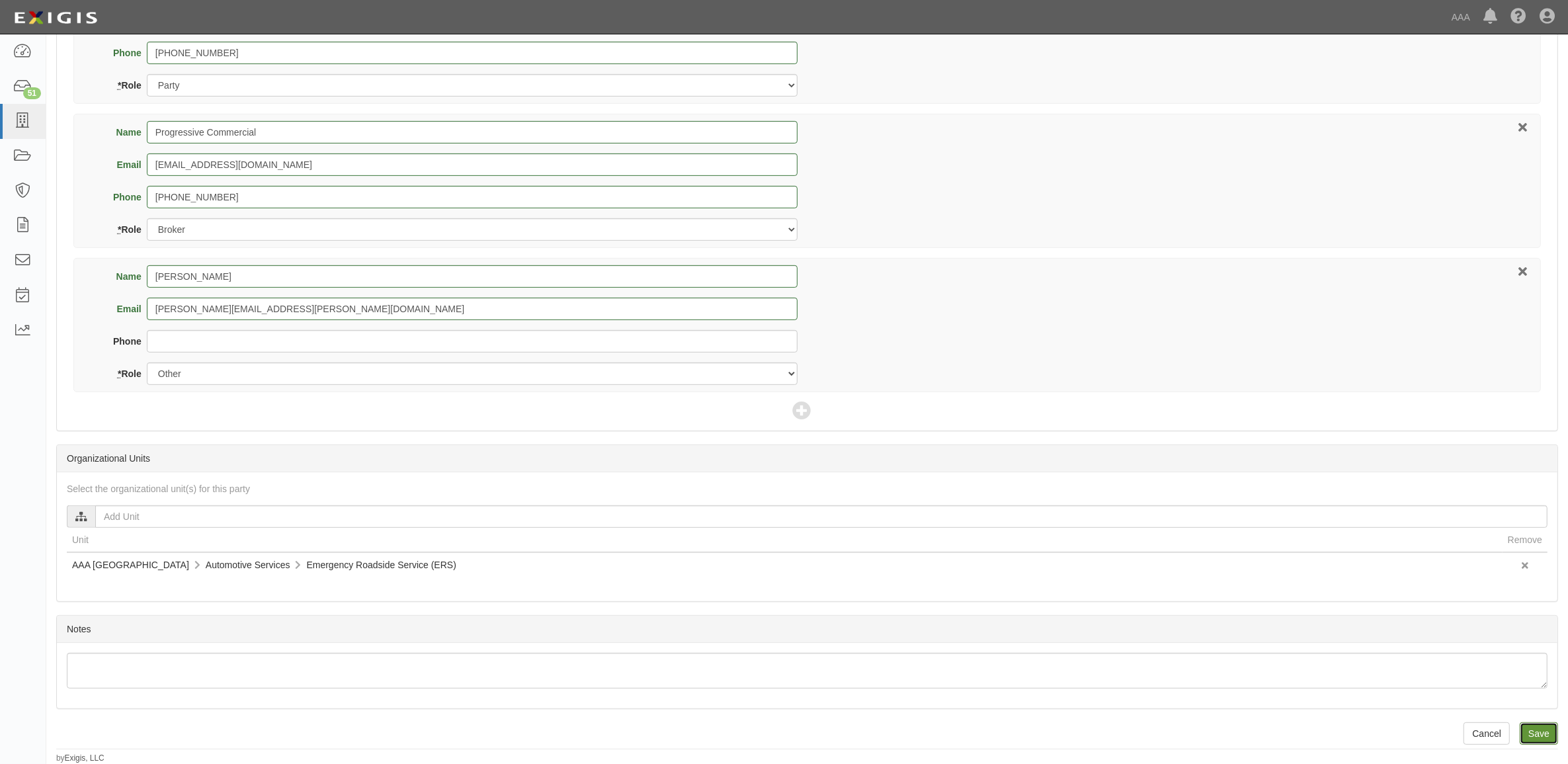
click at [1532, 728] on input "Save" at bounding box center [1539, 734] width 38 height 23
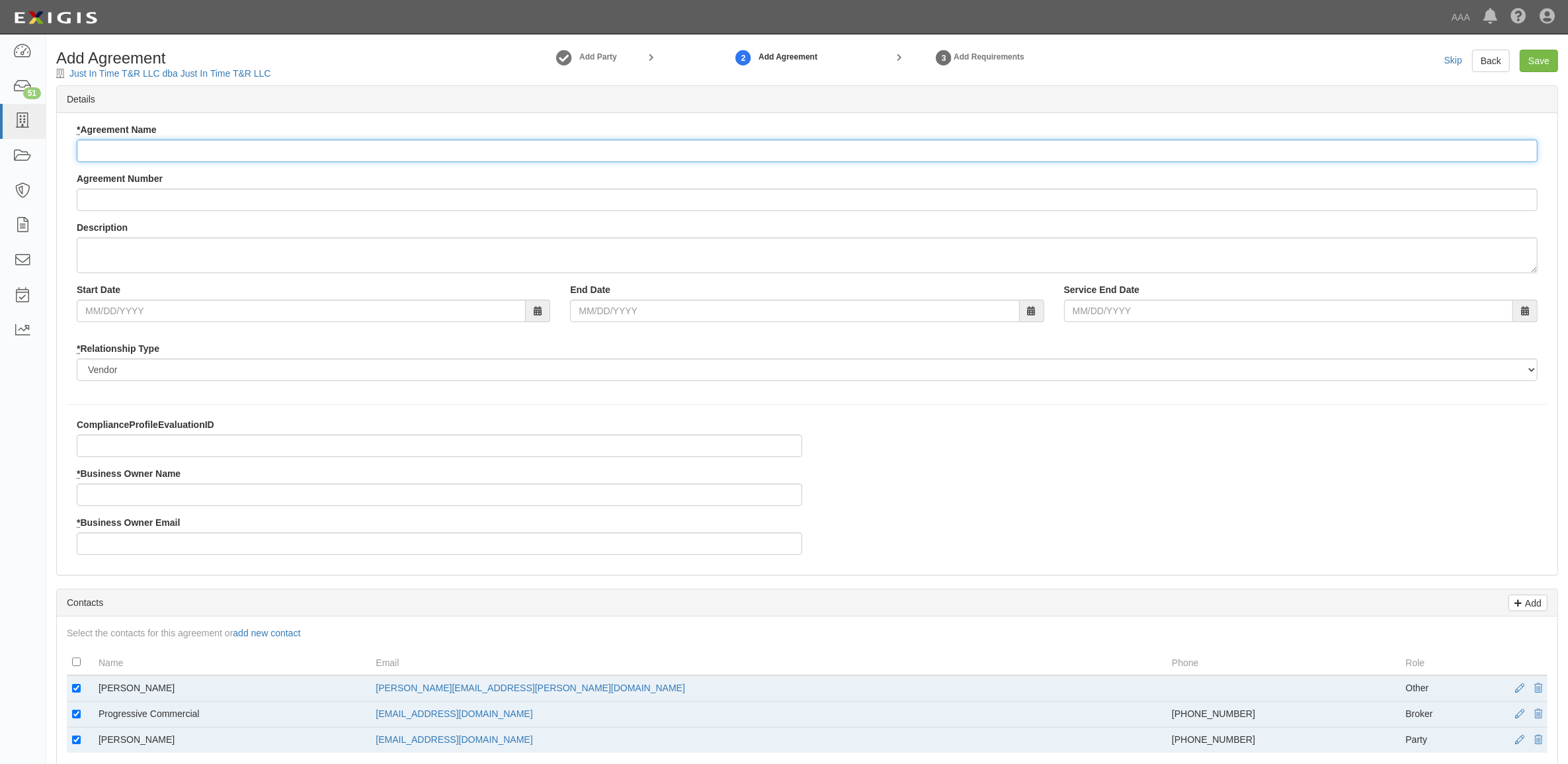
click at [259, 149] on input "* Agreement Name" at bounding box center [807, 151] width 1461 height 23
paste input "AAA East Central ERS"
type input "AAA East Central ERS"
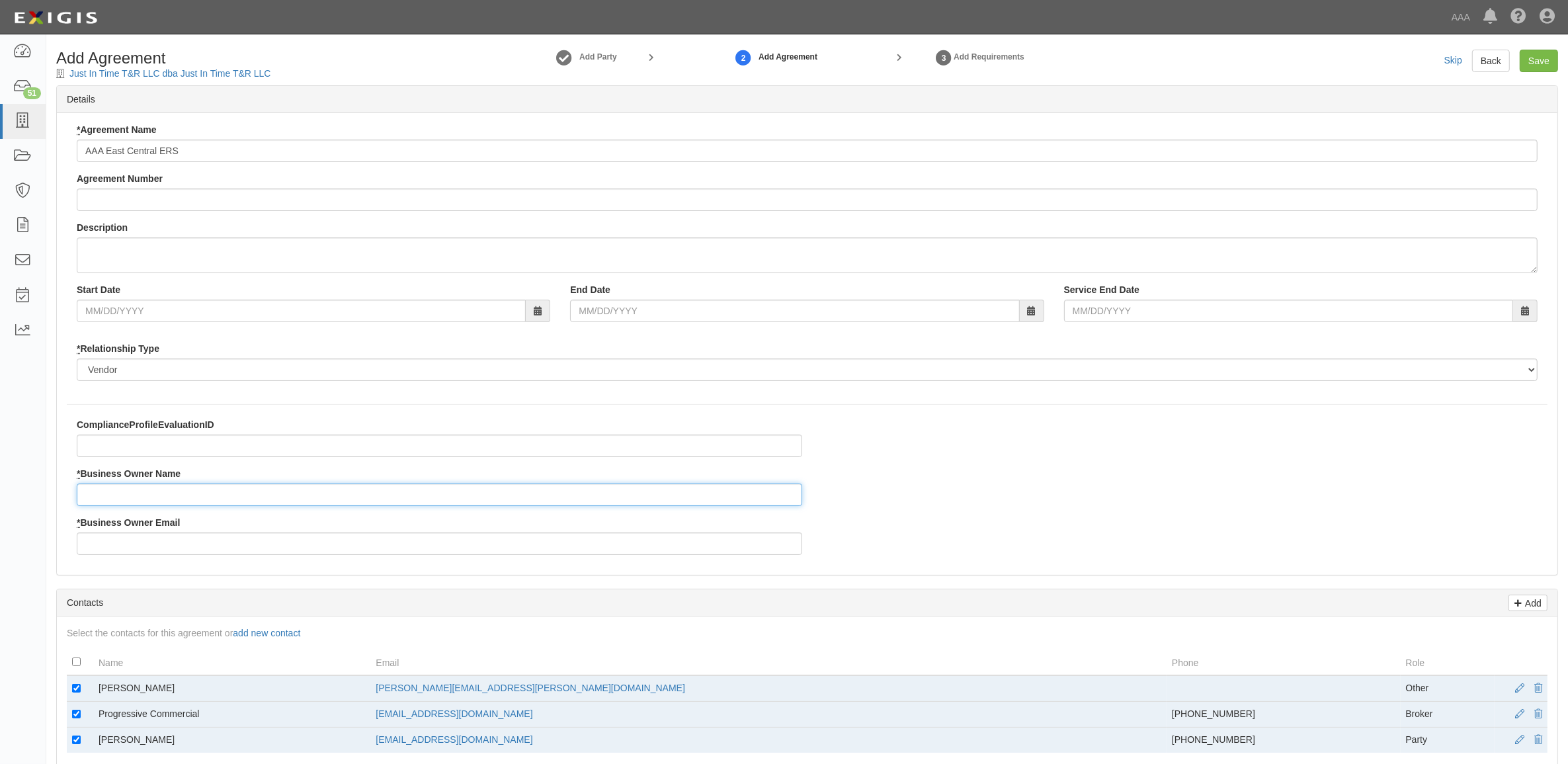
click at [146, 484] on input "* Business Owner Name" at bounding box center [440, 495] width 726 height 23
type input "[PERSON_NAME]"
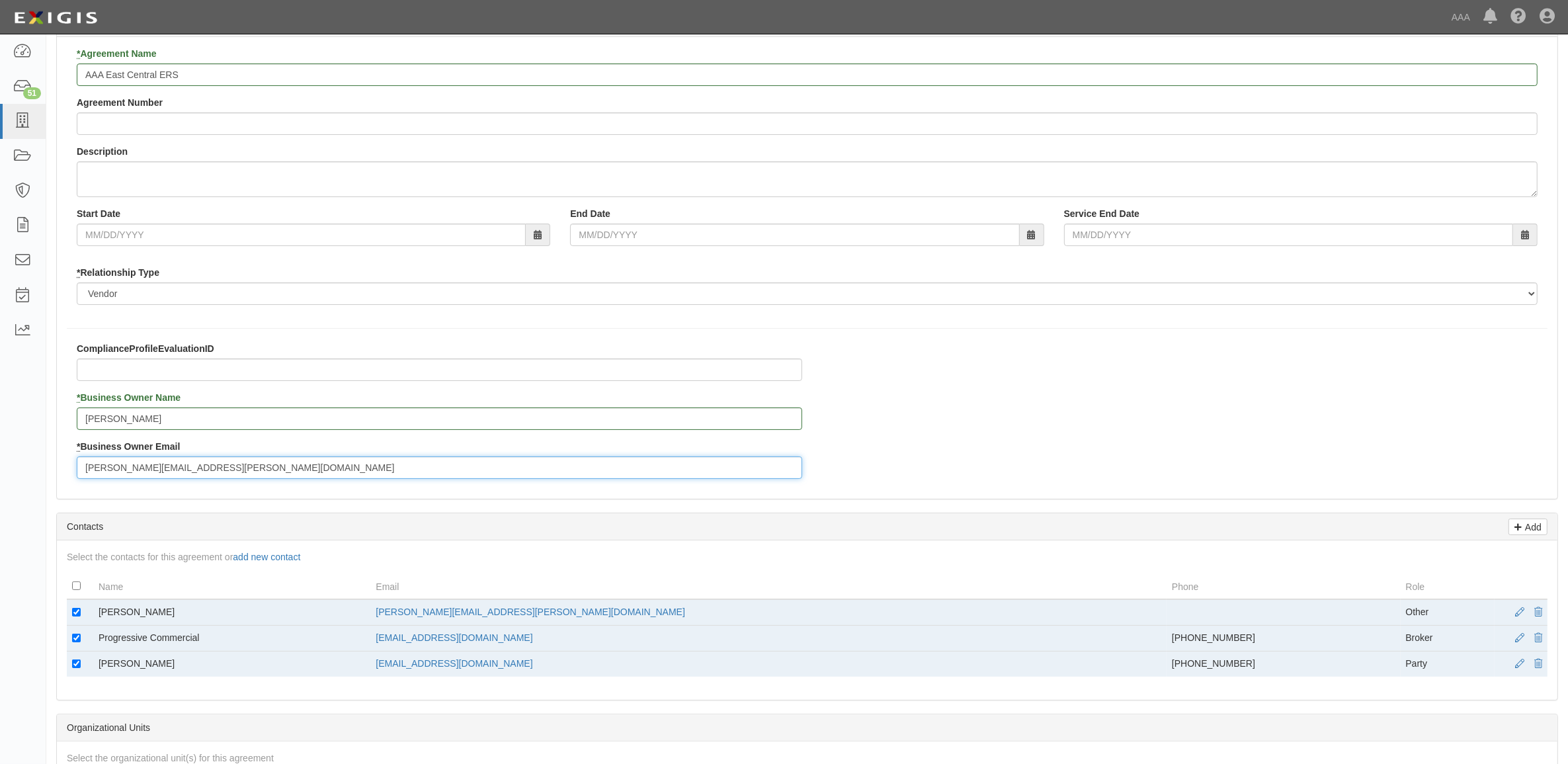
scroll to position [165, 0]
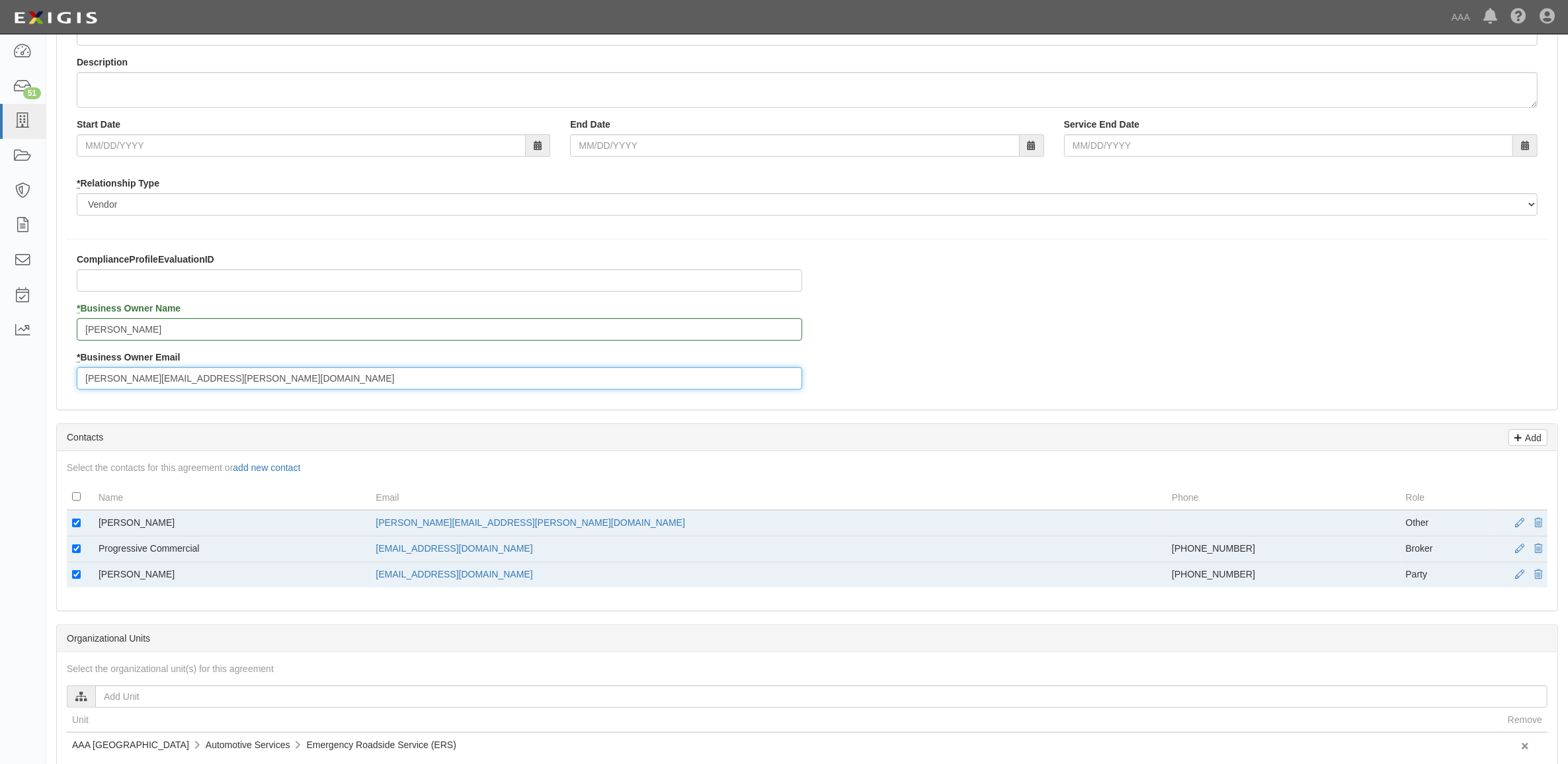
type input "[PERSON_NAME][EMAIL_ADDRESS][PERSON_NAME][DOMAIN_NAME]"
click at [74, 522] on input "checkbox" at bounding box center [76, 522] width 8 height 8
checkbox input "false"
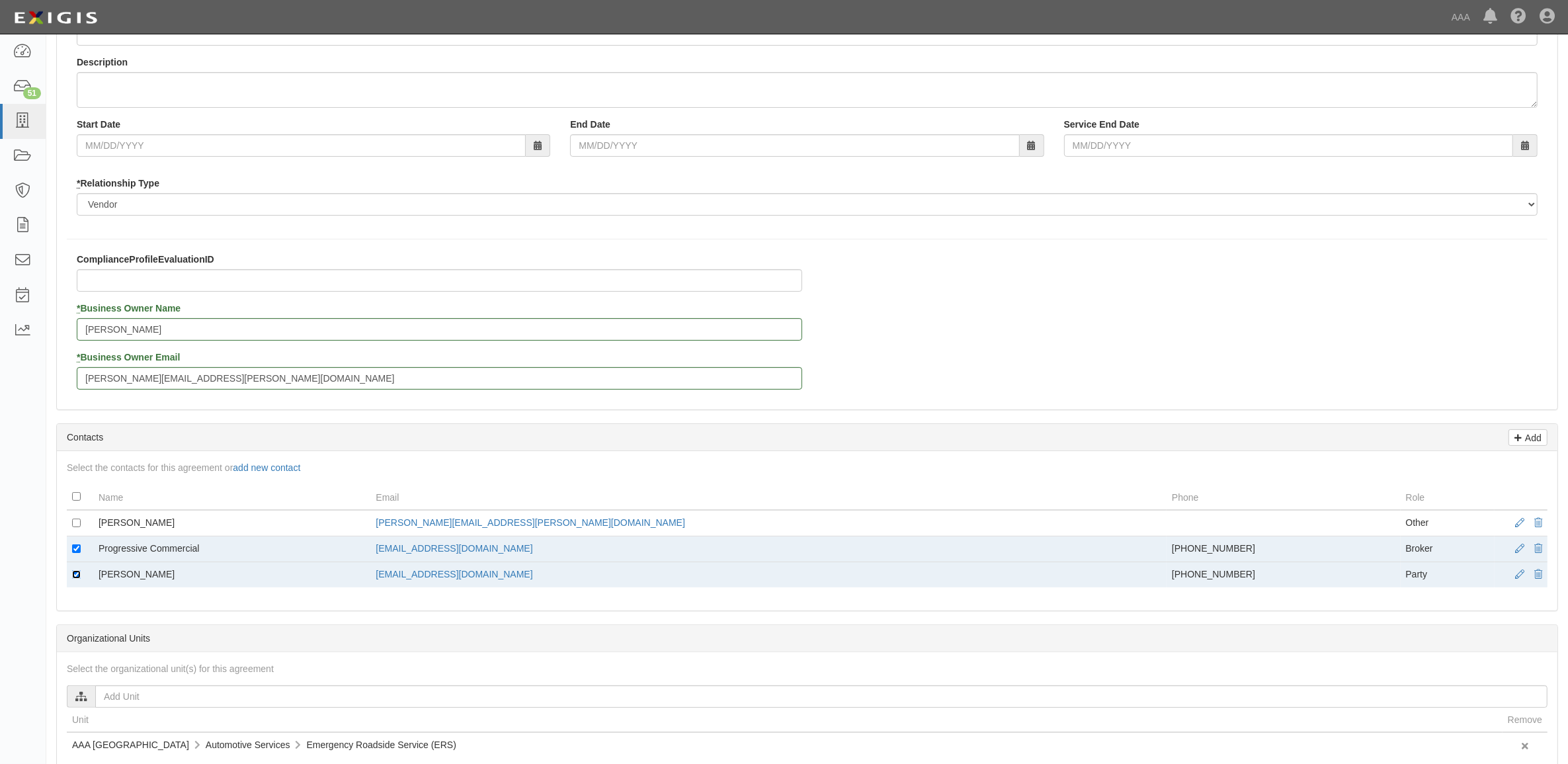
click at [78, 577] on input "checkbox" at bounding box center [76, 574] width 8 height 8
checkbox input "false"
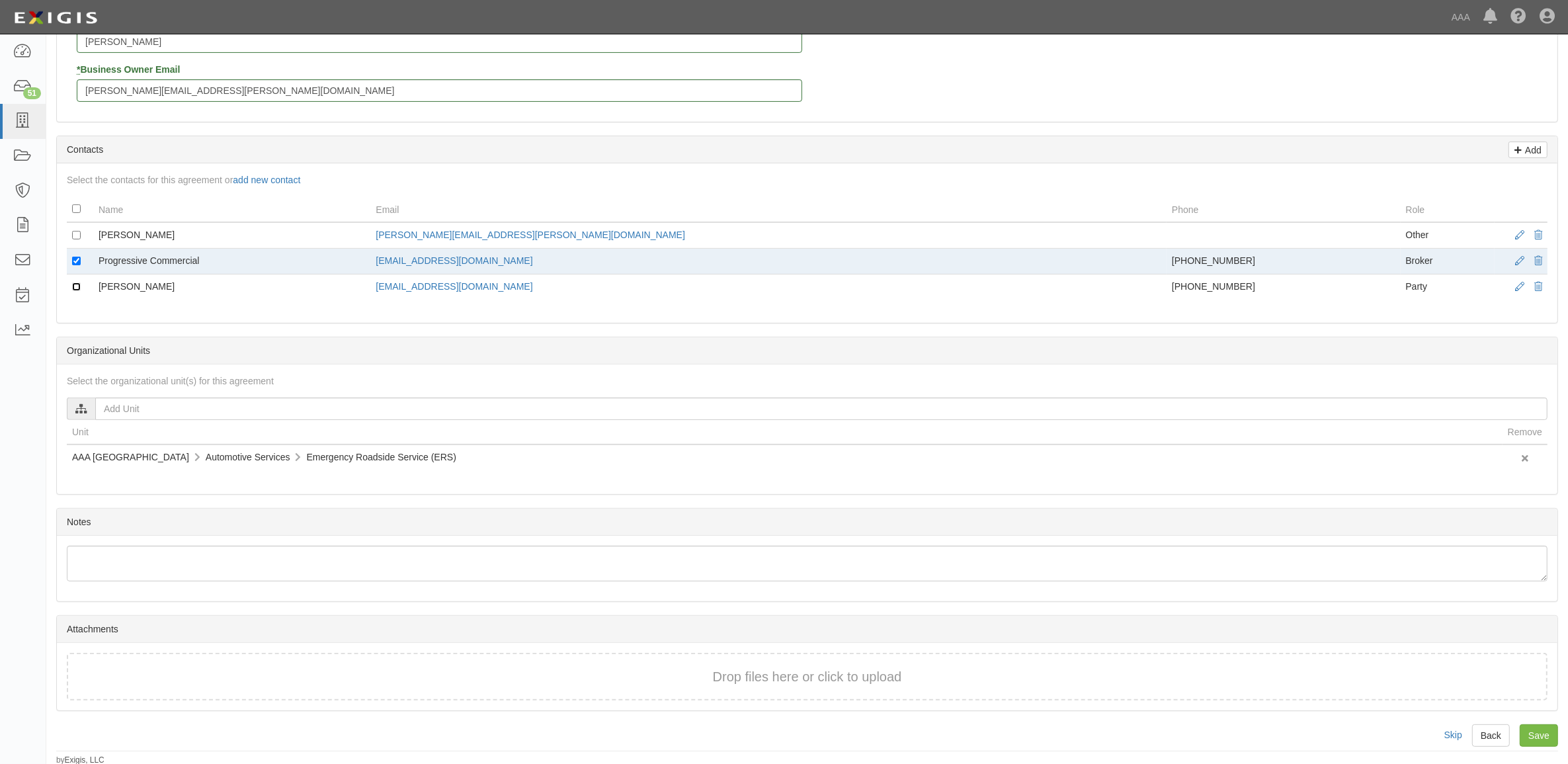
scroll to position [457, 0]
click at [1542, 727] on input "Save" at bounding box center [1539, 734] width 38 height 23
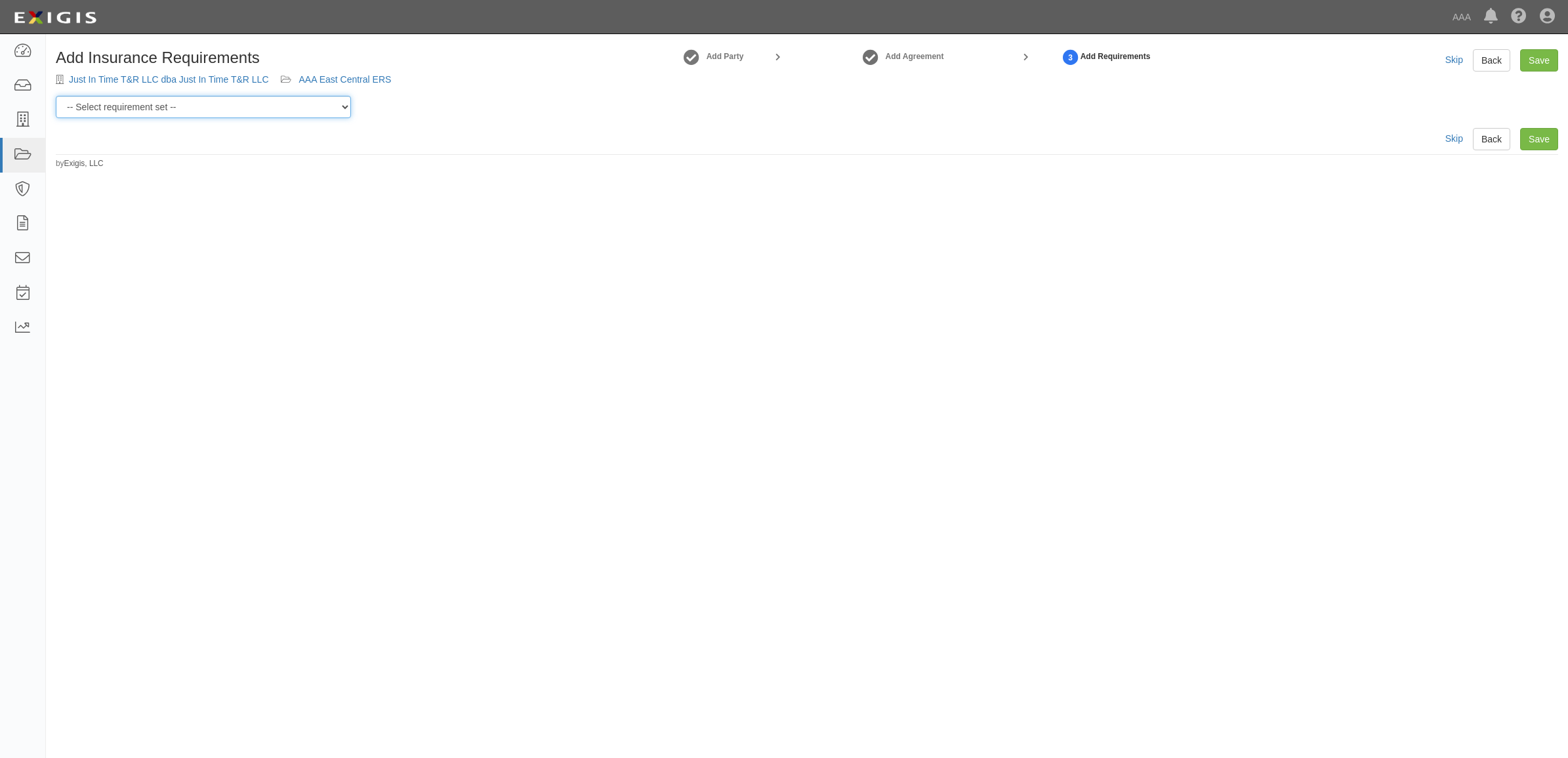
click at [290, 115] on select "-- Select requirement set -- AAA East Central AAR AAA East Central ERS AAA East…" at bounding box center [203, 107] width 295 height 23
select select "16670"
click at [56, 96] on select "-- Select requirement set -- AAA East Central AAR AAA East Central ERS AAA East…" at bounding box center [203, 107] width 295 height 23
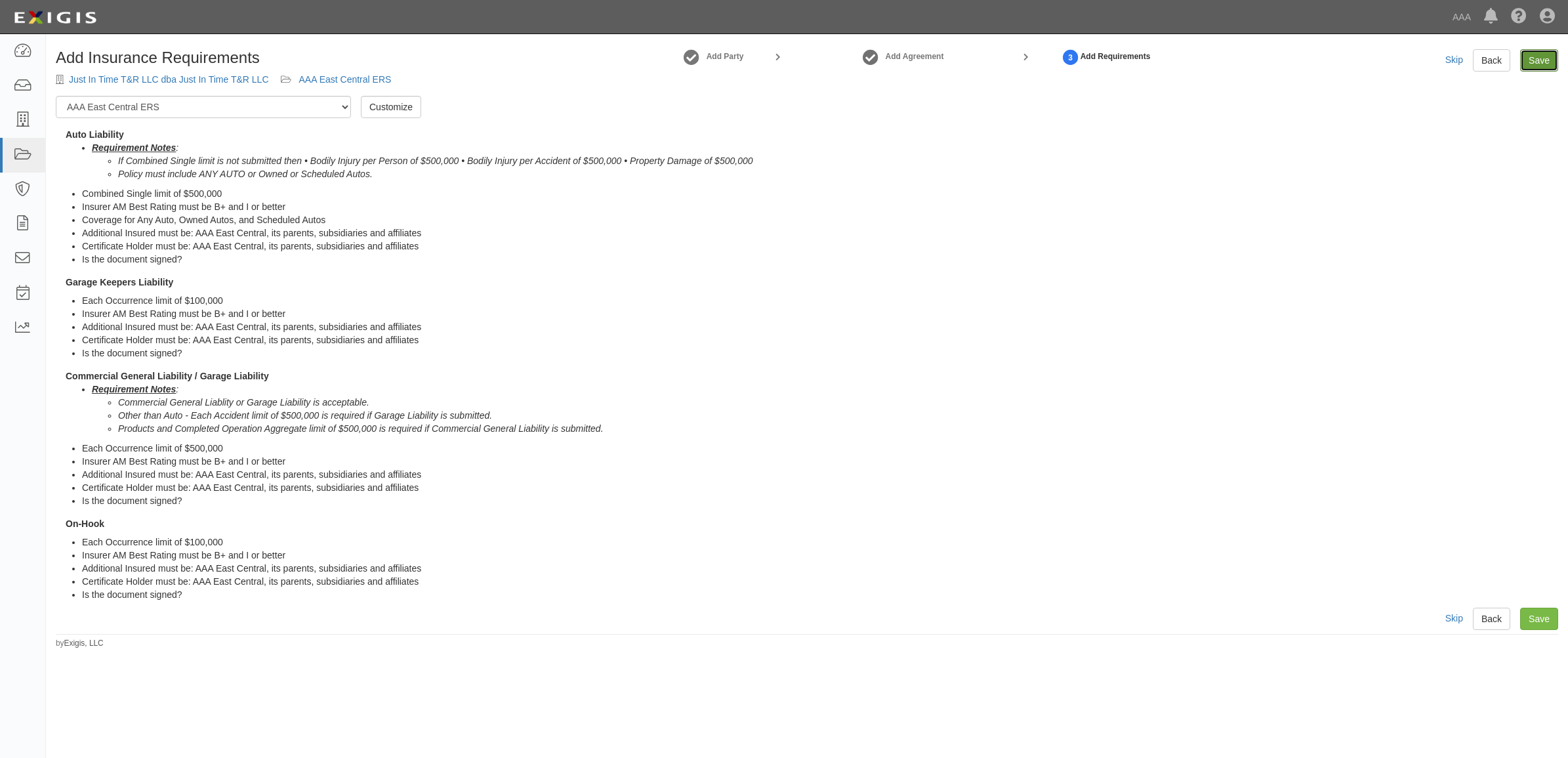
click at [1529, 64] on link "Save" at bounding box center [1539, 61] width 38 height 23
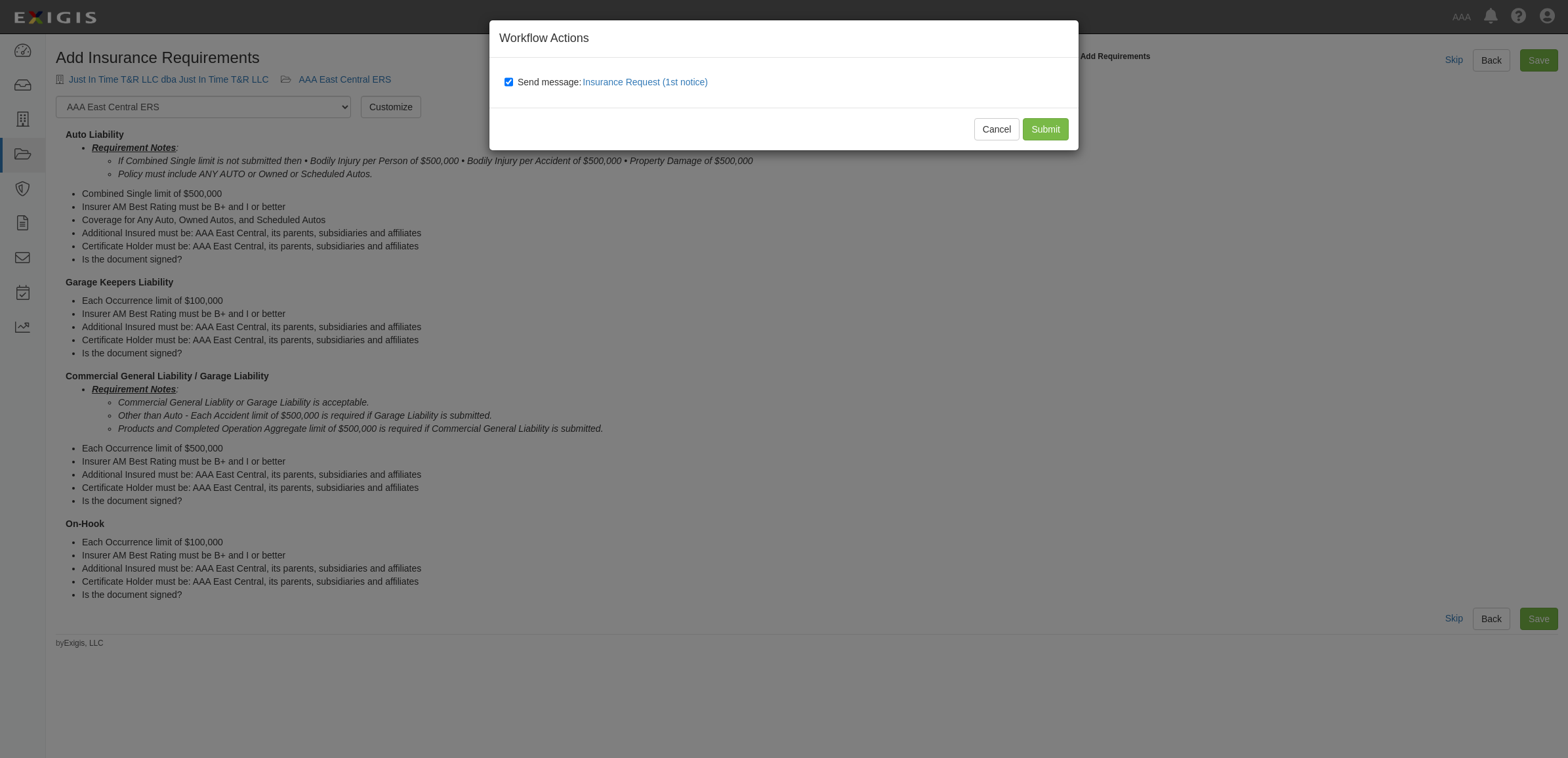
click at [556, 80] on span "Send message: Insurance Request (1st notice)" at bounding box center [615, 82] width 196 height 11
click at [513, 80] on input "Send message: Insurance Request (1st notice)" at bounding box center [508, 82] width 8 height 11
checkbox input "false"
click at [1045, 129] on input "Submit" at bounding box center [1046, 129] width 46 height 23
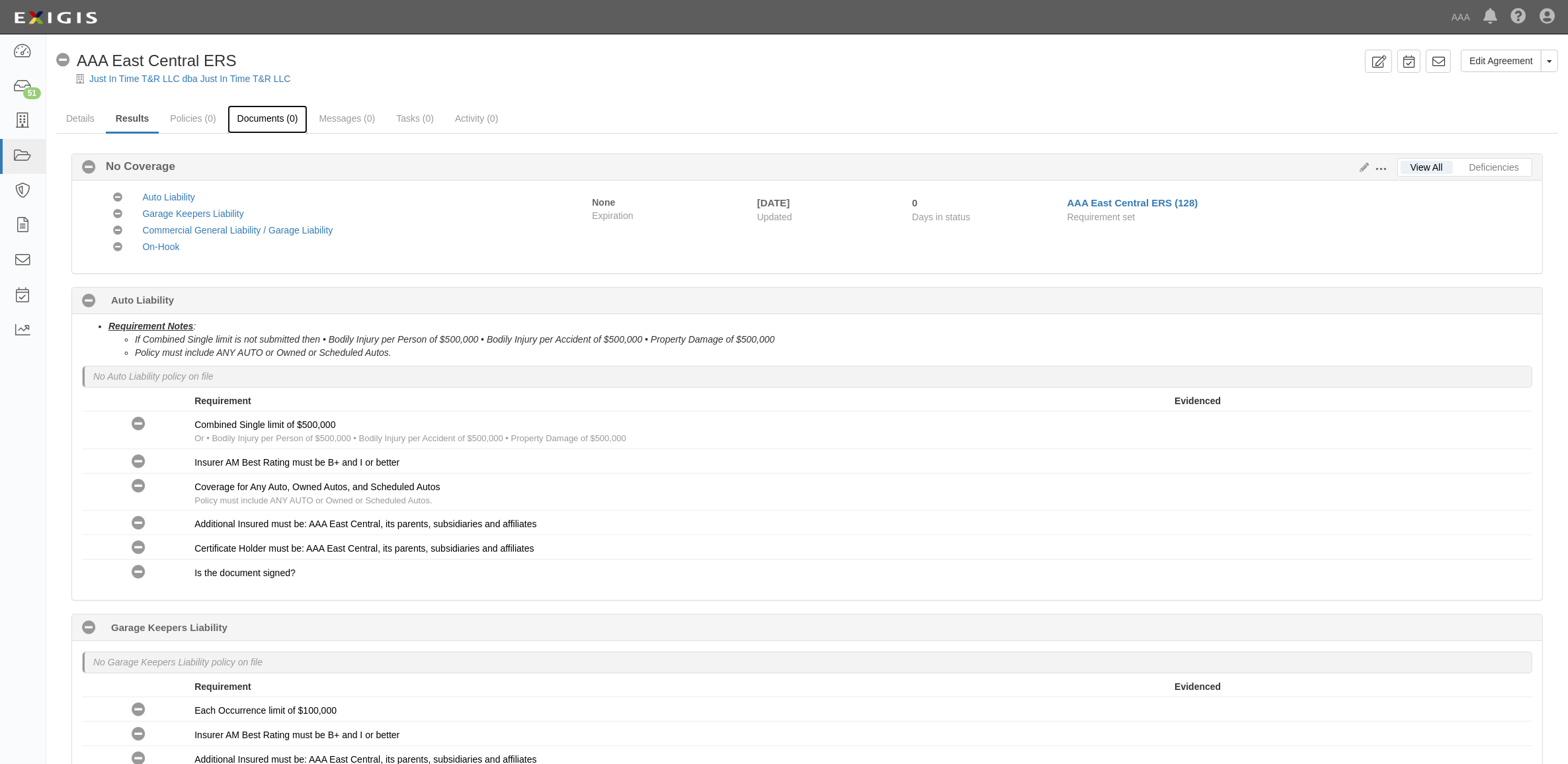
click at [283, 121] on link "Documents (0)" at bounding box center [268, 119] width 81 height 28
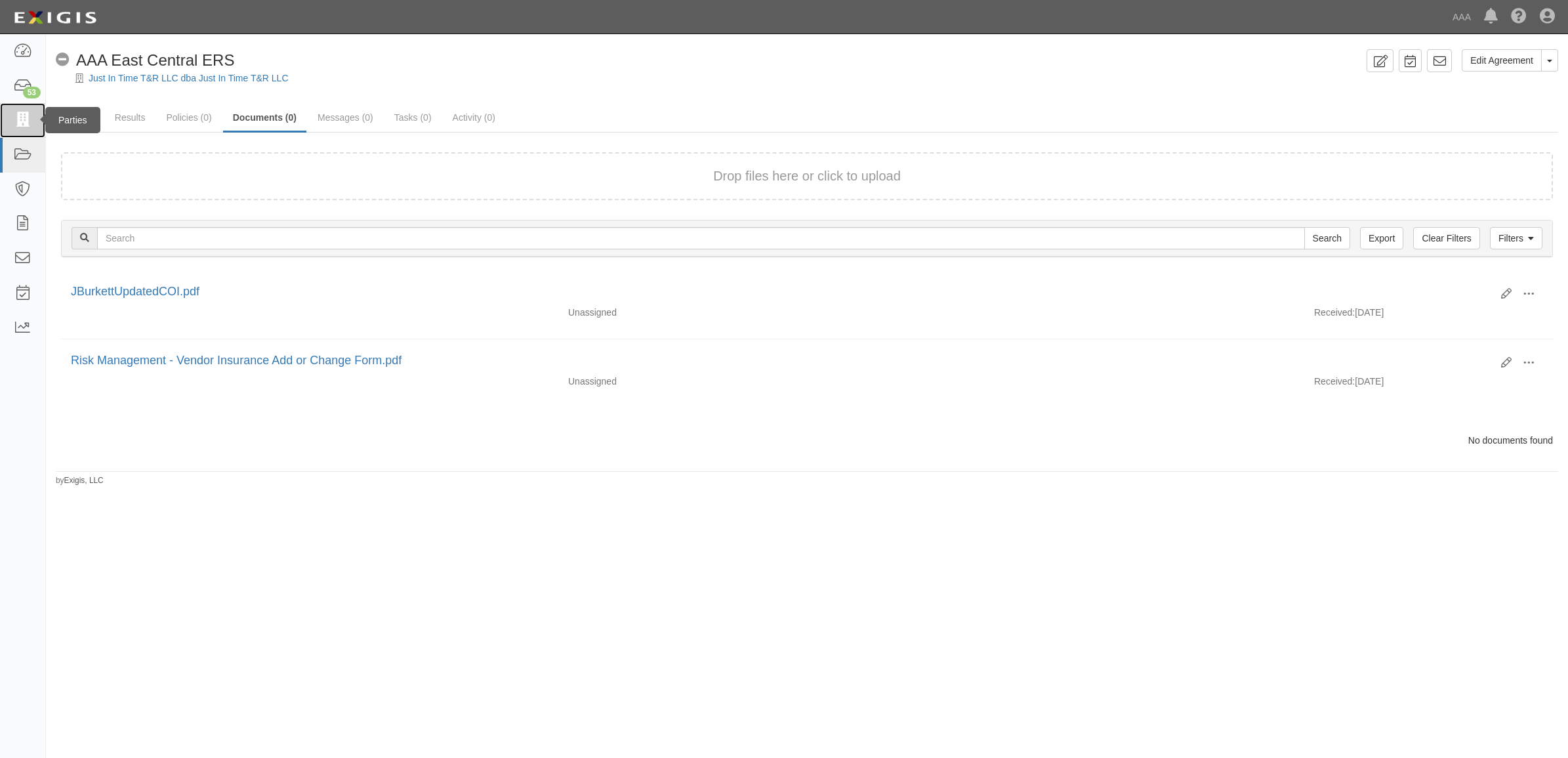
click at [33, 115] on link at bounding box center [23, 120] width 45 height 35
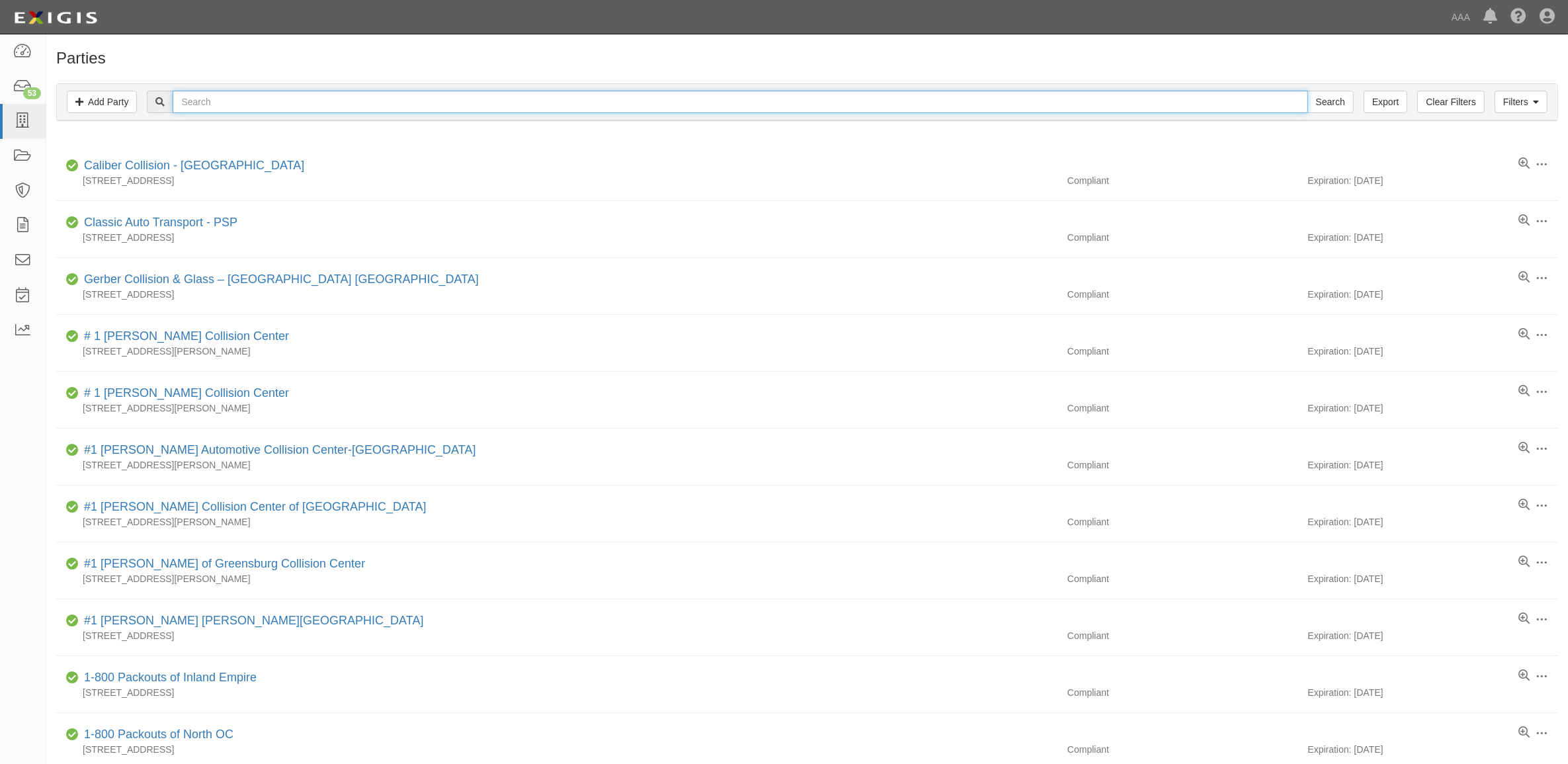
click at [238, 108] on input "text" at bounding box center [739, 102] width 1135 height 23
type input "[PERSON_NAME]'s Automotive"
click at [1307, 91] on input "Search" at bounding box center [1330, 102] width 46 height 23
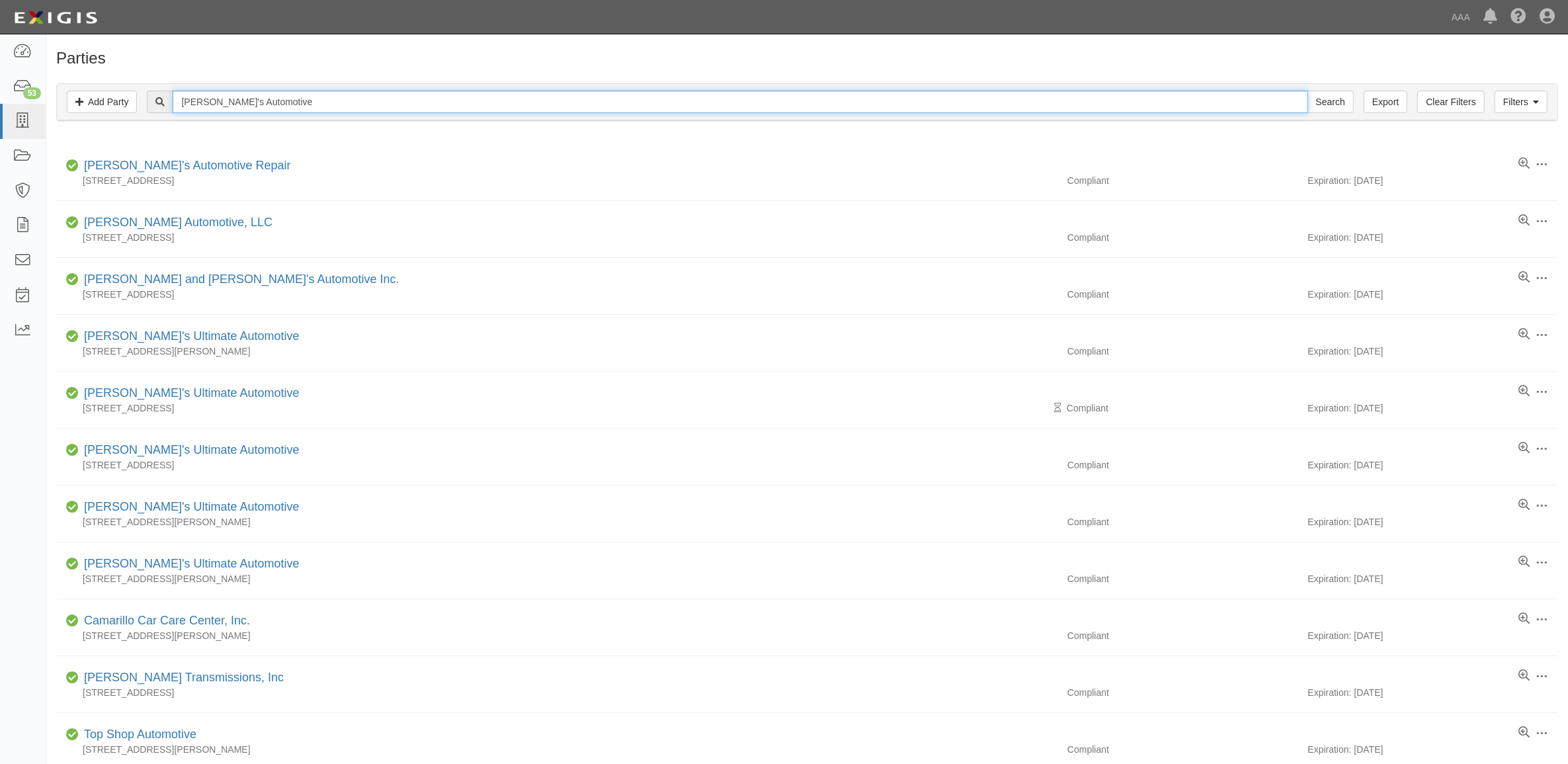
click at [398, 95] on input "David's Automotive" at bounding box center [739, 102] width 1135 height 23
type input "Mandeville"
click at [1307, 91] on input "Search" at bounding box center [1330, 102] width 46 height 23
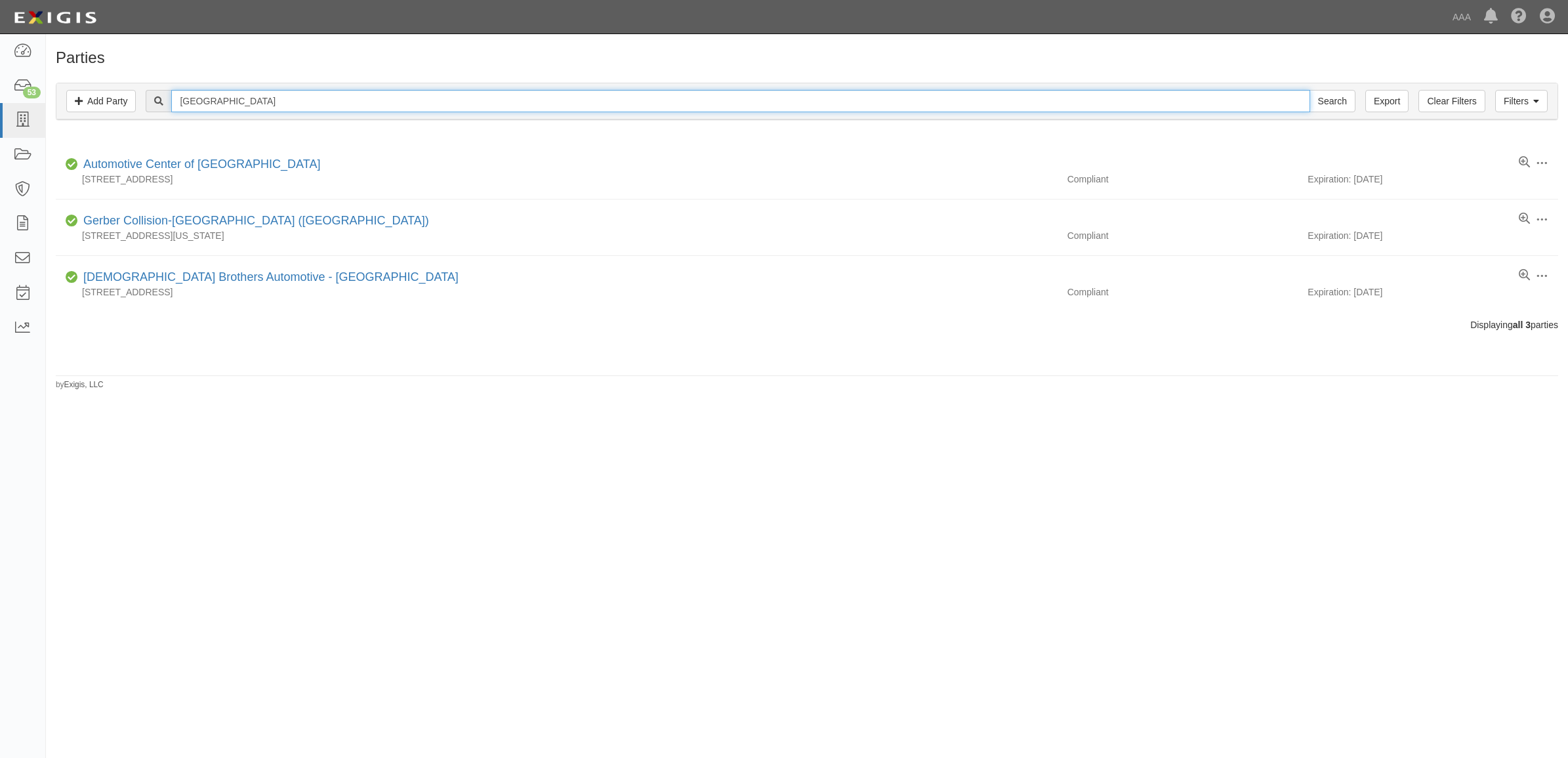
click at [362, 101] on input "Mandeville" at bounding box center [739, 101] width 1138 height 23
type input "CC180264"
click at [1309, 90] on input "Search" at bounding box center [1332, 101] width 46 height 23
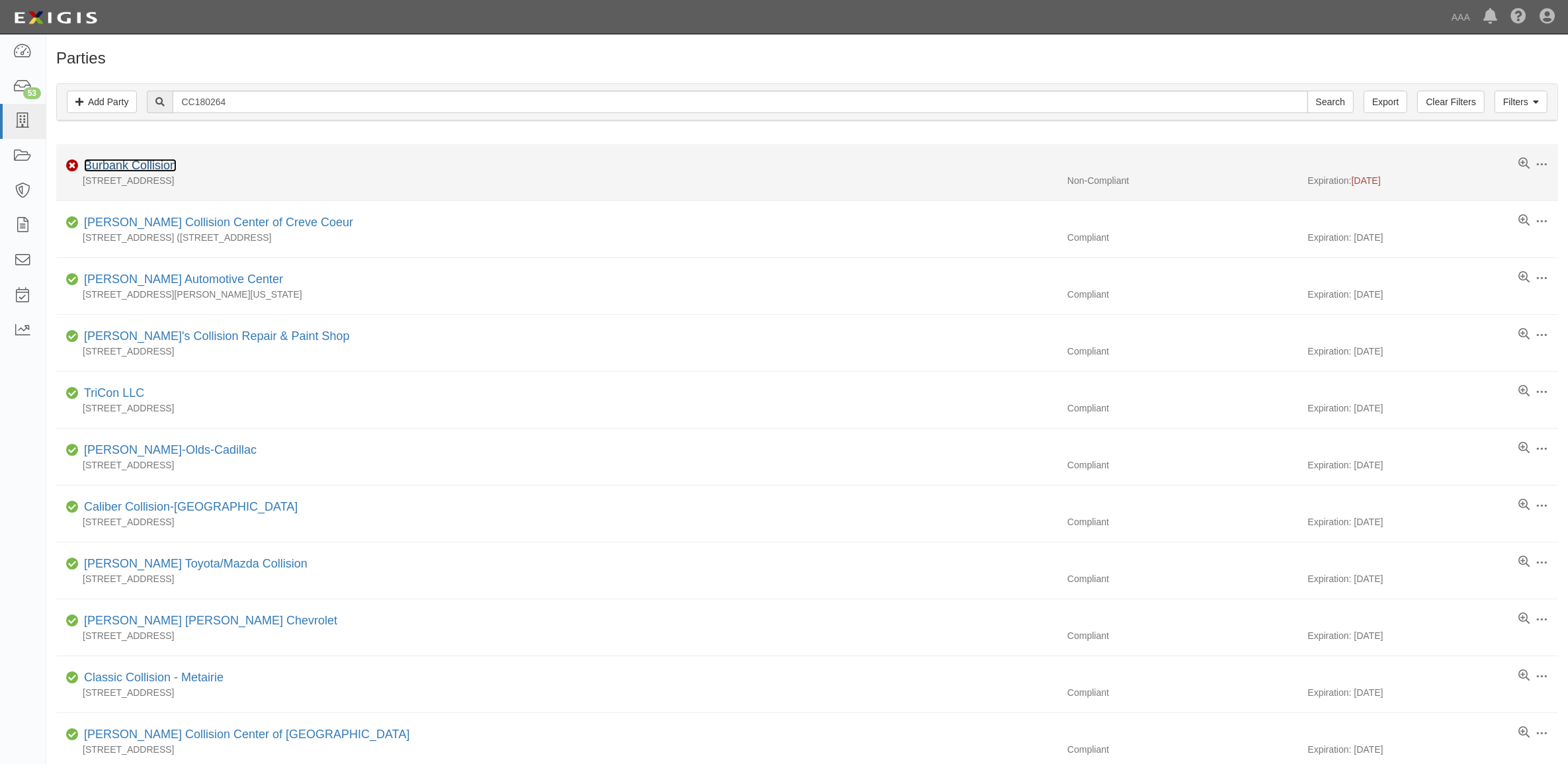
click at [157, 164] on link "Burbank Collision" at bounding box center [130, 165] width 92 height 13
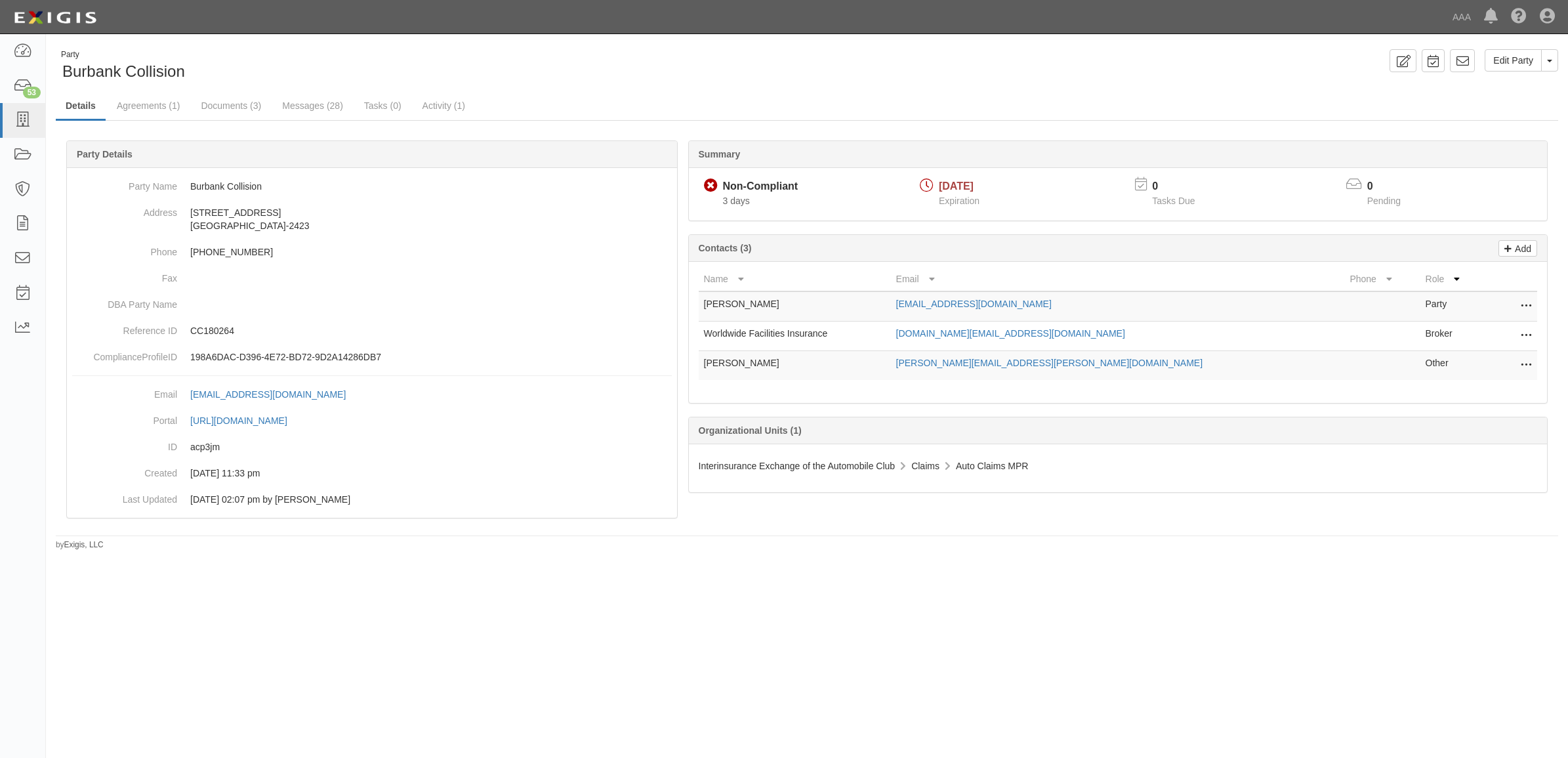
click at [1524, 331] on icon at bounding box center [1526, 336] width 11 height 17
click at [1495, 334] on link "Edit" at bounding box center [1479, 331] width 104 height 23
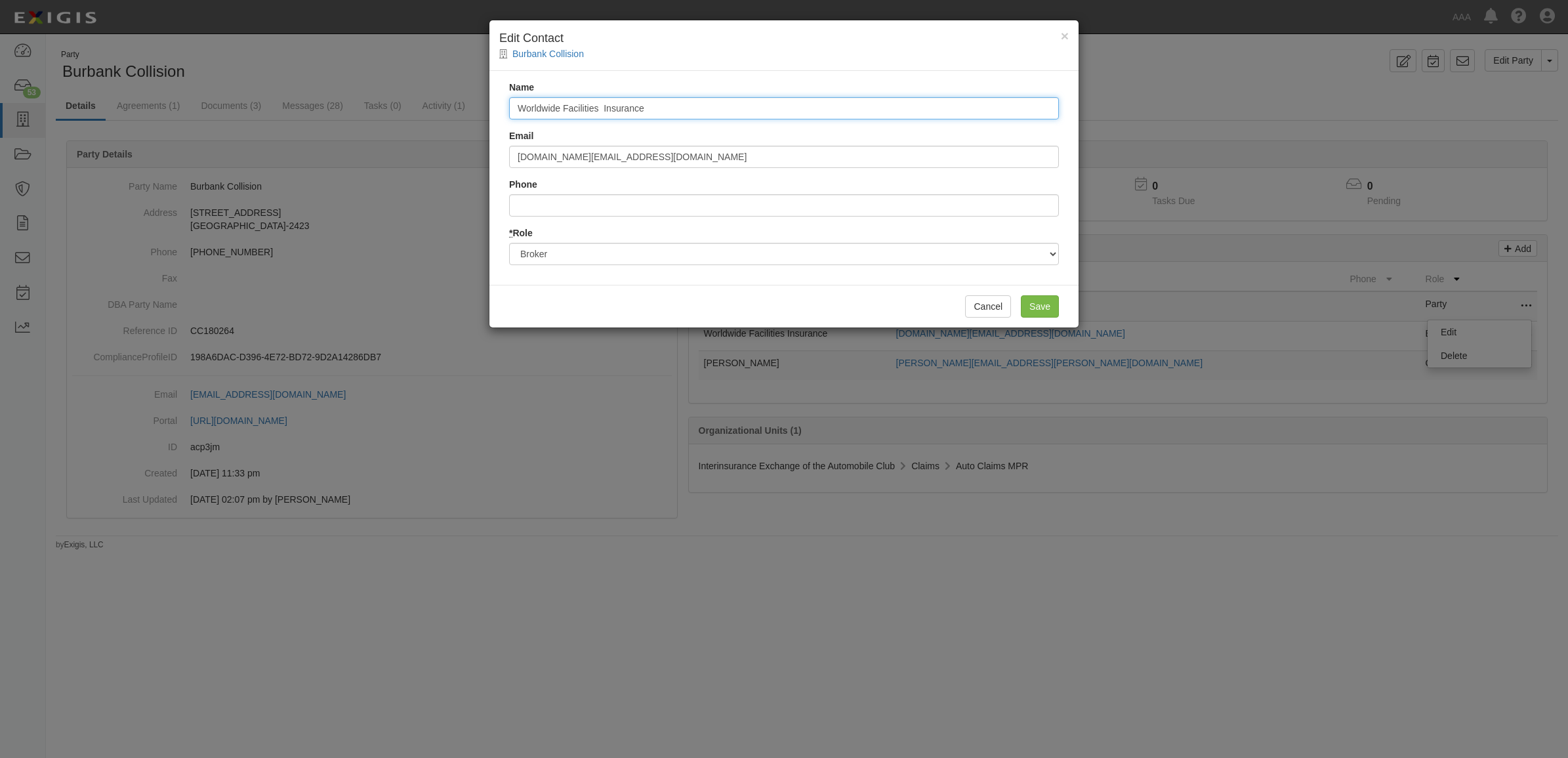
drag, startPoint x: 696, startPoint y: 109, endPoint x: 400, endPoint y: 89, distance: 296.7
click at [400, 89] on div "× Edit Contact Burbank Collision Name Worldwide Facilities Insurance Email Serv…" at bounding box center [784, 379] width 1568 height 758
click at [581, 112] on input "Henry" at bounding box center [783, 108] width 550 height 23
type input "Henry Baghdassarian"
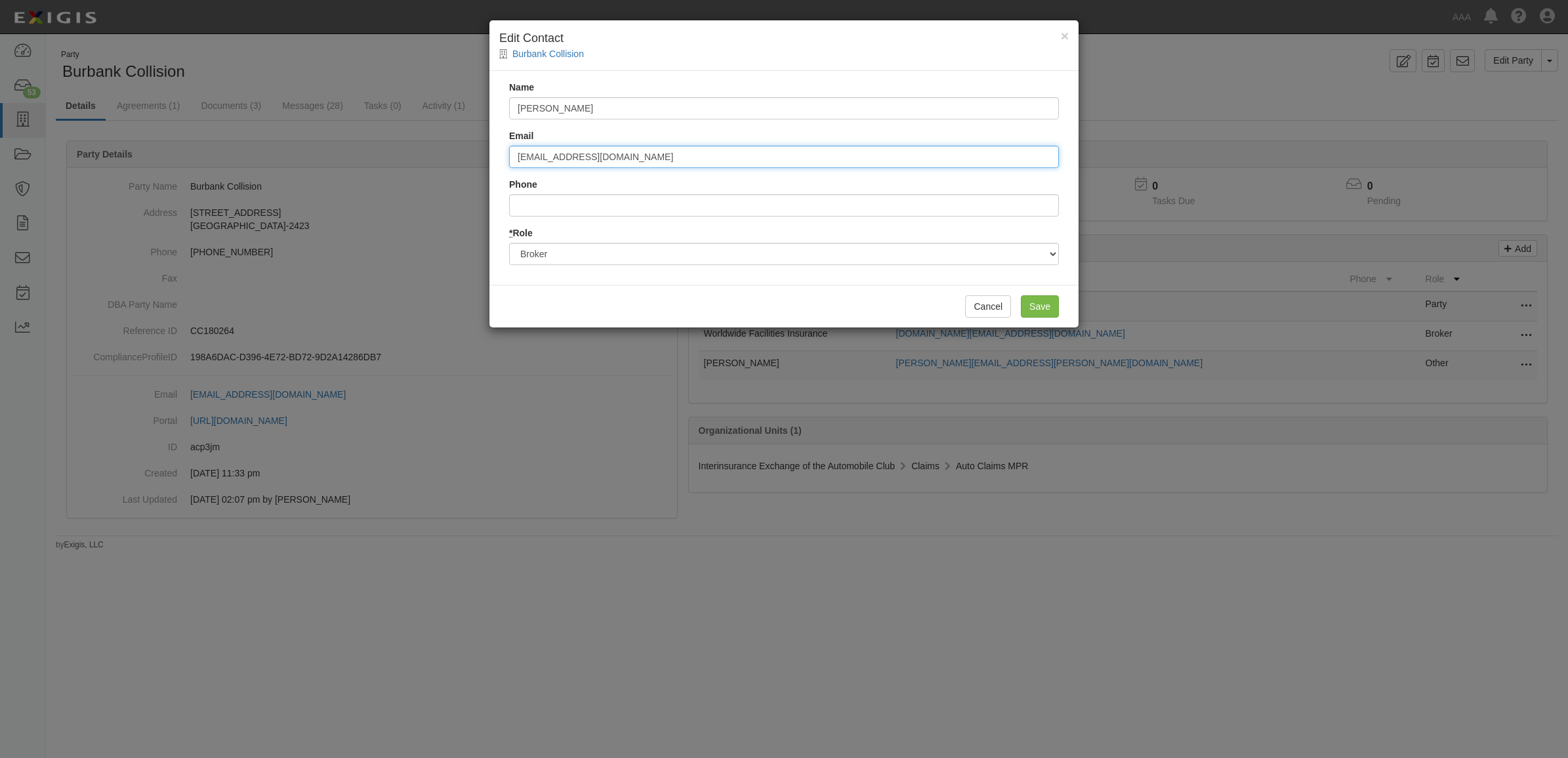
type input "transwestinsurance@sbcglobal.net"
type input "8187618884"
click at [1044, 316] on input "Save" at bounding box center [1040, 306] width 38 height 23
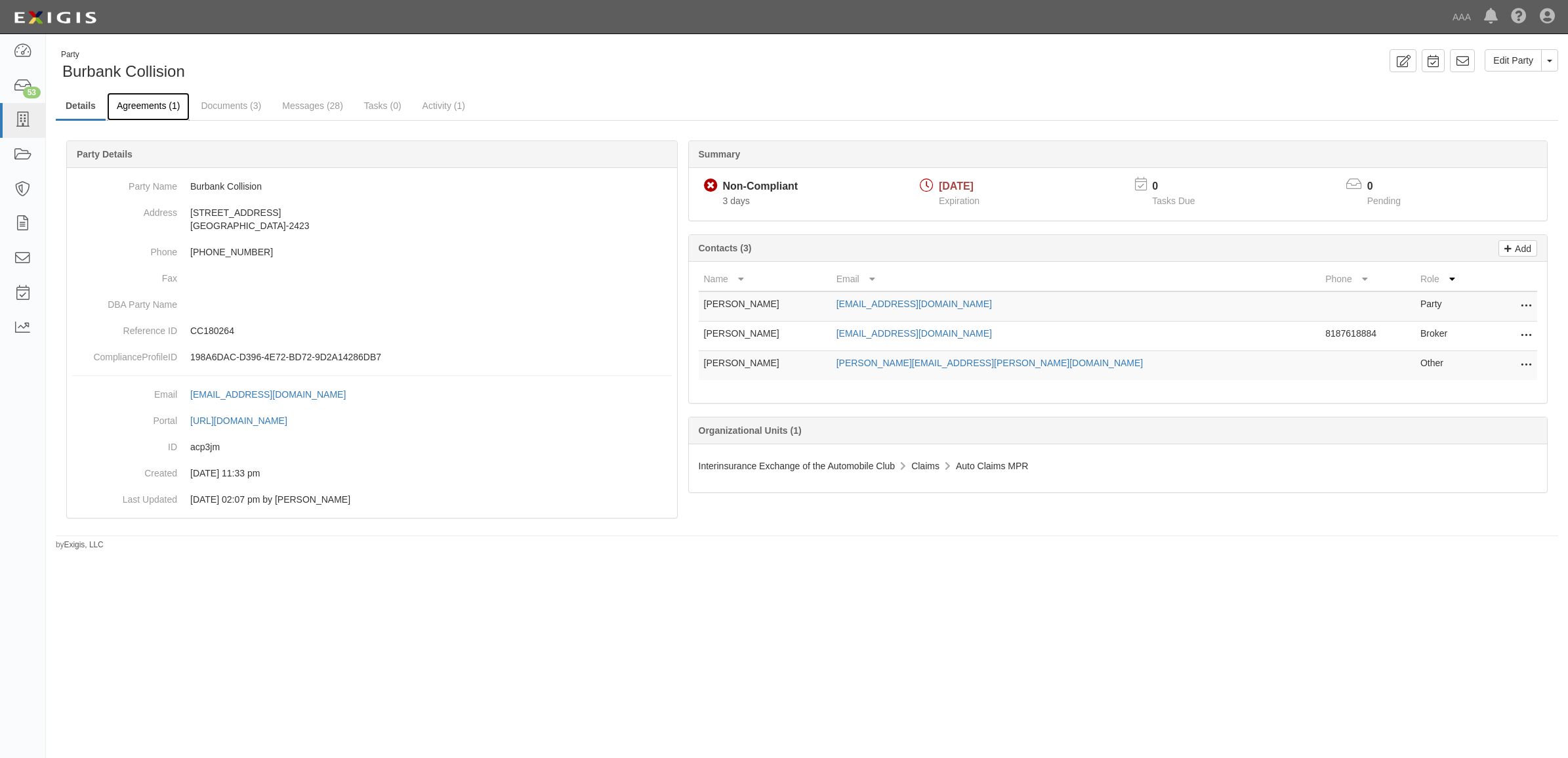
click at [148, 106] on link "Agreements (1)" at bounding box center [147, 106] width 82 height 28
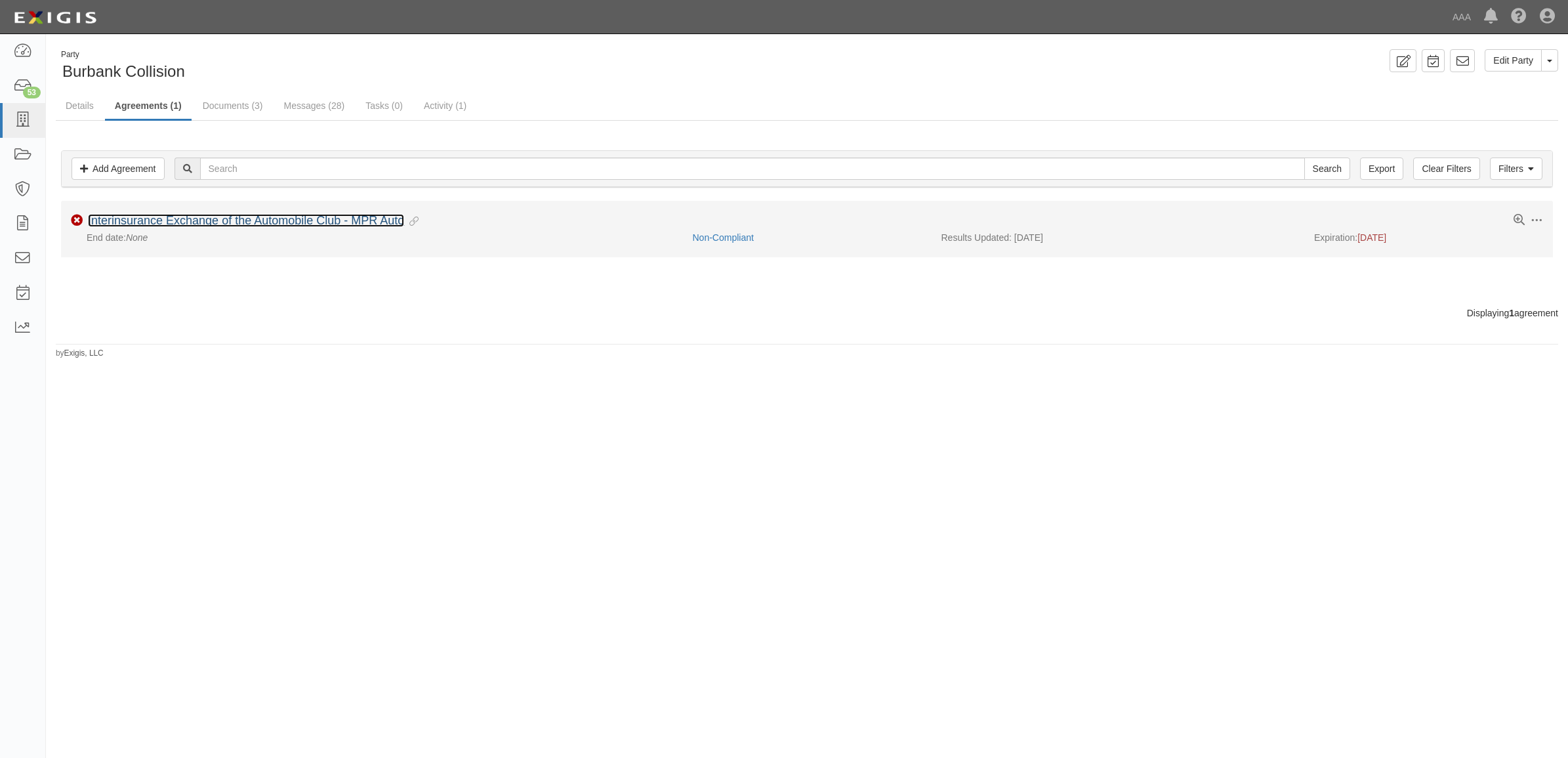
click at [225, 224] on link "Interinsurance Exchange of the Automobile Club - MPR Auto" at bounding box center [246, 220] width 316 height 13
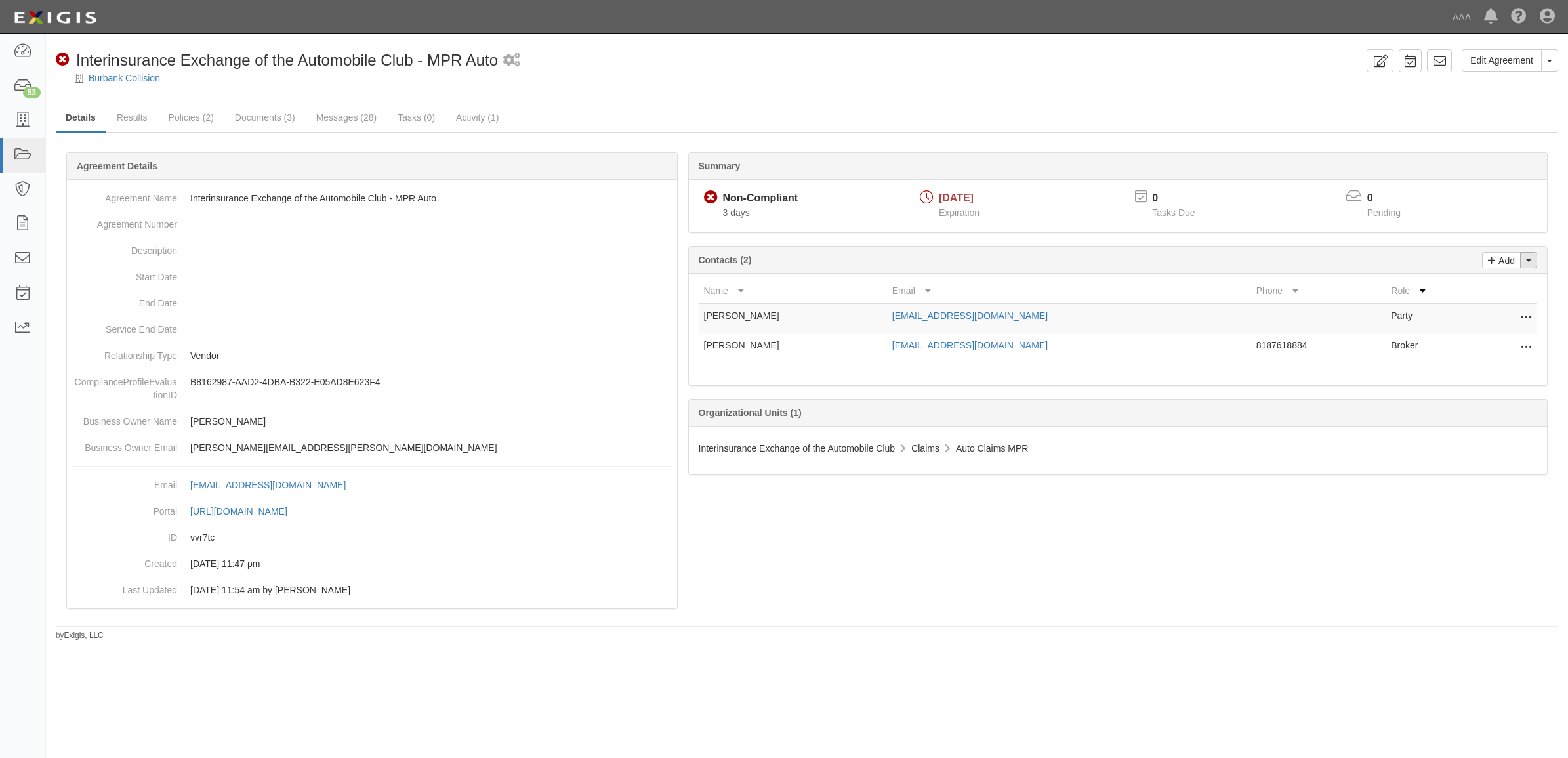
click at [1529, 263] on button "Toggle Contact Dropdown" at bounding box center [1528, 260] width 17 height 17
click at [1512, 286] on link "Change contacts" at bounding box center [1484, 284] width 104 height 17
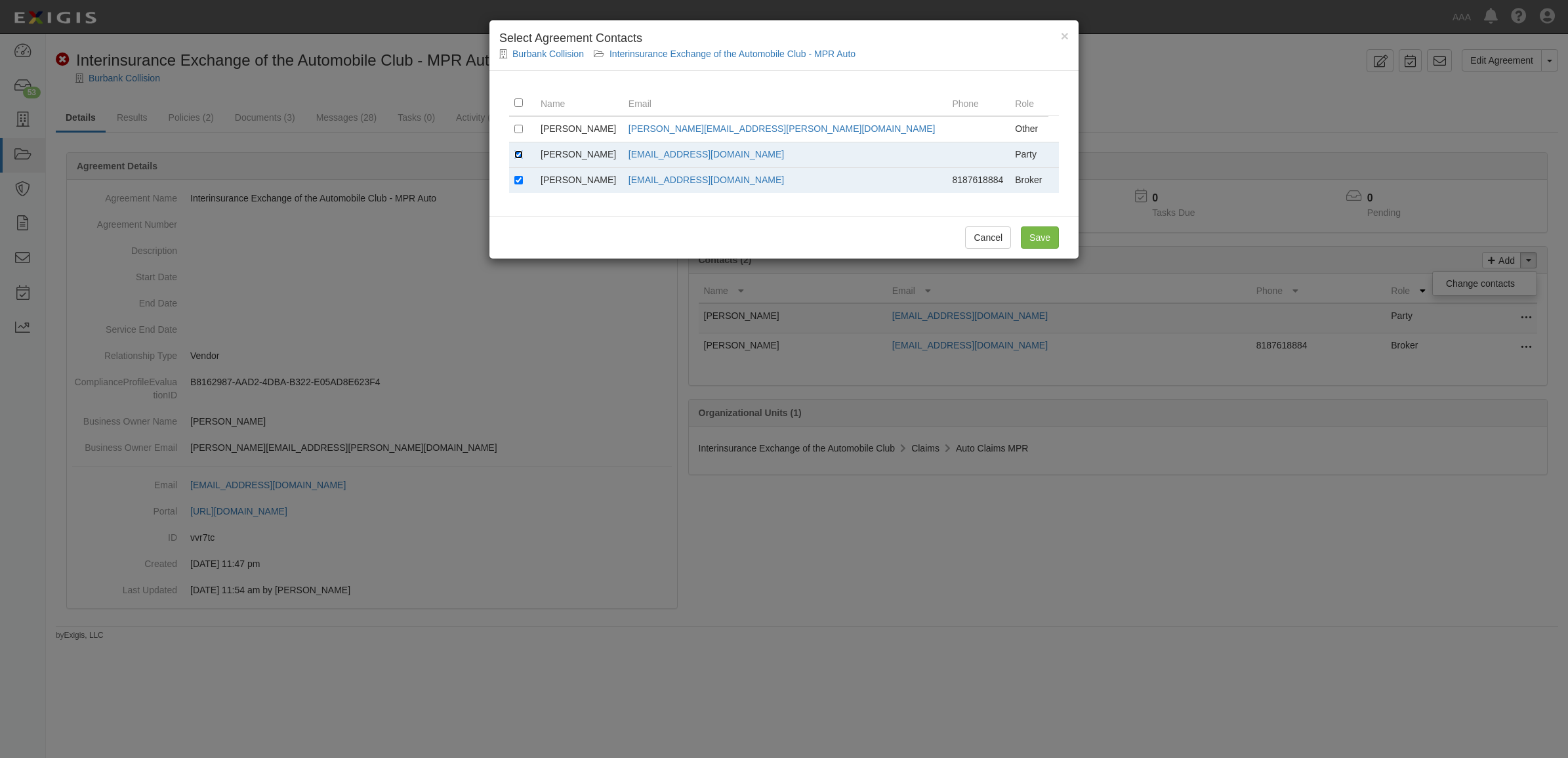
click at [516, 157] on input "checkbox" at bounding box center [518, 154] width 8 height 8
checkbox input "false"
click at [1057, 234] on input "Save" at bounding box center [1040, 238] width 38 height 23
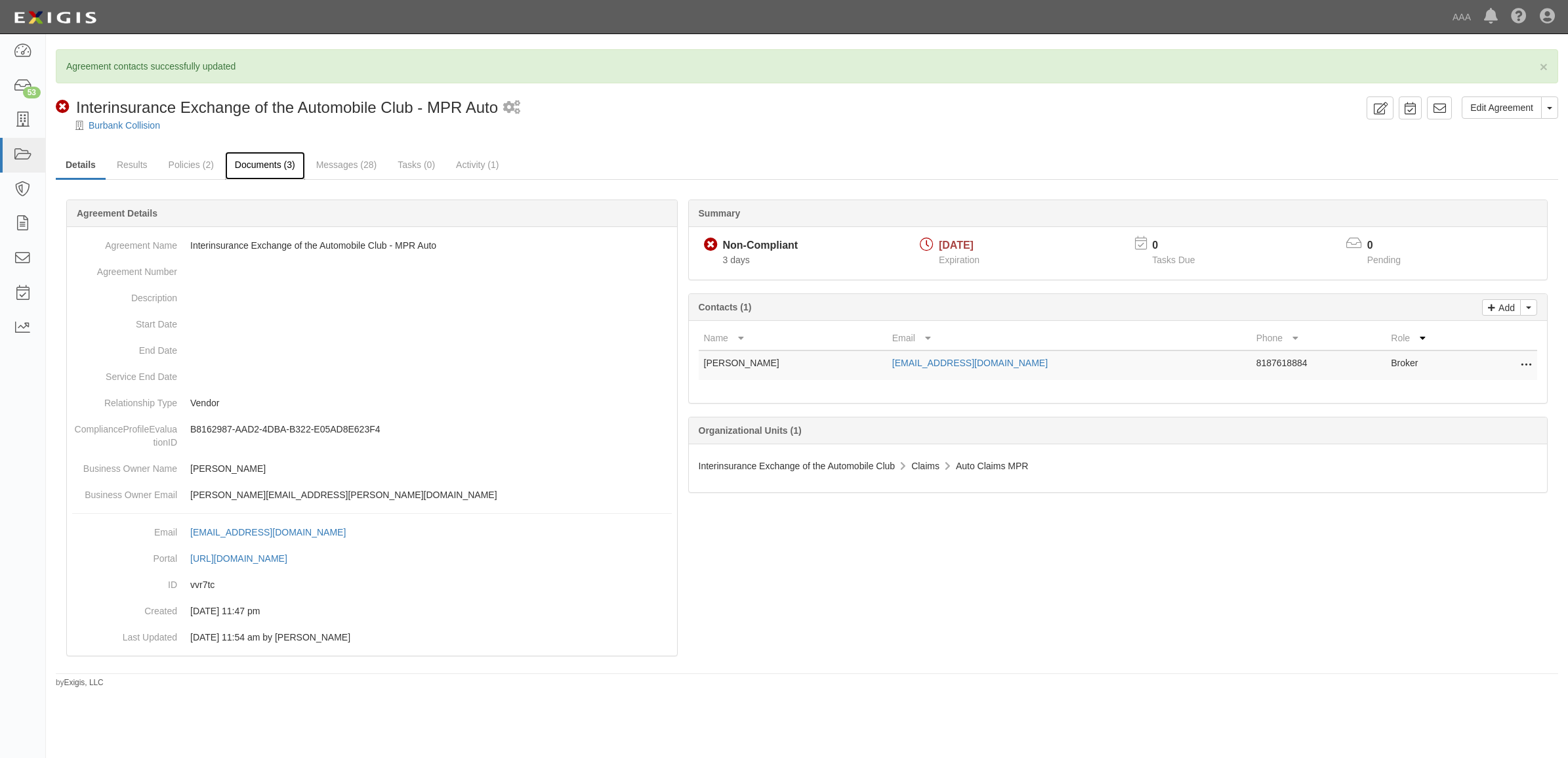
click at [270, 161] on link "Documents (3)" at bounding box center [265, 165] width 80 height 28
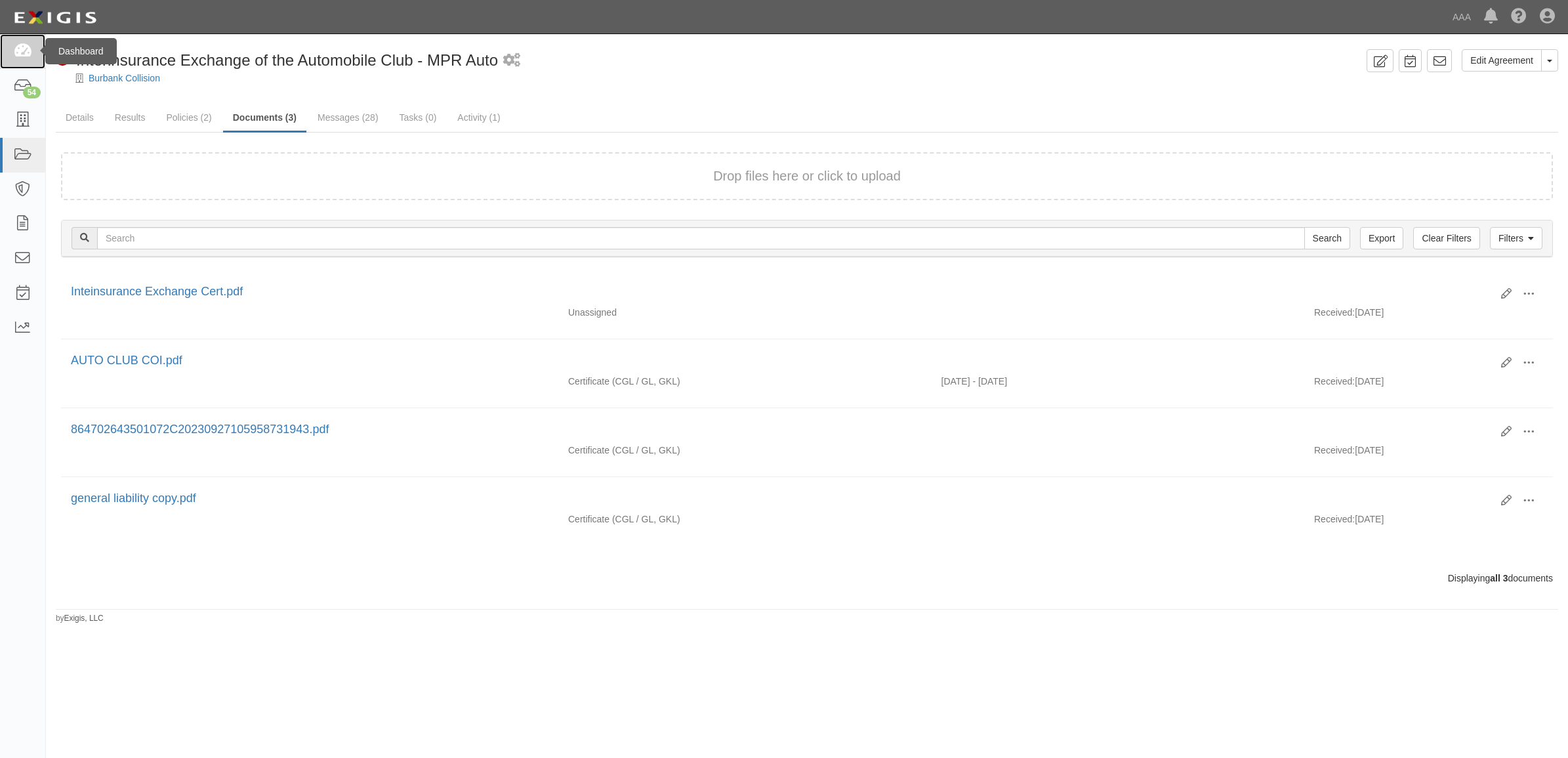
click at [11, 64] on link at bounding box center [23, 51] width 45 height 35
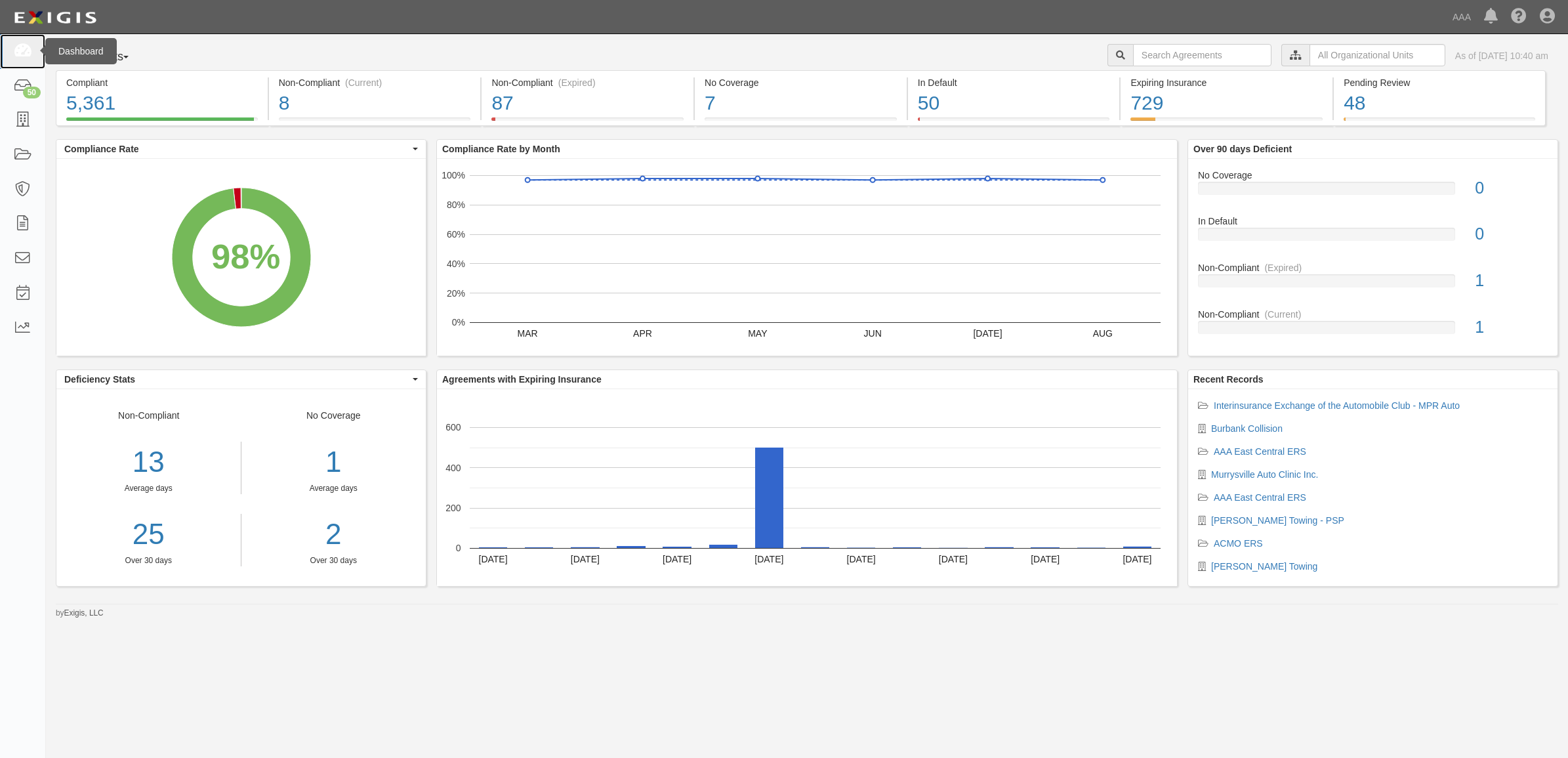
click at [23, 47] on icon at bounding box center [22, 51] width 18 height 15
click at [22, 125] on icon at bounding box center [22, 120] width 18 height 15
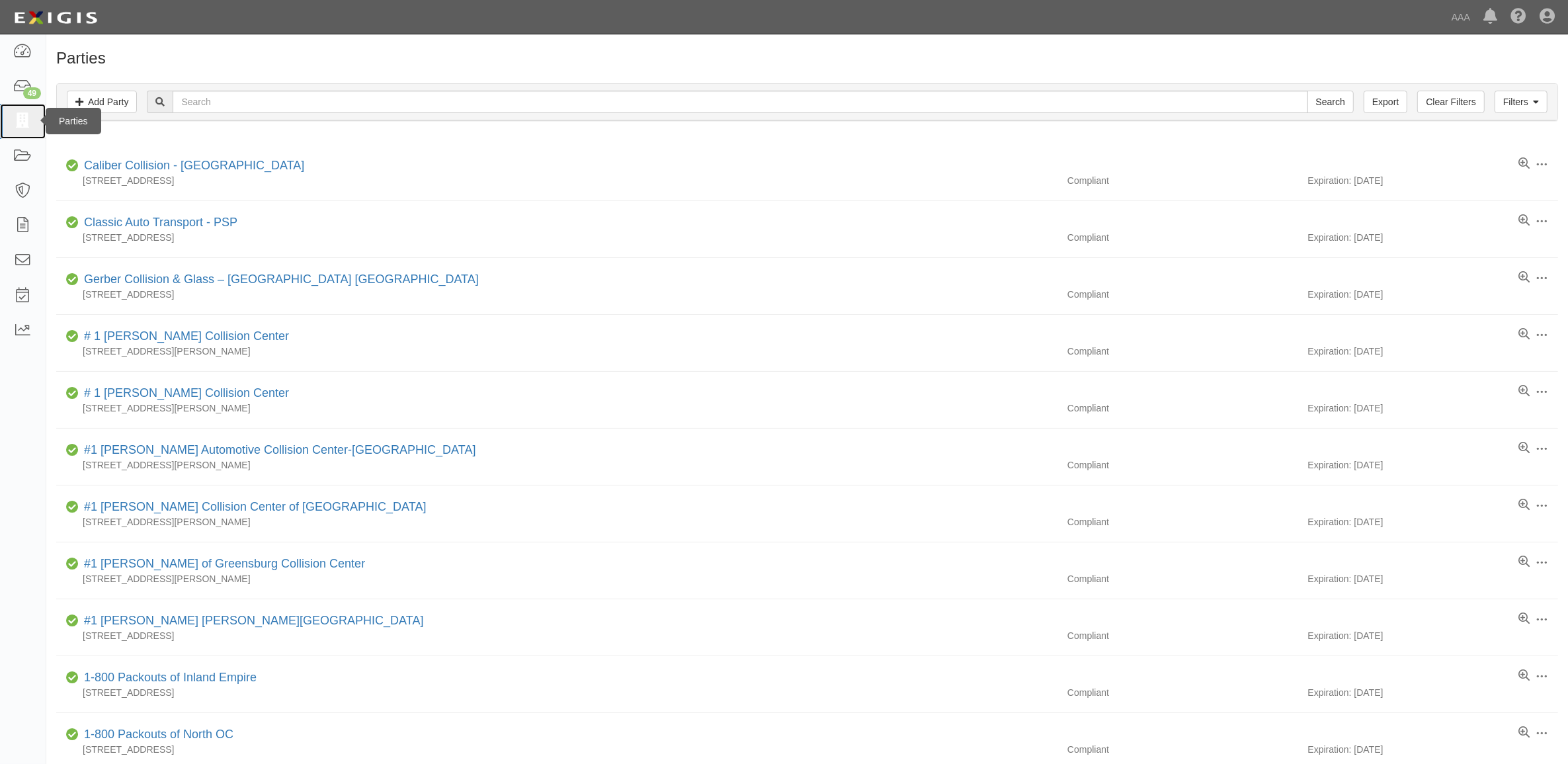
click at [10, 117] on link at bounding box center [23, 121] width 46 height 35
drag, startPoint x: 24, startPoint y: 47, endPoint x: 182, endPoint y: 91, distance: 164.0
click at [24, 47] on icon at bounding box center [22, 52] width 18 height 15
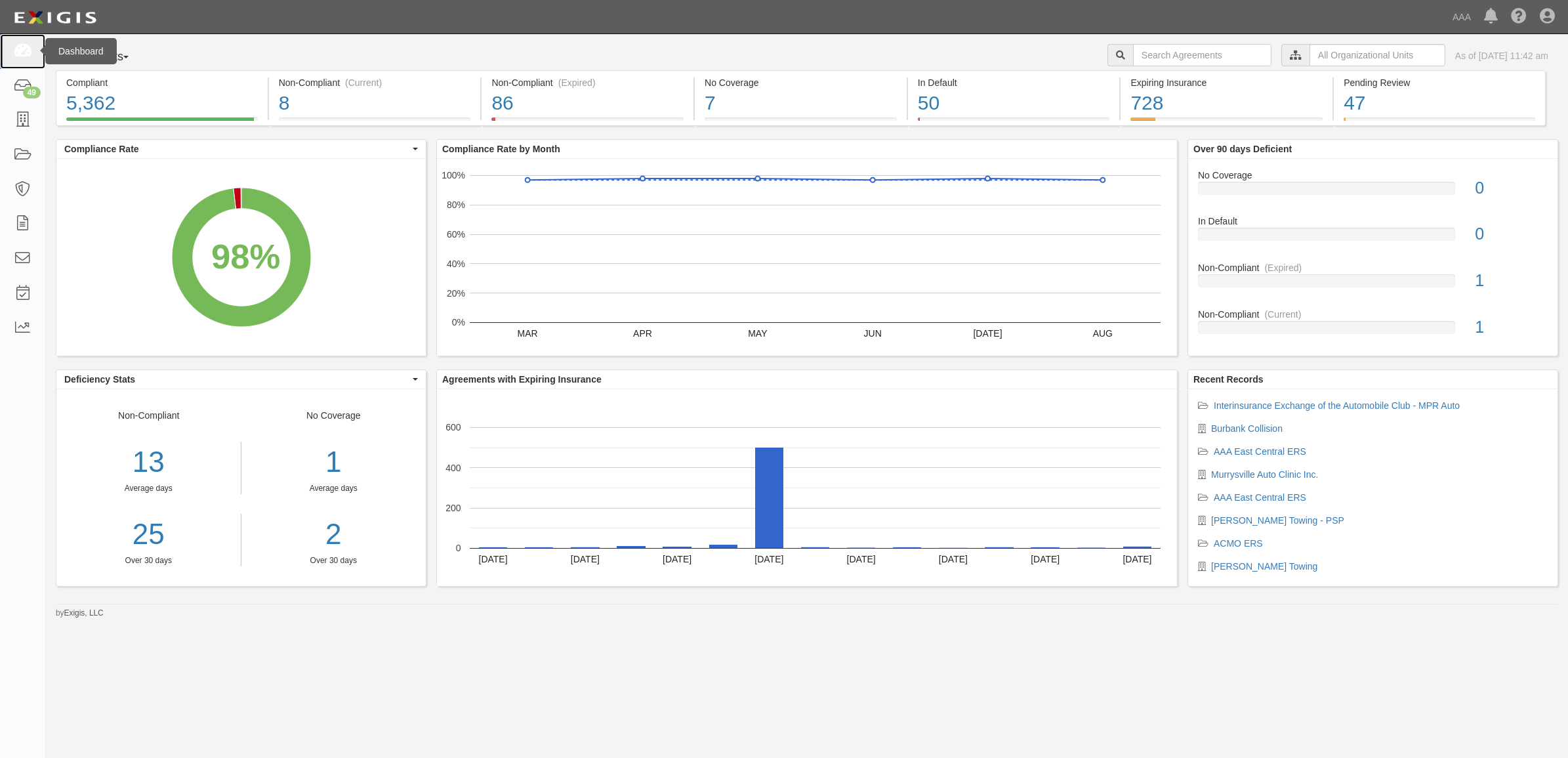
click at [25, 44] on icon at bounding box center [22, 51] width 18 height 15
click at [27, 122] on icon at bounding box center [22, 120] width 18 height 15
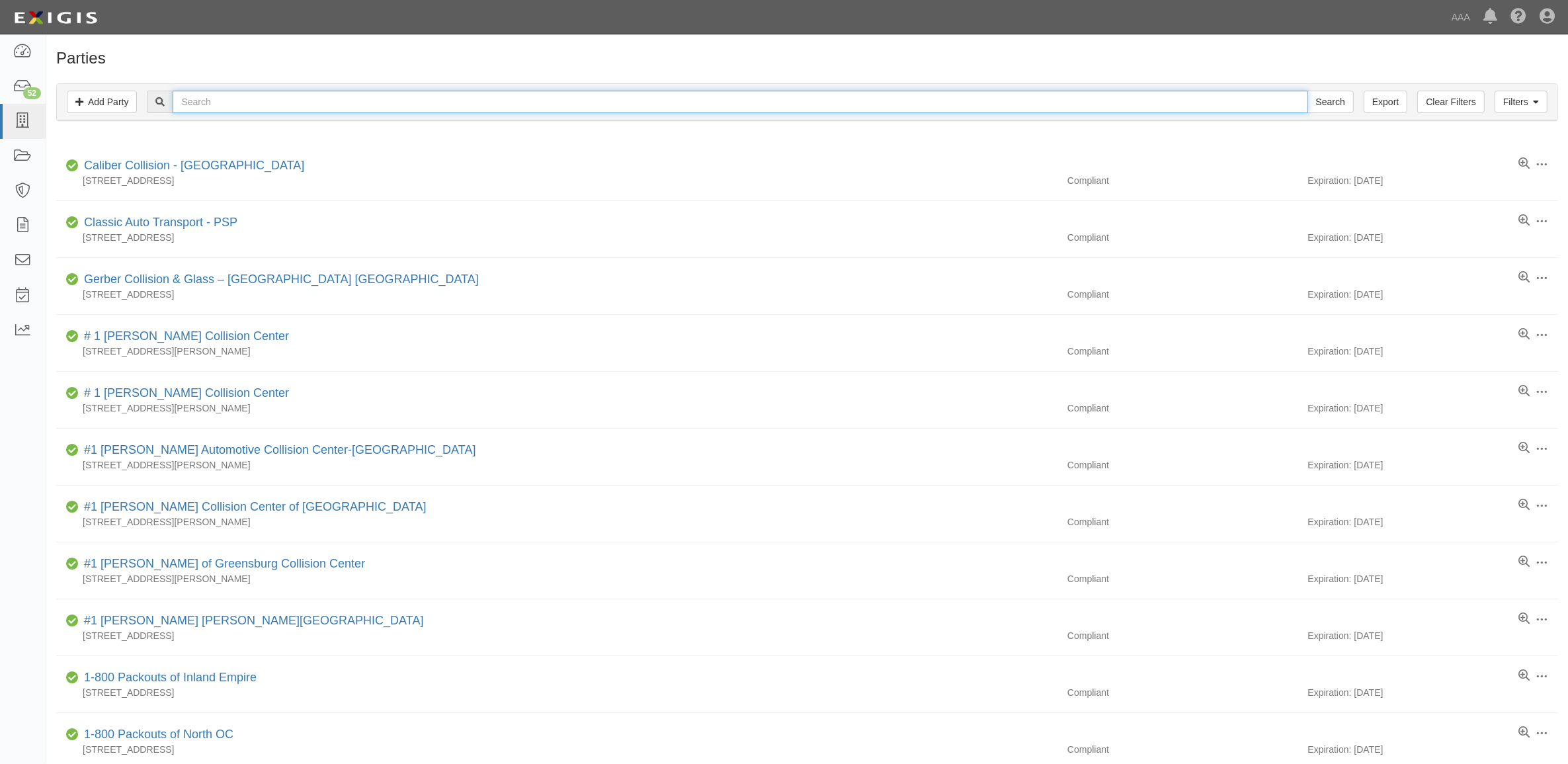
click at [332, 96] on input "text" at bounding box center [739, 102] width 1135 height 23
type input "[PERSON_NAME]"
click at [1307, 91] on input "Search" at bounding box center [1330, 102] width 46 height 23
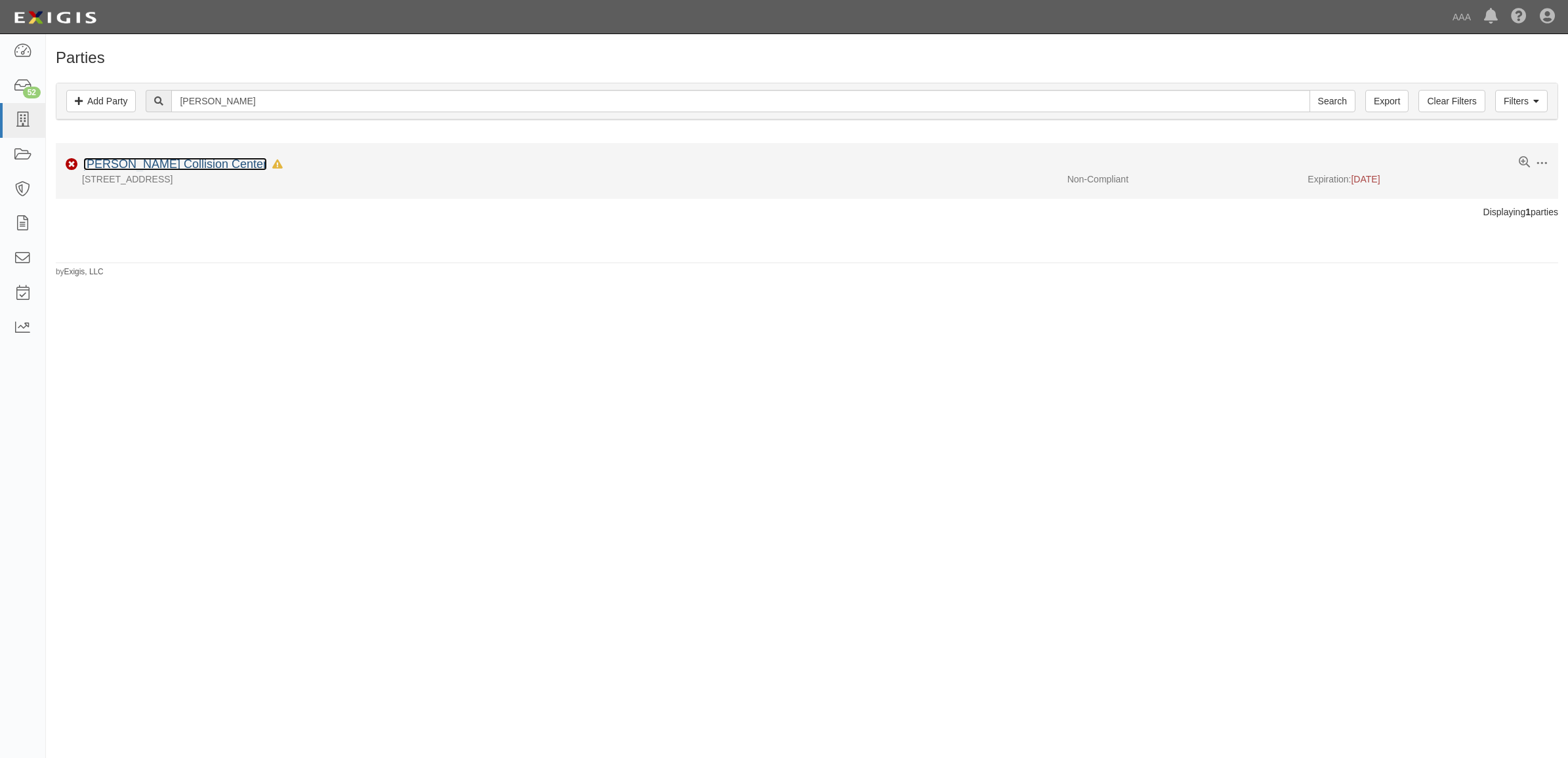
click at [177, 166] on link "[PERSON_NAME] Collision Center" at bounding box center [175, 163] width 184 height 13
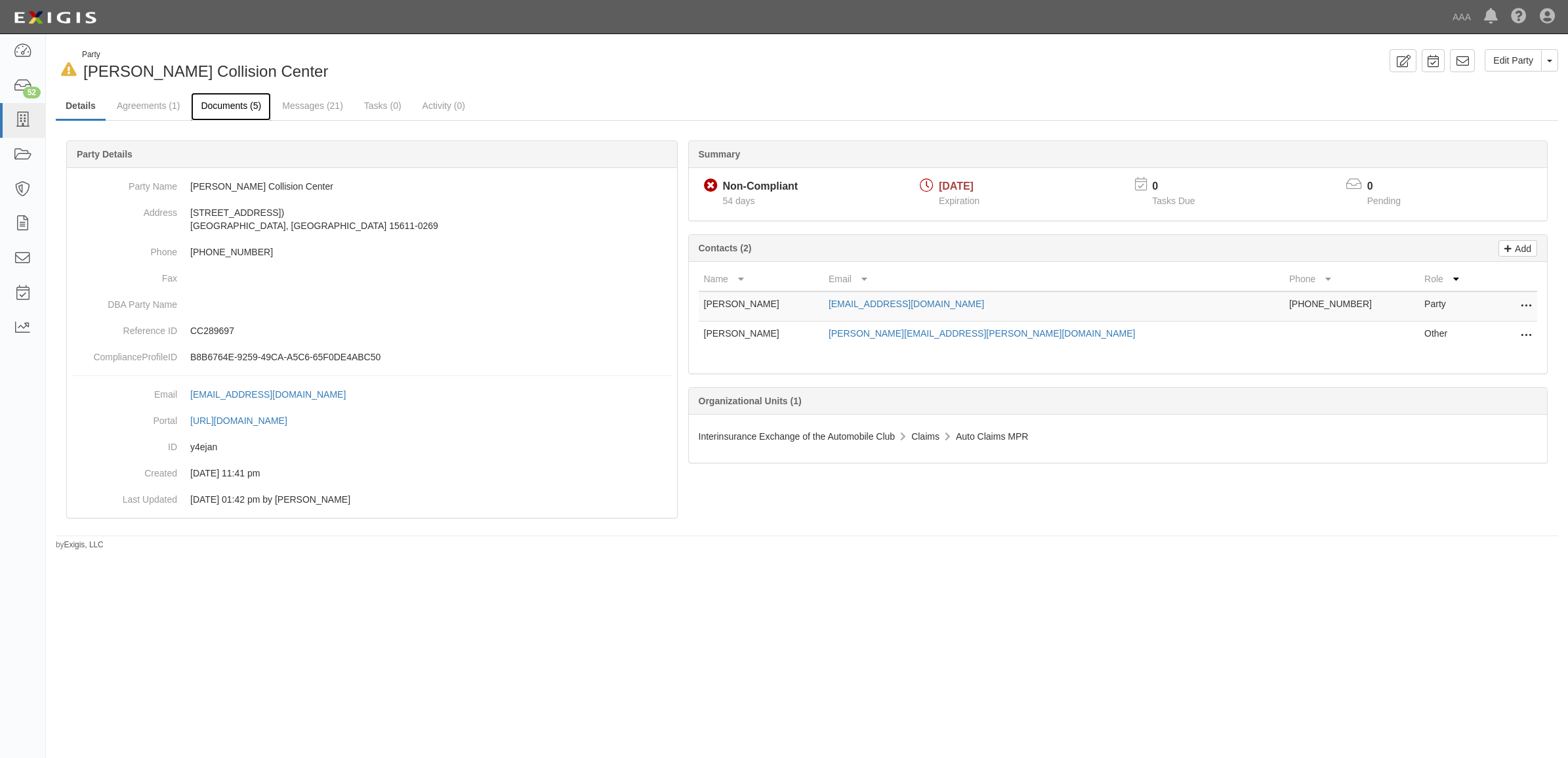
click at [237, 107] on link "Documents (5)" at bounding box center [231, 106] width 80 height 28
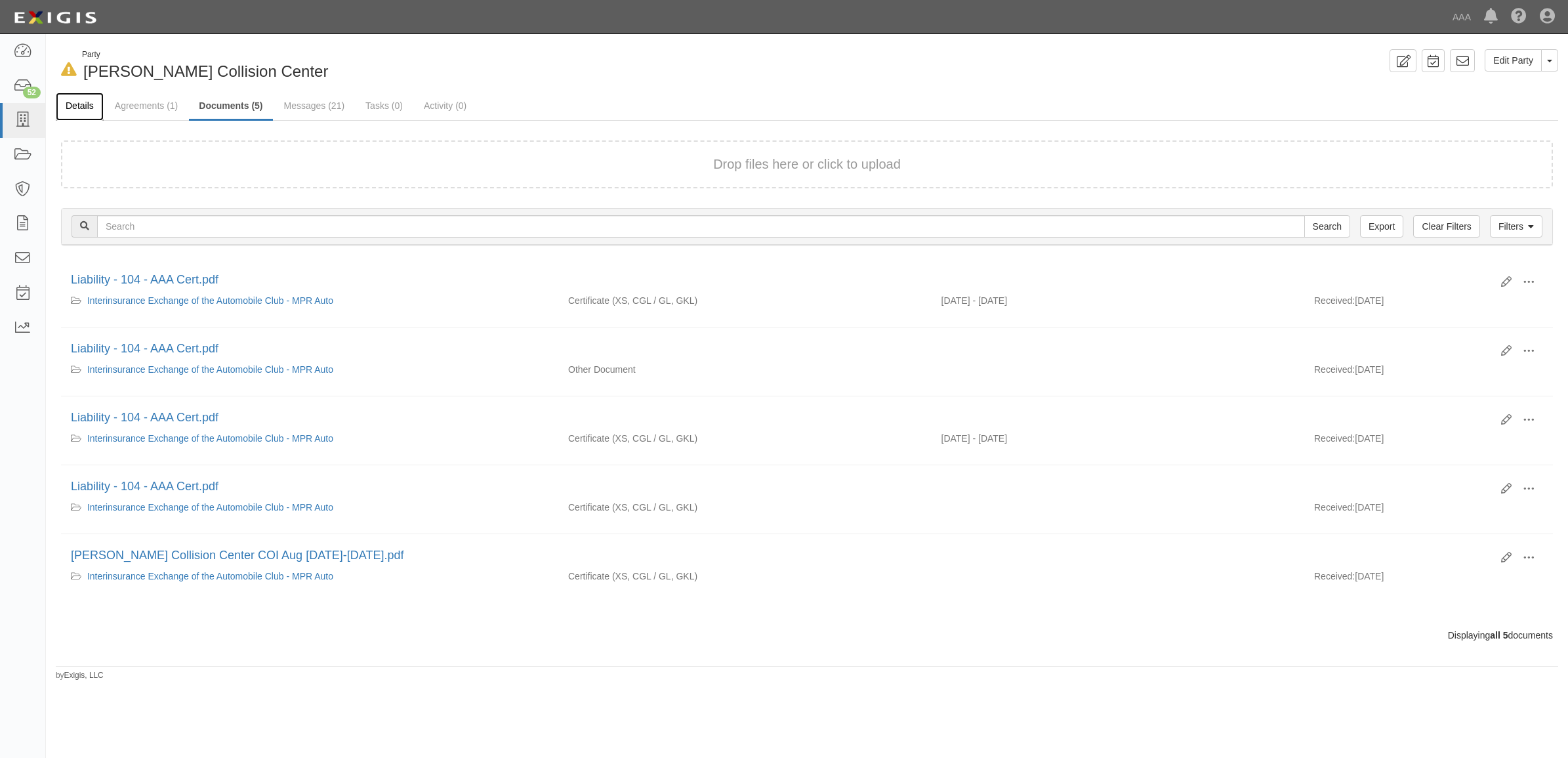
click at [92, 104] on link "Details" at bounding box center [79, 106] width 48 height 28
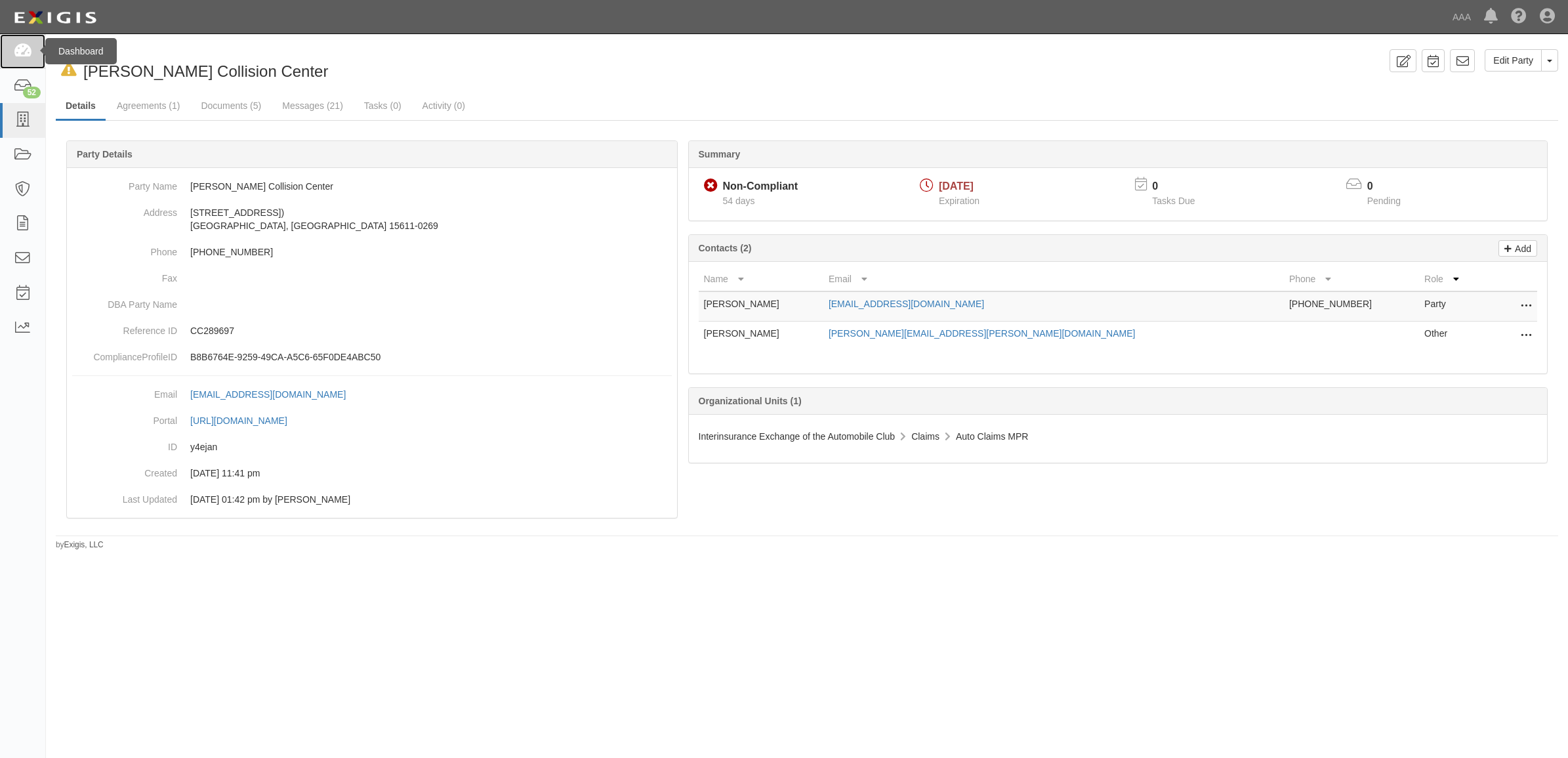
click at [10, 48] on link at bounding box center [23, 51] width 45 height 35
